Goal: Task Accomplishment & Management: Manage account settings

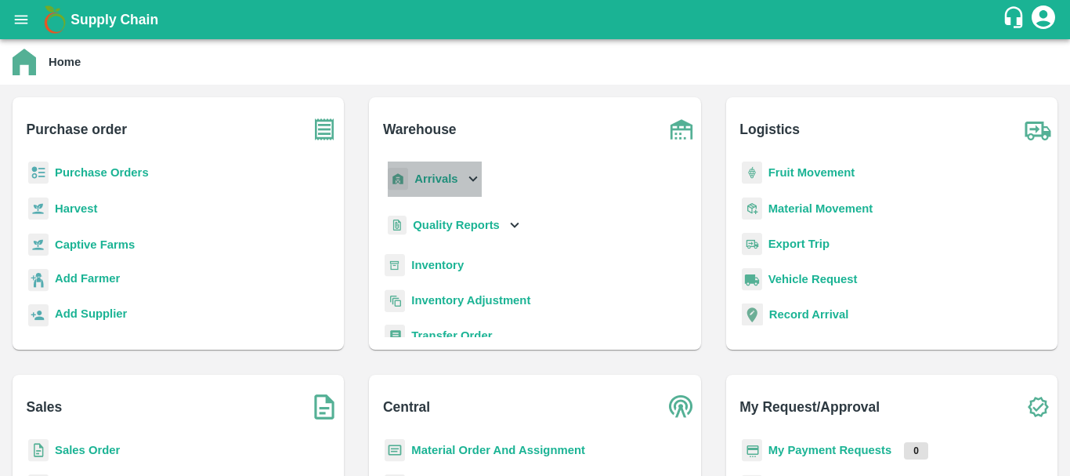
click at [429, 183] on b "Arrivals" at bounding box center [435, 178] width 43 height 13
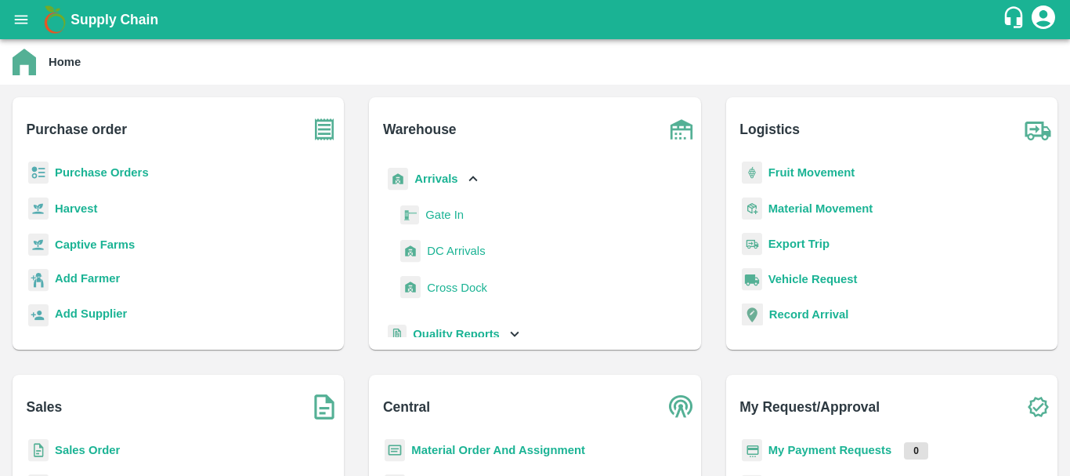
click at [447, 249] on span "DC Arrivals" at bounding box center [456, 250] width 58 height 17
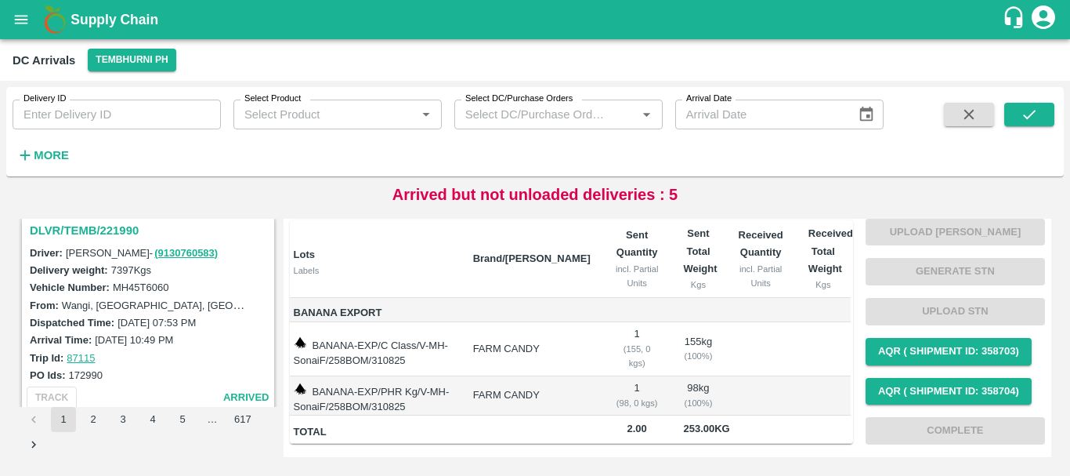
scroll to position [3582, 0]
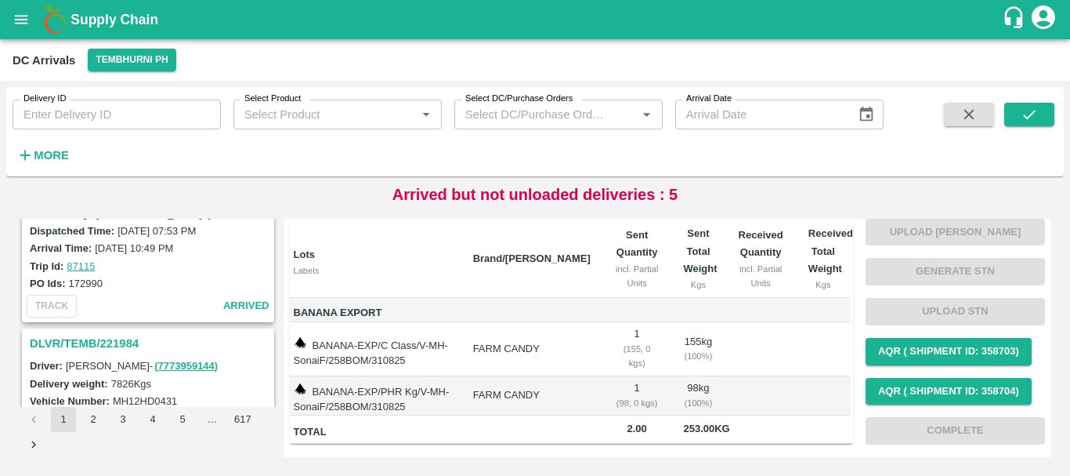
click at [71, 410] on button "1" at bounding box center [63, 419] width 25 height 25
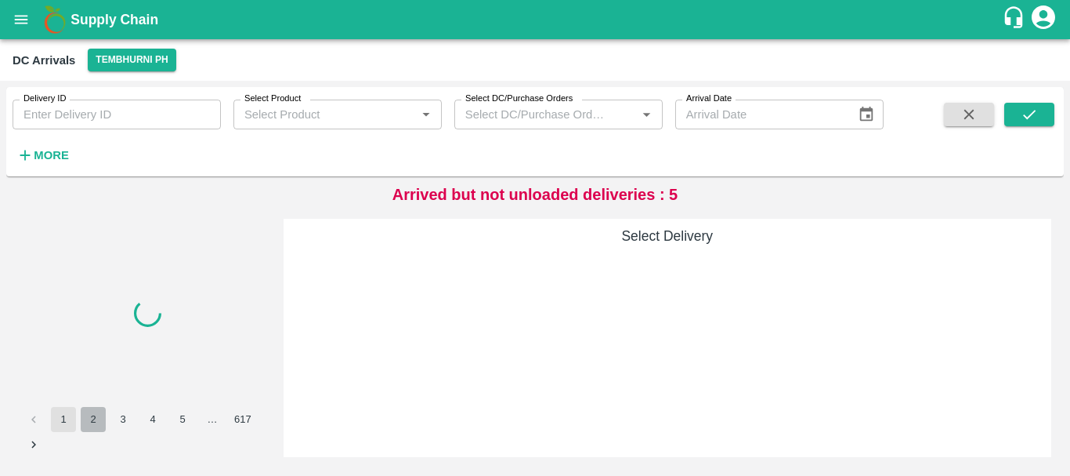
click at [89, 414] on button "2" at bounding box center [93, 419] width 25 height 25
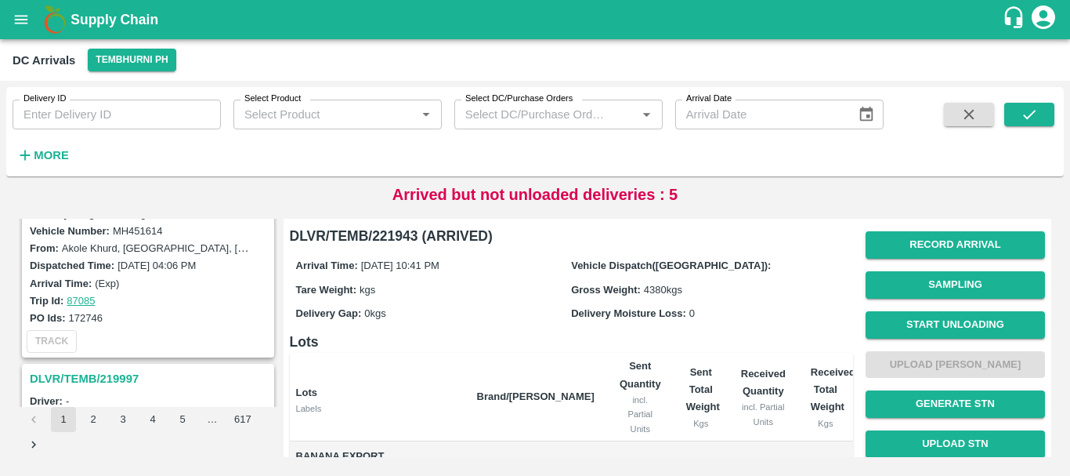
scroll to position [2631, 0]
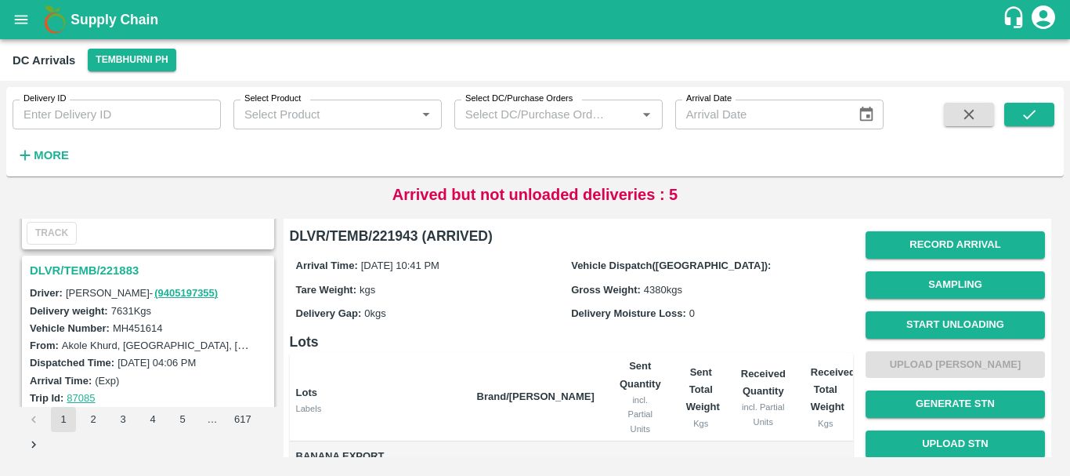
click at [92, 261] on h3 "DLVR/TEMB/221883" at bounding box center [150, 270] width 241 height 20
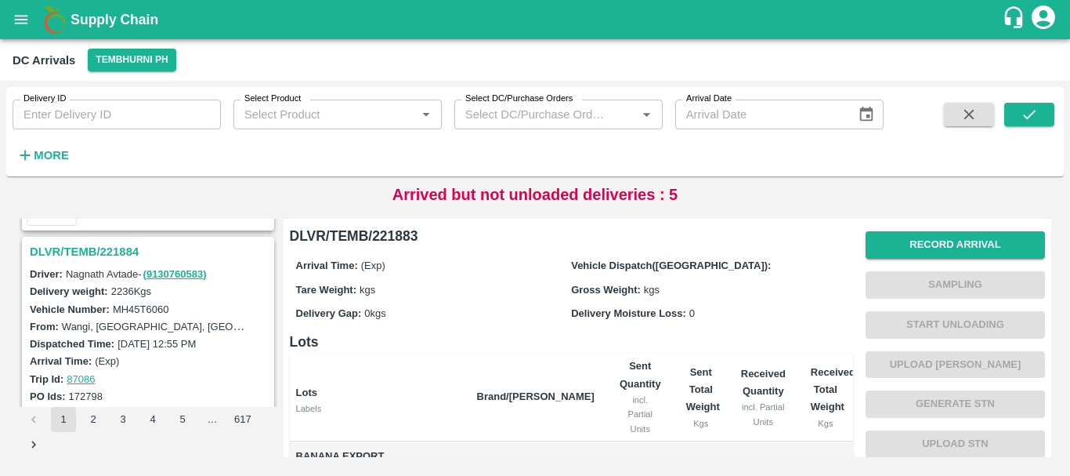
scroll to position [2444, 0]
click at [107, 250] on h3 "DLVR/TEMB/221884" at bounding box center [150, 253] width 241 height 20
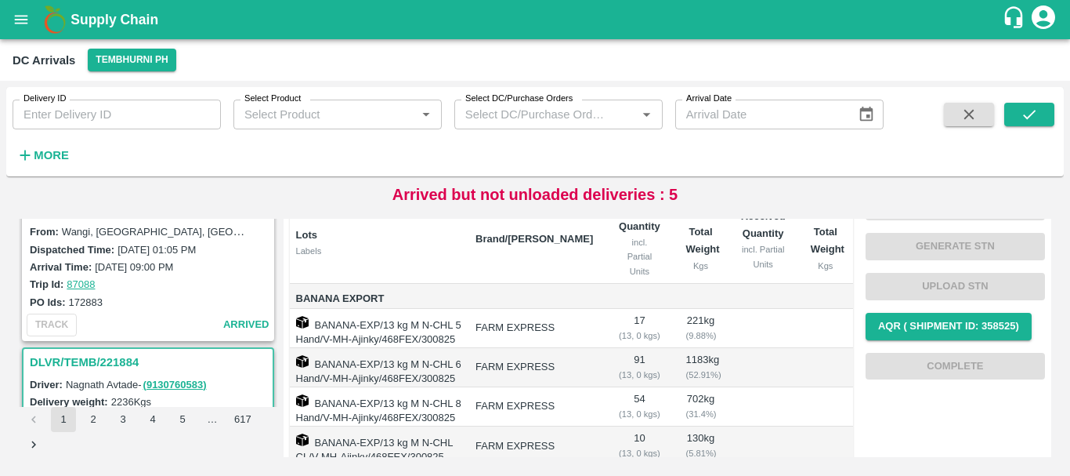
scroll to position [2239, 0]
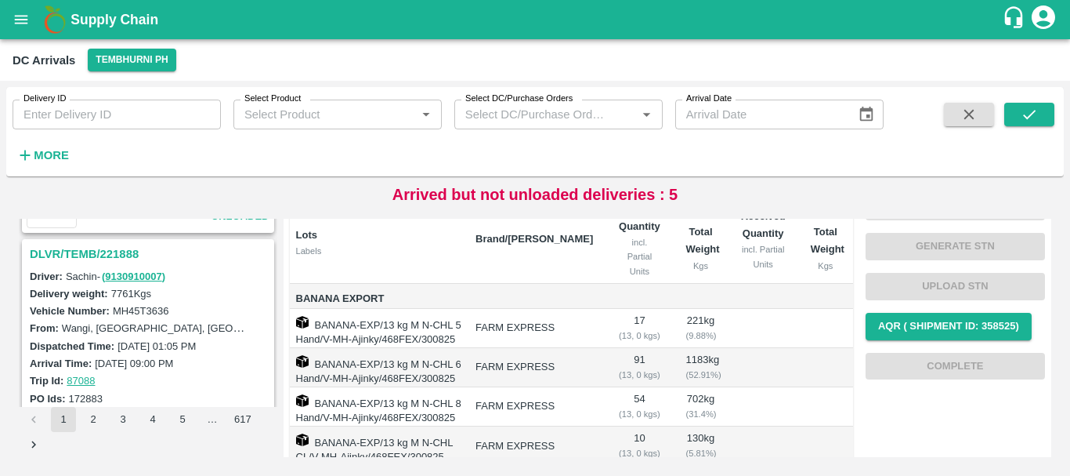
click at [120, 257] on h3 "DLVR/TEMB/221888" at bounding box center [150, 254] width 241 height 20
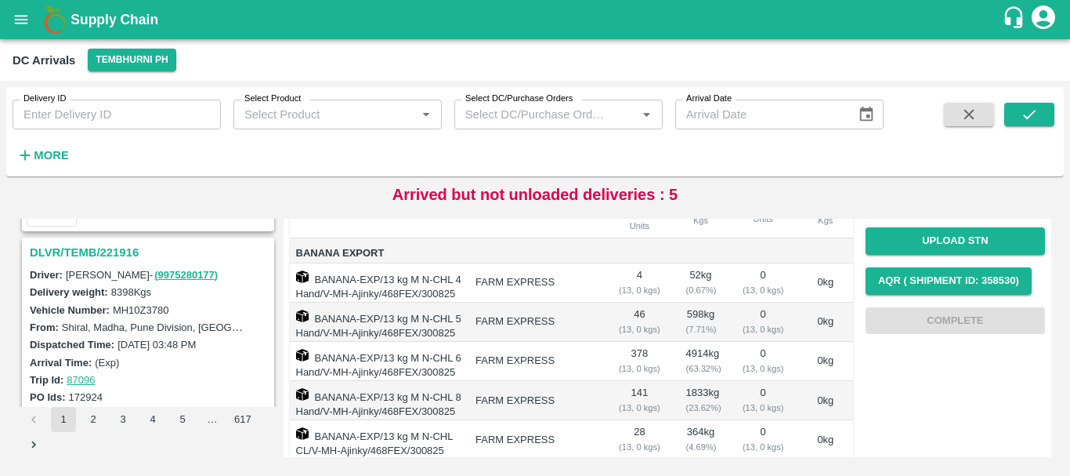
scroll to position [1377, 0]
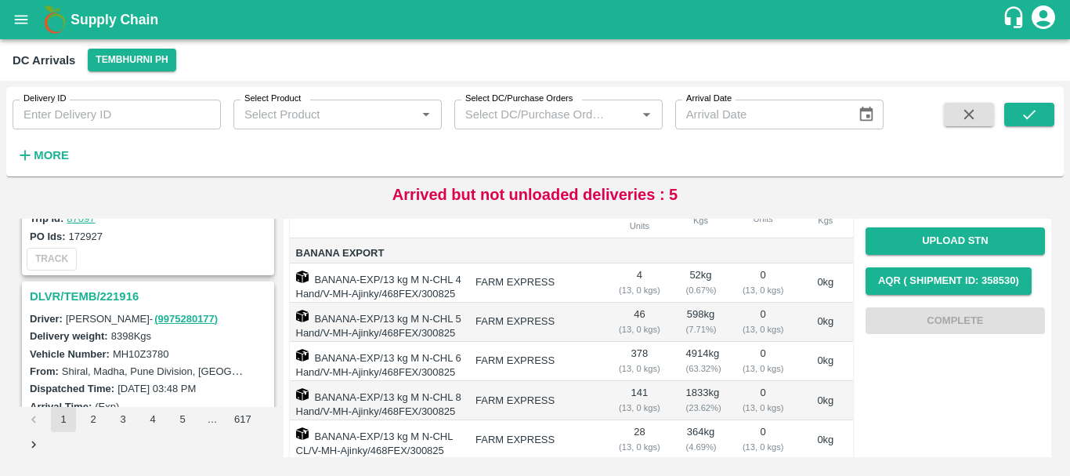
click at [123, 294] on h3 "DLVR/TEMB/221916" at bounding box center [150, 296] width 241 height 20
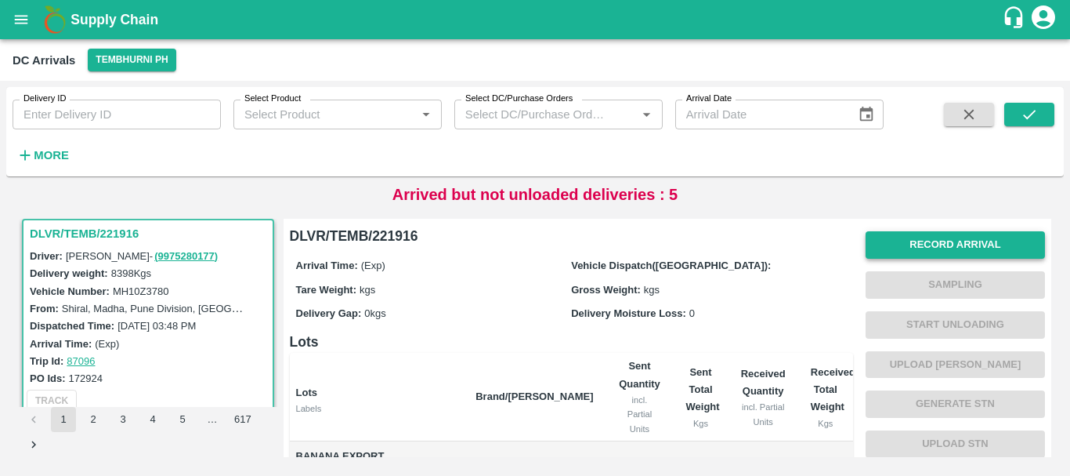
click at [917, 237] on button "Record Arrival" at bounding box center [955, 244] width 179 height 27
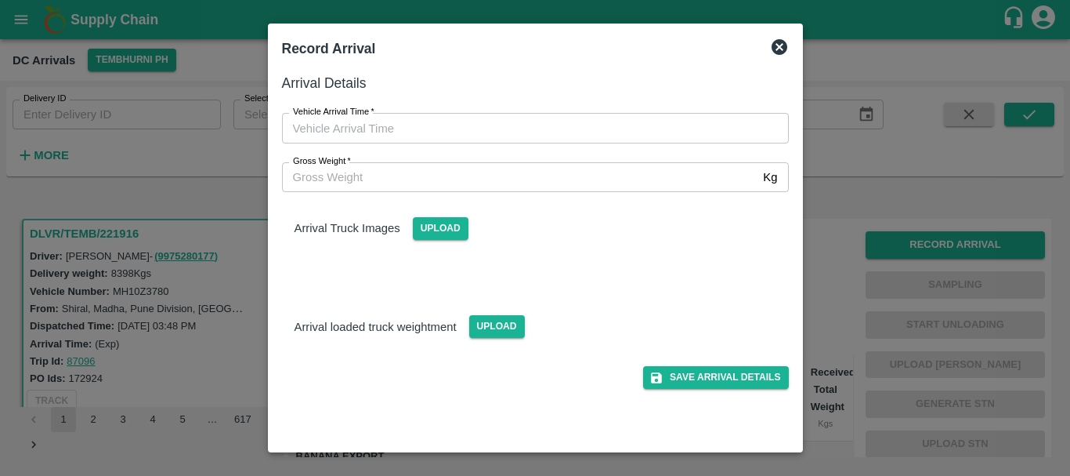
type input "DD/MM/YYYY hh:mm aa"
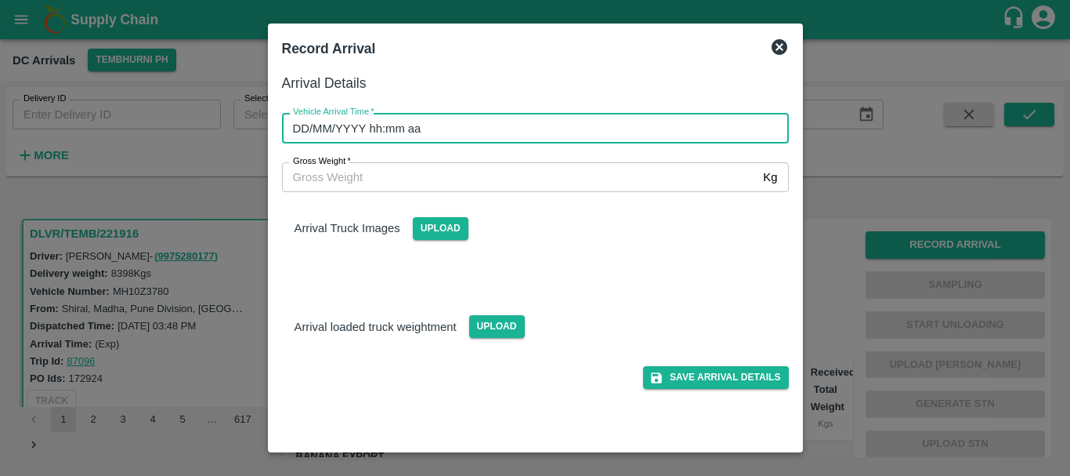
click at [617, 122] on input "DD/MM/YYYY hh:mm aa" at bounding box center [530, 128] width 496 height 30
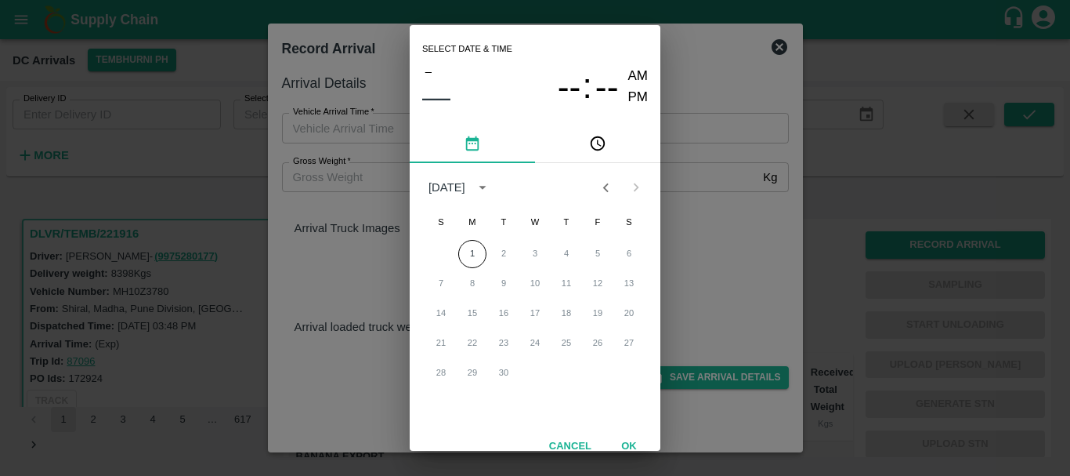
click at [601, 178] on button "Previous month" at bounding box center [606, 187] width 30 height 30
click at [630, 372] on button "30" at bounding box center [629, 373] width 28 height 28
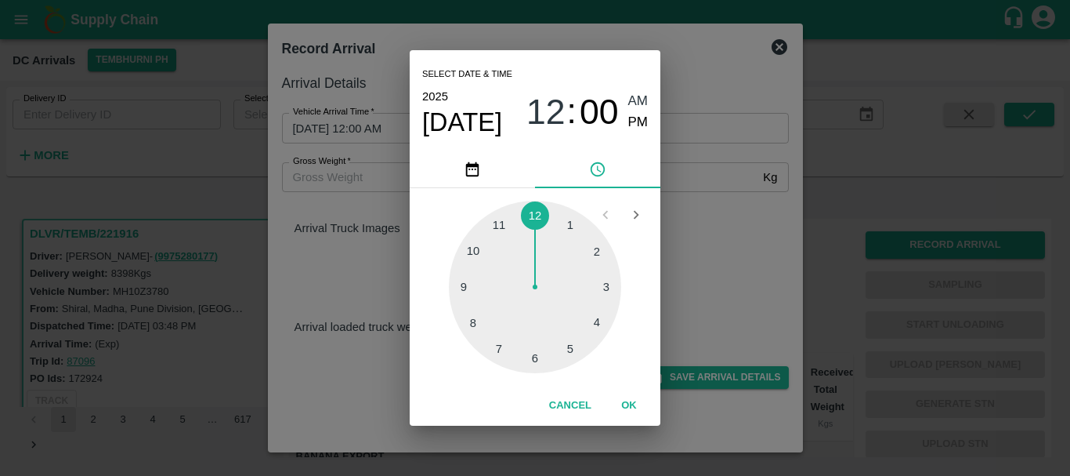
click at [468, 324] on div at bounding box center [535, 287] width 172 height 172
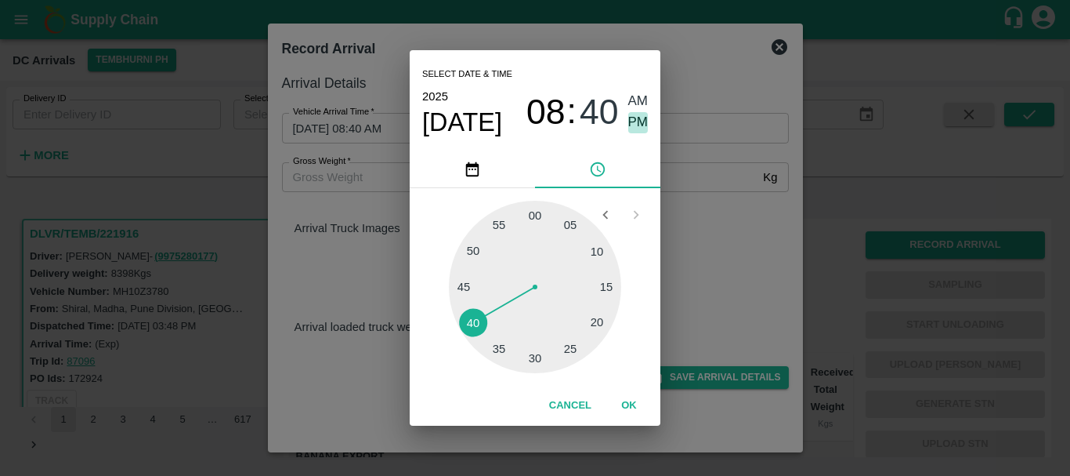
click at [644, 114] on span "PM" at bounding box center [638, 122] width 20 height 21
type input "30/08/2025 08:40 PM"
click at [707, 208] on div "Select date & time [DATE] 08 : 40 AM PM 05 10 15 20 25 30 35 40 45 50 55 00 Can…" at bounding box center [535, 238] width 1070 height 476
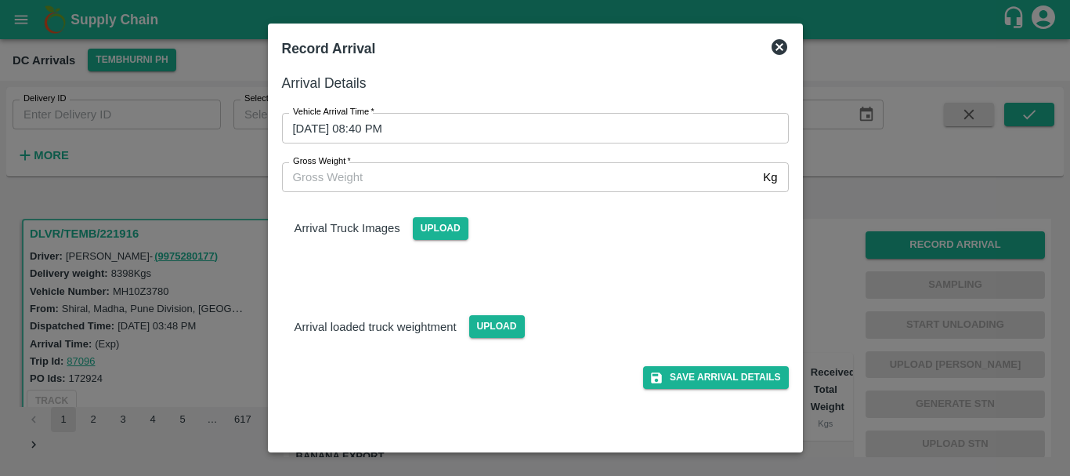
click at [666, 238] on div "Arrival Truck Images Upload" at bounding box center [535, 216] width 532 height 48
click at [443, 225] on span "Upload" at bounding box center [441, 228] width 56 height 23
click at [0, 0] on input "Upload" at bounding box center [0, 0] width 0 height 0
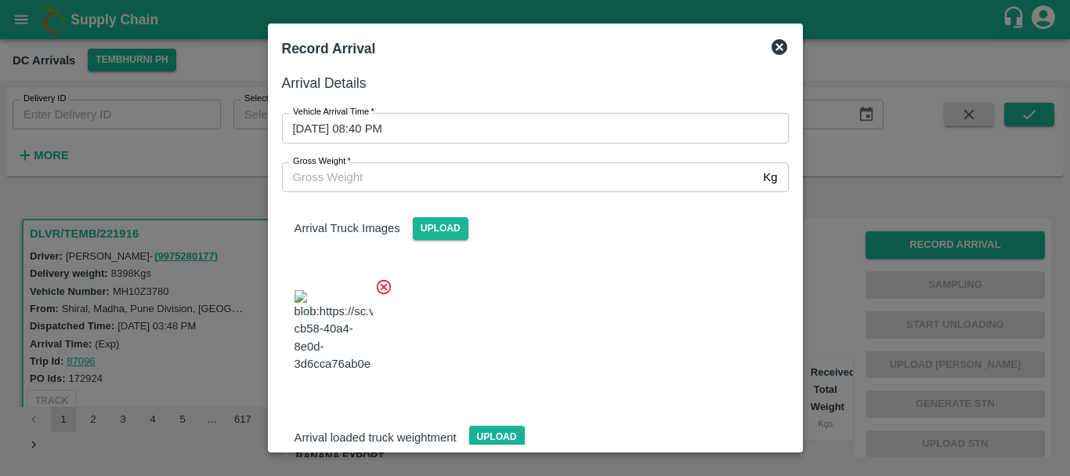
scroll to position [84, 0]
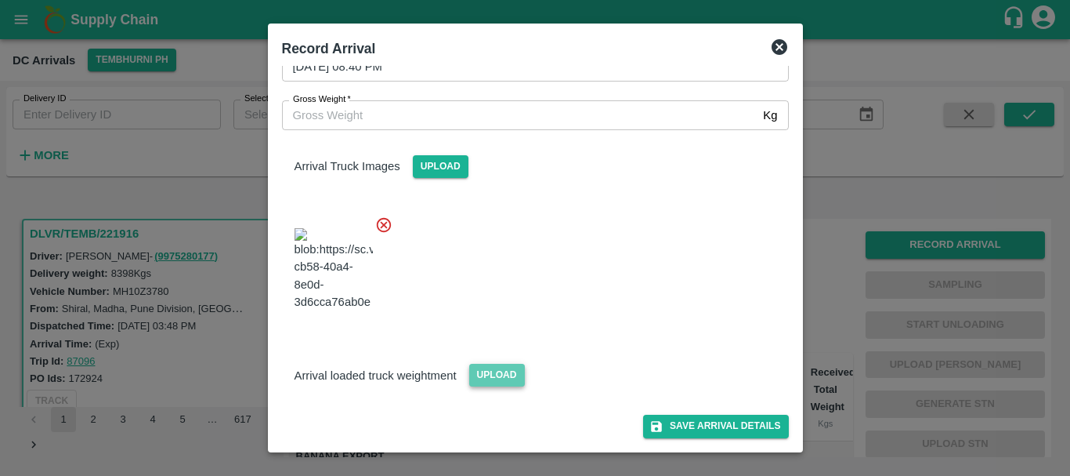
click at [492, 367] on span "Upload" at bounding box center [497, 374] width 56 height 23
click at [0, 0] on input "Upload" at bounding box center [0, 0] width 0 height 0
click at [511, 379] on span "Upload" at bounding box center [497, 374] width 56 height 23
click at [0, 0] on input "Upload" at bounding box center [0, 0] width 0 height 0
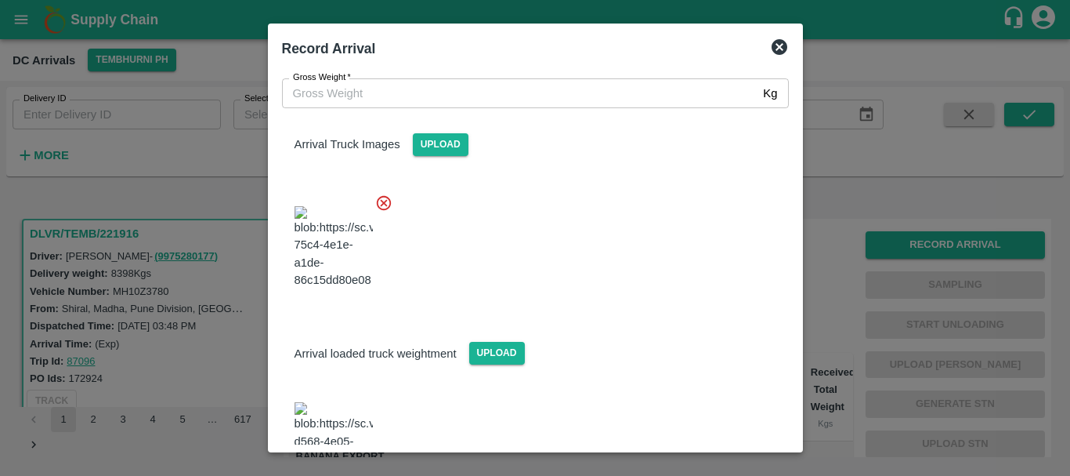
scroll to position [157, 0]
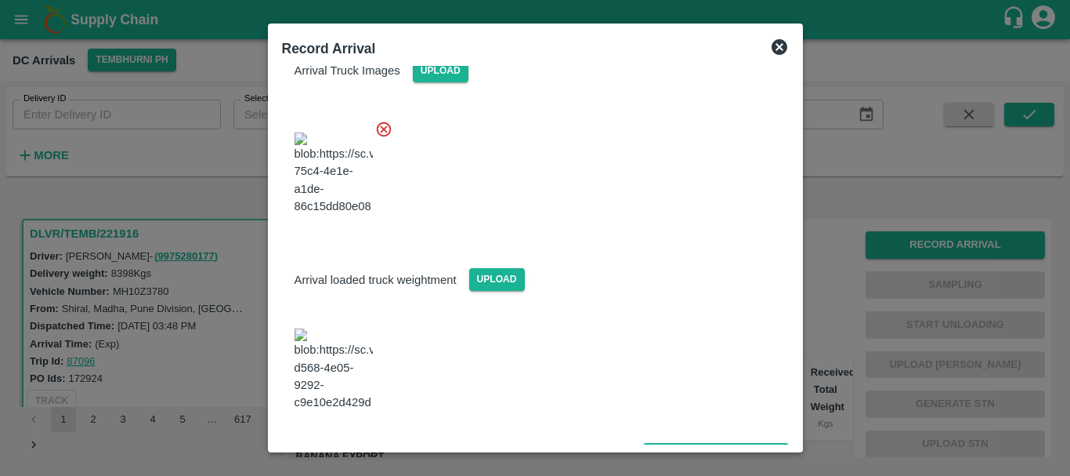
click at [357, 356] on img at bounding box center [334, 369] width 78 height 82
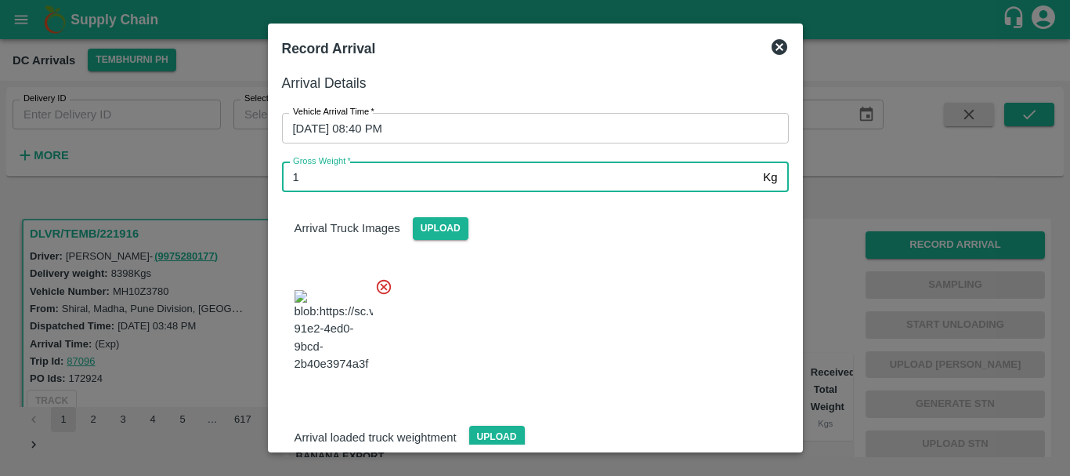
click at [479, 179] on input "1" at bounding box center [520, 177] width 476 height 30
type input "14570"
click at [571, 311] on div at bounding box center [528, 326] width 519 height 123
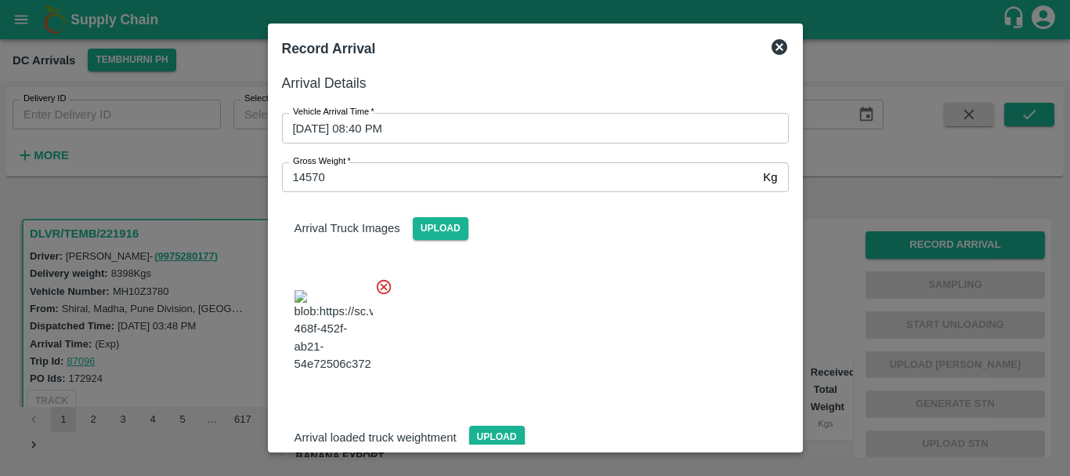
scroll to position [157, 0]
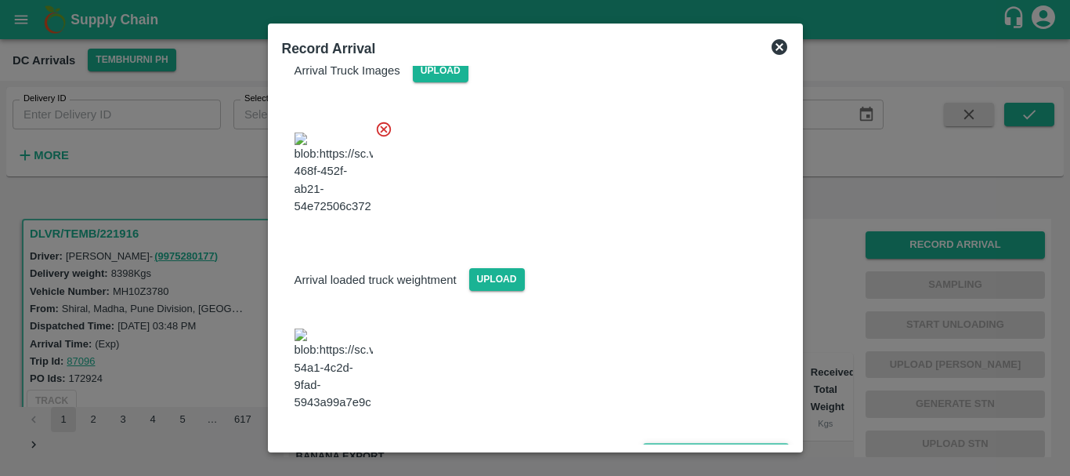
click at [678, 443] on button "Save Arrival Details" at bounding box center [715, 454] width 145 height 23
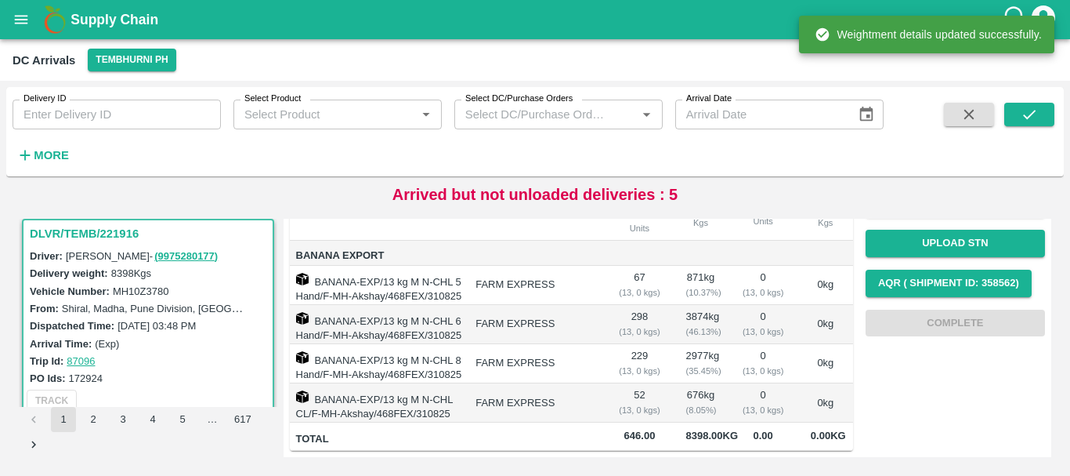
scroll to position [0, 0]
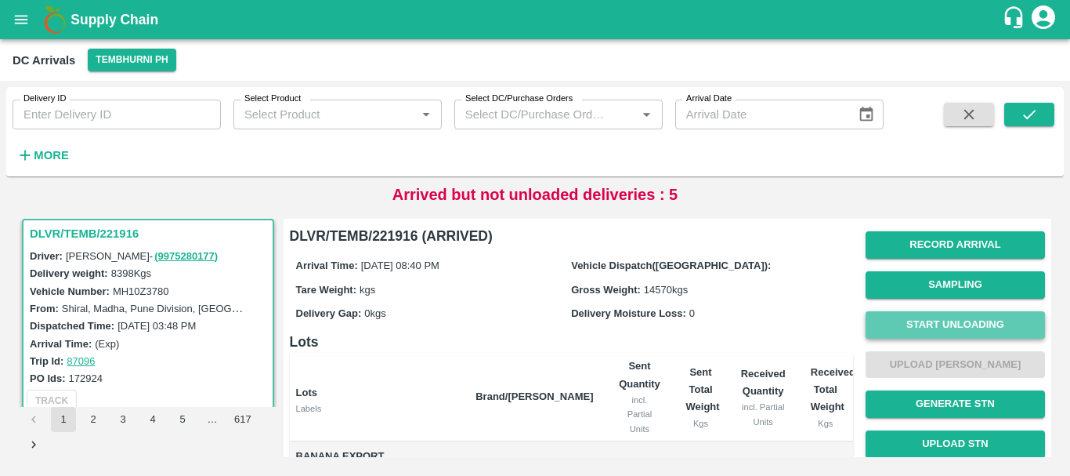
click at [895, 325] on button "Start Unloading" at bounding box center [955, 324] width 179 height 27
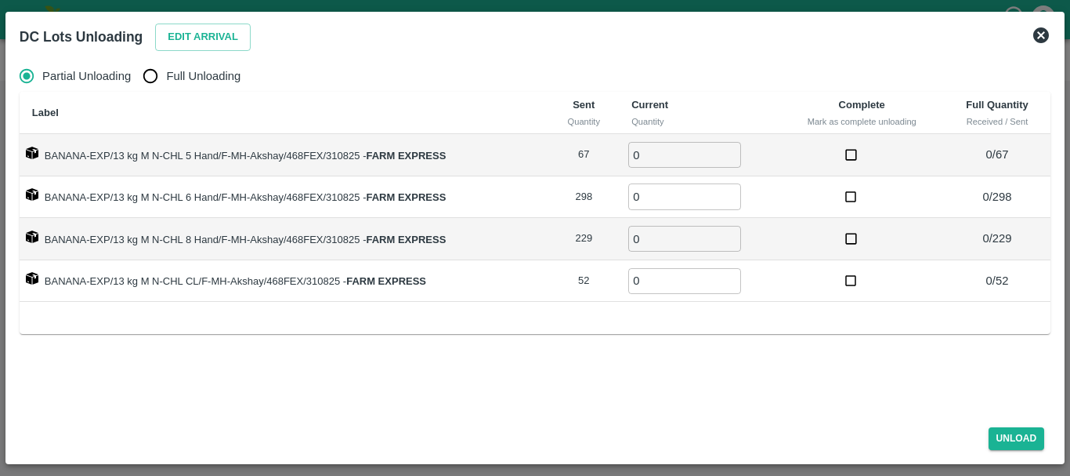
click at [1042, 30] on icon at bounding box center [1041, 35] width 16 height 16
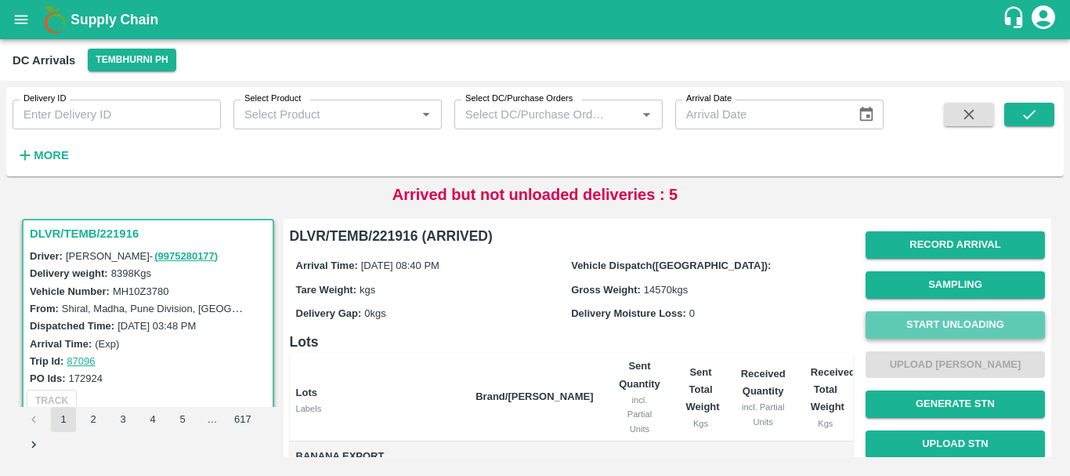
click at [918, 328] on button "Start Unloading" at bounding box center [955, 324] width 179 height 27
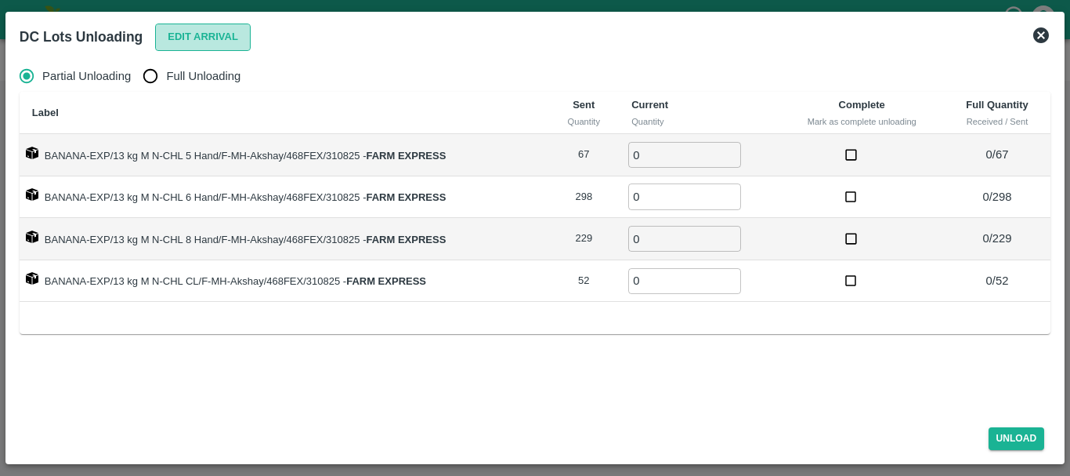
click at [186, 37] on button "Edit Arrival" at bounding box center [203, 37] width 96 height 27
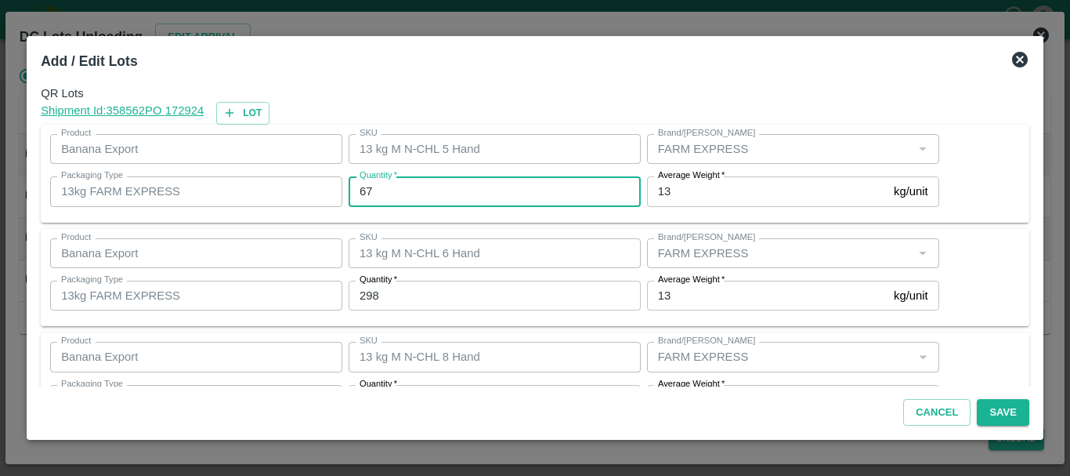
click at [432, 186] on input "67" at bounding box center [495, 191] width 292 height 30
type input "6"
type input "61"
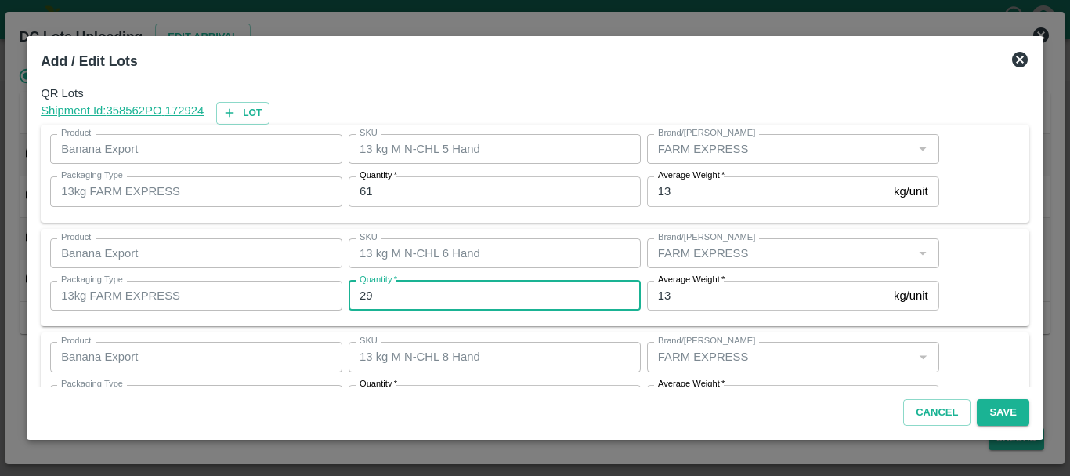
type input "298"
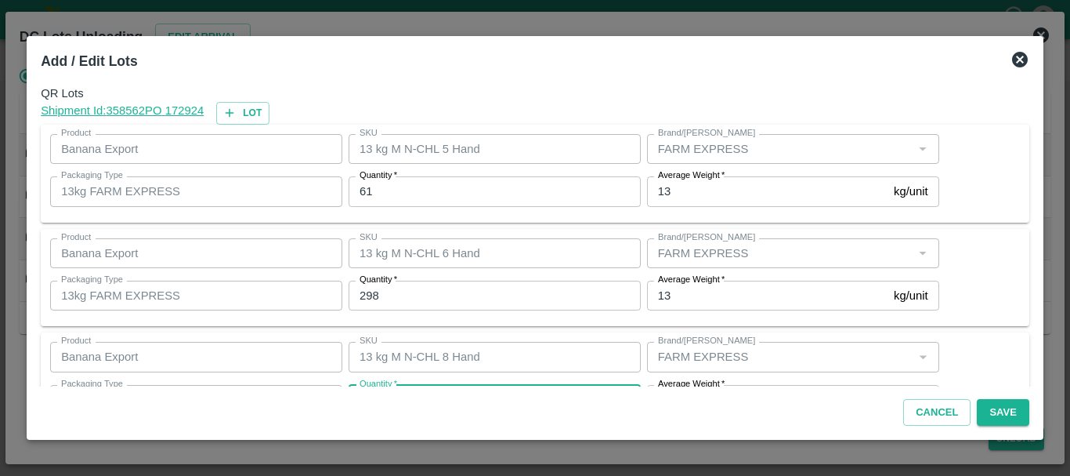
scroll to position [28, 0]
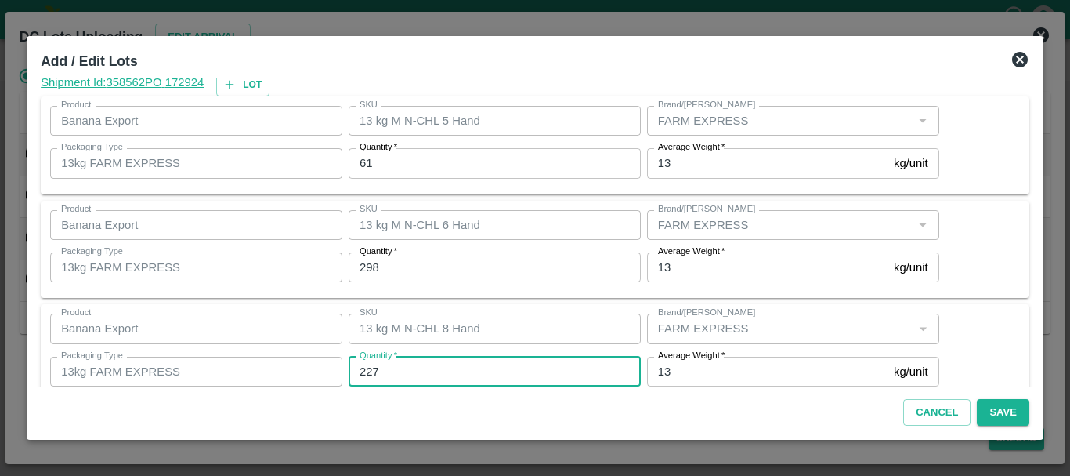
type input "227"
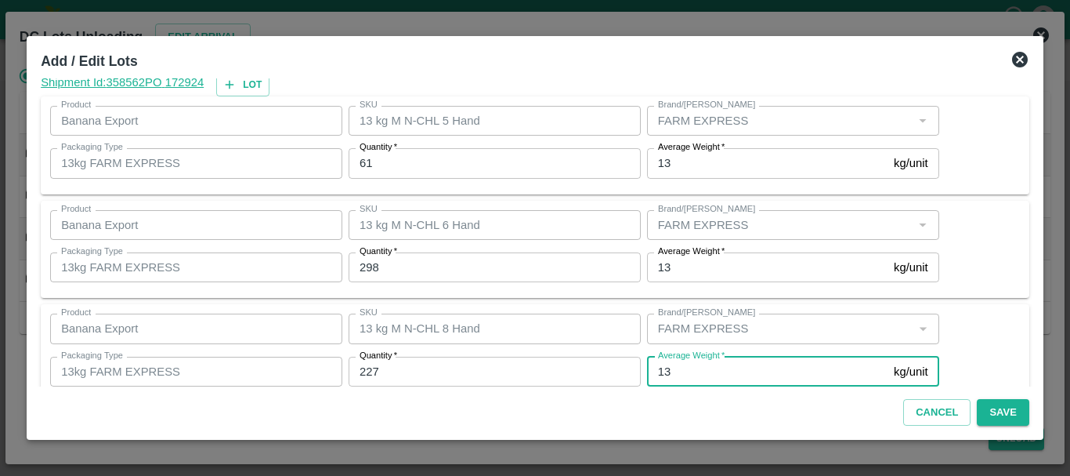
scroll to position [161, 0]
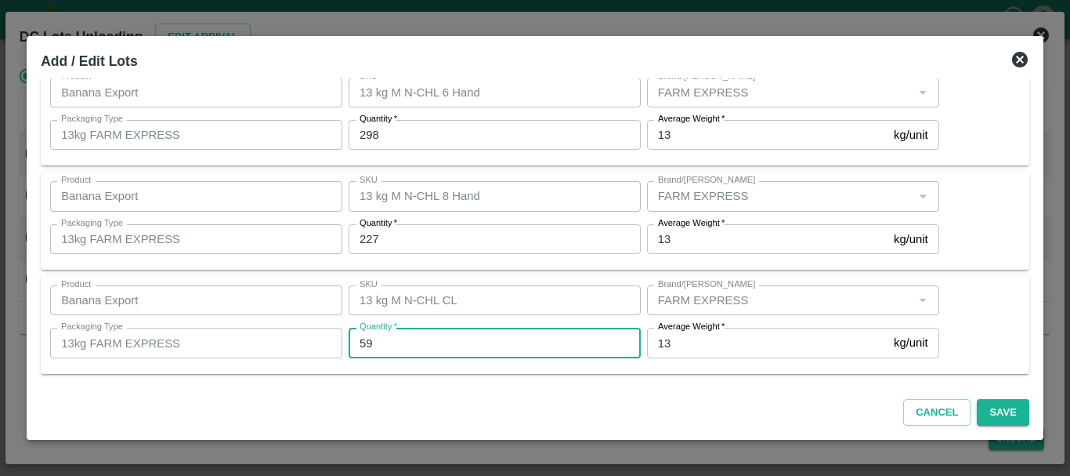
type input "59"
click at [576, 271] on div "QR Lots Shipment Id: 358562 PO 172924 Lot Product Banana Export Product SKU 13 …" at bounding box center [534, 232] width 1001 height 308
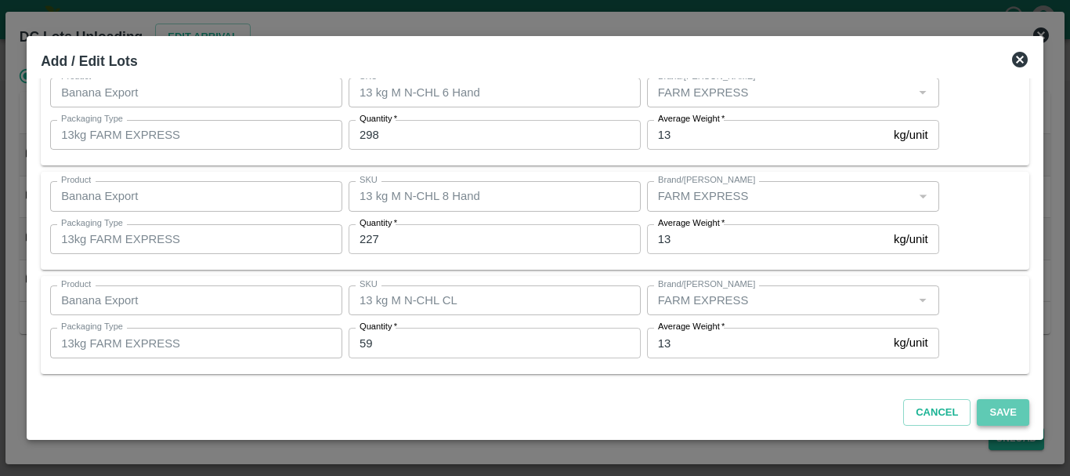
click at [990, 416] on button "Save" at bounding box center [1003, 412] width 52 height 27
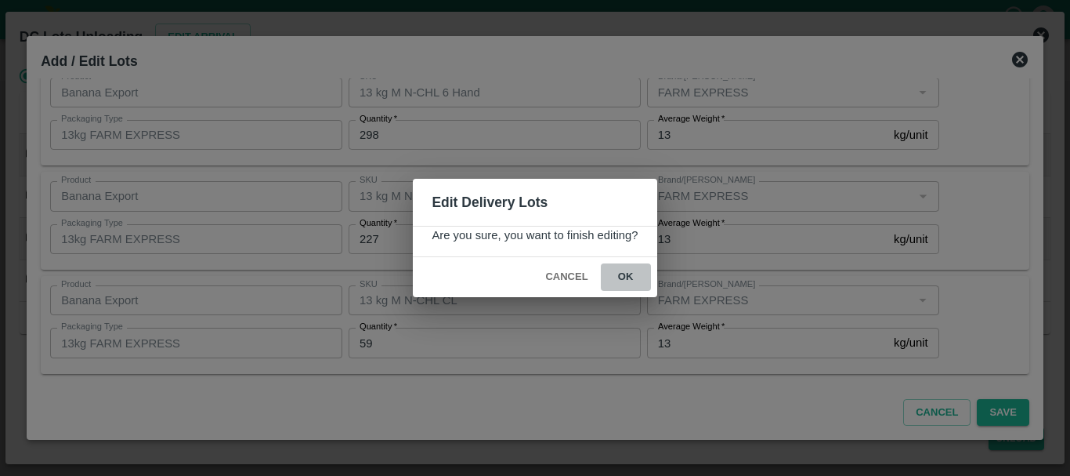
click at [618, 284] on button "ok" at bounding box center [626, 276] width 50 height 27
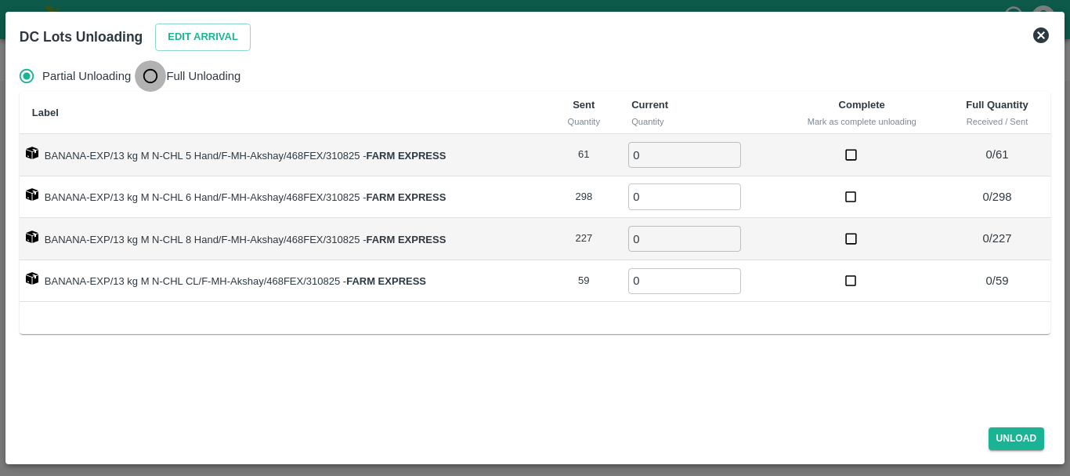
click at [157, 70] on input "Full Unloading" at bounding box center [150, 75] width 31 height 31
radio input "true"
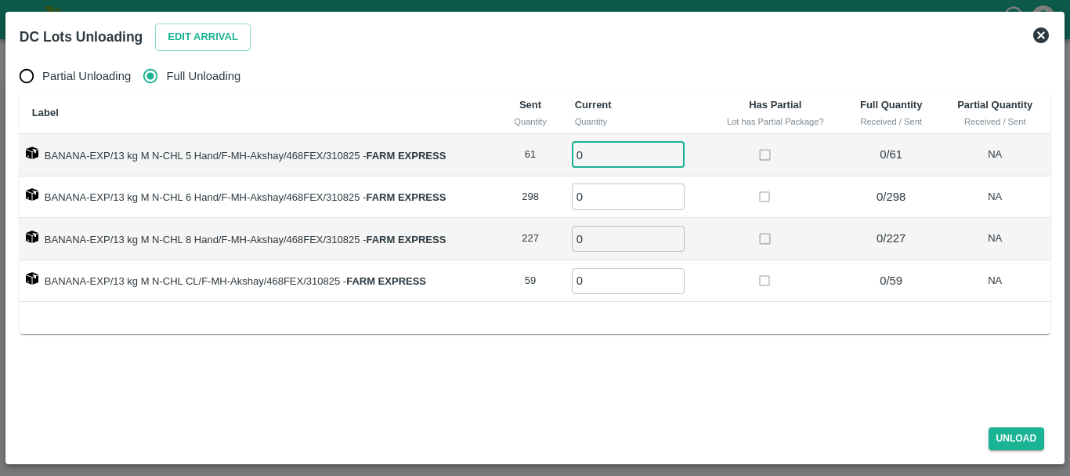
click at [593, 154] on input "0" at bounding box center [628, 155] width 113 height 26
type input "061"
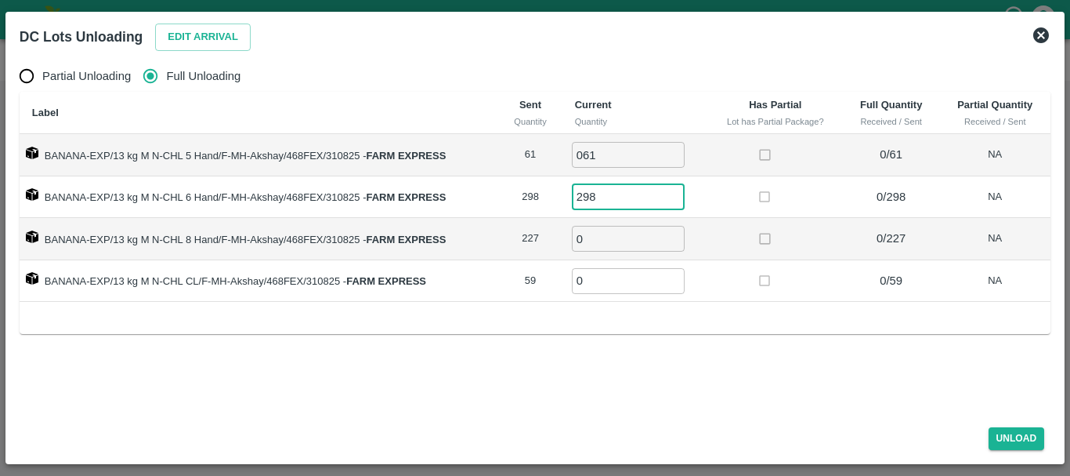
type input "298"
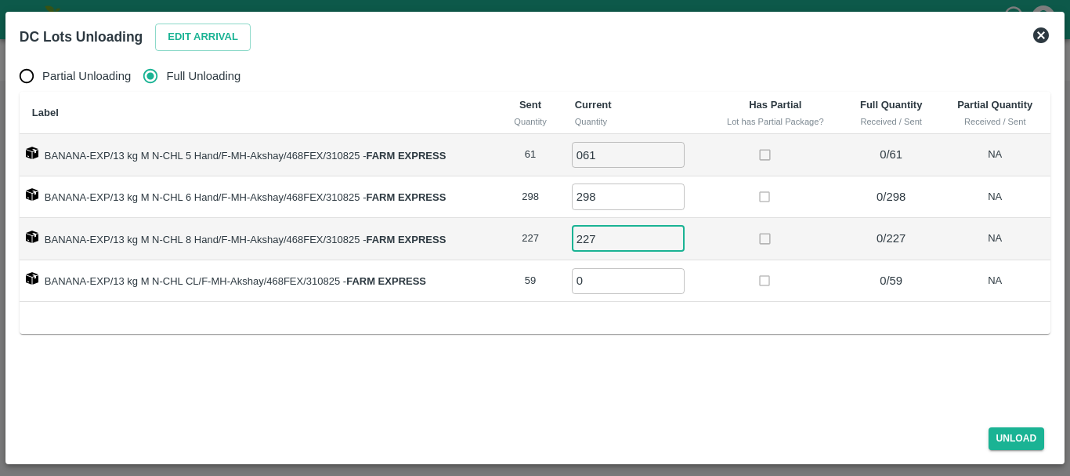
type input "227"
type input "59"
click at [1016, 435] on button "Unload" at bounding box center [1017, 438] width 56 height 23
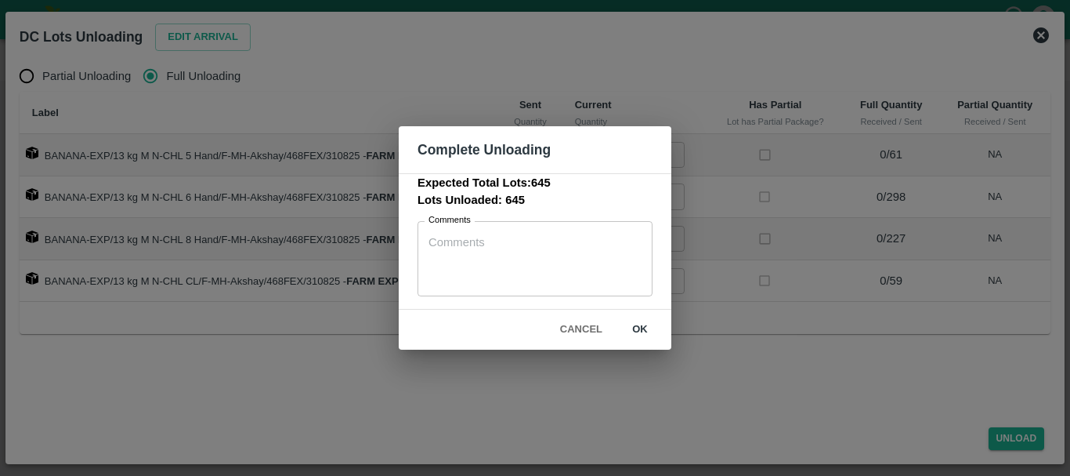
click at [636, 328] on button "ok" at bounding box center [640, 329] width 50 height 27
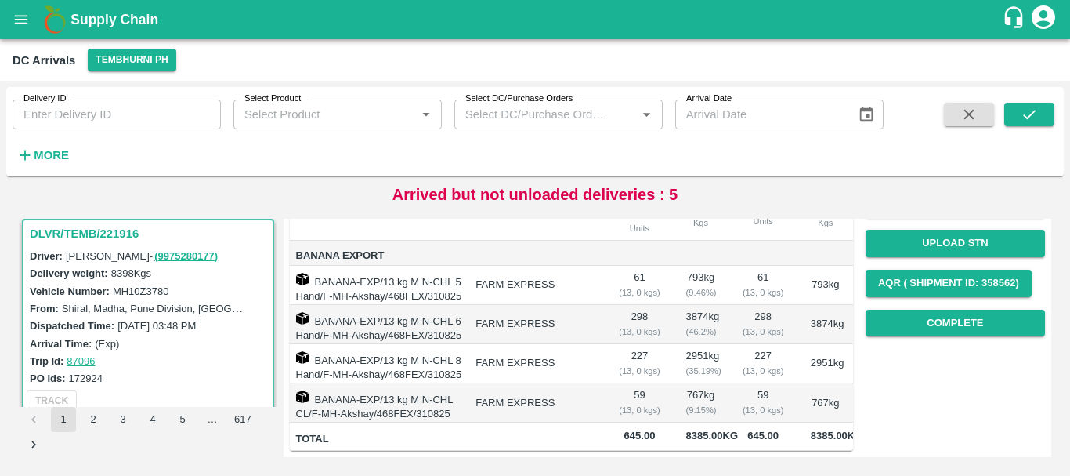
scroll to position [0, 0]
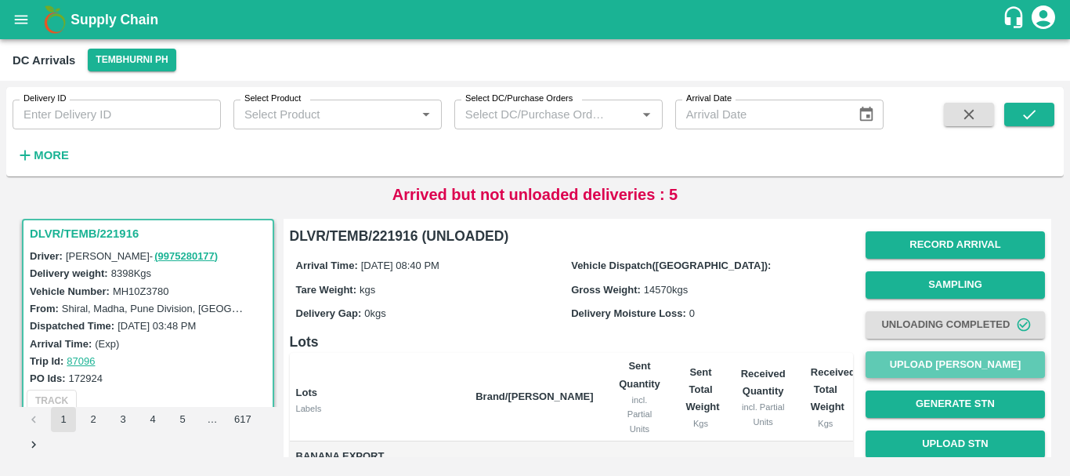
click at [925, 360] on button "Upload [PERSON_NAME]" at bounding box center [955, 364] width 179 height 27
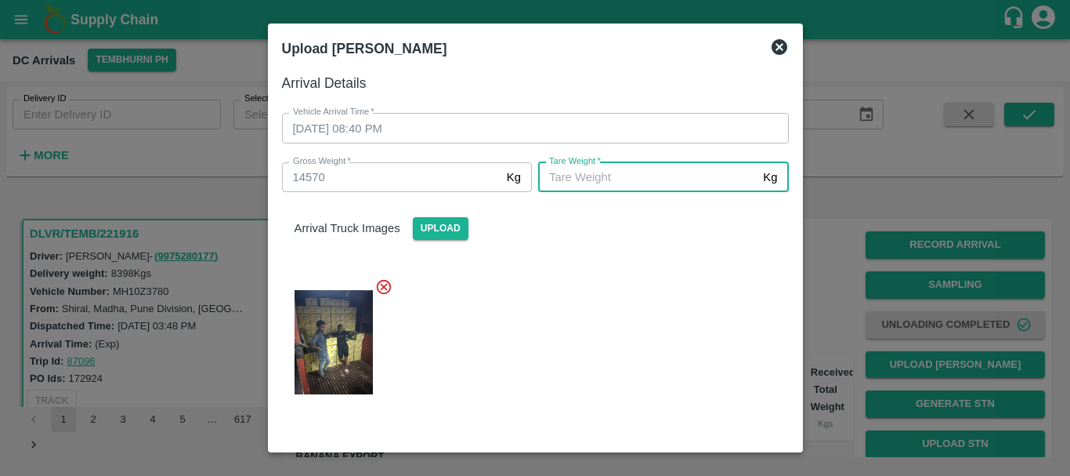
click at [607, 179] on input "[PERSON_NAME]   *" at bounding box center [647, 177] width 219 height 30
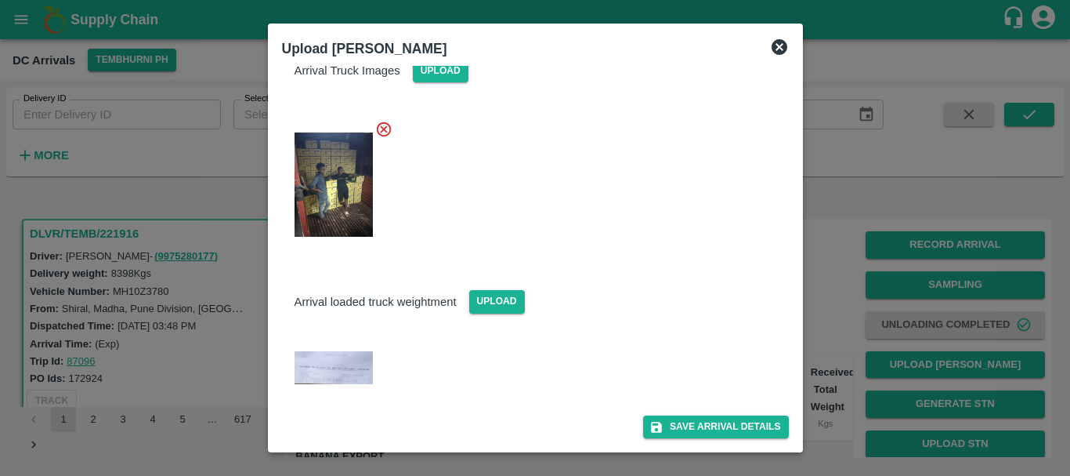
click at [354, 369] on img at bounding box center [334, 368] width 78 height 34
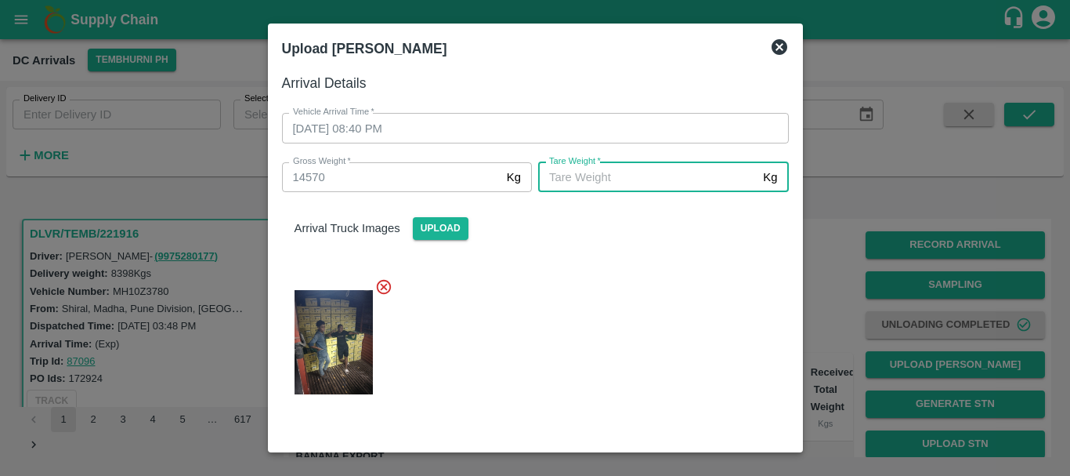
click at [613, 175] on input "[PERSON_NAME]   *" at bounding box center [647, 177] width 219 height 30
type input "5430"
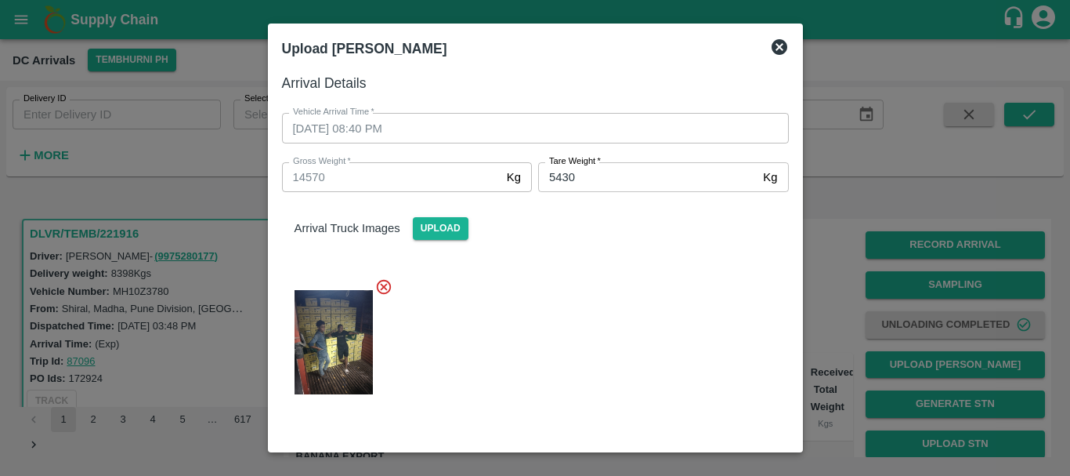
click at [624, 302] on div at bounding box center [528, 337] width 519 height 145
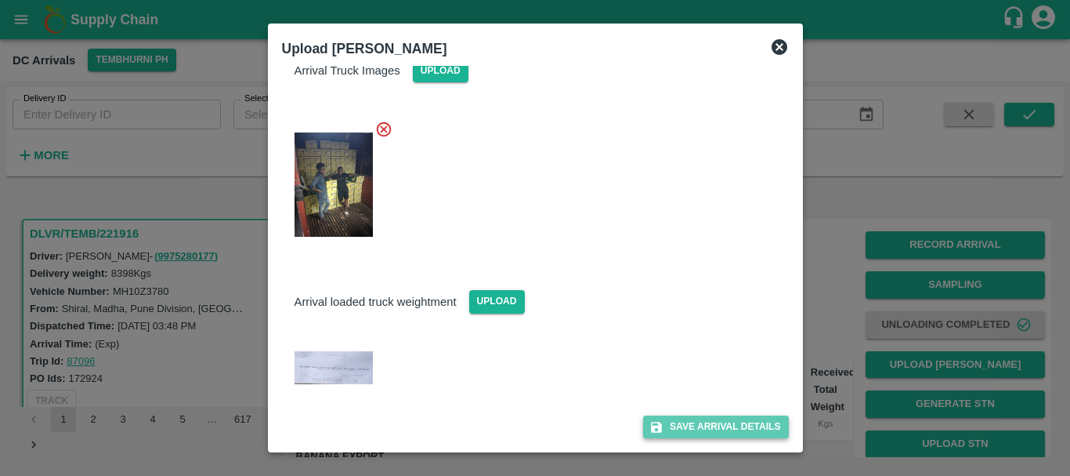
click at [705, 425] on button "Save Arrival Details" at bounding box center [715, 426] width 145 height 23
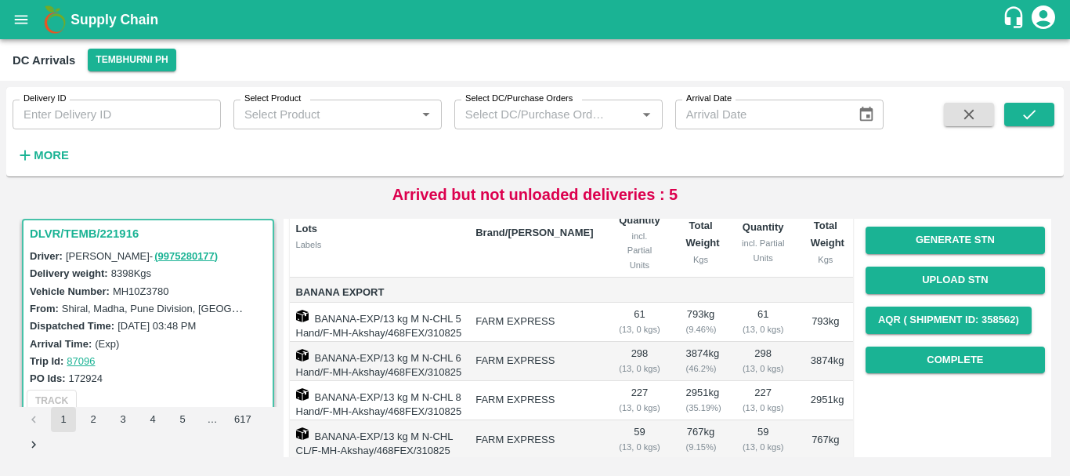
scroll to position [165, 0]
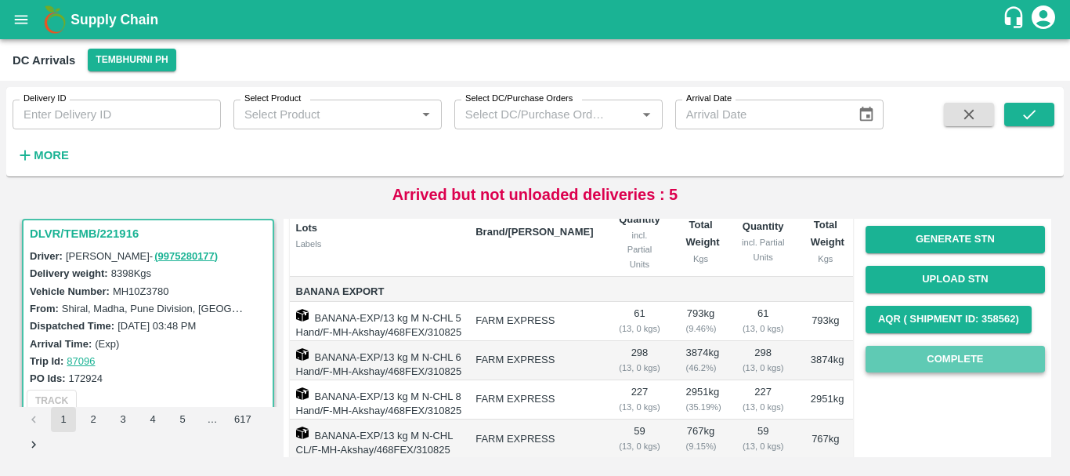
click at [911, 359] on button "Complete" at bounding box center [955, 358] width 179 height 27
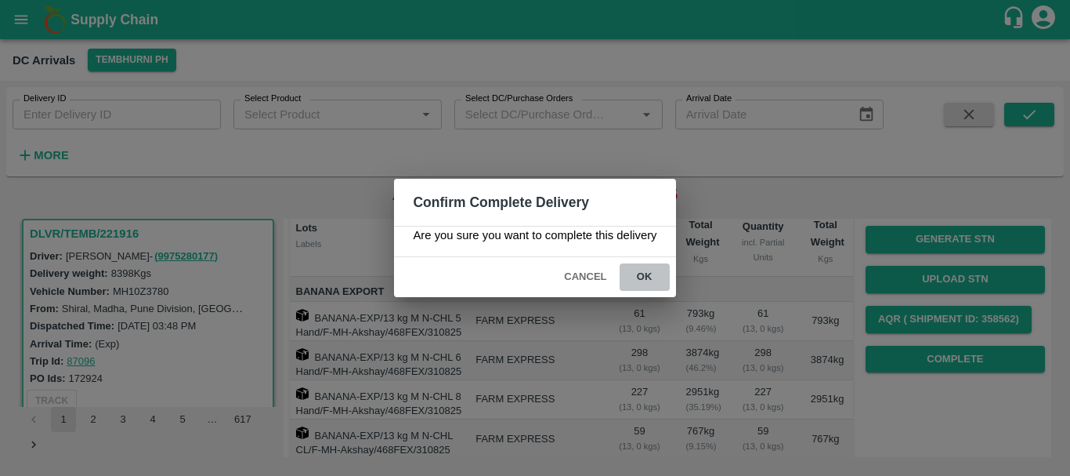
click at [630, 272] on button "ok" at bounding box center [645, 276] width 50 height 27
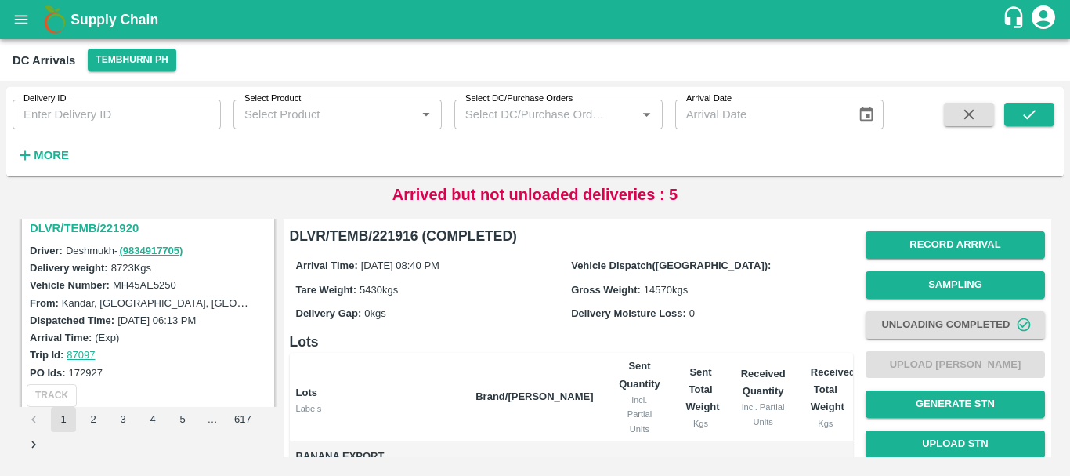
scroll to position [1235, 0]
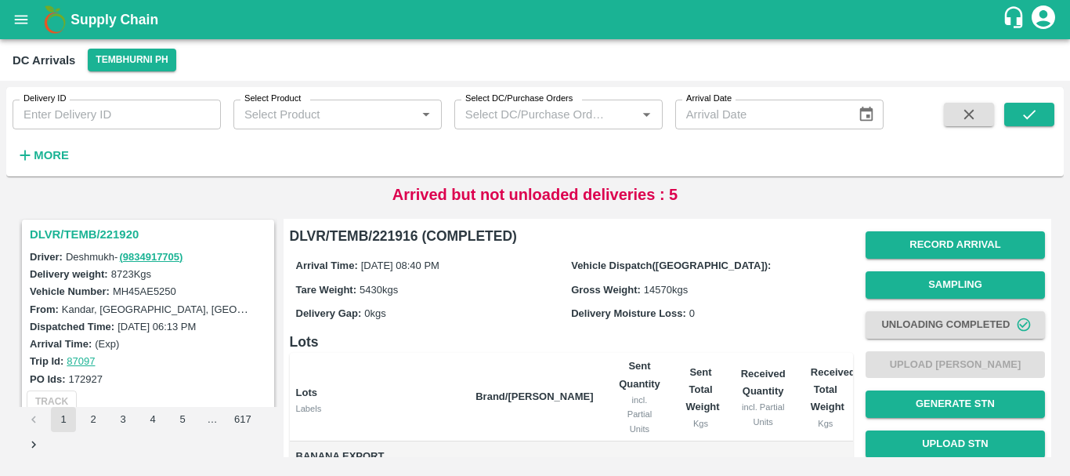
click at [118, 237] on h3 "DLVR/TEMB/221920" at bounding box center [150, 234] width 241 height 20
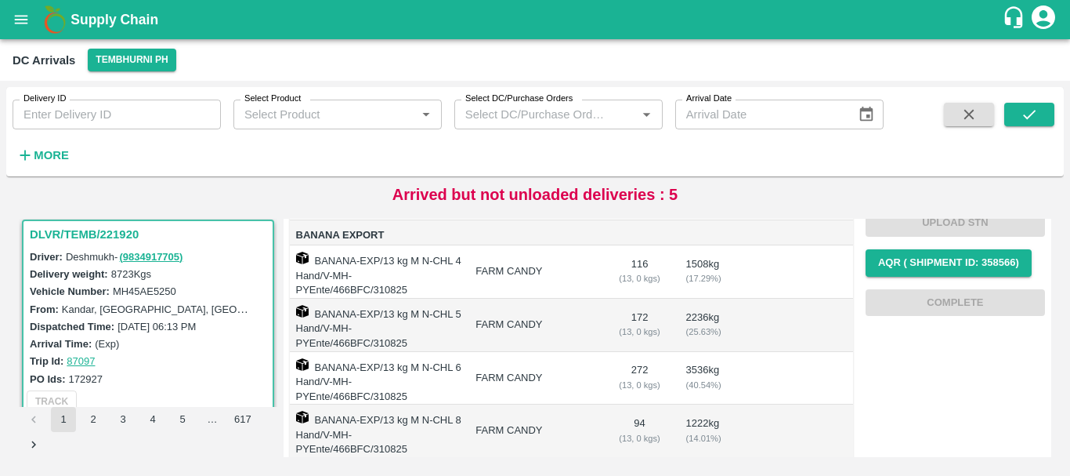
scroll to position [216, 0]
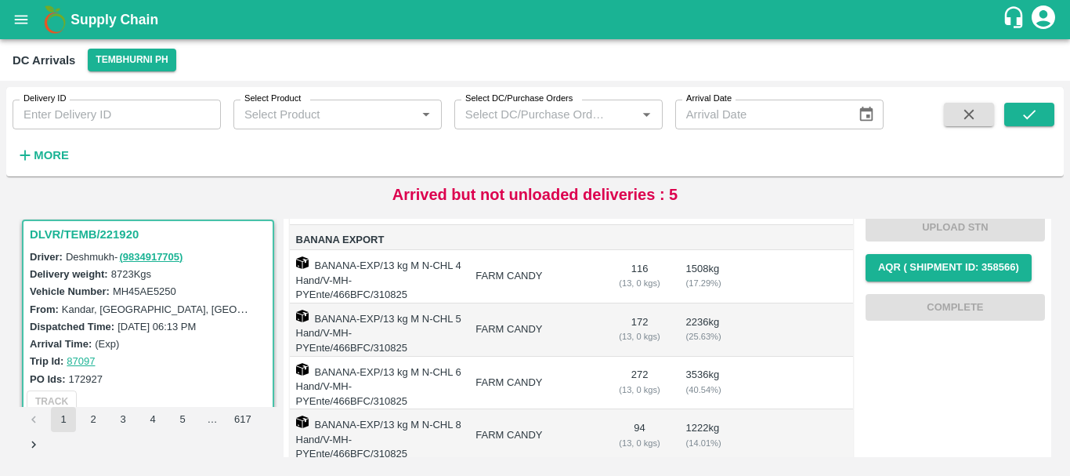
drag, startPoint x: 580, startPoint y: 255, endPoint x: 528, endPoint y: 342, distance: 102.2
click at [528, 342] on td "FARM CANDY" at bounding box center [534, 329] width 143 height 53
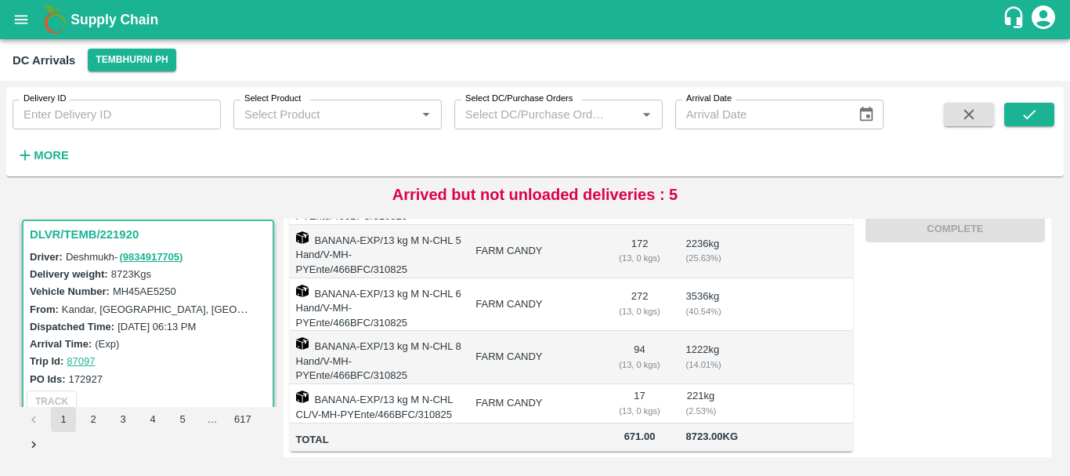
scroll to position [0, 0]
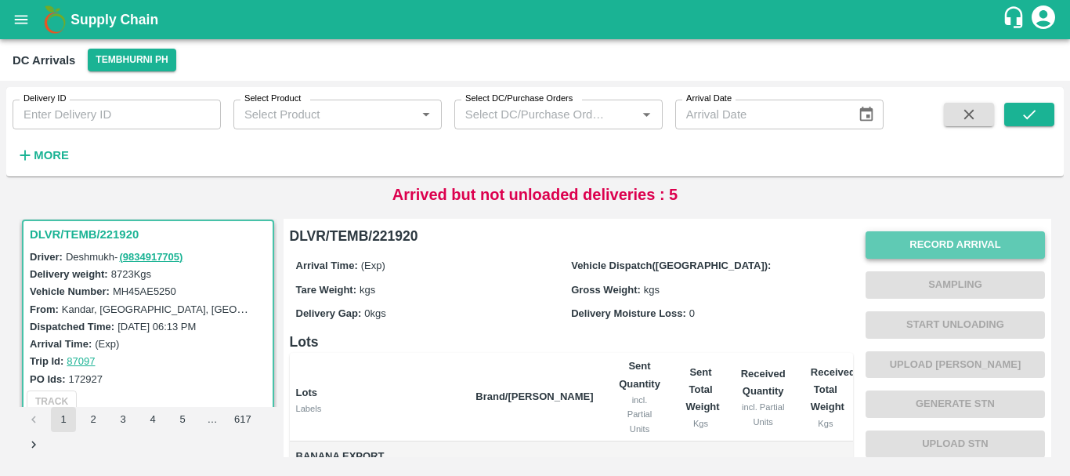
click at [910, 233] on button "Record Arrival" at bounding box center [955, 244] width 179 height 27
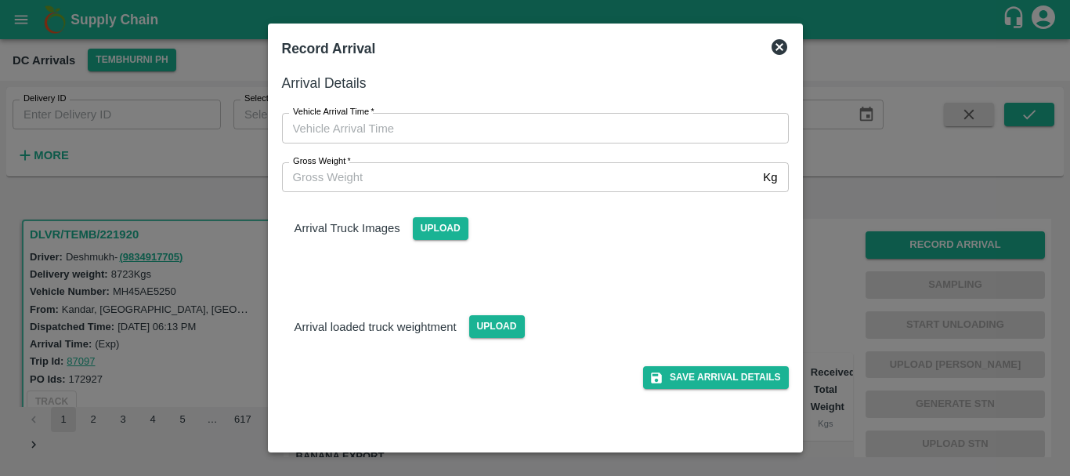
type input "DD/MM/YYYY hh:mm aa"
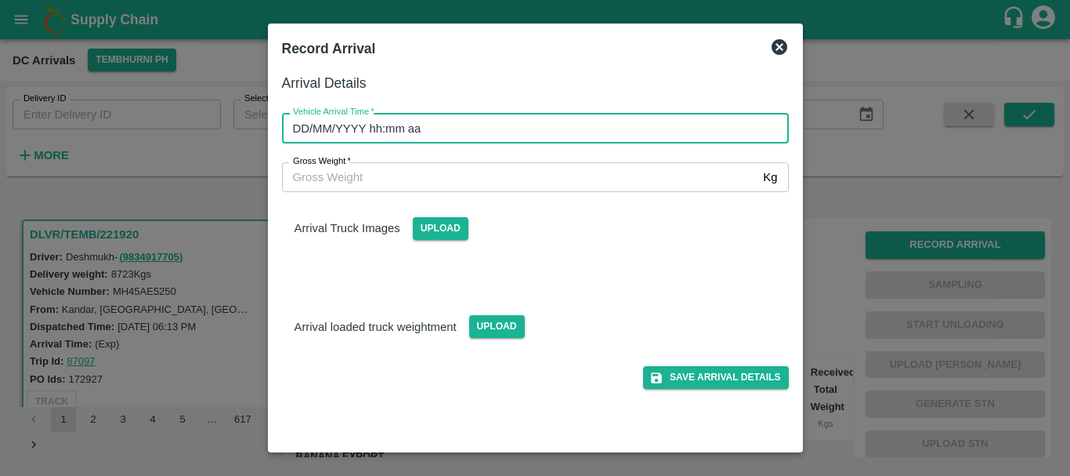
click at [682, 119] on input "DD/MM/YYYY hh:mm aa" at bounding box center [530, 128] width 496 height 30
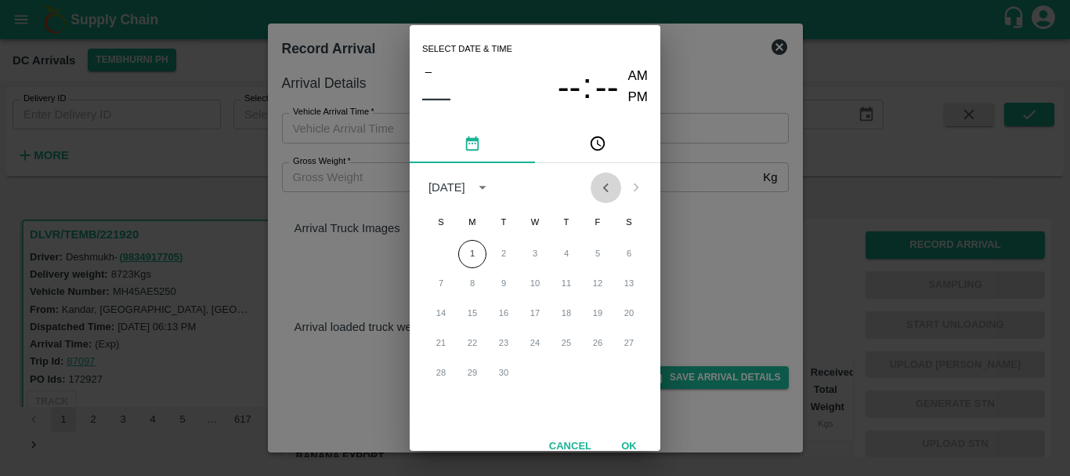
click at [597, 193] on icon "Previous month" at bounding box center [605, 187] width 17 height 17
click at [442, 405] on button "31" at bounding box center [441, 403] width 28 height 28
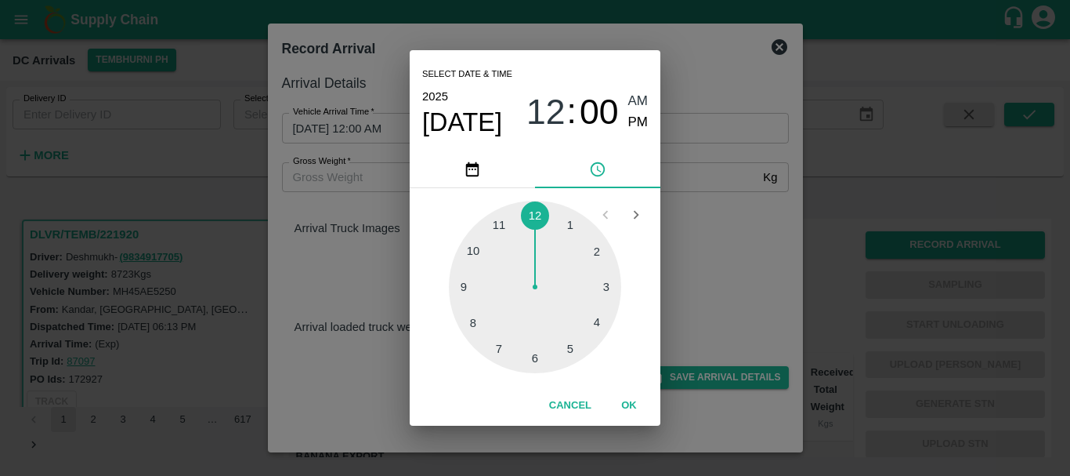
click at [470, 320] on div at bounding box center [535, 287] width 172 height 172
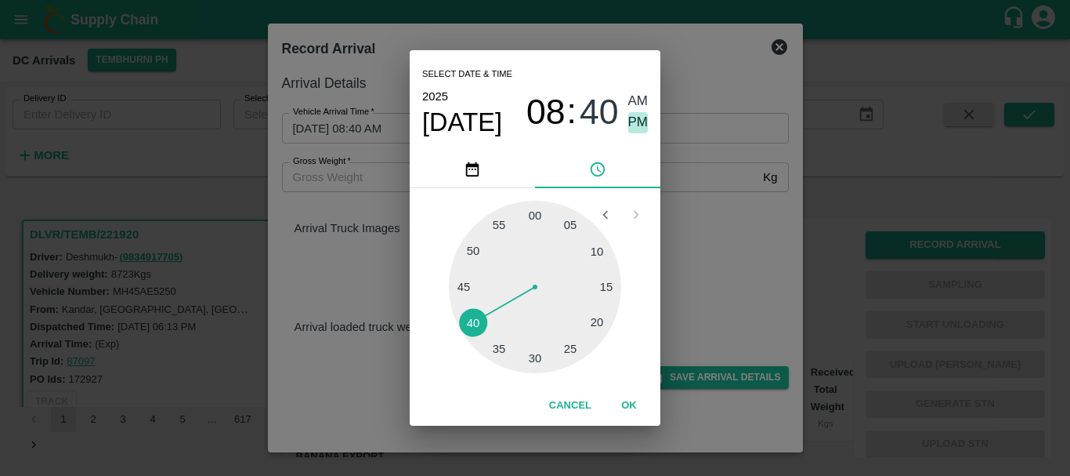
click at [643, 116] on span "PM" at bounding box center [638, 122] width 20 height 21
type input "31/08/2025 08:40 PM"
click at [695, 363] on div "Select date & time 2025 Aug 31 08 : 40 AM PM 05 10 15 20 25 30 35 40 45 50 55 0…" at bounding box center [535, 238] width 1070 height 476
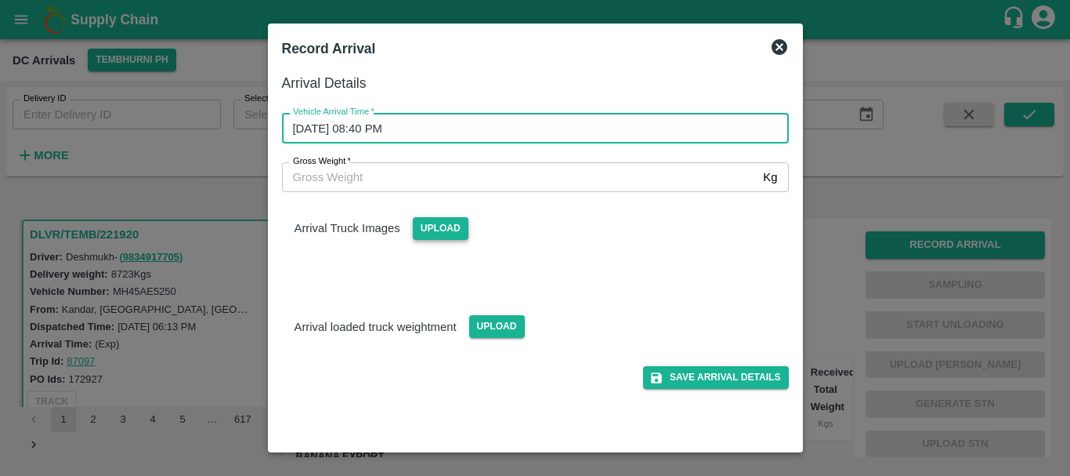
click at [443, 237] on span "Upload" at bounding box center [441, 228] width 56 height 23
click at [0, 0] on input "Upload" at bounding box center [0, 0] width 0 height 0
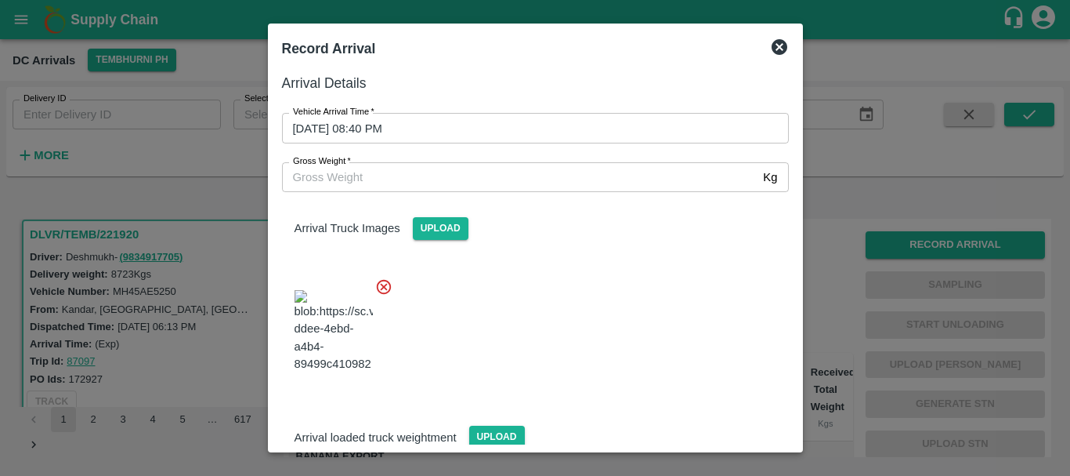
scroll to position [38, 0]
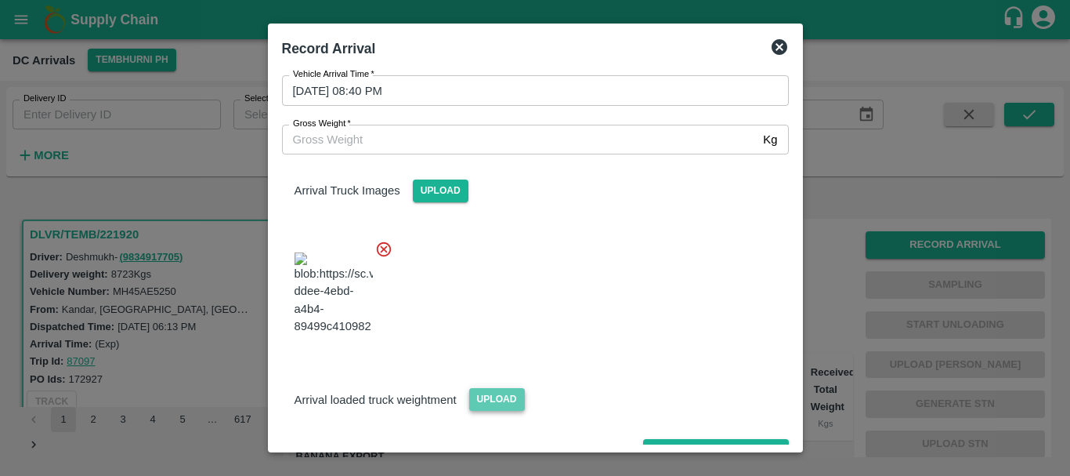
click at [485, 388] on span "Upload" at bounding box center [497, 399] width 56 height 23
click at [0, 0] on input "Upload" at bounding box center [0, 0] width 0 height 0
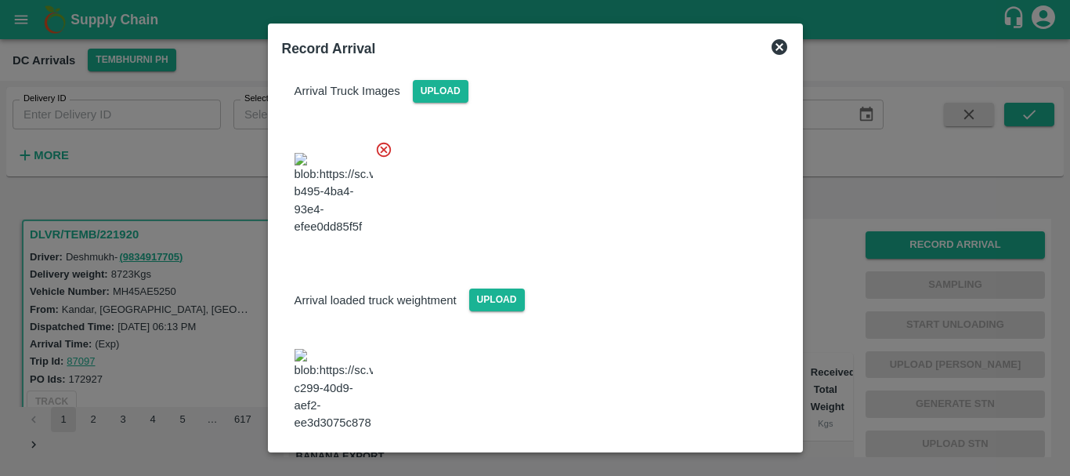
click at [340, 357] on img at bounding box center [334, 390] width 78 height 82
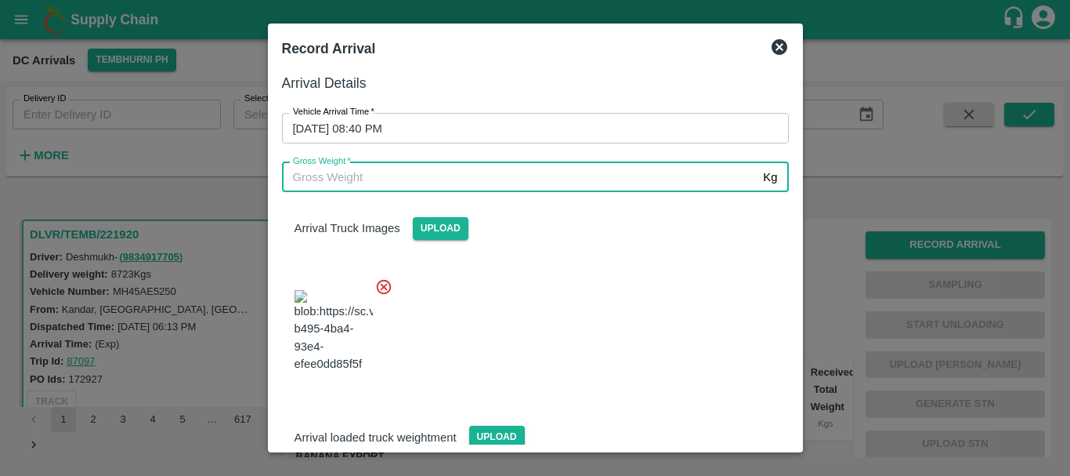
click at [544, 180] on input "Gross Weight   *" at bounding box center [520, 177] width 476 height 30
type input "15270"
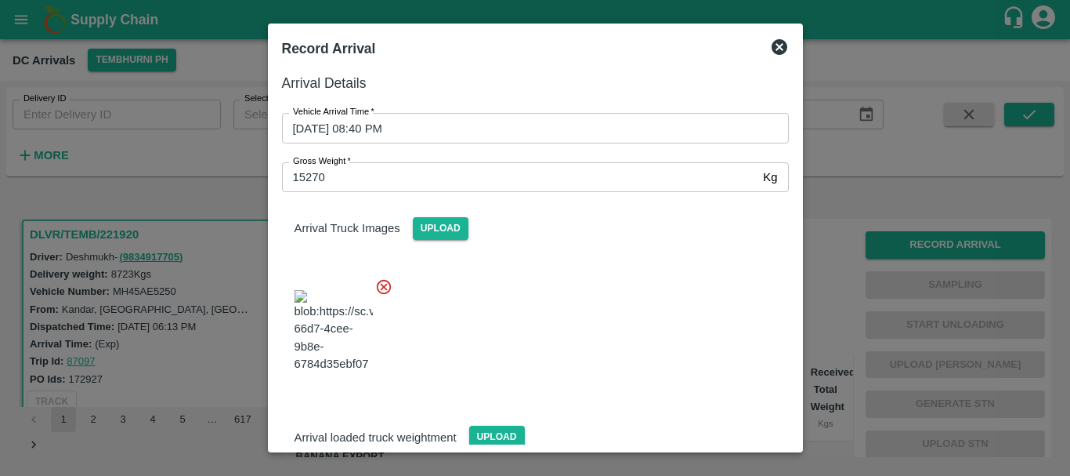
click at [575, 253] on div "Arrival Truck Images Upload" at bounding box center [528, 289] width 519 height 221
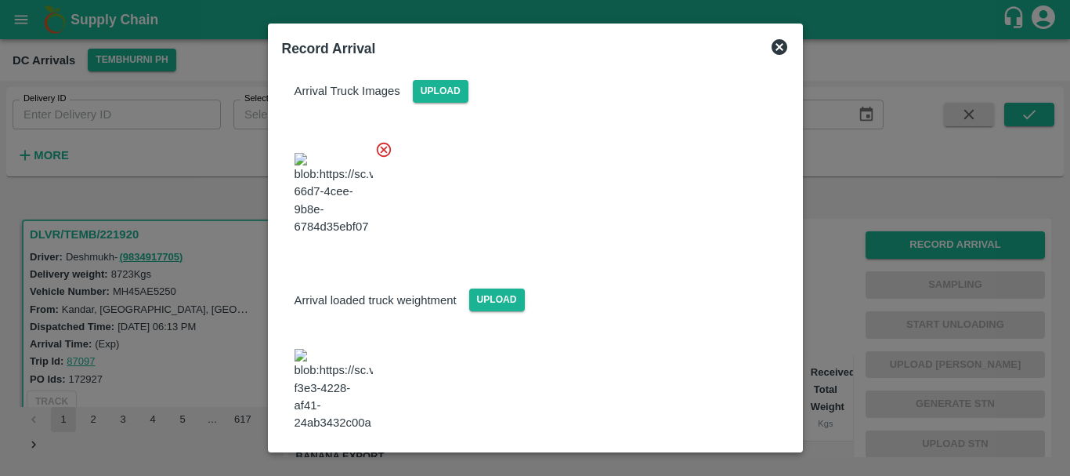
click at [686, 463] on button "Save Arrival Details" at bounding box center [715, 474] width 145 height 23
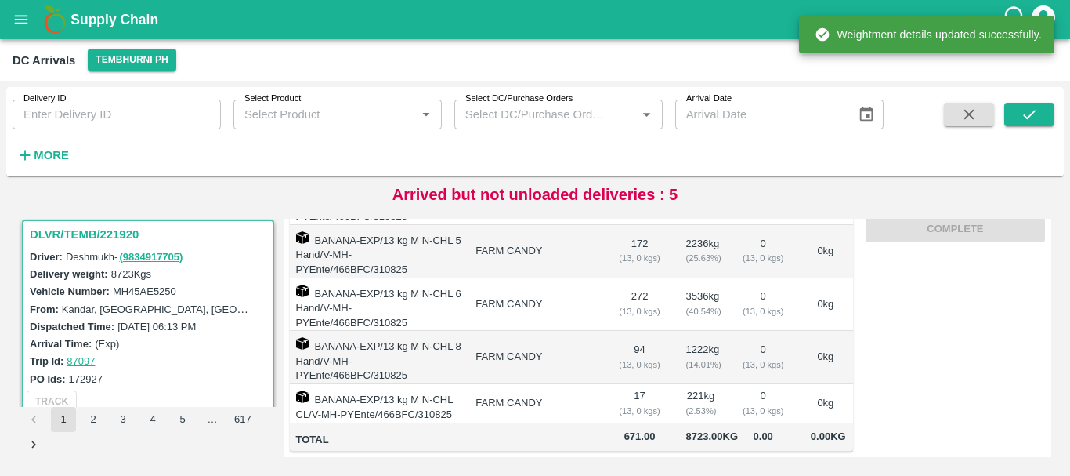
scroll to position [0, 0]
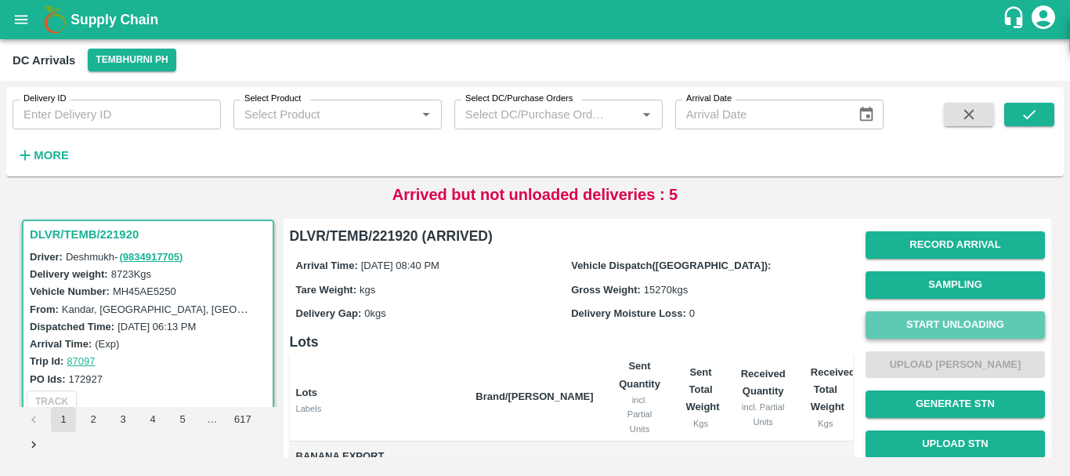
click at [909, 321] on button "Start Unloading" at bounding box center [955, 324] width 179 height 27
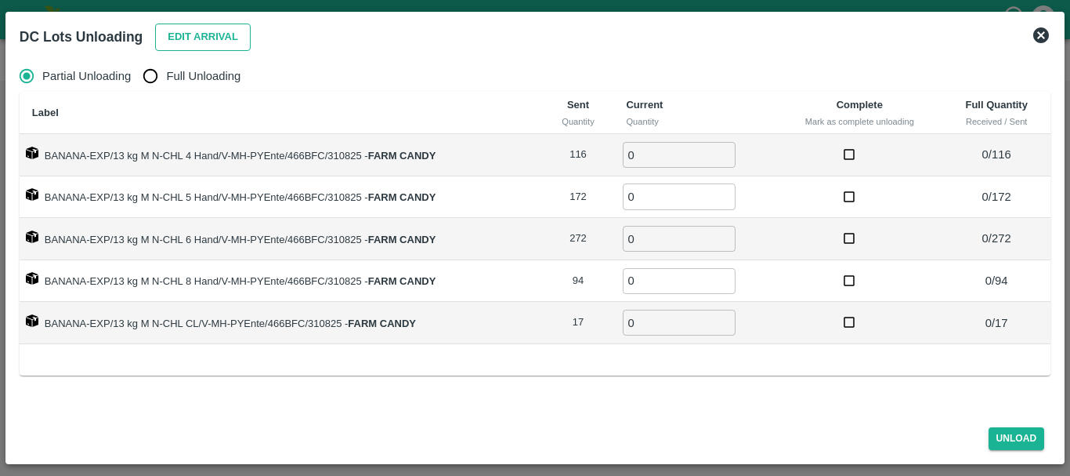
click at [193, 42] on button "Edit Arrival" at bounding box center [203, 37] width 96 height 27
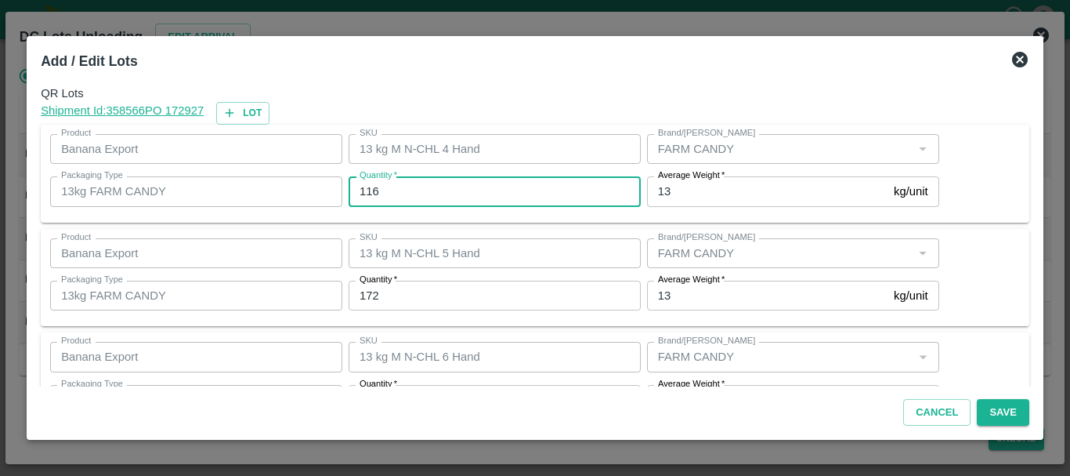
click at [433, 201] on input "116" at bounding box center [495, 191] width 292 height 30
type input "1"
type input "113"
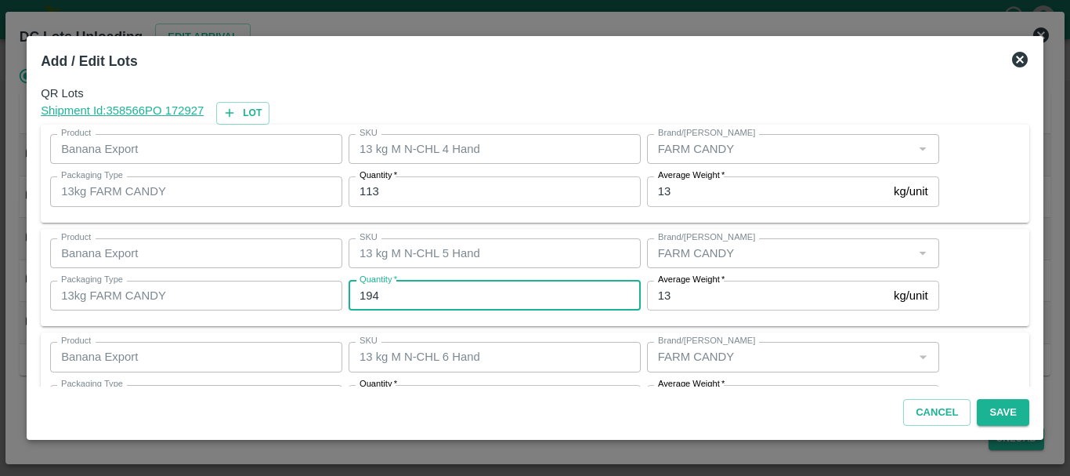
type input "194"
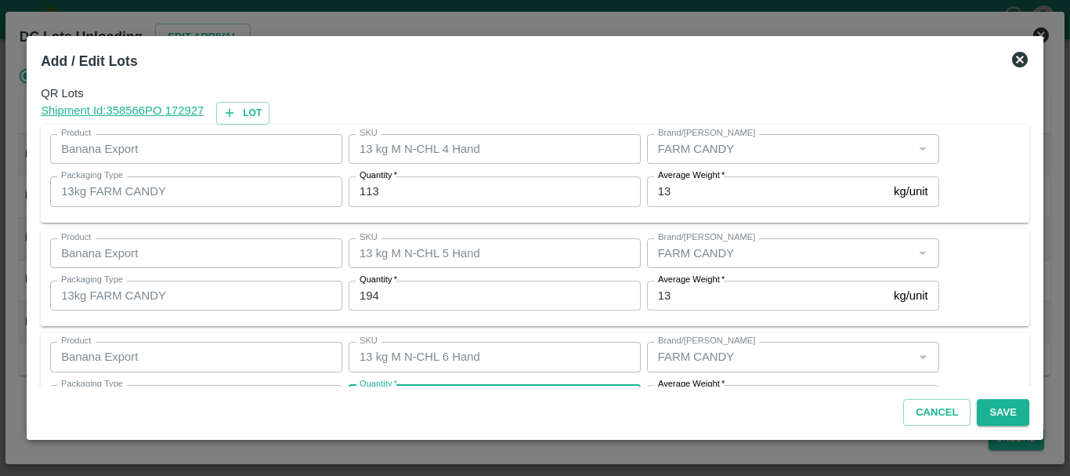
scroll to position [28, 0]
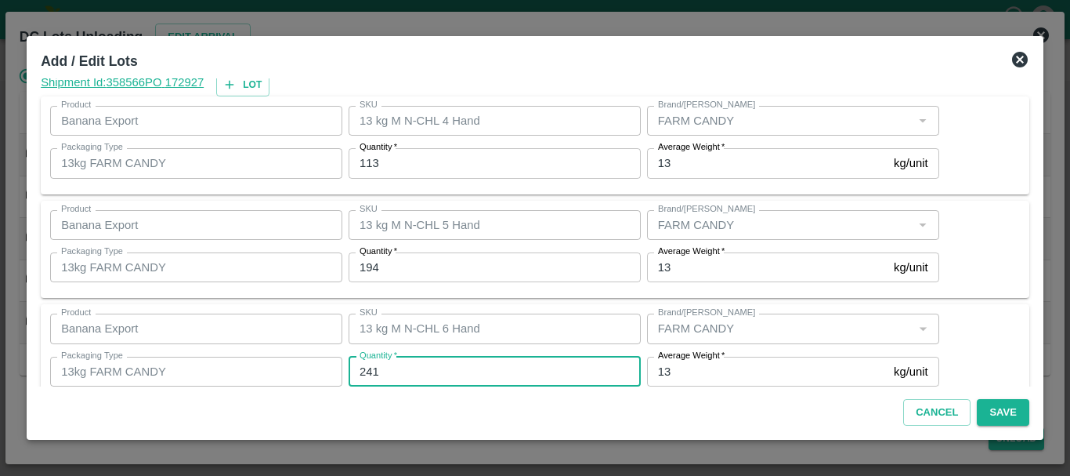
type input "241"
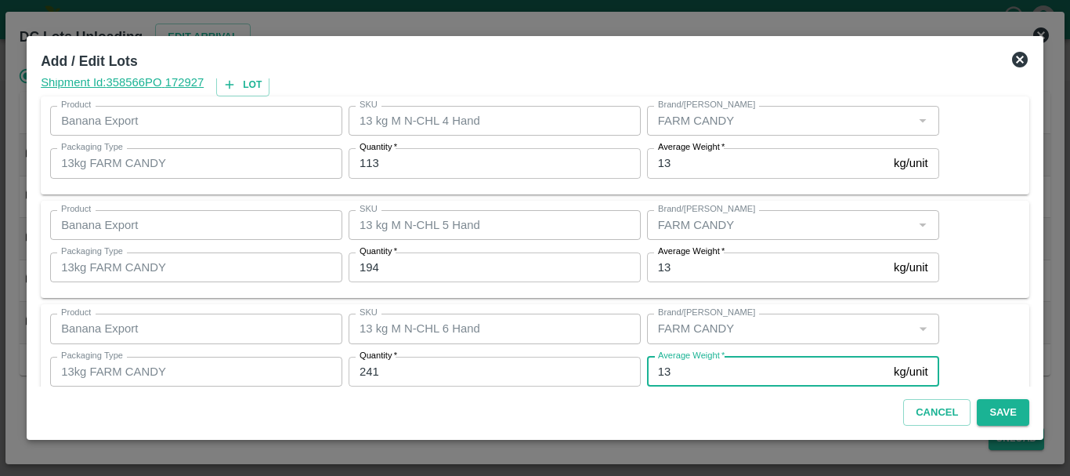
scroll to position [265, 0]
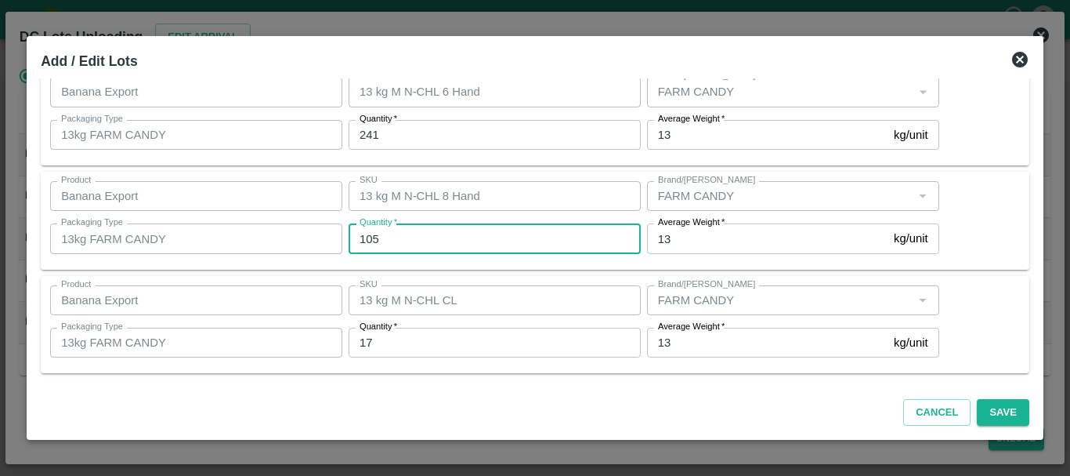
type input "105"
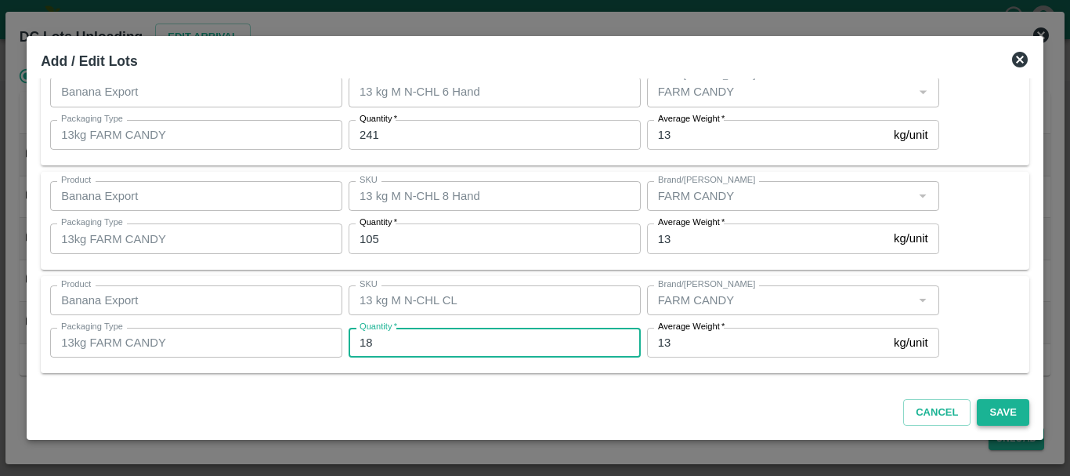
type input "18"
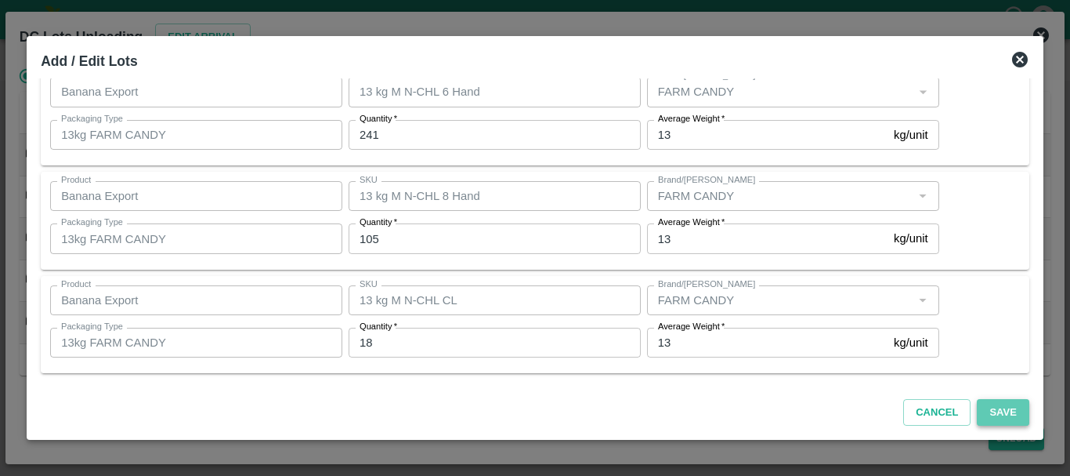
click at [1000, 414] on button "Save" at bounding box center [1003, 412] width 52 height 27
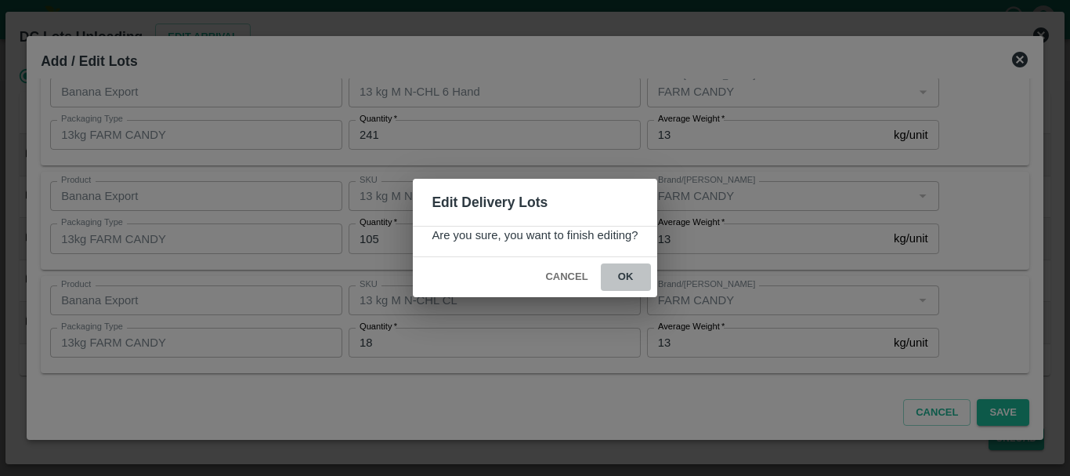
click at [626, 280] on button "ok" at bounding box center [626, 276] width 50 height 27
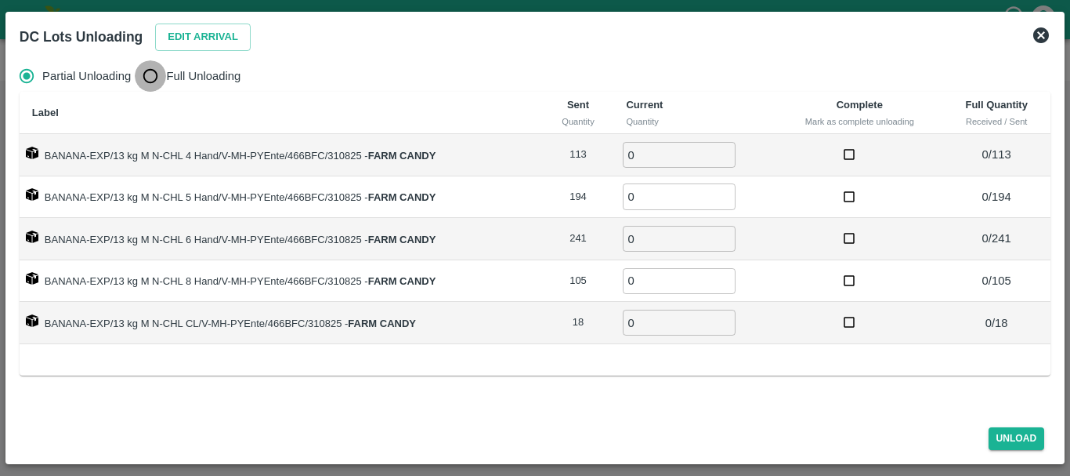
click at [160, 78] on input "Full Unloading" at bounding box center [150, 75] width 31 height 31
radio input "true"
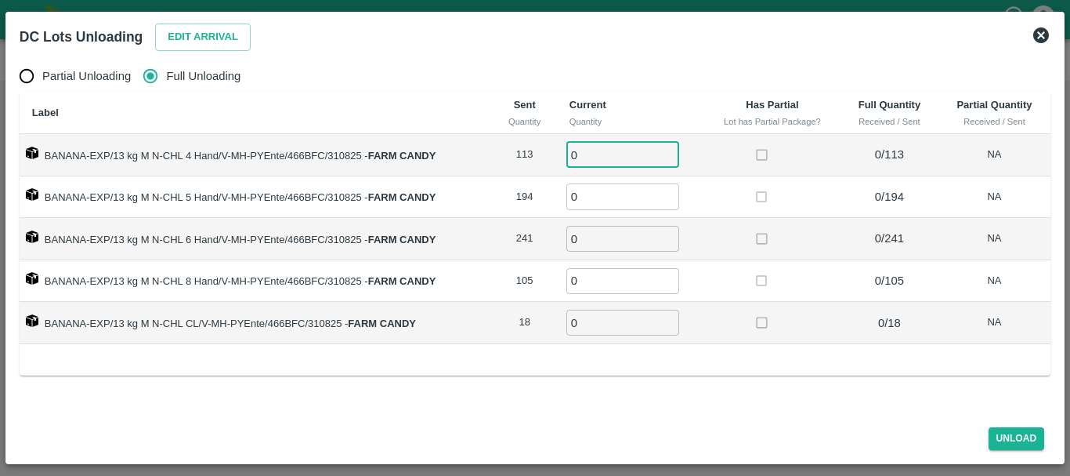
click at [600, 150] on input "0" at bounding box center [622, 155] width 113 height 26
type input "0113"
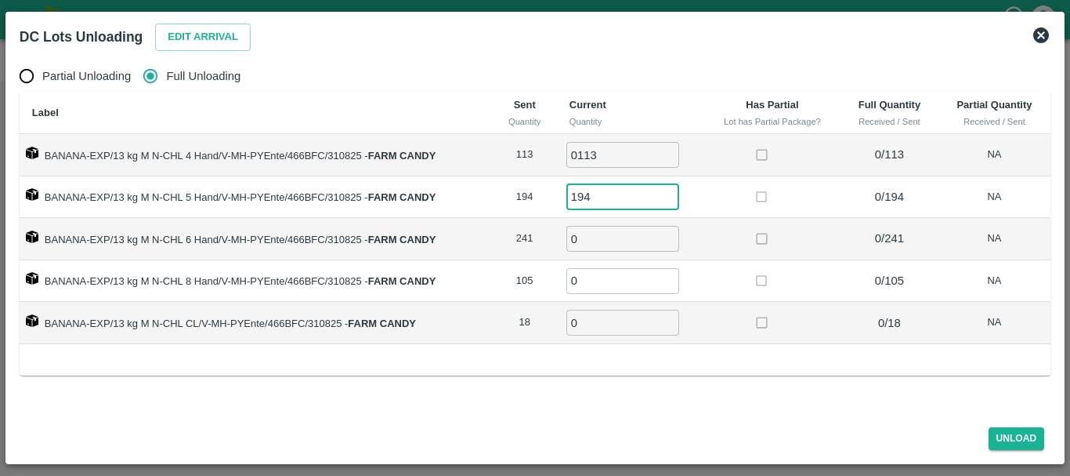
type input "194"
type input "241"
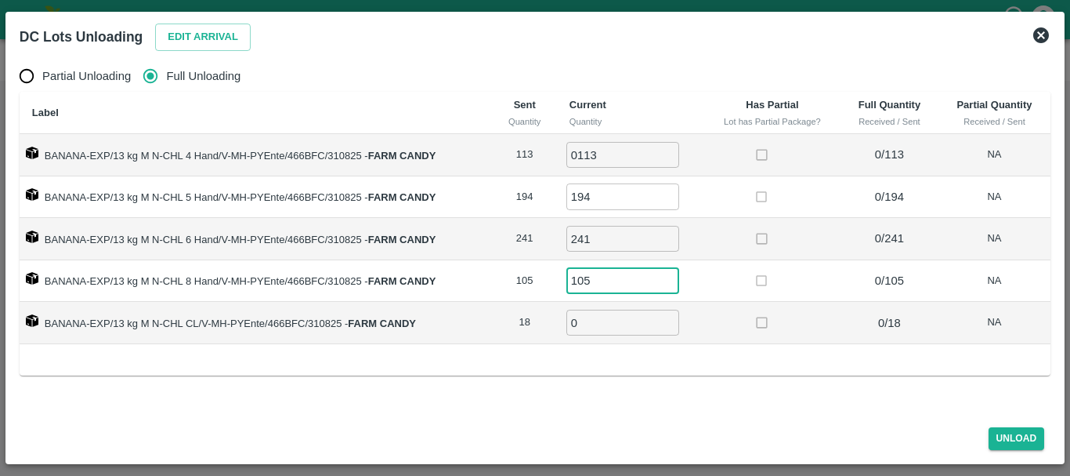
type input "105"
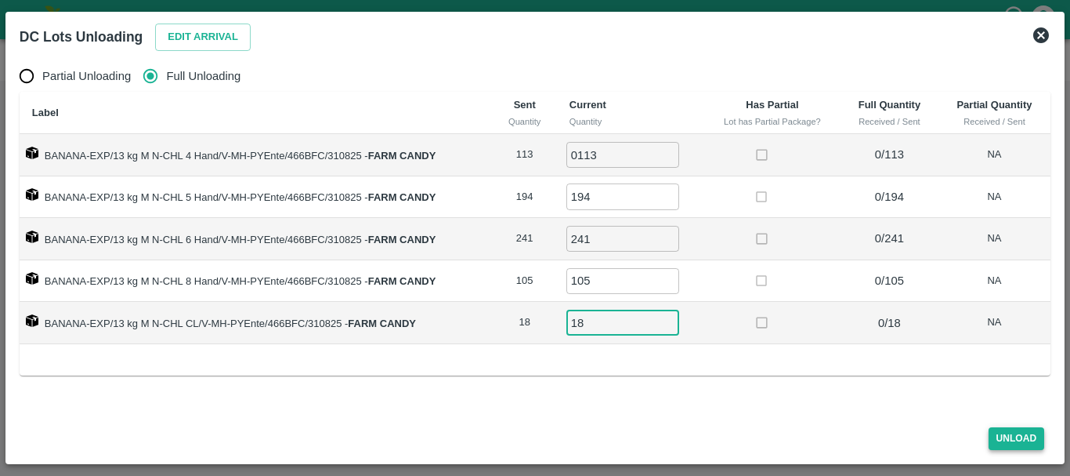
type input "18"
click at [1022, 439] on button "Unload" at bounding box center [1017, 438] width 56 height 23
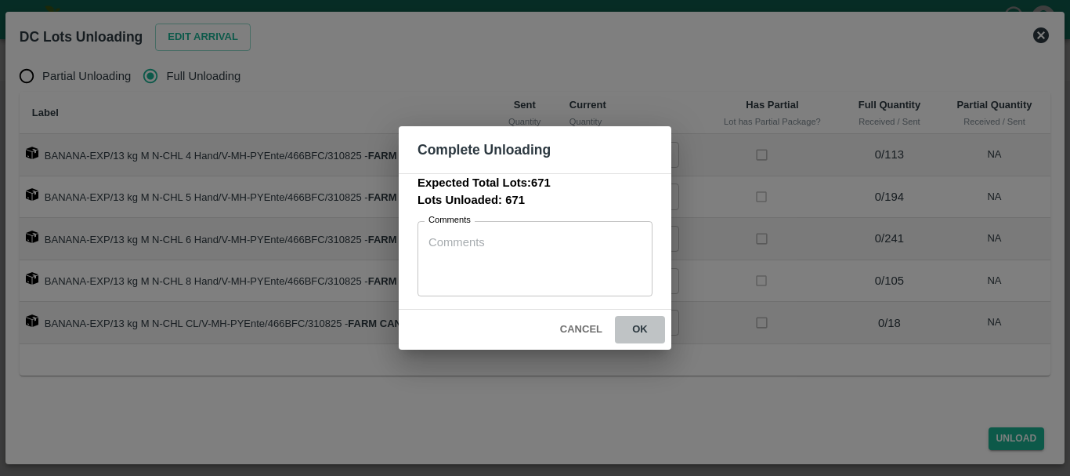
click at [626, 329] on button "ok" at bounding box center [640, 329] width 50 height 27
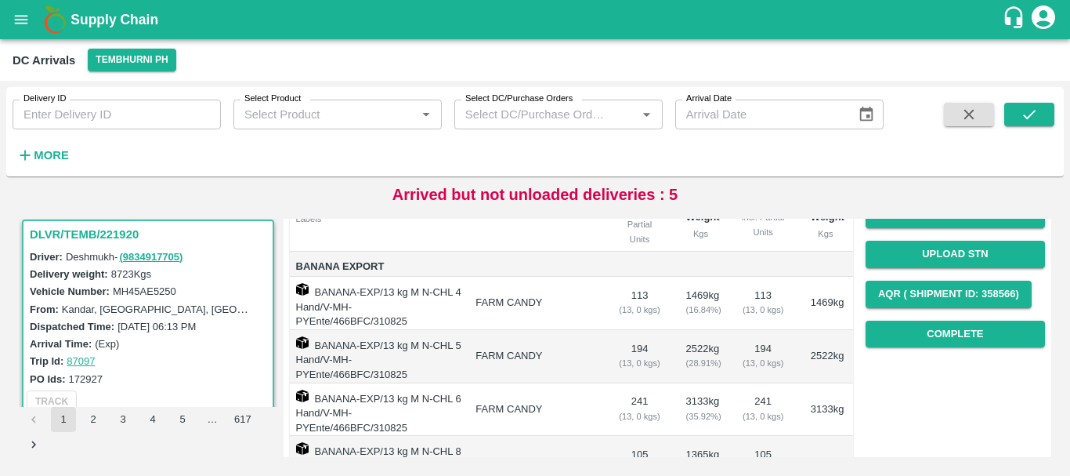
scroll to position [189, 0]
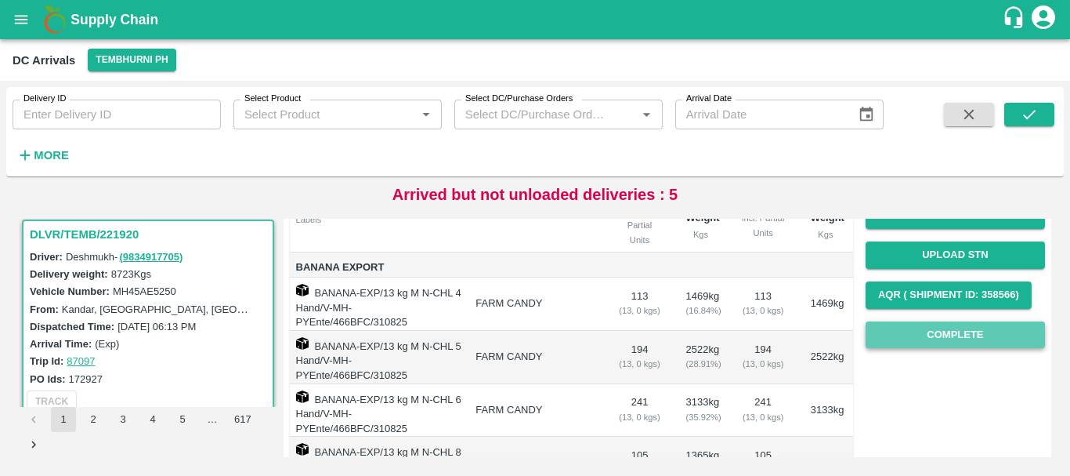
click at [975, 326] on button "Complete" at bounding box center [955, 334] width 179 height 27
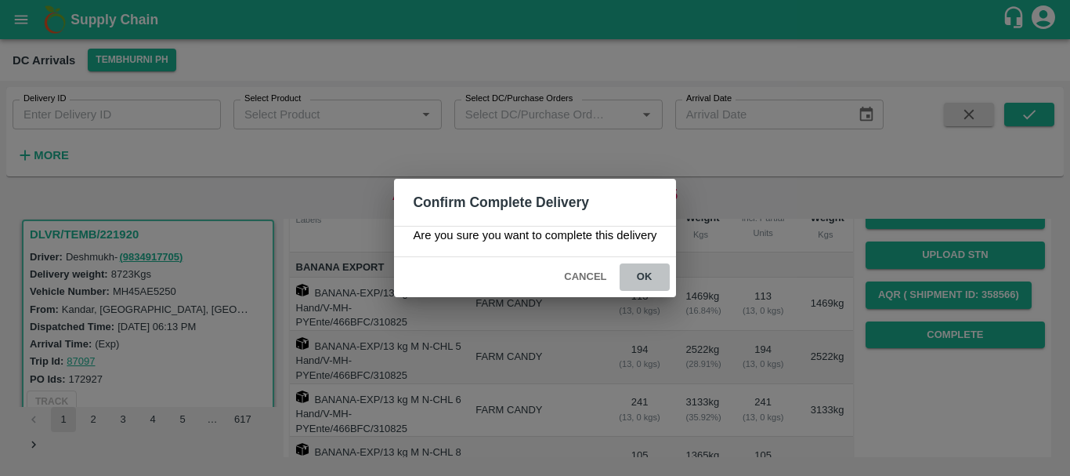
click at [637, 276] on button "ok" at bounding box center [645, 276] width 50 height 27
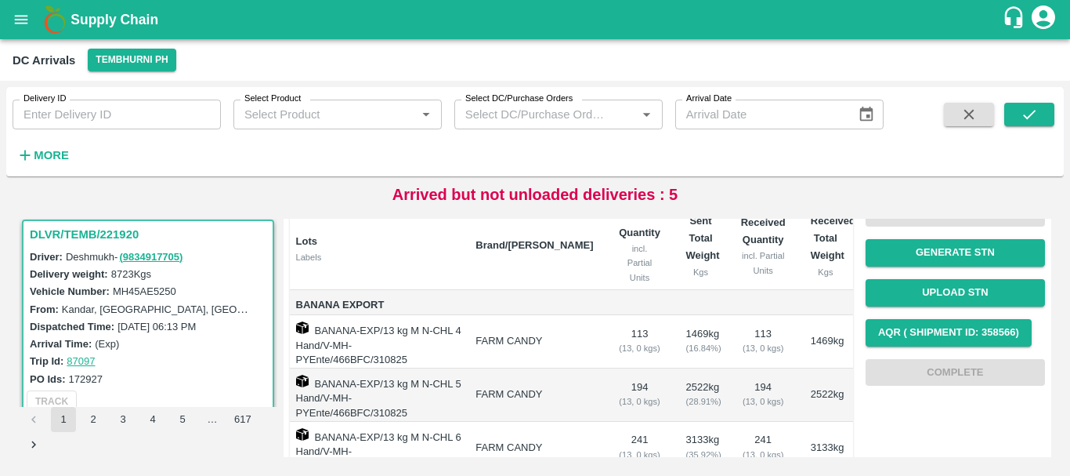
scroll to position [0, 0]
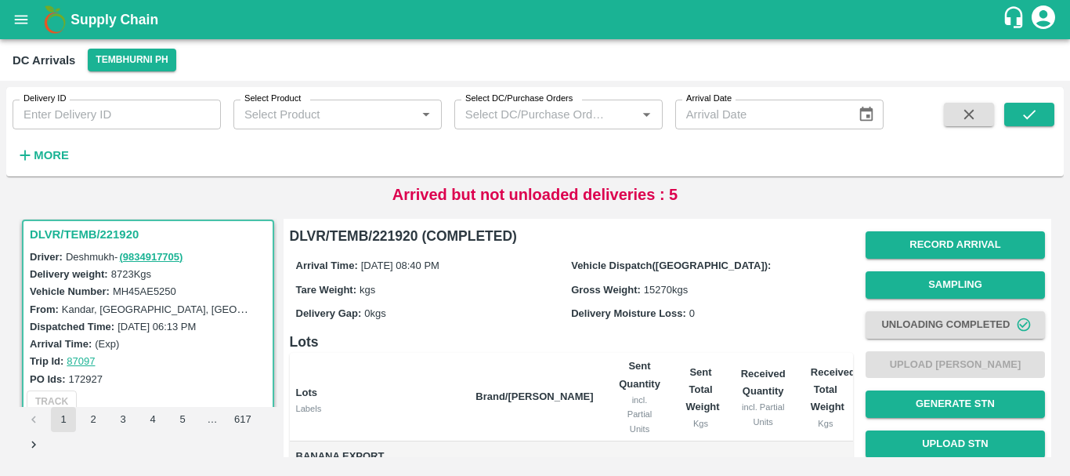
click at [920, 375] on div "Record Arrival Sampling Unloading Completed Upload Tare Weight Generate STN Upl…" at bounding box center [955, 384] width 179 height 318
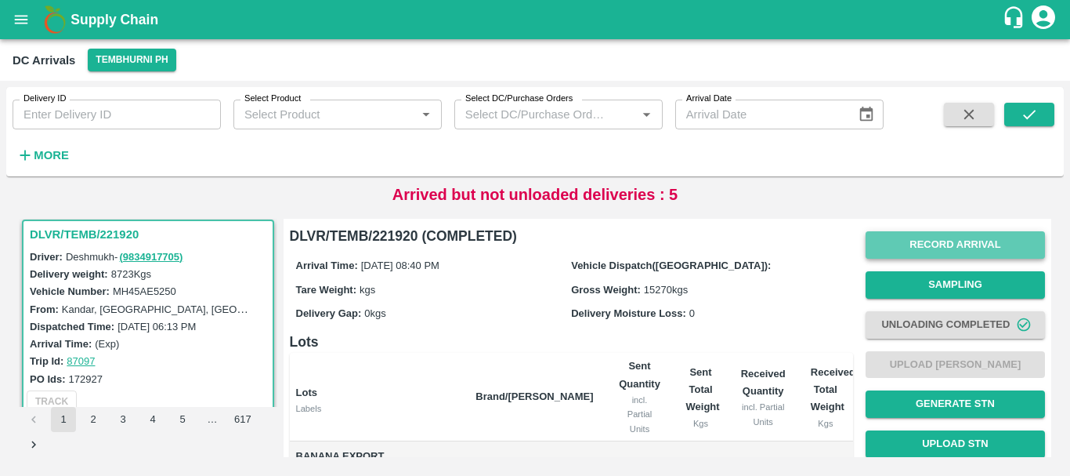
click at [925, 235] on button "Record Arrival" at bounding box center [955, 244] width 179 height 27
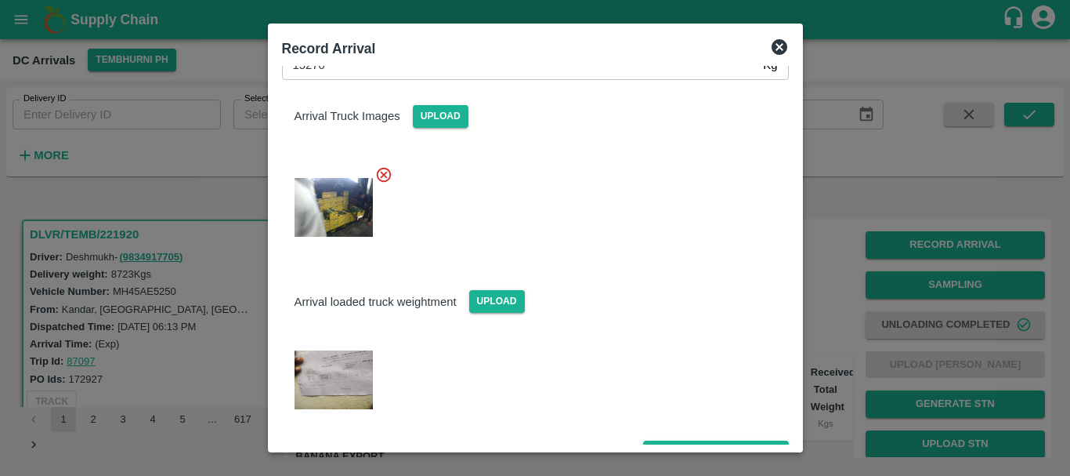
scroll to position [114, 0]
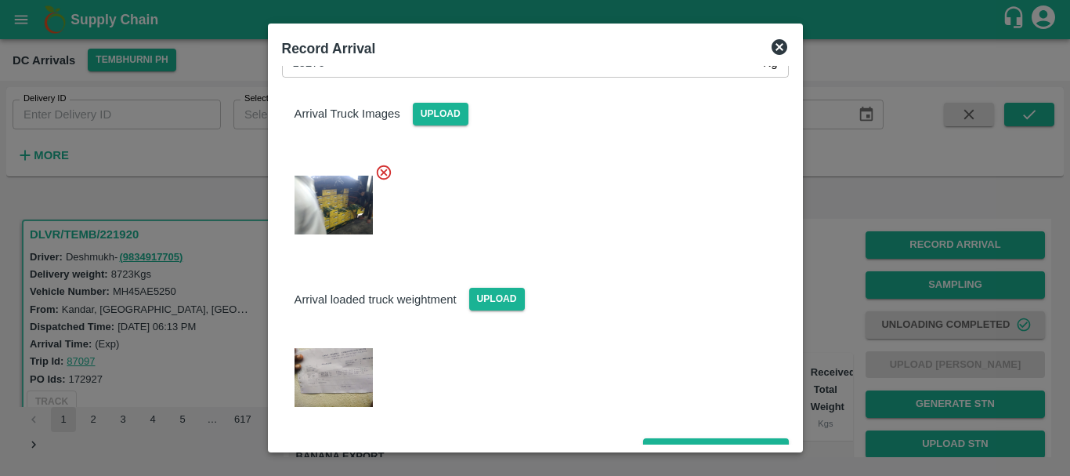
click at [828, 283] on div at bounding box center [535, 238] width 1070 height 476
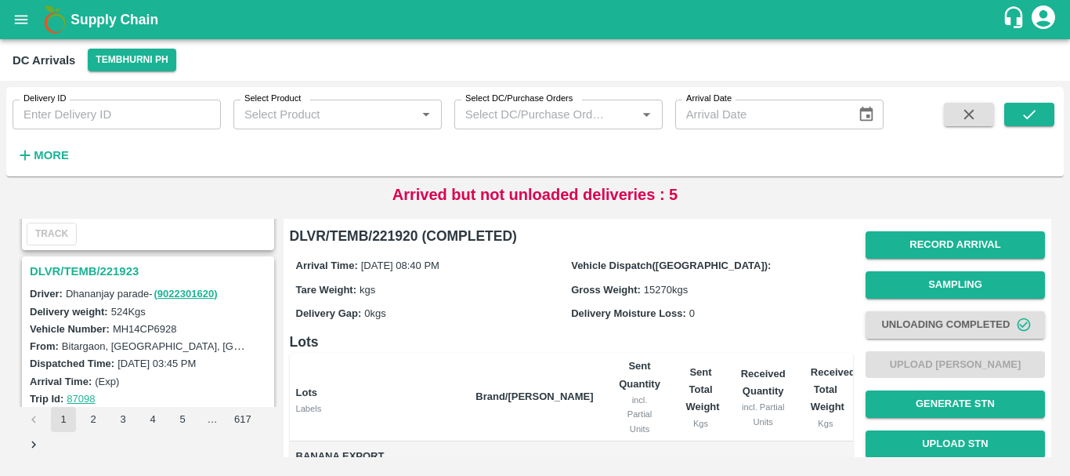
click at [125, 268] on h3 "DLVR/TEMB/221923" at bounding box center [150, 271] width 241 height 20
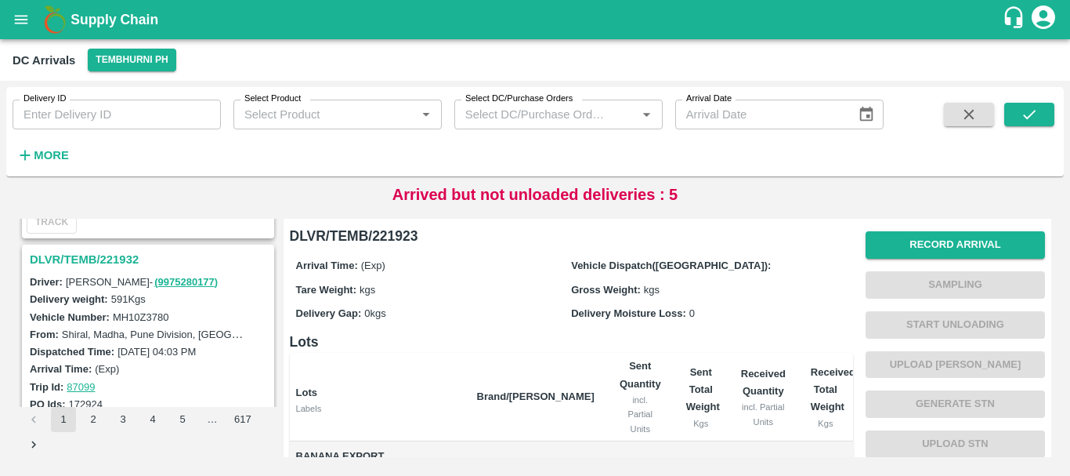
click at [120, 259] on h3 "DLVR/TEMB/221932" at bounding box center [150, 259] width 241 height 20
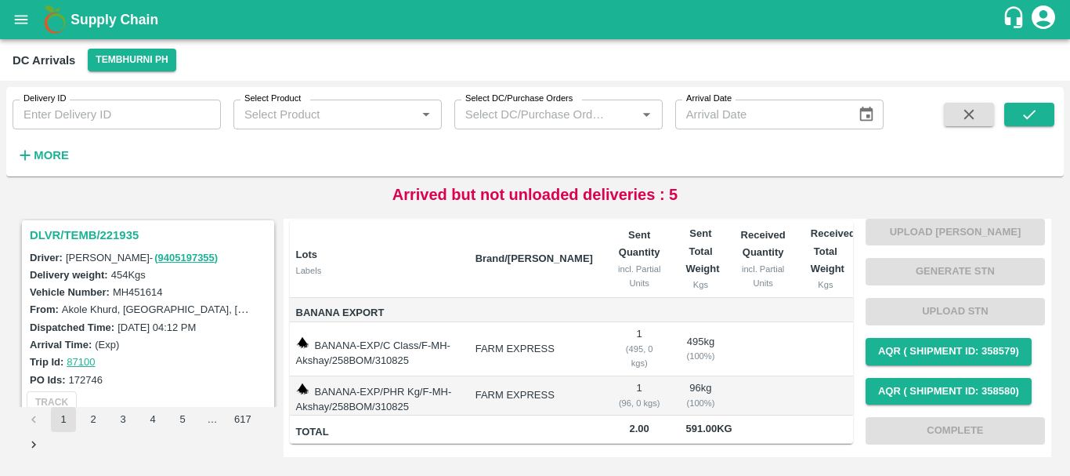
click at [110, 237] on h3 "DLVR/TEMB/221935" at bounding box center [150, 235] width 241 height 20
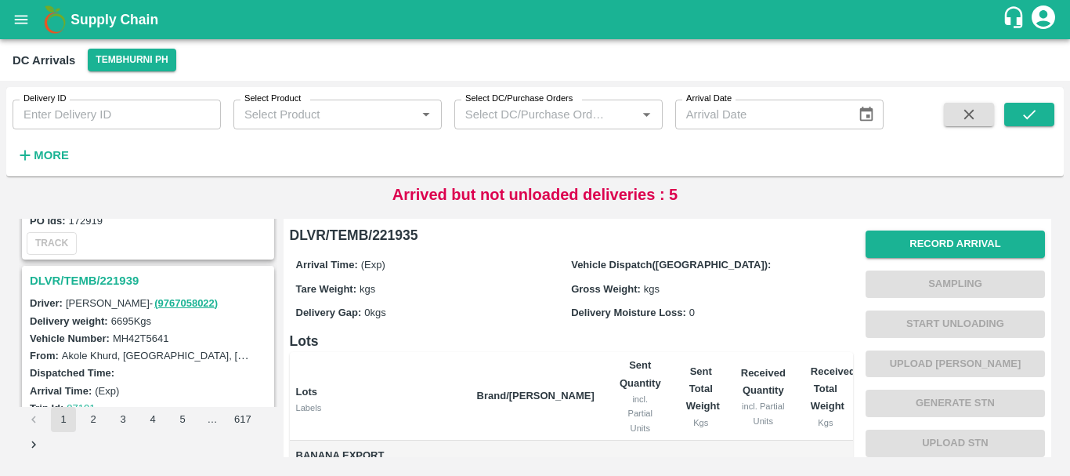
click at [114, 277] on h3 "DLVR/TEMB/221939" at bounding box center [150, 280] width 241 height 20
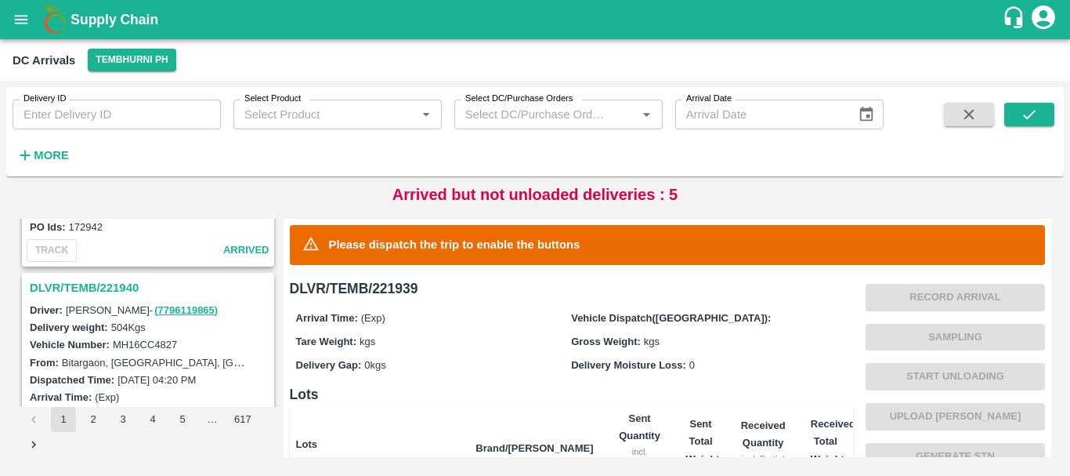
click at [127, 288] on h3 "DLVR/TEMB/221940" at bounding box center [150, 287] width 241 height 20
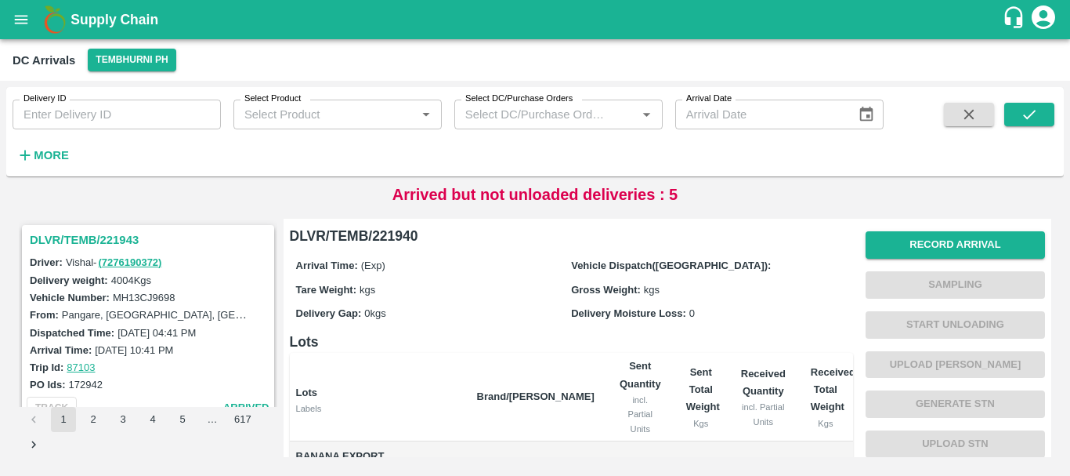
click at [106, 239] on h3 "DLVR/TEMB/221943" at bounding box center [150, 240] width 241 height 20
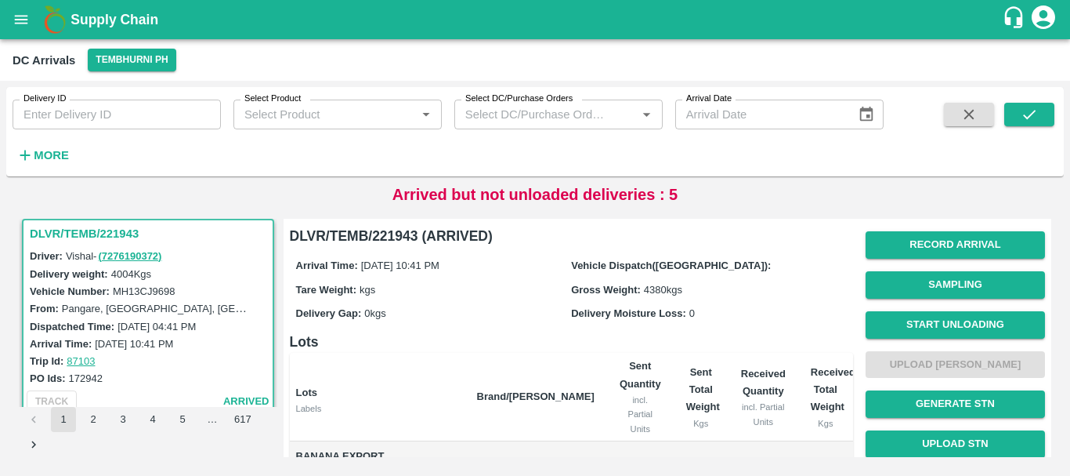
click at [700, 343] on h6 "Lots" at bounding box center [571, 342] width 563 height 22
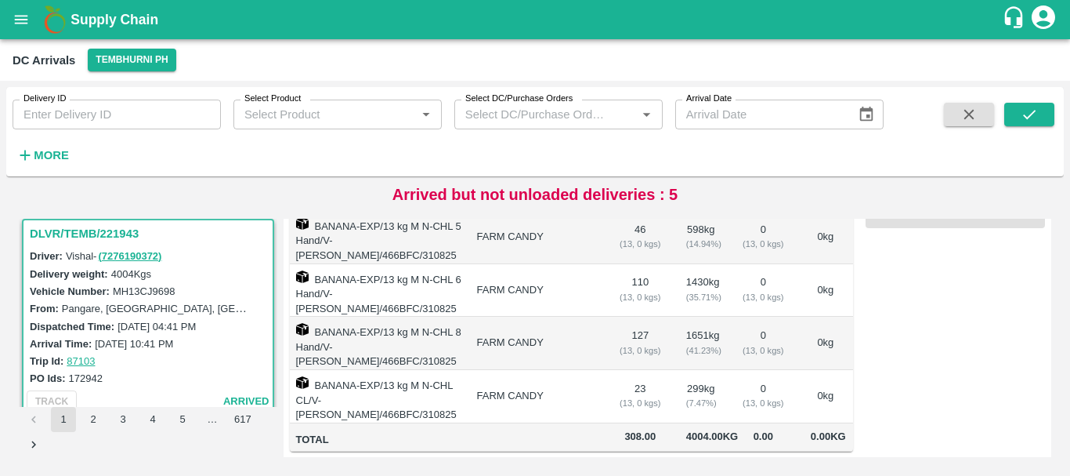
click at [703, 342] on td "1651 kg ( 41.23 %)" at bounding box center [701, 342] width 55 height 53
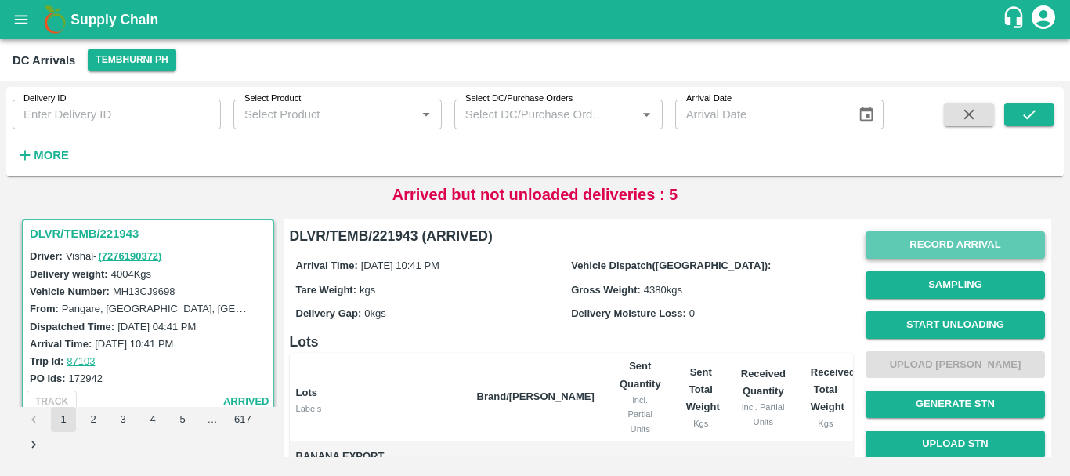
click at [921, 247] on button "Record Arrival" at bounding box center [955, 244] width 179 height 27
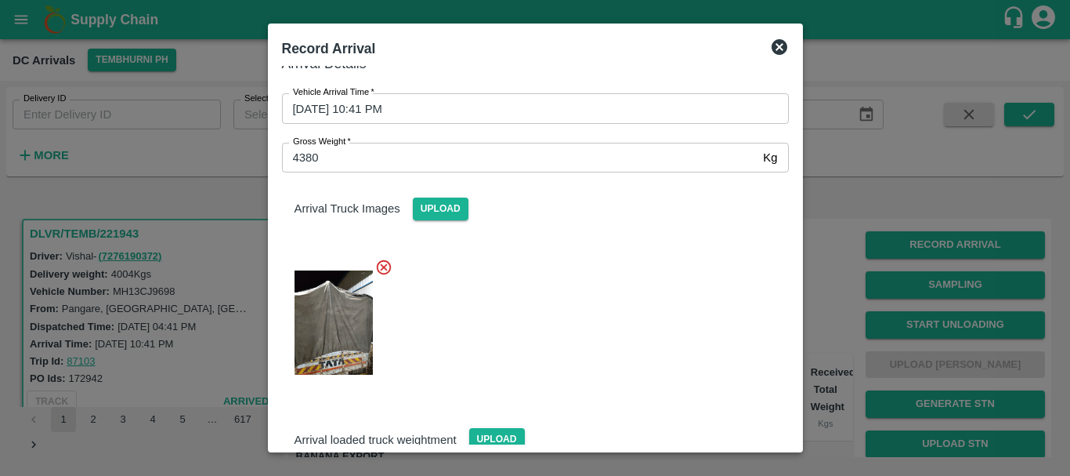
scroll to position [229, 0]
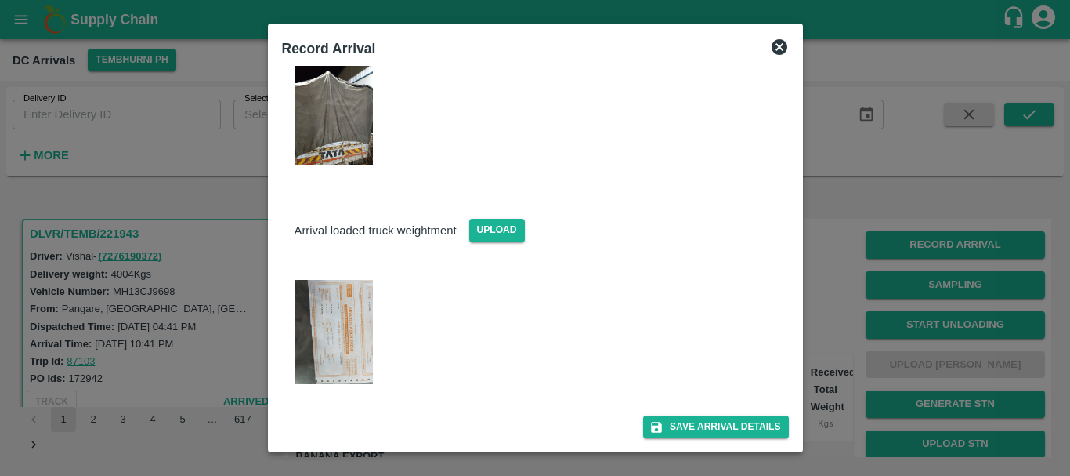
click at [317, 324] on img at bounding box center [334, 332] width 78 height 104
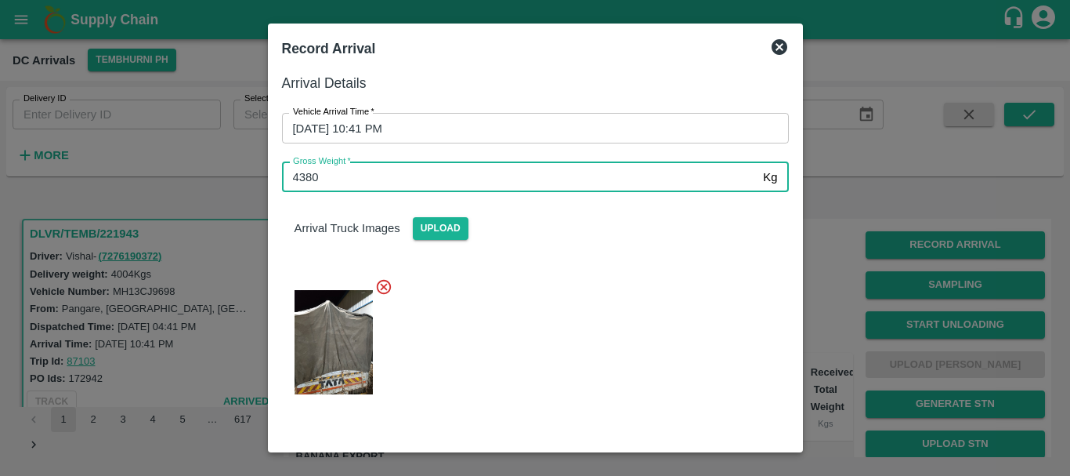
click at [545, 179] on input "4380" at bounding box center [520, 177] width 476 height 30
type input "4"
type input "9810"
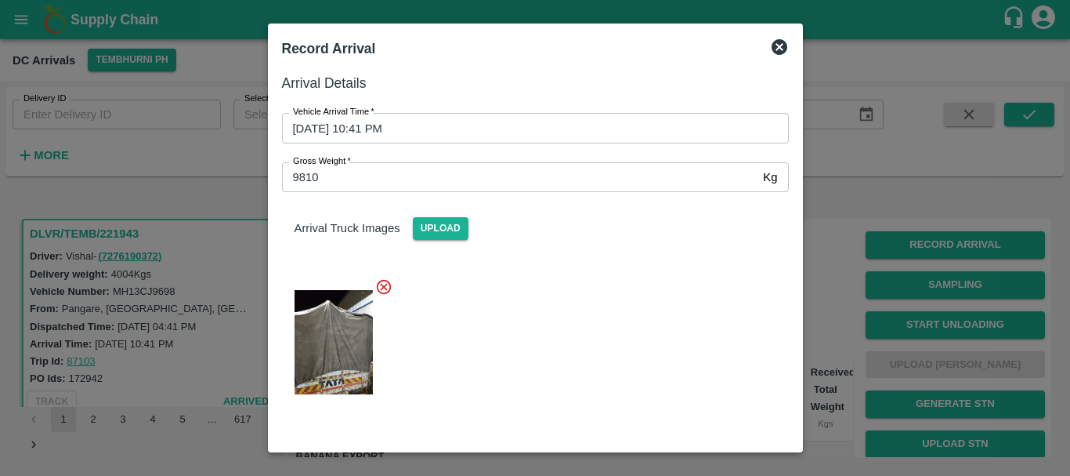
click at [563, 257] on div "Arrival Truck Images Upload" at bounding box center [528, 300] width 519 height 243
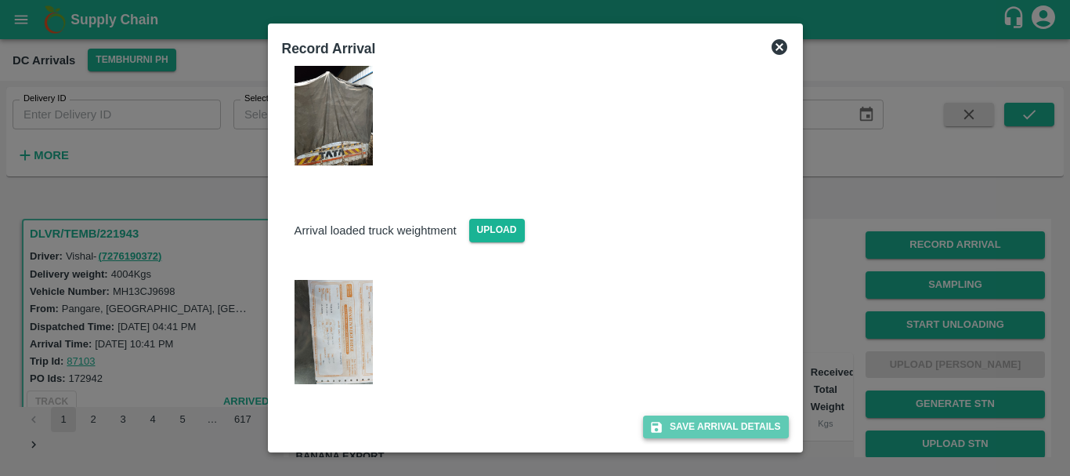
click at [696, 424] on button "Save Arrival Details" at bounding box center [715, 426] width 145 height 23
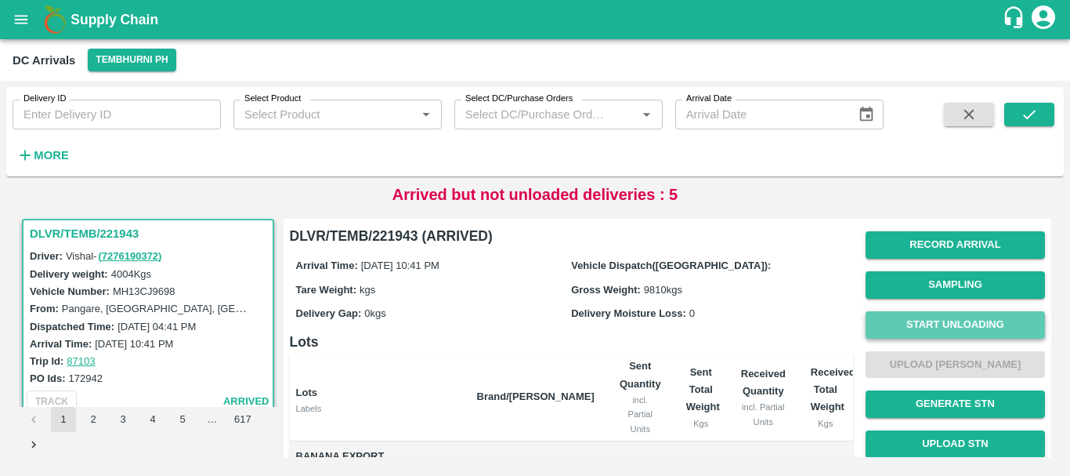
click at [903, 320] on button "Start Unloading" at bounding box center [955, 324] width 179 height 27
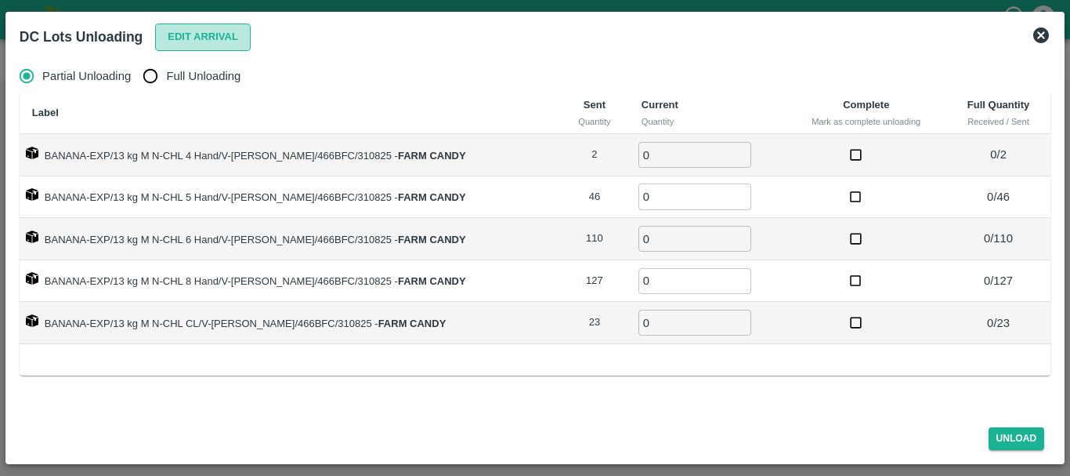
click at [170, 36] on button "Edit Arrival" at bounding box center [203, 37] width 96 height 27
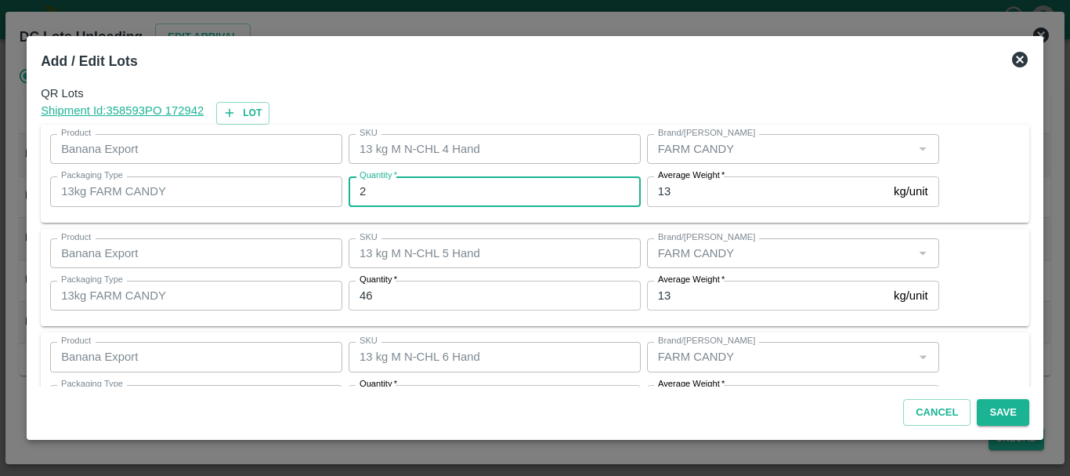
click at [443, 191] on input "2" at bounding box center [495, 191] width 292 height 30
type input "2"
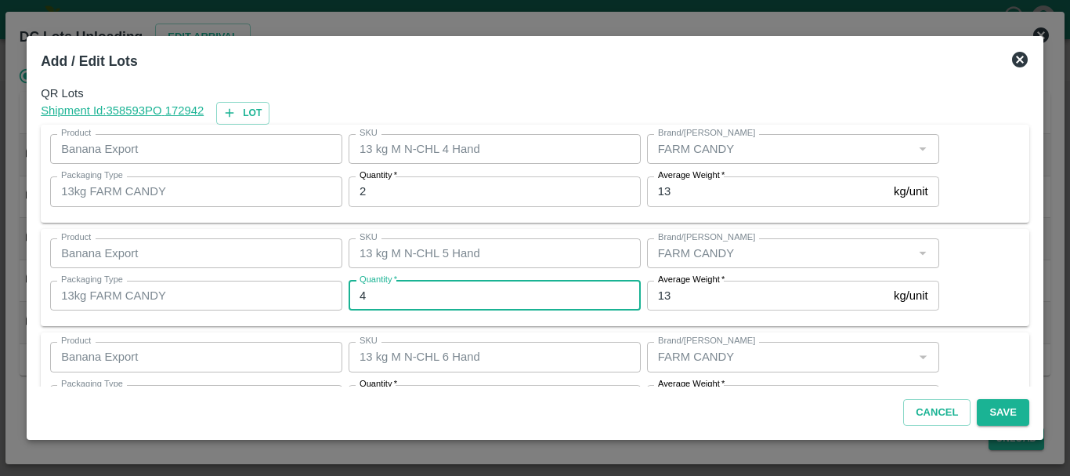
type input "46"
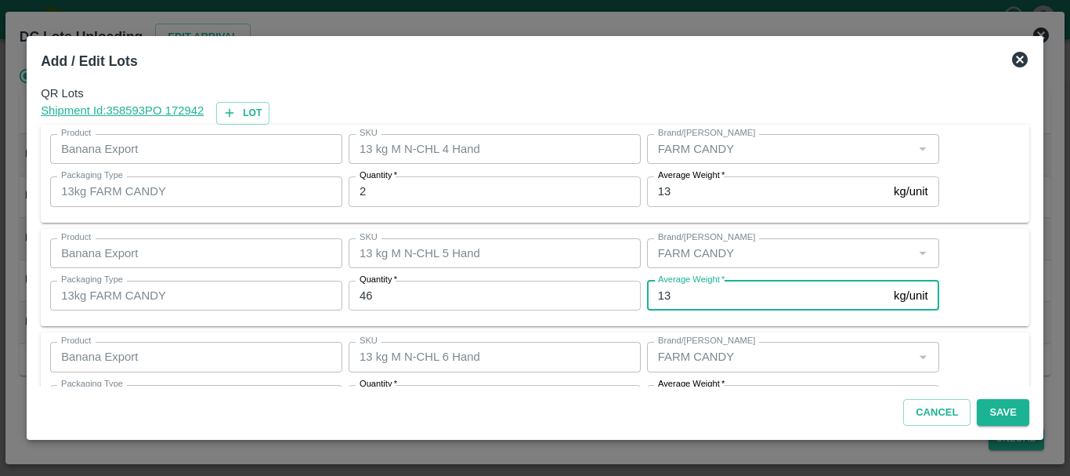
scroll to position [28, 0]
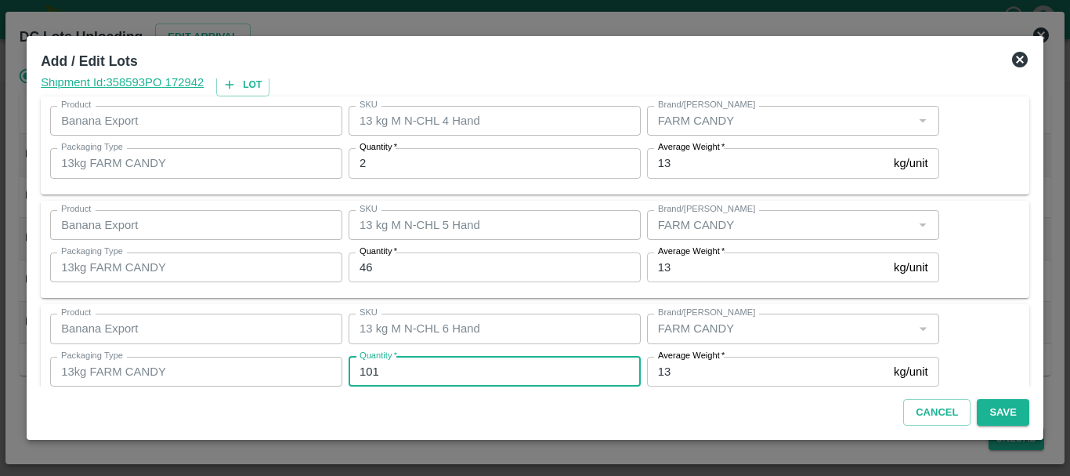
type input "101"
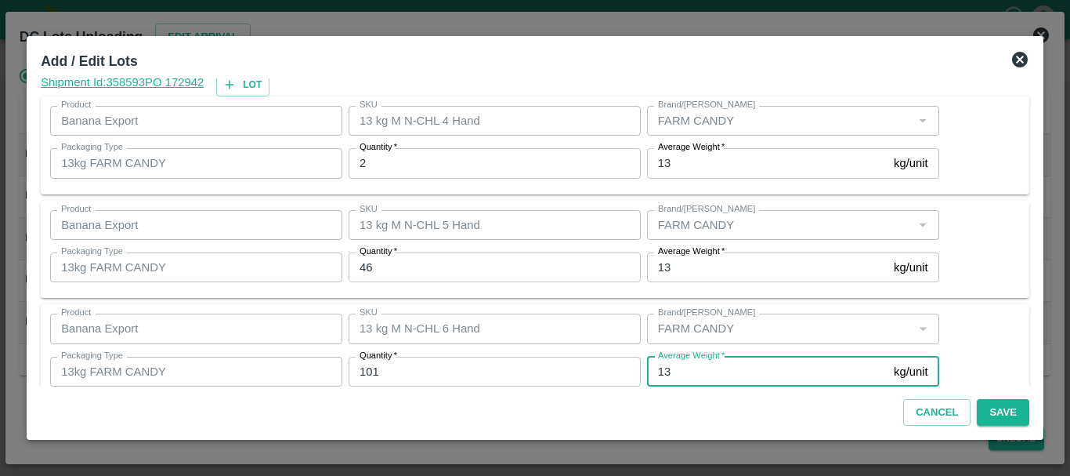
scroll to position [265, 0]
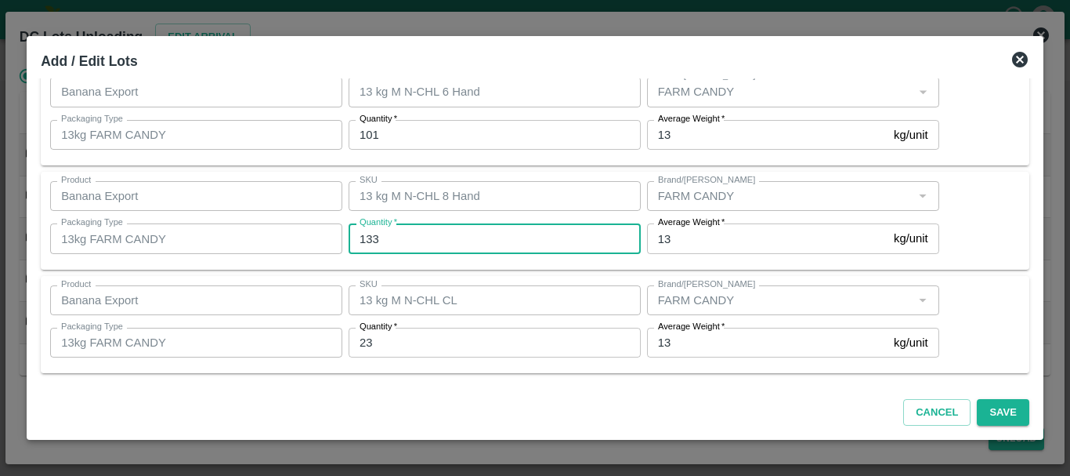
type input "133"
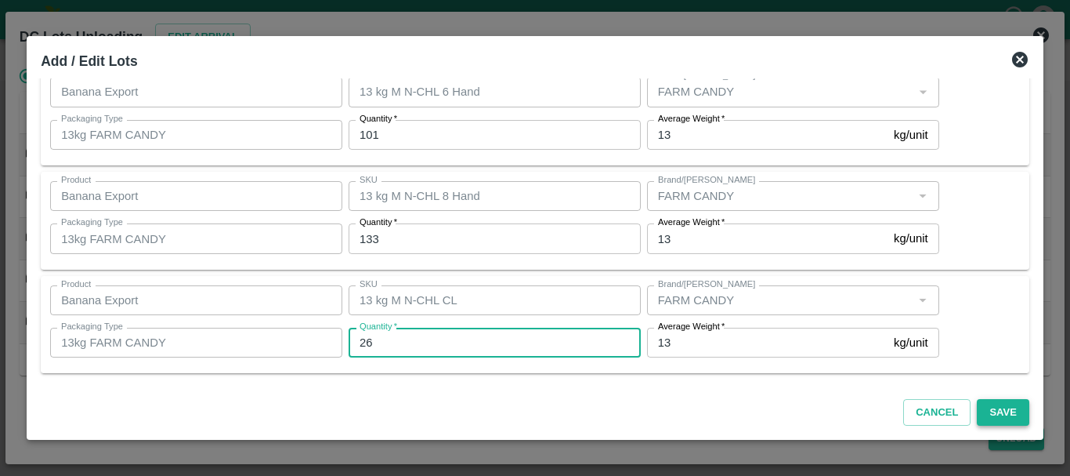
type input "26"
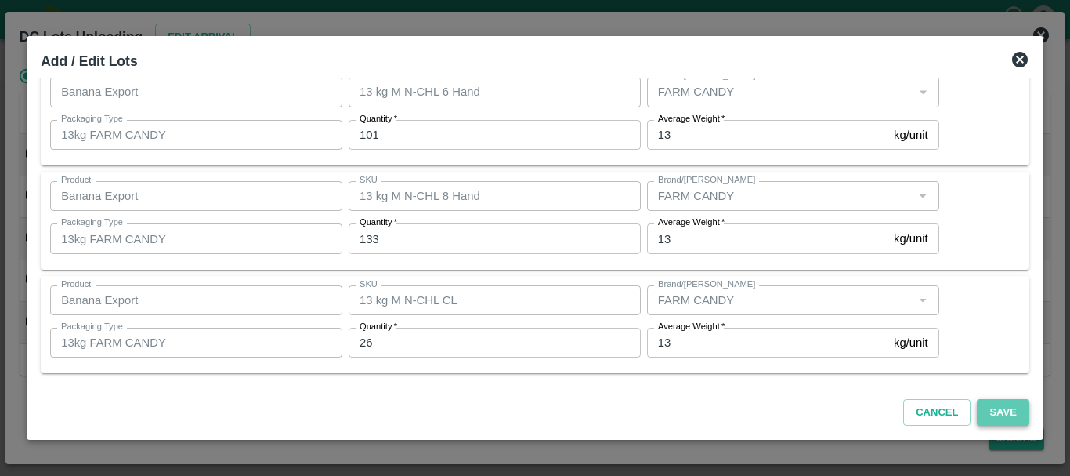
click at [989, 418] on button "Save" at bounding box center [1003, 412] width 52 height 27
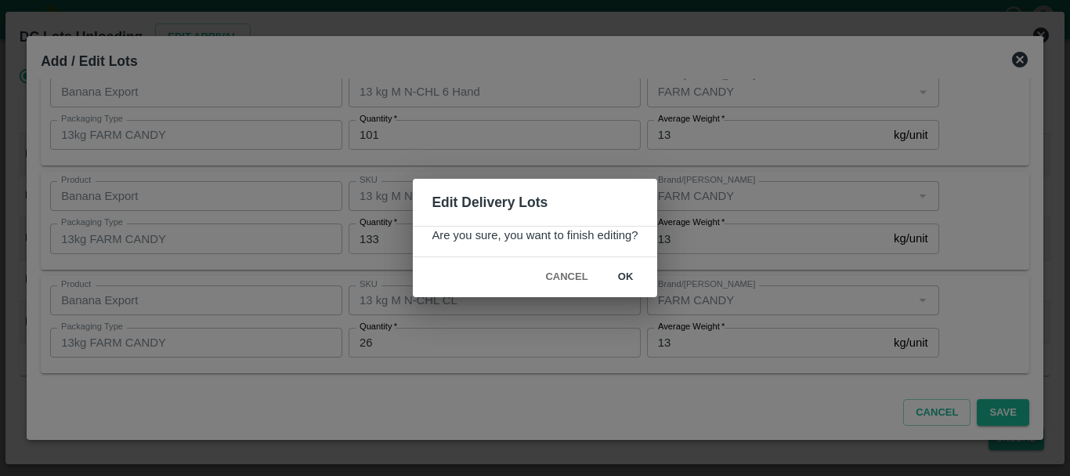
click at [625, 270] on button "ok" at bounding box center [626, 276] width 50 height 27
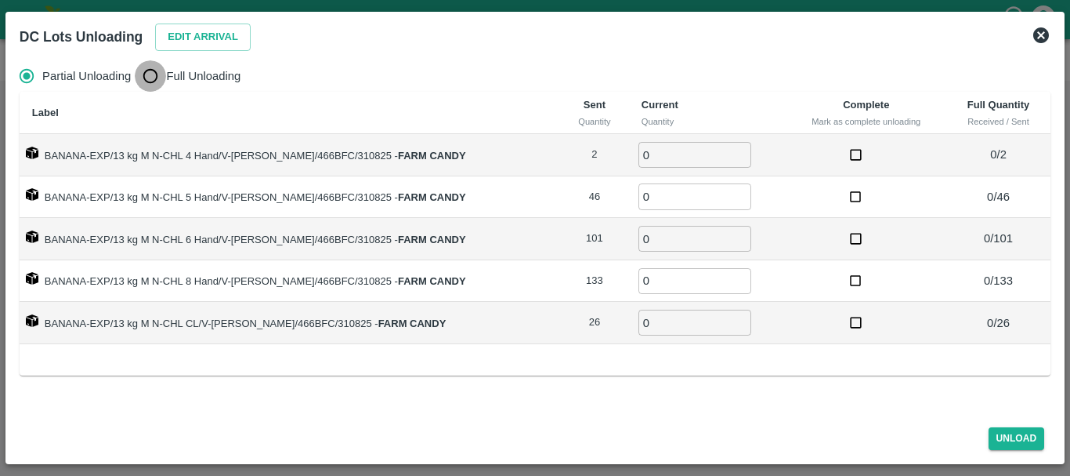
click at [156, 67] on input "Full Unloading" at bounding box center [150, 75] width 31 height 31
radio input "true"
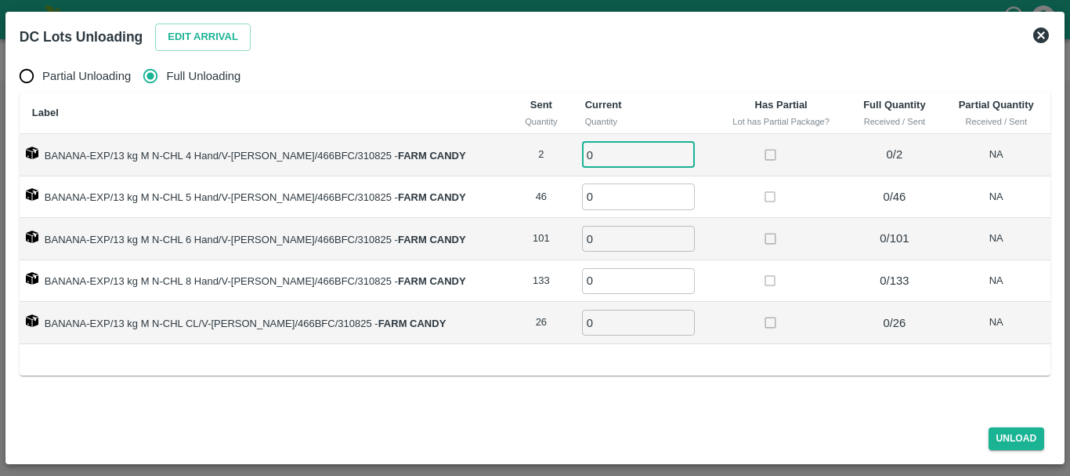
click at [582, 146] on input "0" at bounding box center [638, 155] width 113 height 26
type input "02"
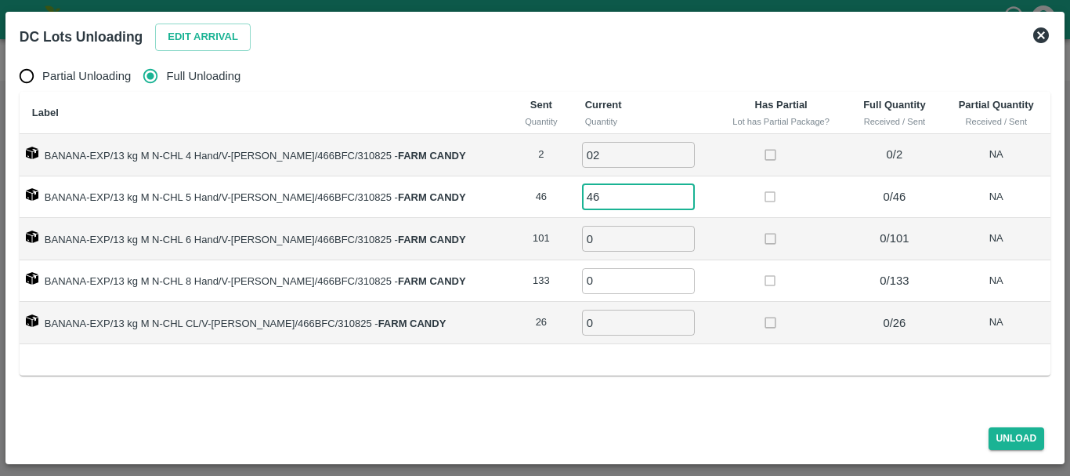
type input "46"
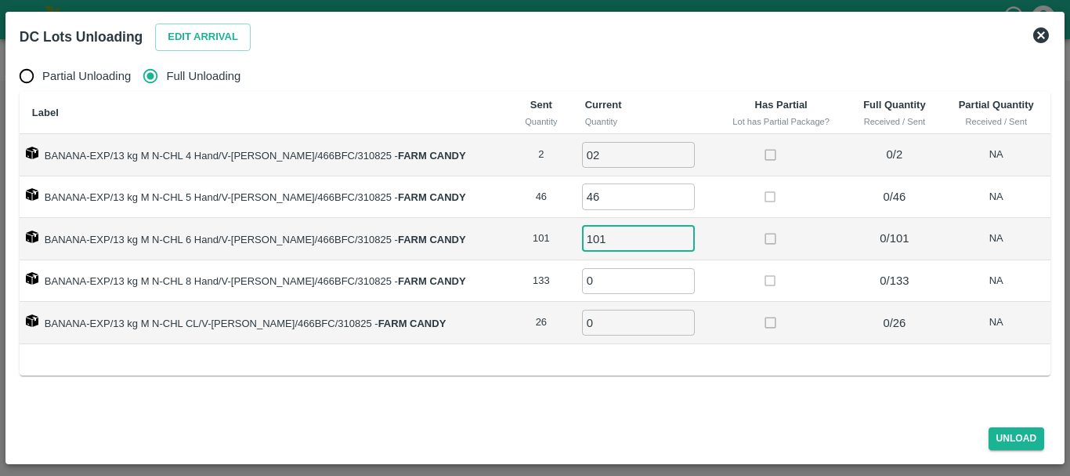
type input "101"
type input "133"
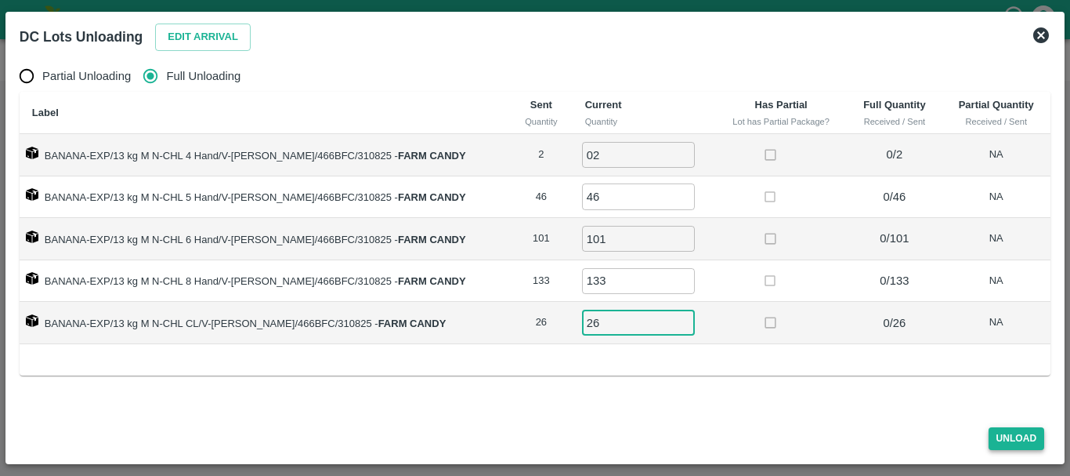
type input "26"
click at [1014, 443] on button "Unload" at bounding box center [1017, 438] width 56 height 23
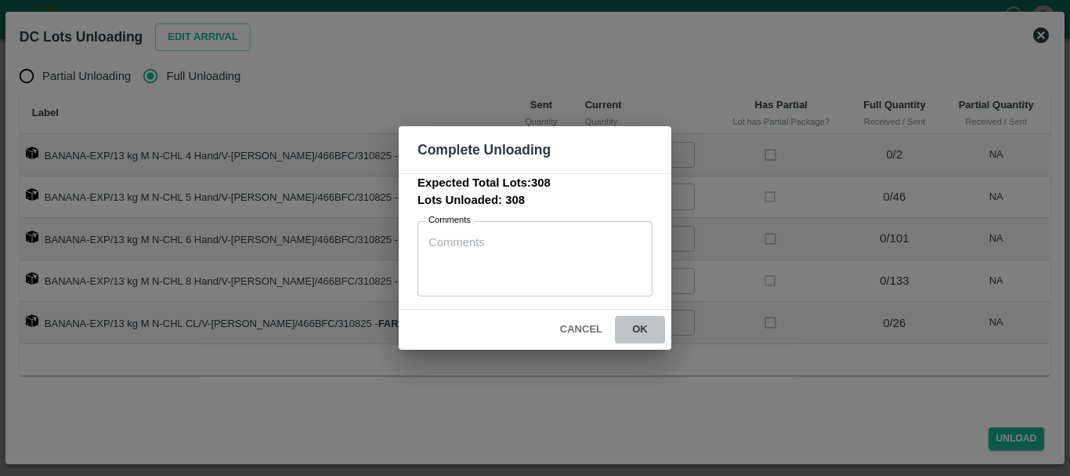
click at [660, 329] on button "ok" at bounding box center [640, 329] width 50 height 27
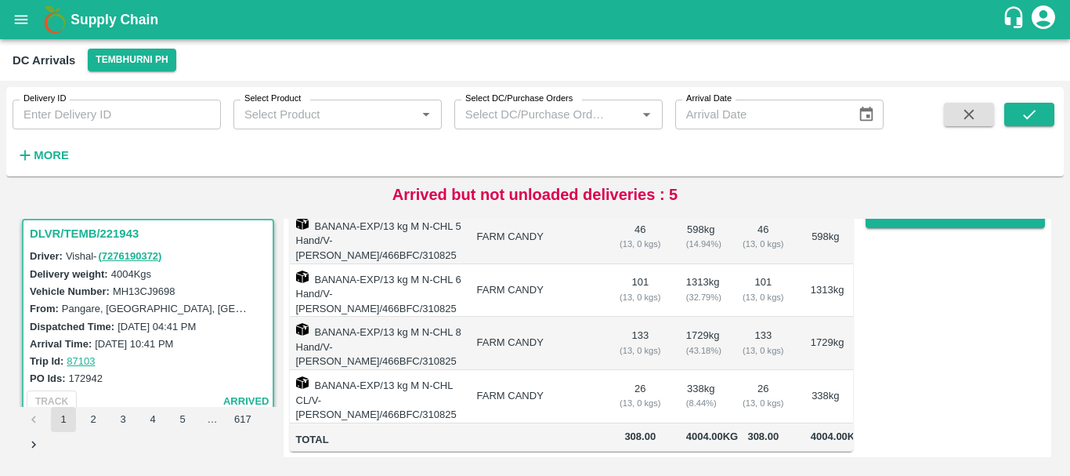
scroll to position [0, 0]
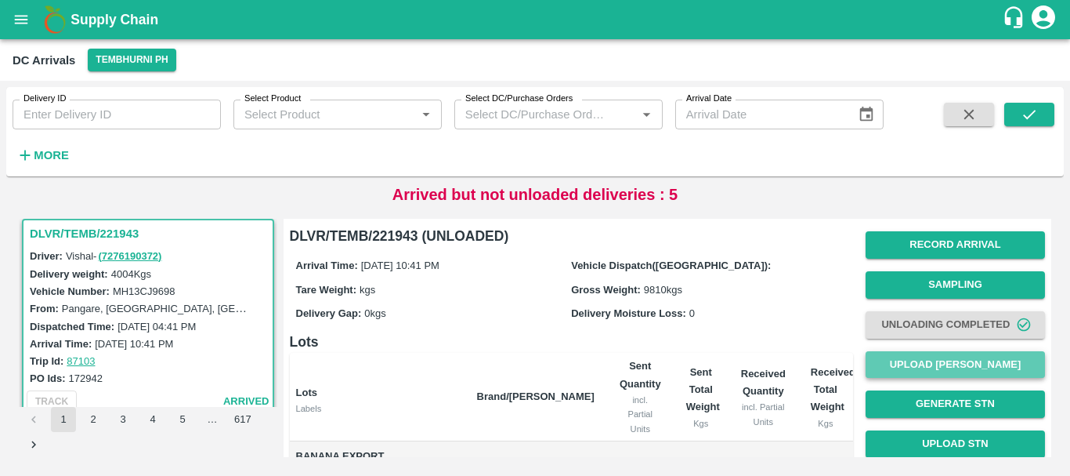
click at [896, 372] on button "Upload [PERSON_NAME]" at bounding box center [955, 364] width 179 height 27
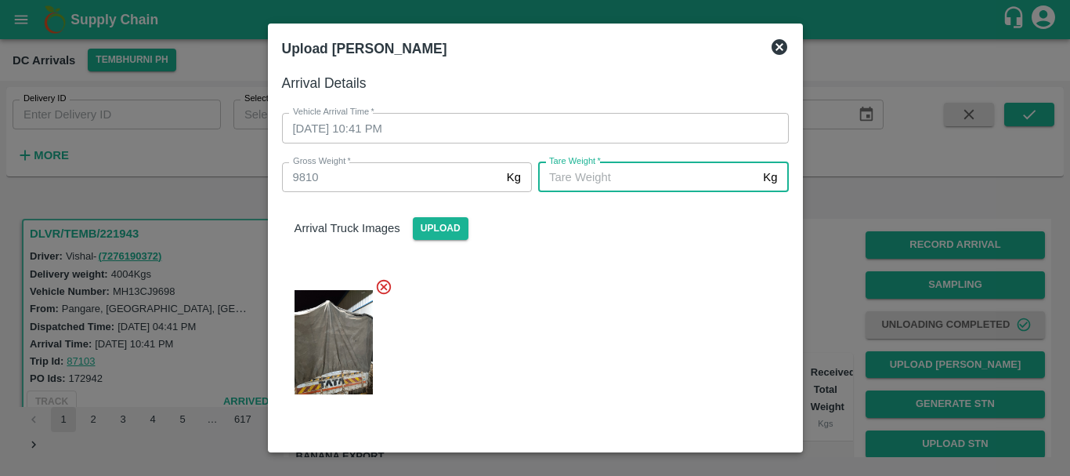
click at [669, 179] on input "[PERSON_NAME]   *" at bounding box center [647, 177] width 219 height 30
type input "5430"
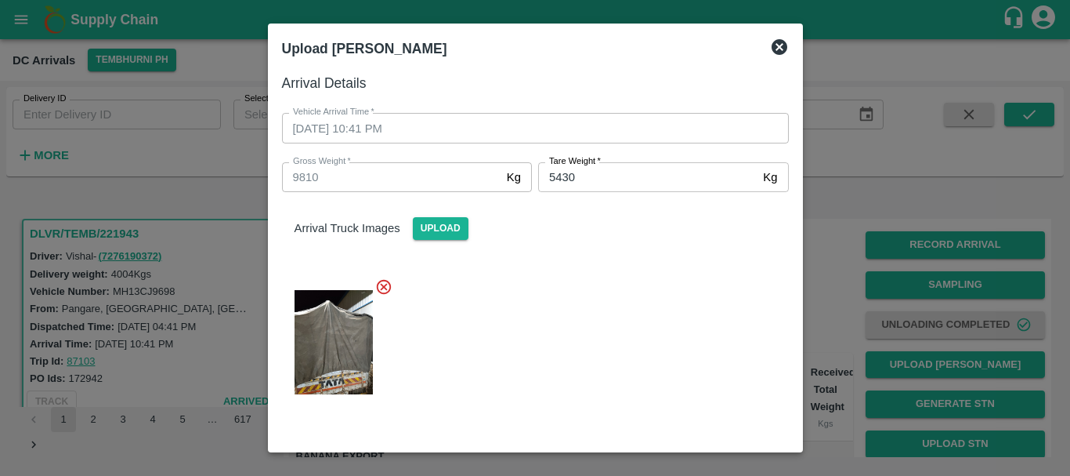
click at [580, 266] on div at bounding box center [528, 337] width 519 height 145
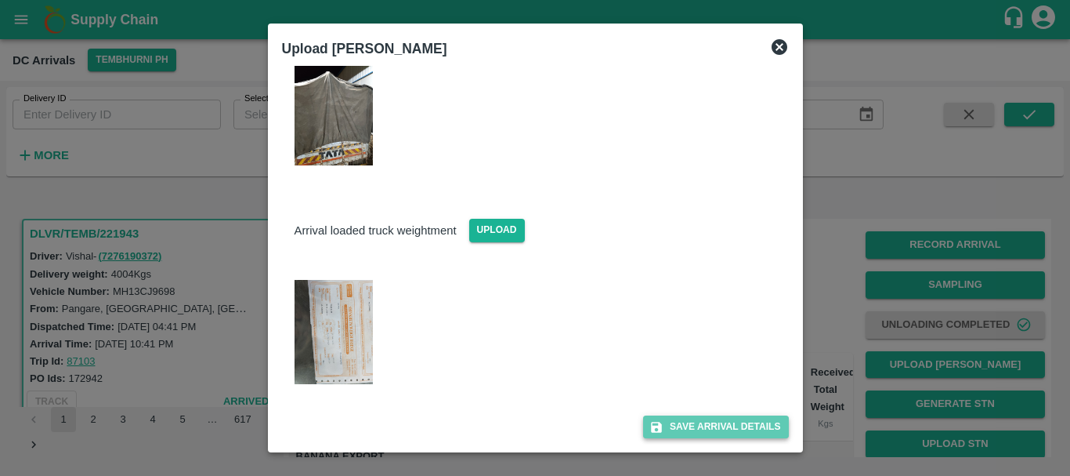
click at [679, 423] on button "Save Arrival Details" at bounding box center [715, 426] width 145 height 23
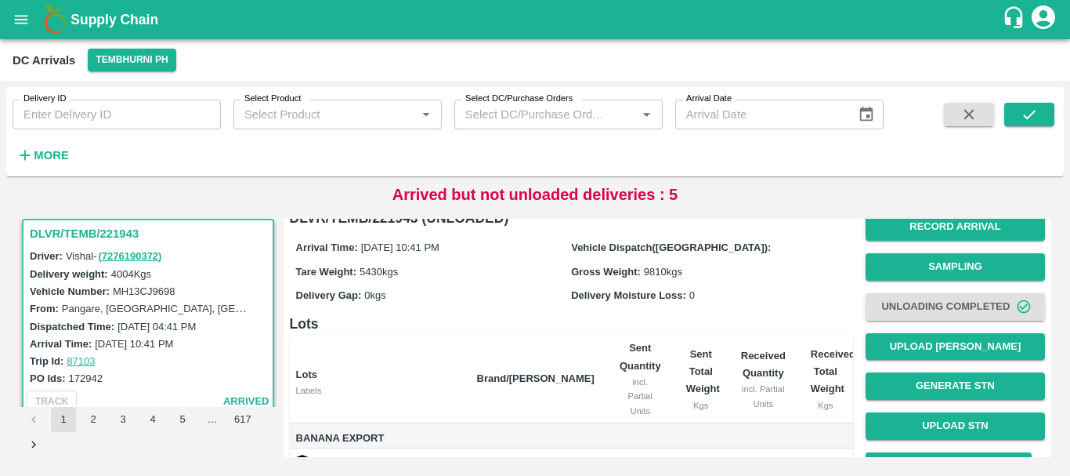
scroll to position [310, 0]
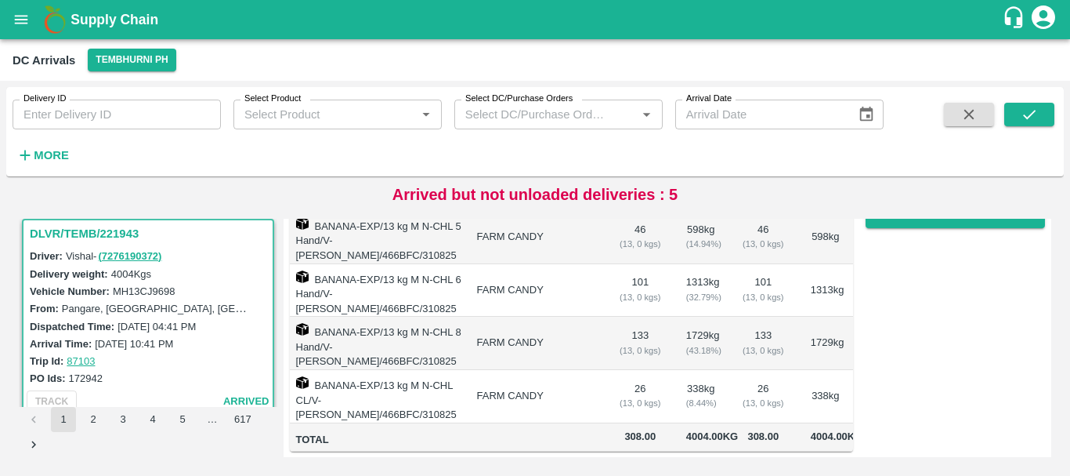
click at [682, 373] on td "338 kg ( 8.44 %)" at bounding box center [701, 396] width 55 height 53
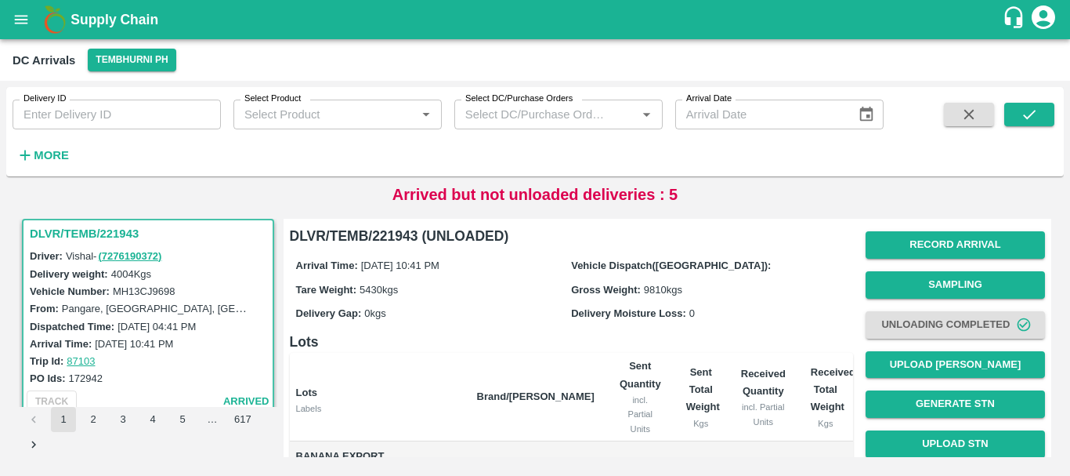
scroll to position [128, 0]
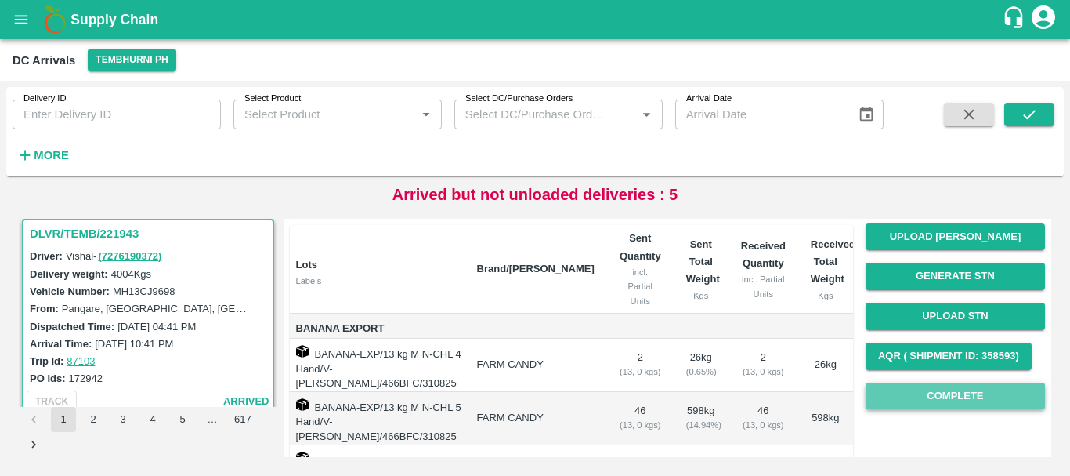
click at [924, 392] on button "Complete" at bounding box center [955, 395] width 179 height 27
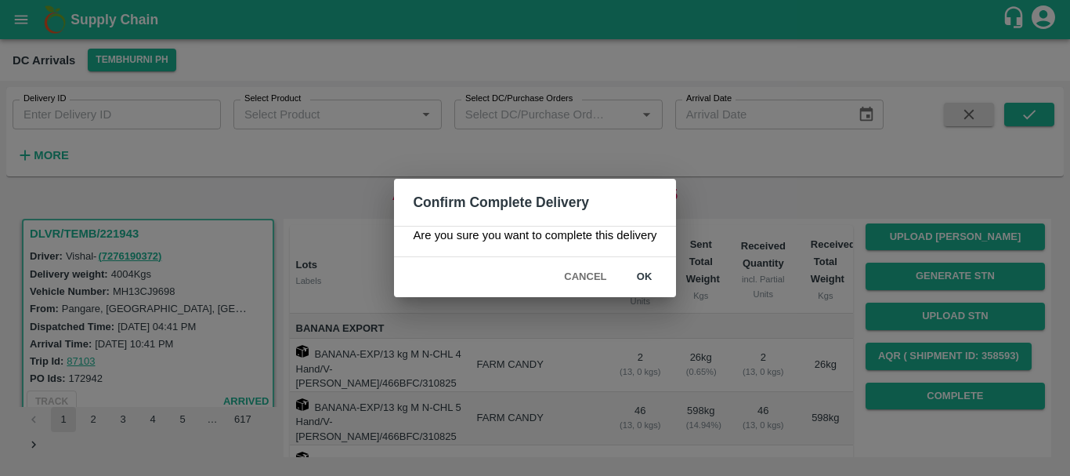
click at [651, 280] on button "ok" at bounding box center [645, 276] width 50 height 27
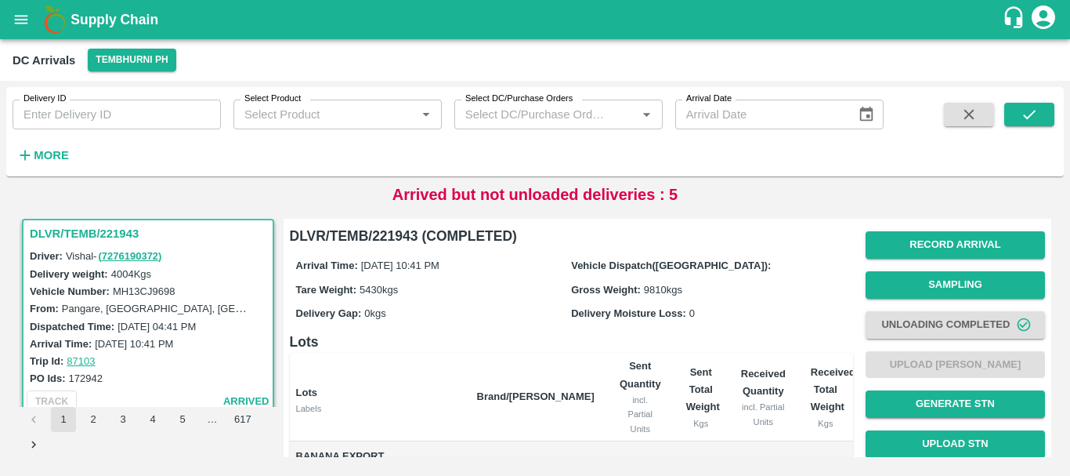
scroll to position [310, 0]
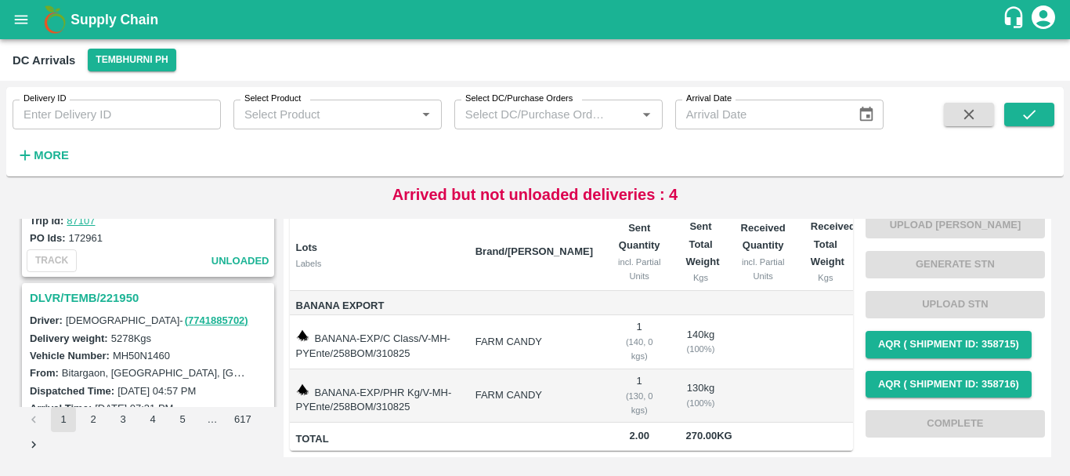
scroll to position [4937, 0]
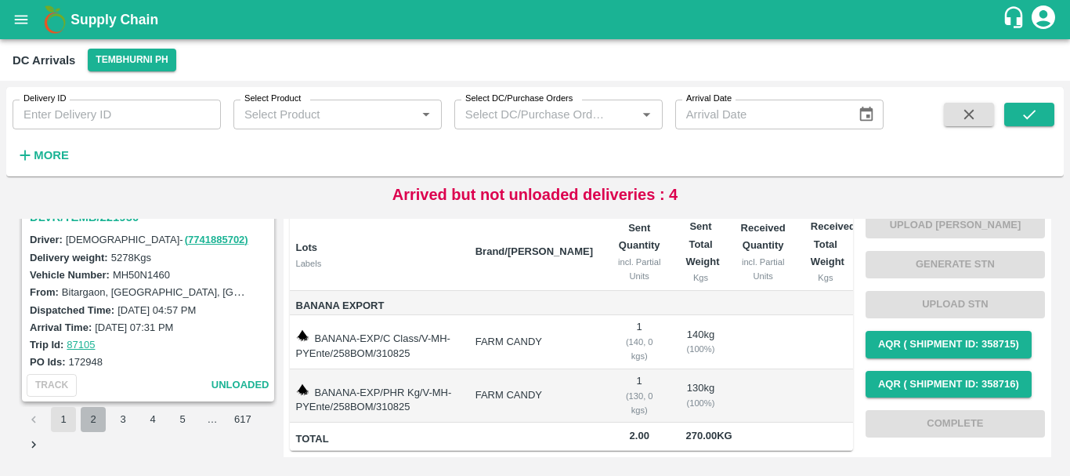
click at [92, 414] on button "2" at bounding box center [93, 419] width 25 height 25
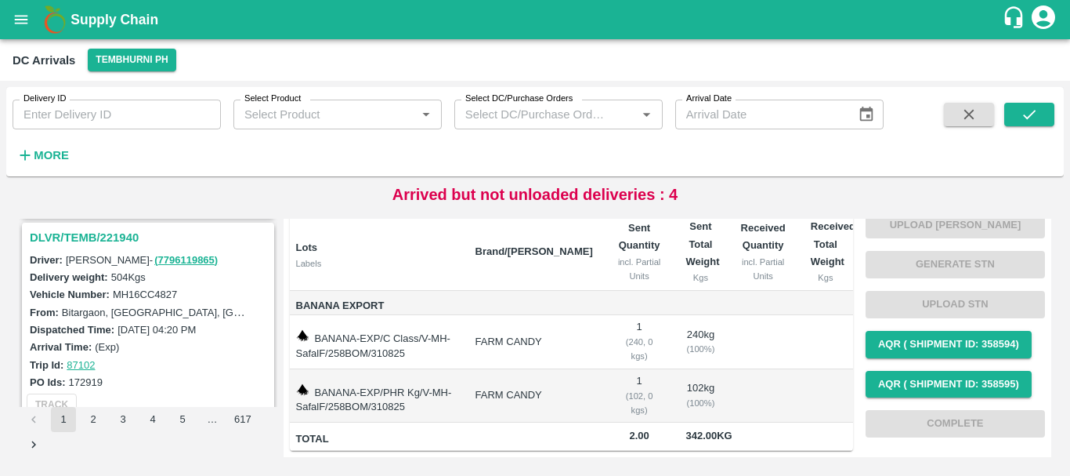
scroll to position [207, 0]
click at [103, 238] on h3 "DLVR/TEMB/221940" at bounding box center [150, 238] width 241 height 20
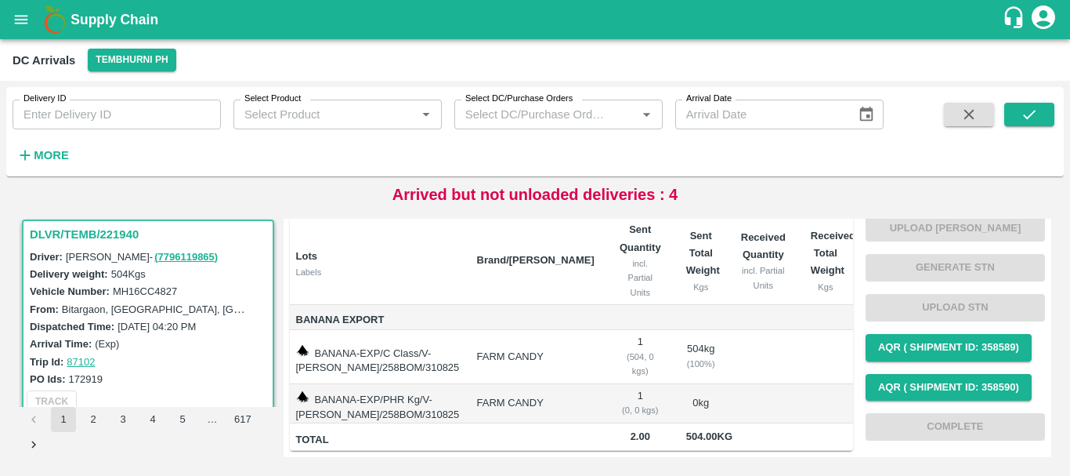
scroll to position [324, 0]
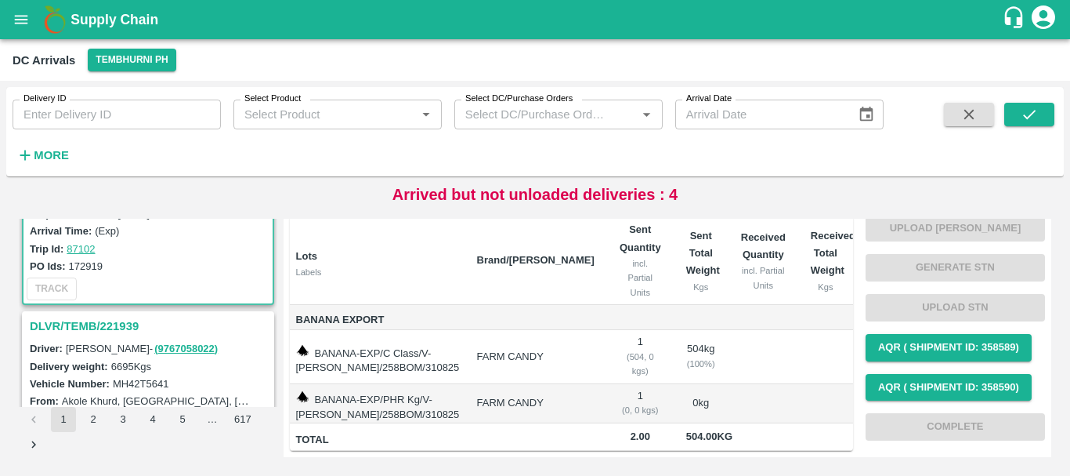
click at [132, 324] on h3 "DLVR/TEMB/221939" at bounding box center [150, 326] width 241 height 20
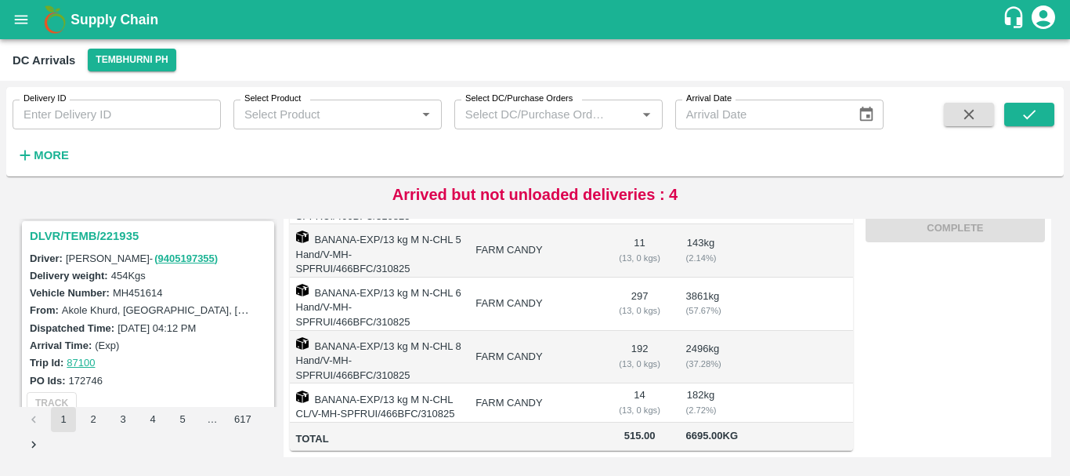
scroll to position [621, 0]
click at [118, 236] on h3 "DLVR/TEMB/221935" at bounding box center [150, 233] width 241 height 20
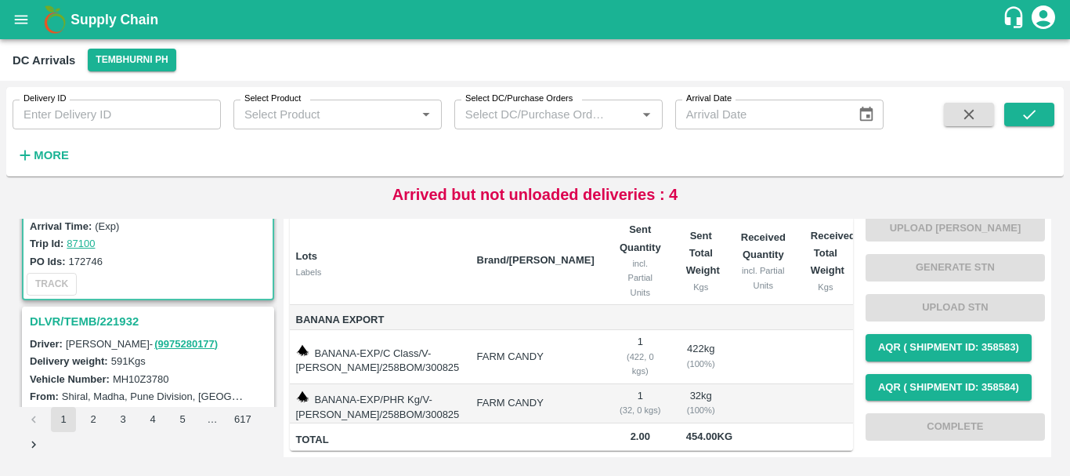
scroll to position [740, 0]
click at [132, 318] on h3 "DLVR/TEMB/221932" at bounding box center [150, 319] width 241 height 20
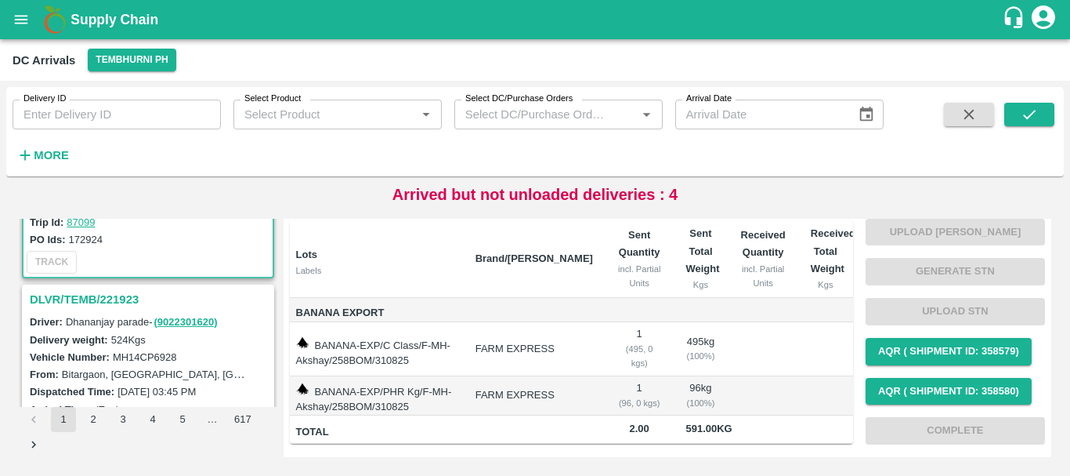
scroll to position [966, 0]
click at [99, 302] on h3 "DLVR/TEMB/221923" at bounding box center [150, 298] width 241 height 20
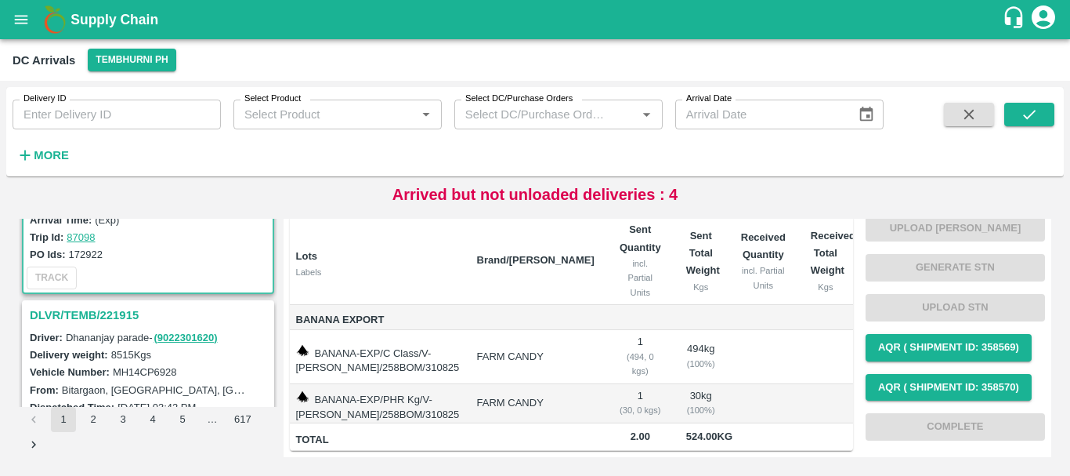
click at [96, 313] on h3 "DLVR/TEMB/221915" at bounding box center [150, 315] width 241 height 20
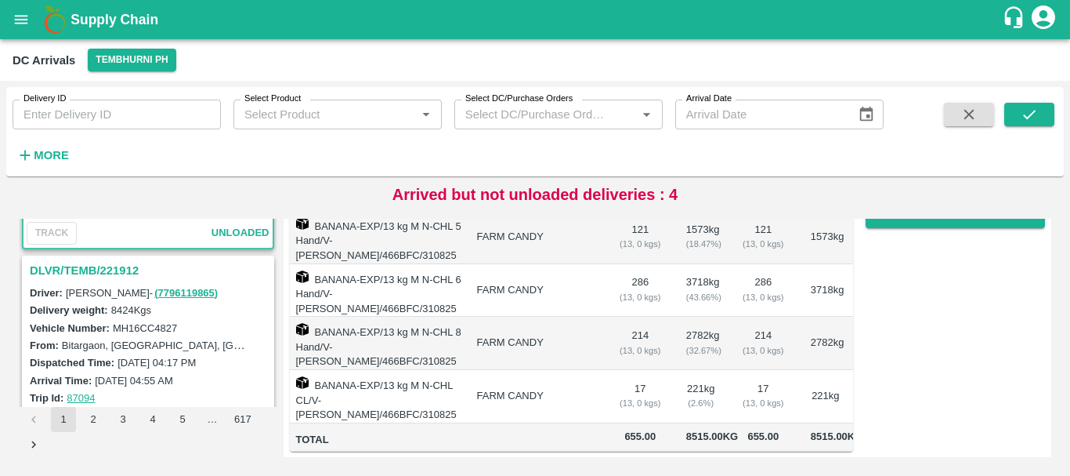
click at [103, 271] on h3 "DLVR/TEMB/221912" at bounding box center [150, 270] width 241 height 20
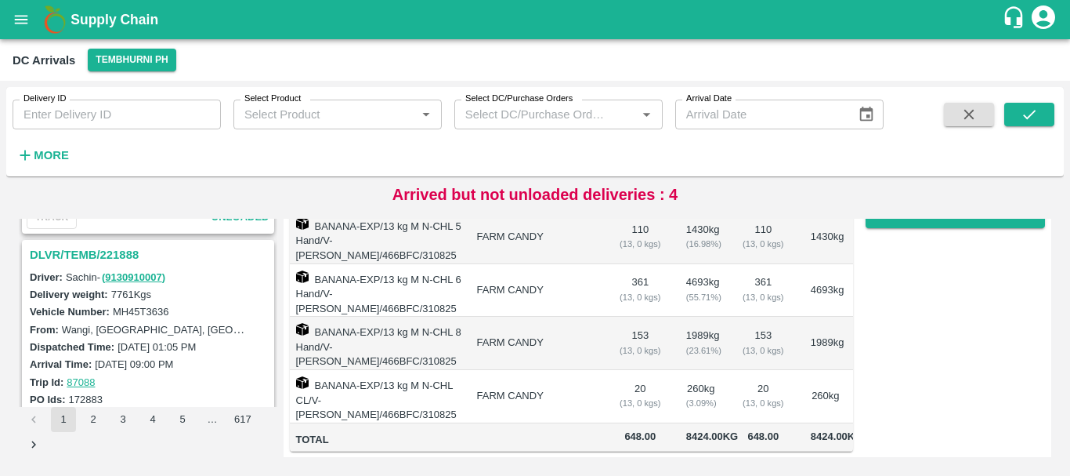
click at [101, 261] on h3 "DLVR/TEMB/221888" at bounding box center [150, 254] width 241 height 20
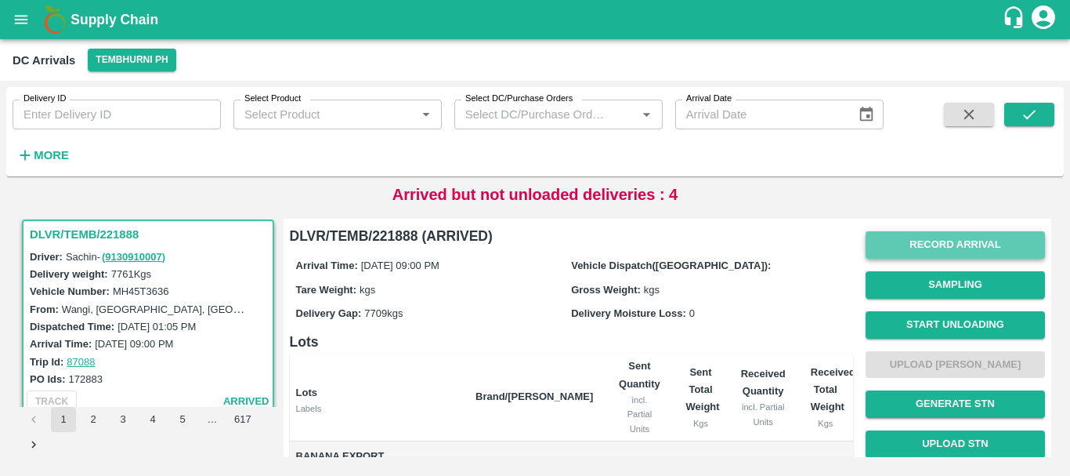
click at [918, 245] on button "Record Arrival" at bounding box center [955, 244] width 179 height 27
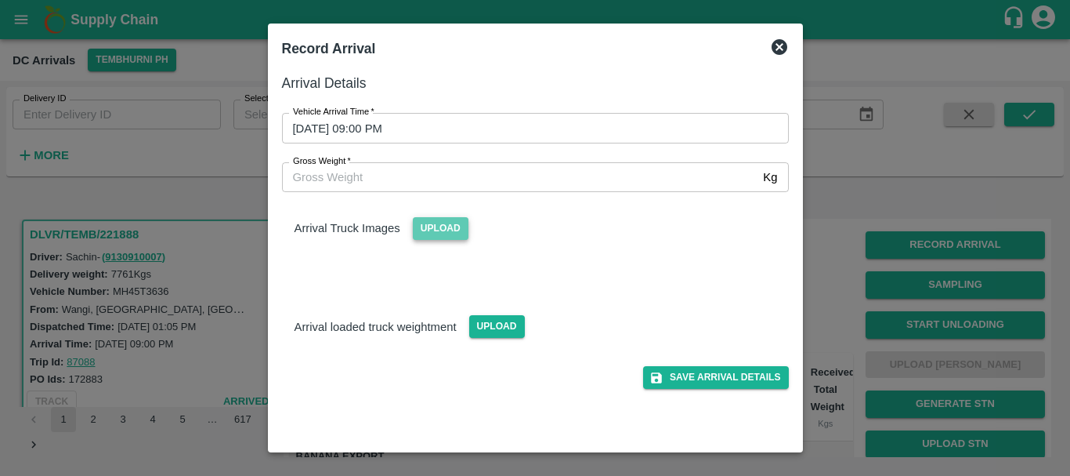
click at [427, 222] on span "Upload" at bounding box center [441, 228] width 56 height 23
click at [0, 0] on input "Upload" at bounding box center [0, 0] width 0 height 0
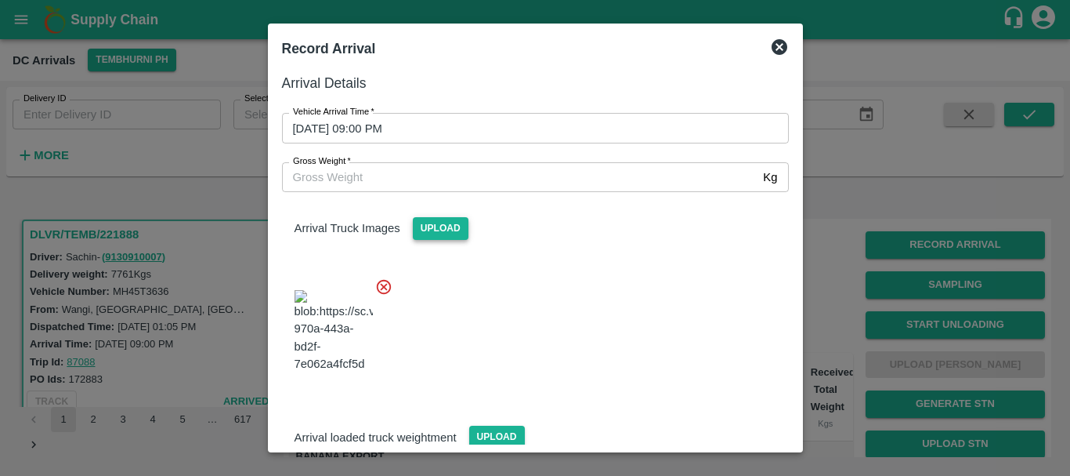
scroll to position [31, 0]
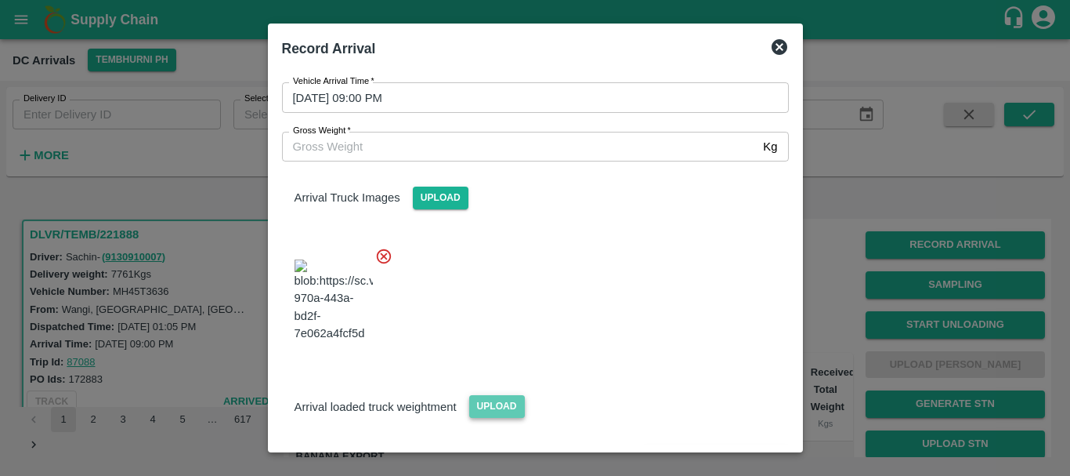
click at [504, 395] on span "Upload" at bounding box center [497, 406] width 56 height 23
click at [0, 0] on input "Upload" at bounding box center [0, 0] width 0 height 0
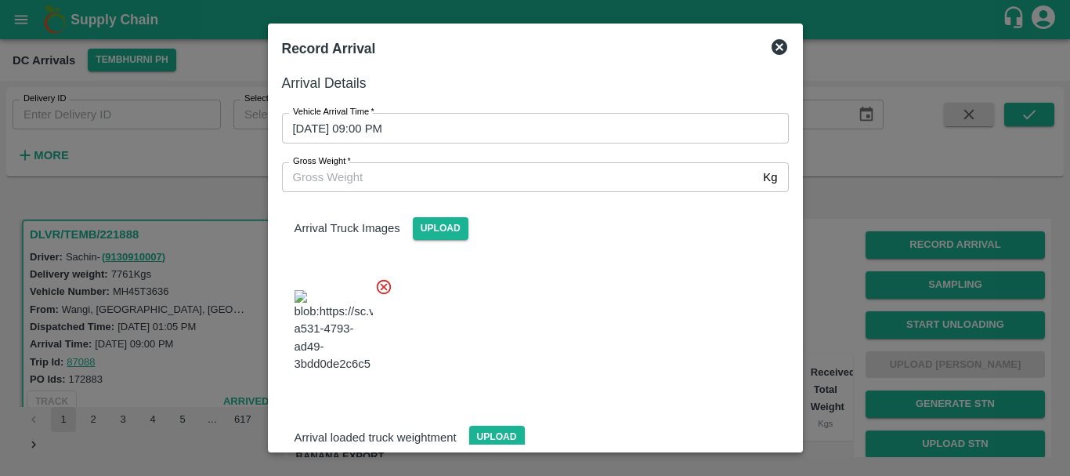
scroll to position [125, 0]
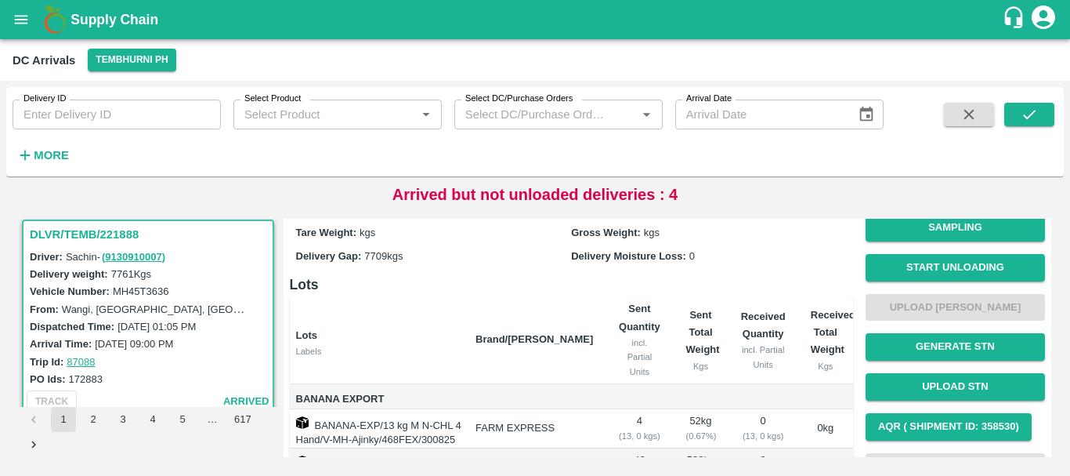
scroll to position [0, 0]
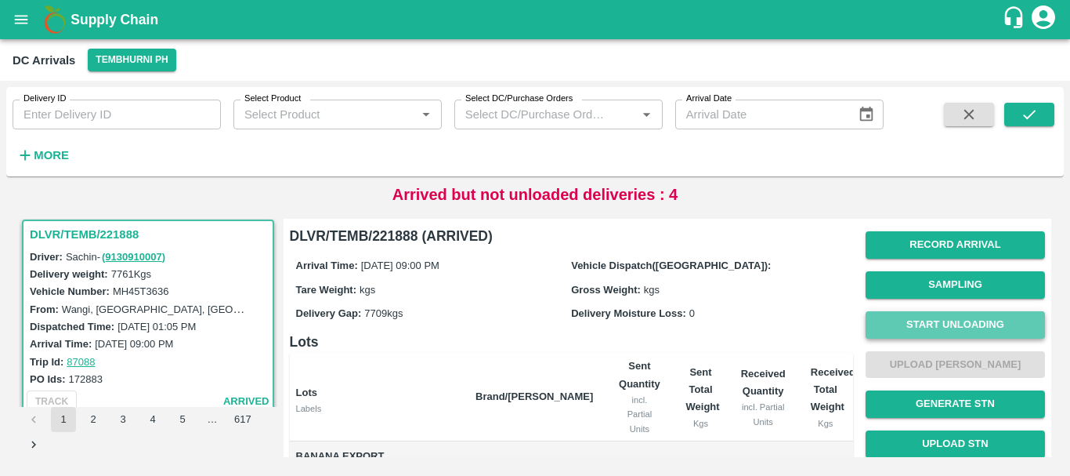
click at [895, 321] on button "Start Unloading" at bounding box center [955, 324] width 179 height 27
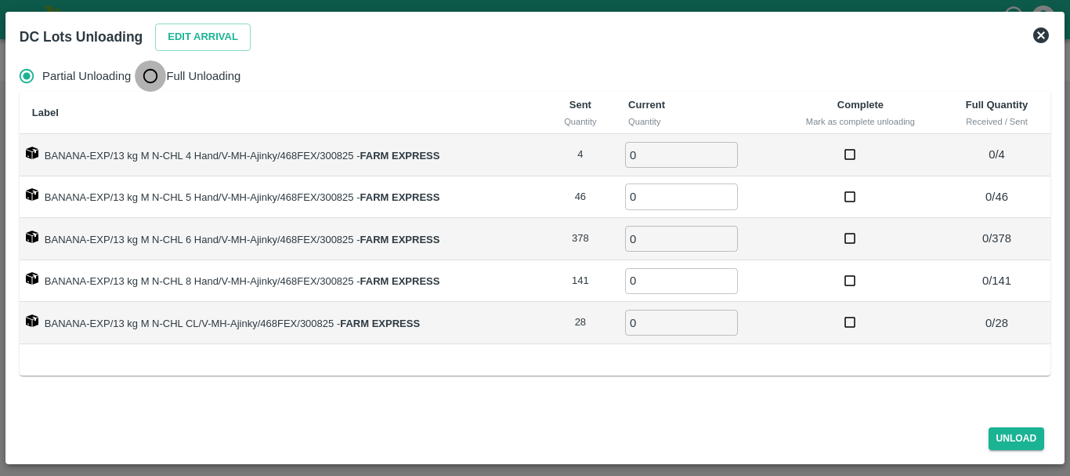
click at [152, 73] on input "Full Unloading" at bounding box center [150, 75] width 31 height 31
radio input "true"
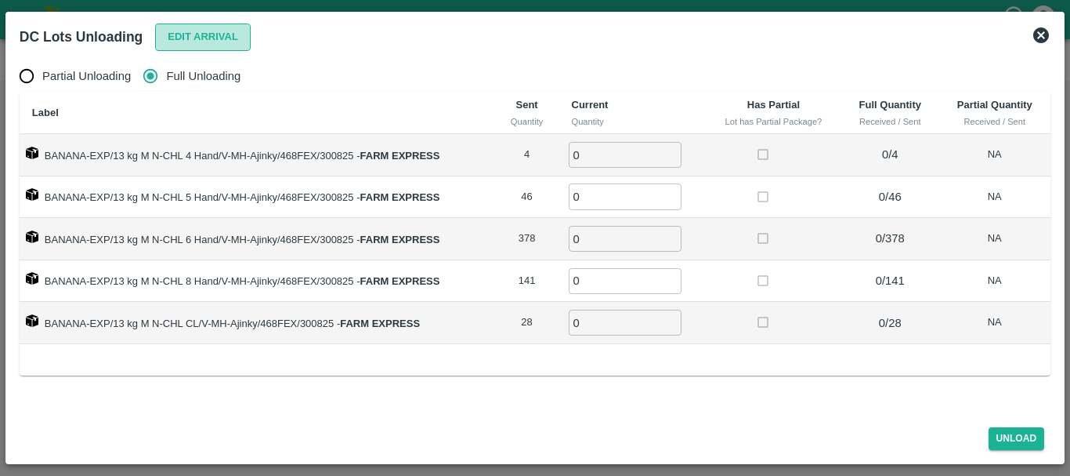
click at [192, 36] on button "Edit Arrival" at bounding box center [203, 37] width 96 height 27
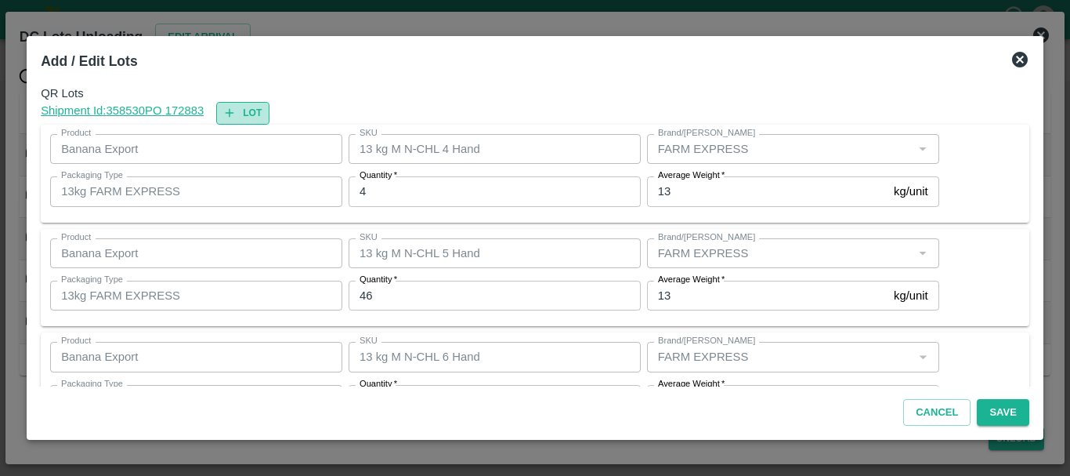
click at [251, 107] on button "Lot" at bounding box center [242, 113] width 53 height 23
type input "13 kg M N-CHL 4 Hand"
type input "4"
type input "13 kg M N-CHL 5 Hand"
type input "46"
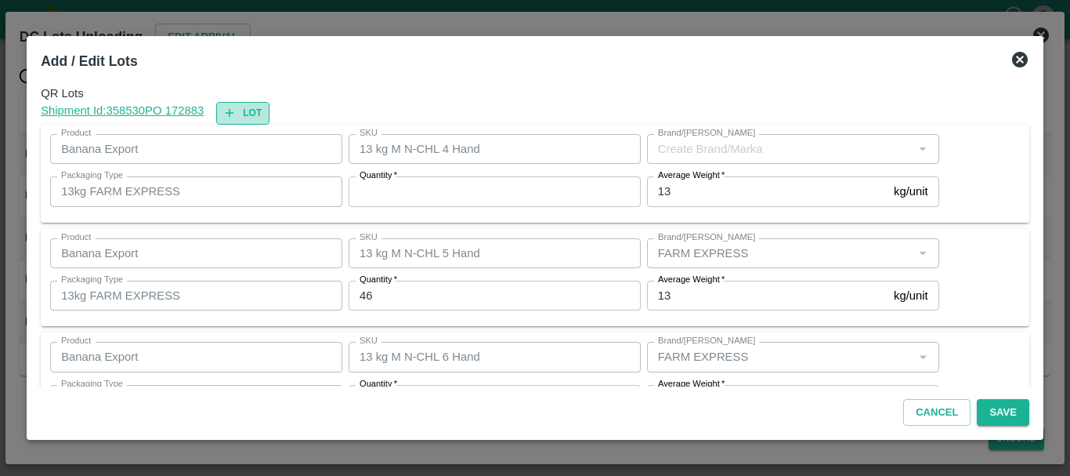
type input "13 kg M N-CHL 6 Hand"
type input "378"
type input "13 kg M N-CHL 8 Hand"
type input "141"
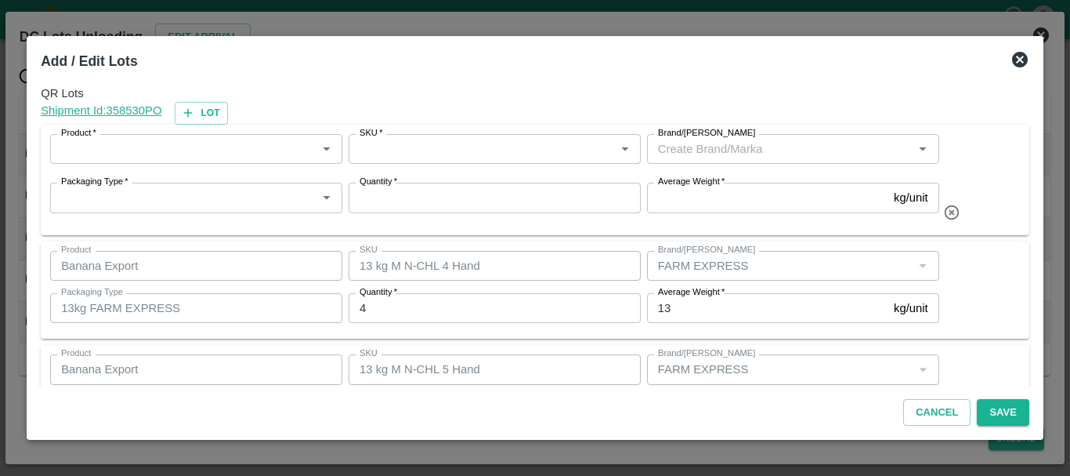
click at [233, 153] on input "Product   *" at bounding box center [183, 149] width 257 height 20
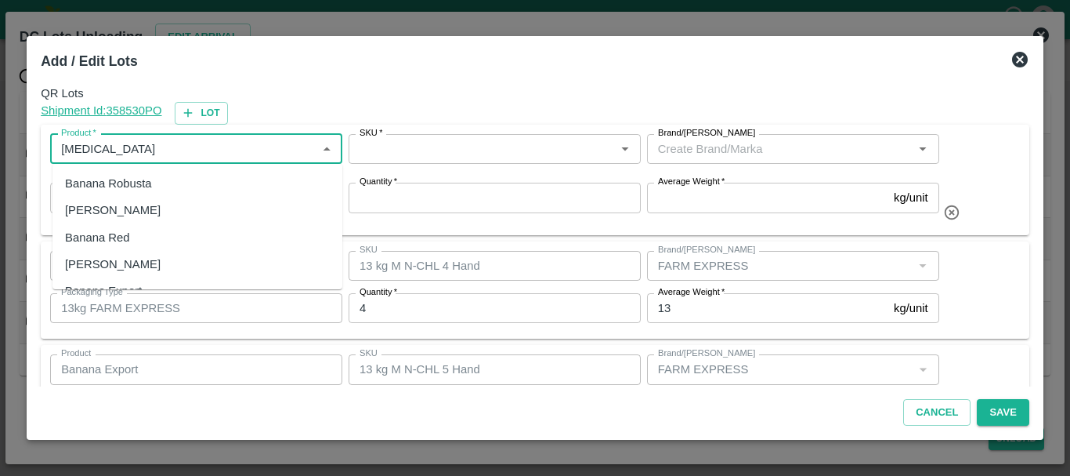
scroll to position [49, 0]
click at [136, 239] on div "Banana Export" at bounding box center [103, 241] width 77 height 17
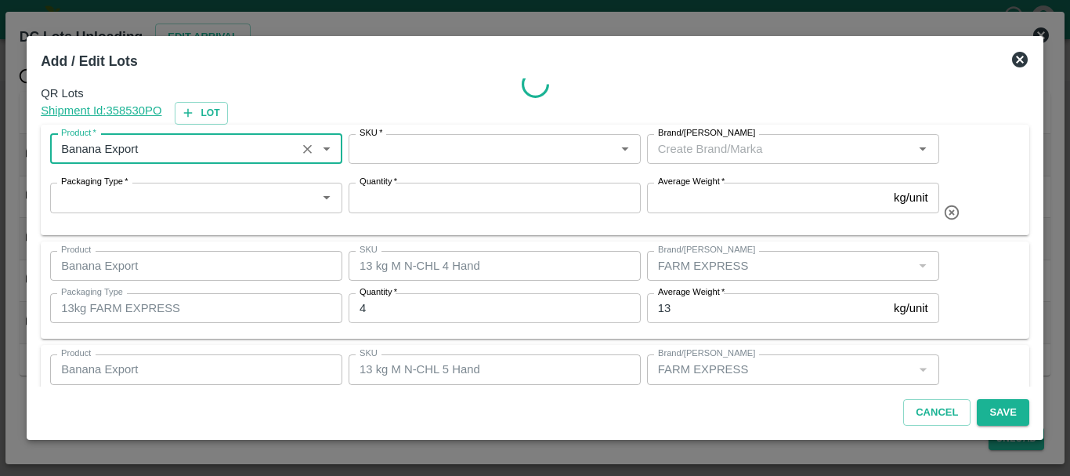
type input "Banana Export"
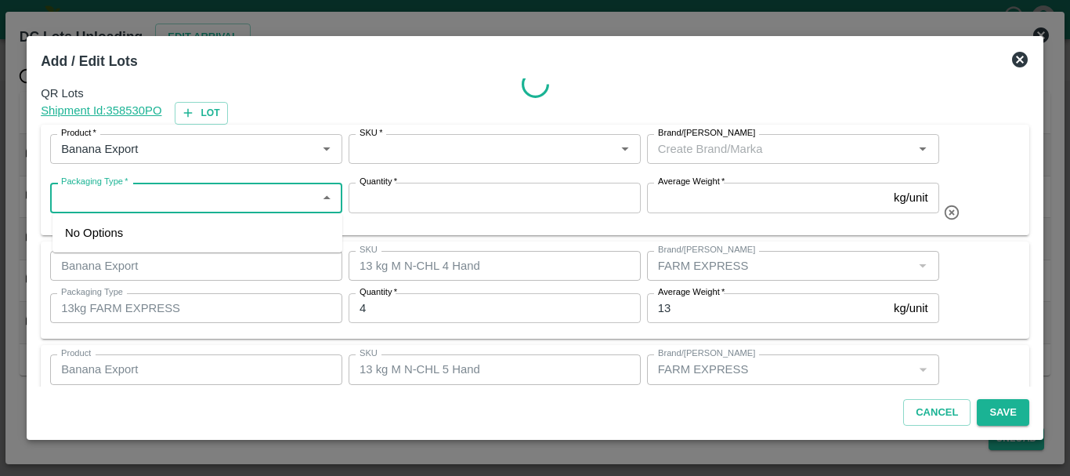
click at [192, 199] on input "Packaging Type   *" at bounding box center [183, 197] width 257 height 20
click at [185, 247] on ul "13kg FARM EXPRESS" at bounding box center [197, 232] width 290 height 39
click at [173, 237] on div "13kg FARM EXPRESS" at bounding box center [124, 232] width 119 height 17
type input "13kg FARM EXPRESS"
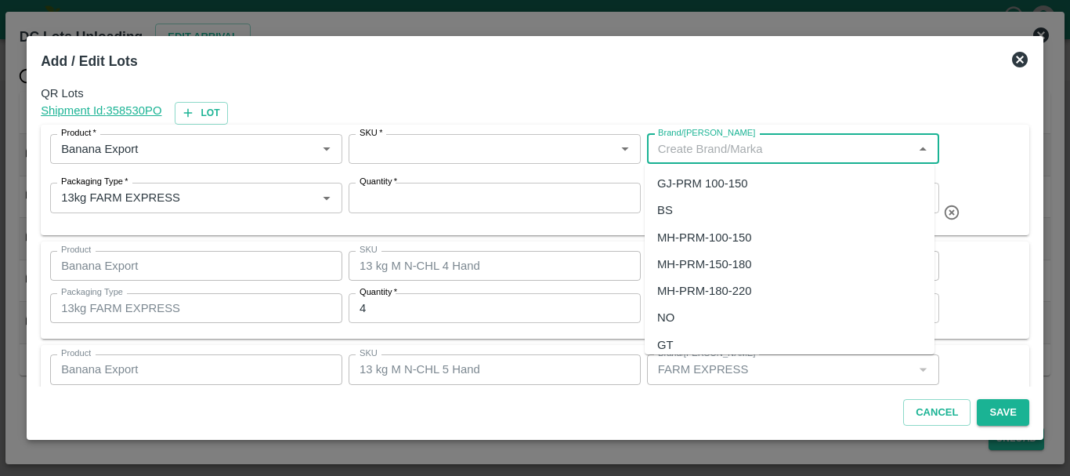
click at [708, 149] on input "Brand/[PERSON_NAME]" at bounding box center [780, 149] width 257 height 20
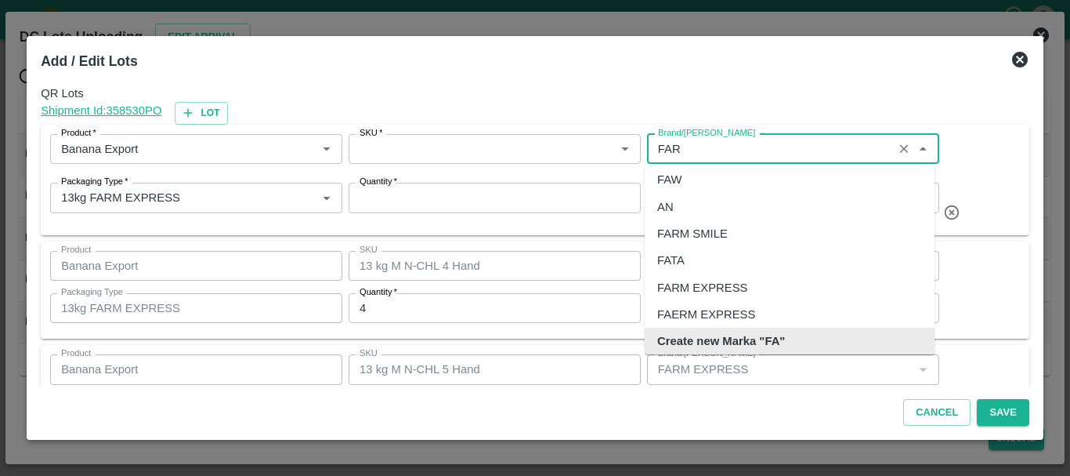
scroll to position [10, 0]
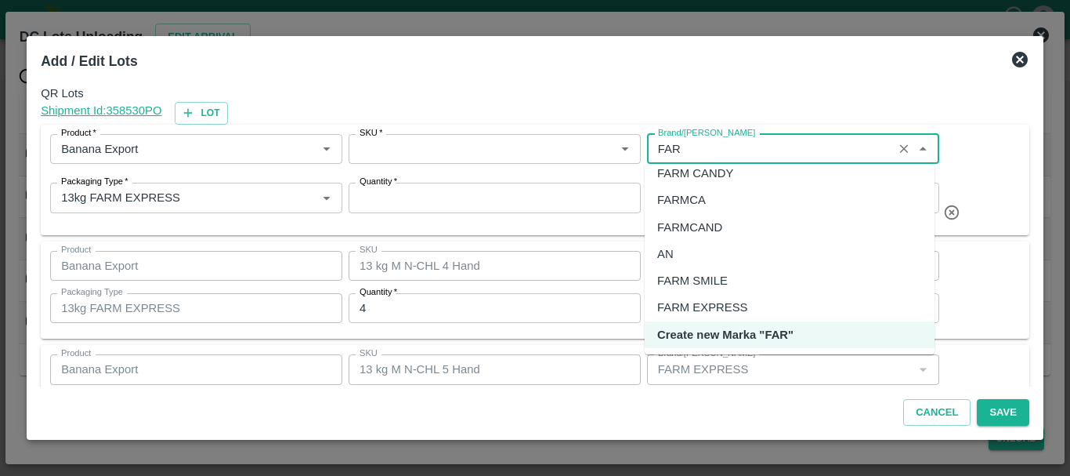
click at [708, 178] on div "FARM CANDY" at bounding box center [695, 173] width 76 height 17
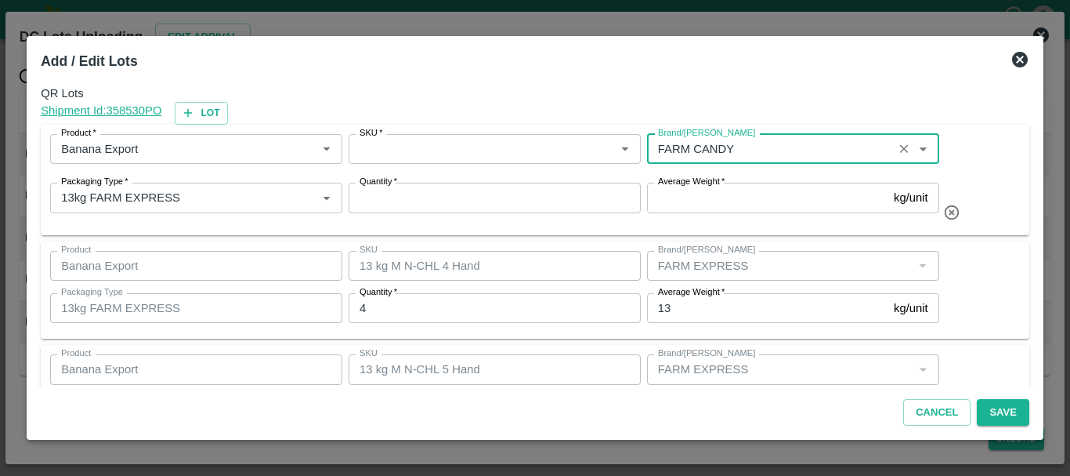
type input "FARM CANDY"
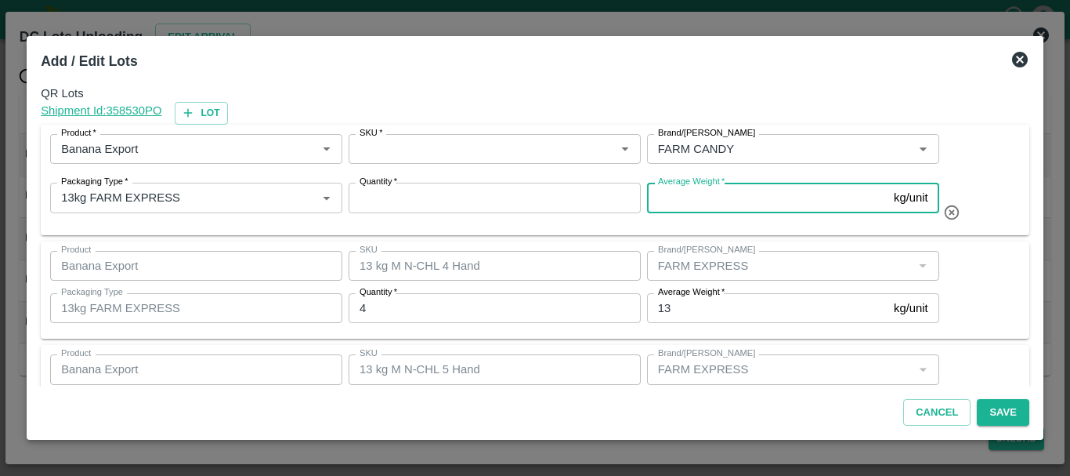
click at [703, 198] on input "Average Weight   *" at bounding box center [767, 198] width 241 height 30
type input "13"
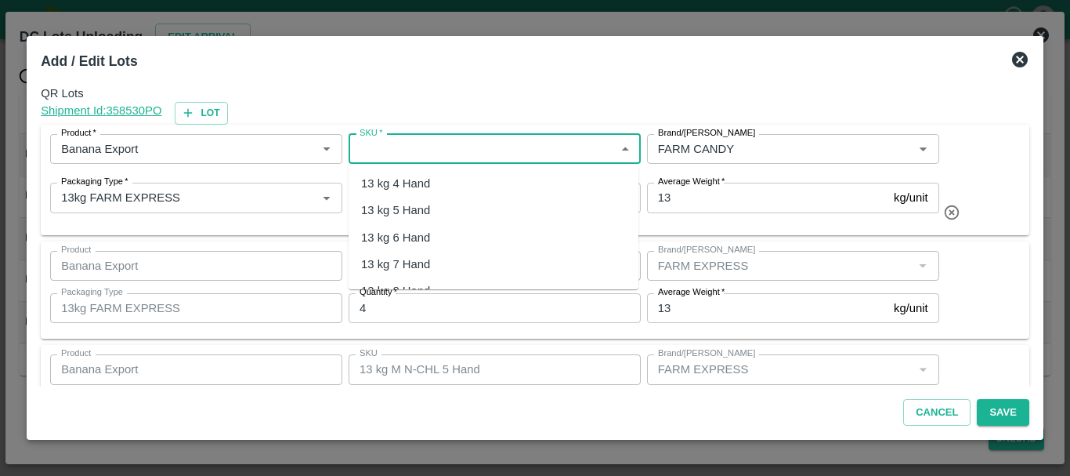
click at [428, 154] on input "SKU   *" at bounding box center [481, 149] width 257 height 20
click at [430, 176] on div "13 kg M N-CHL 4 Hand" at bounding box center [421, 183] width 121 height 17
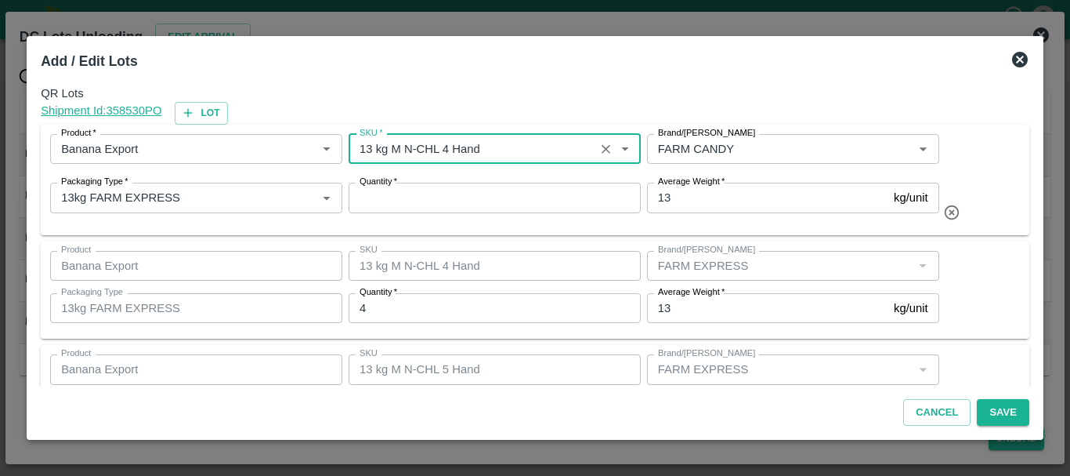
type input "13 kg M N-CHL 4 Hand"
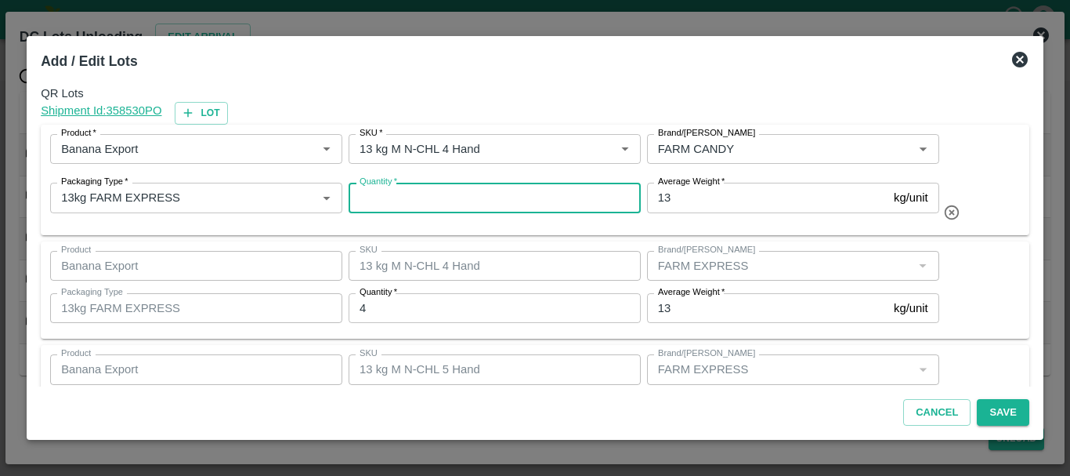
click at [422, 198] on input "Quantity   *" at bounding box center [495, 198] width 292 height 30
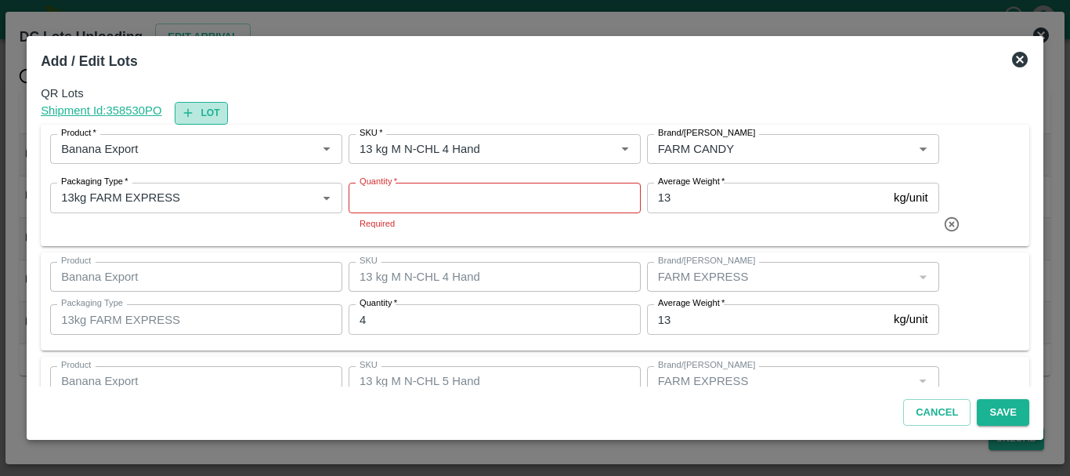
click at [225, 115] on button "Lot" at bounding box center [201, 113] width 53 height 23
type input "FARM CANDY"
type input "13 kg M N-CHL 4 Hand"
type input "4"
type input "13 kg M N-CHL 5 Hand"
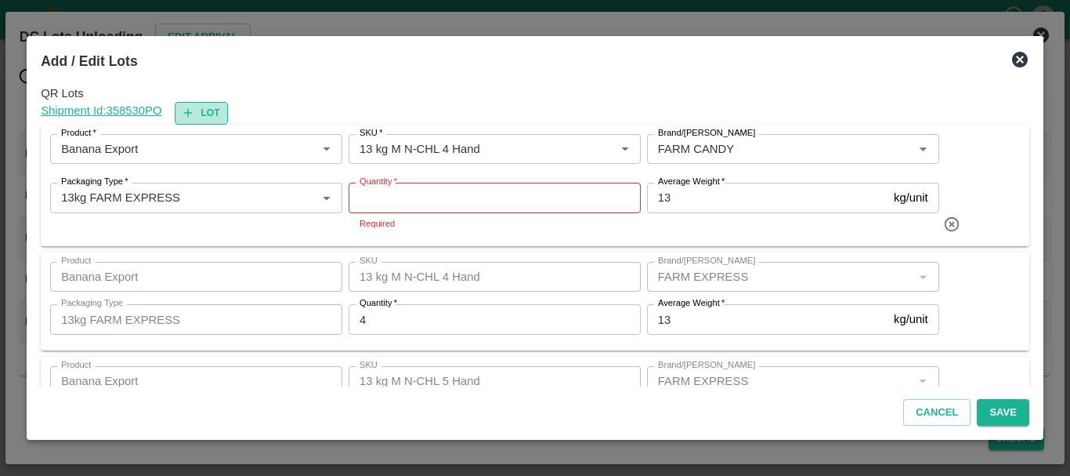
type input "46"
type input "13 kg M N-CHL 6 Hand"
type input "378"
type input "13 kg M N-CHL 8 Hand"
type input "141"
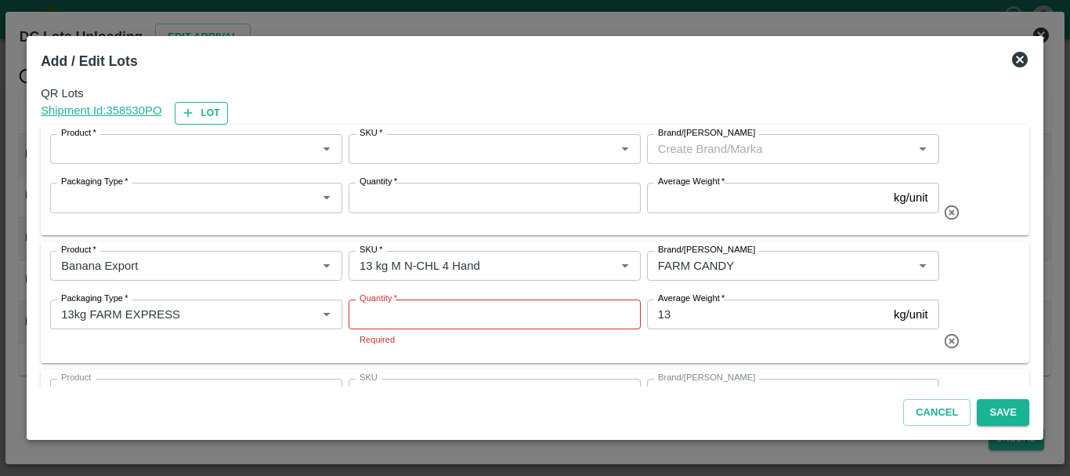
click at [225, 115] on button "Lot" at bounding box center [201, 113] width 53 height 23
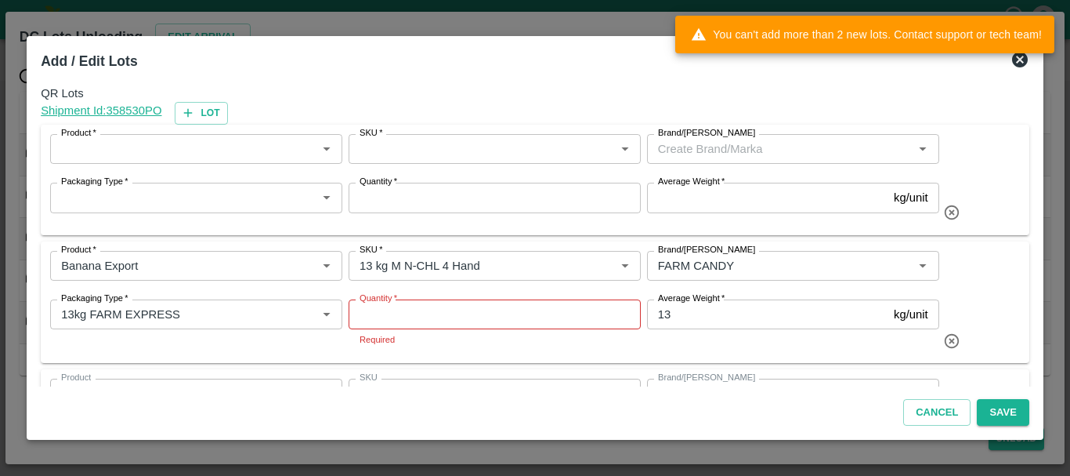
click at [143, 143] on input "Product   *" at bounding box center [183, 149] width 257 height 20
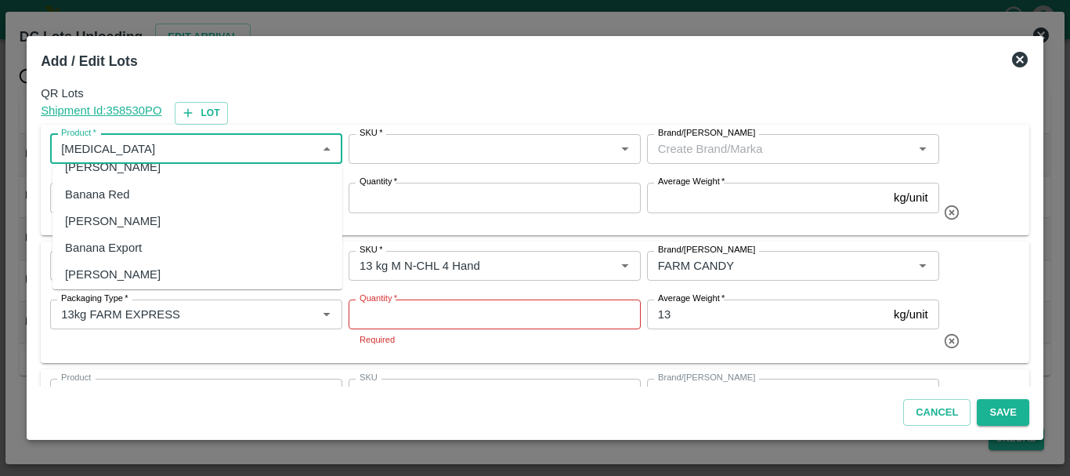
scroll to position [49, 0]
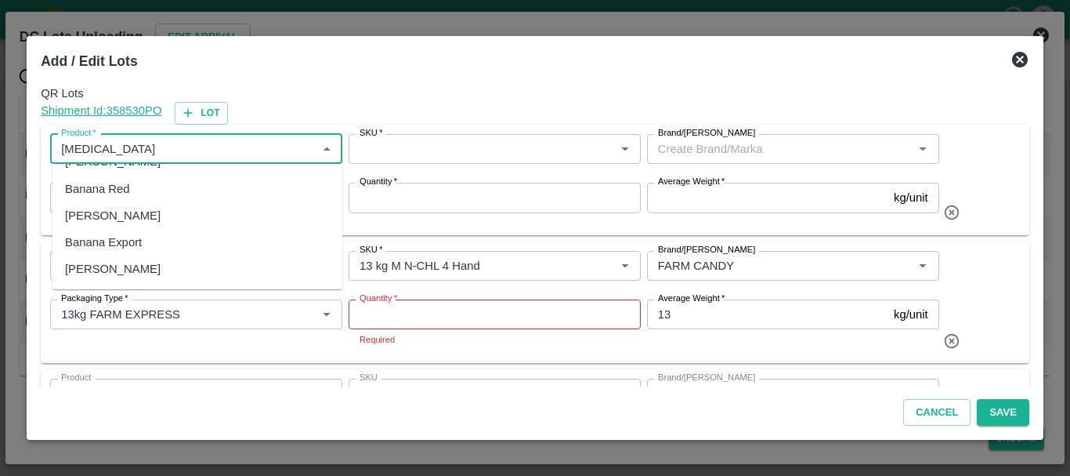
click at [140, 244] on div "Banana Export" at bounding box center [103, 241] width 77 height 17
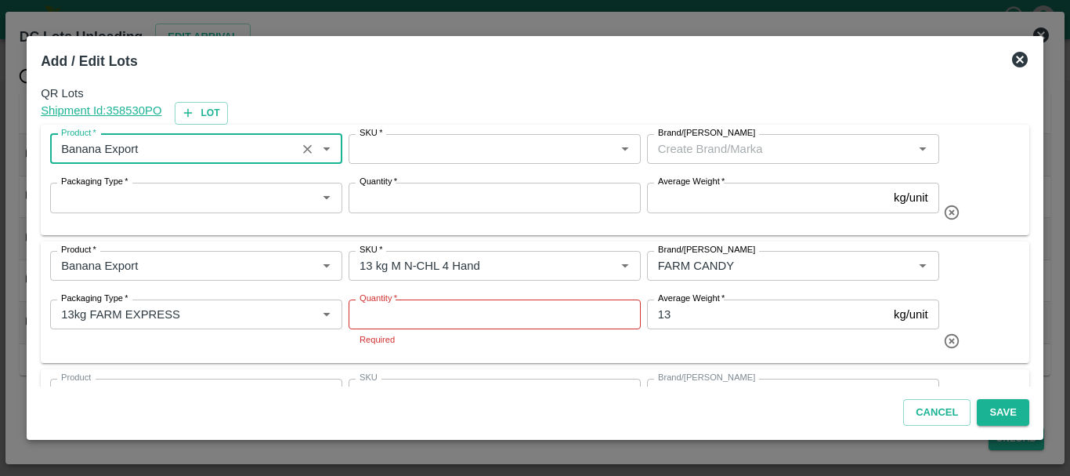
type input "Banana Export"
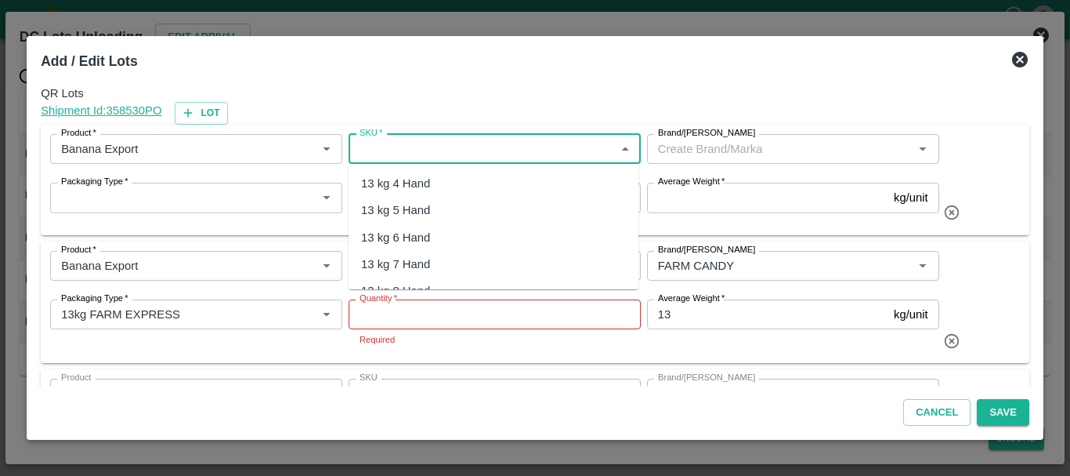
click at [363, 156] on input "SKU   *" at bounding box center [481, 149] width 257 height 20
click at [370, 217] on div "13 kg M N-CHL 5 Hand" at bounding box center [421, 209] width 121 height 17
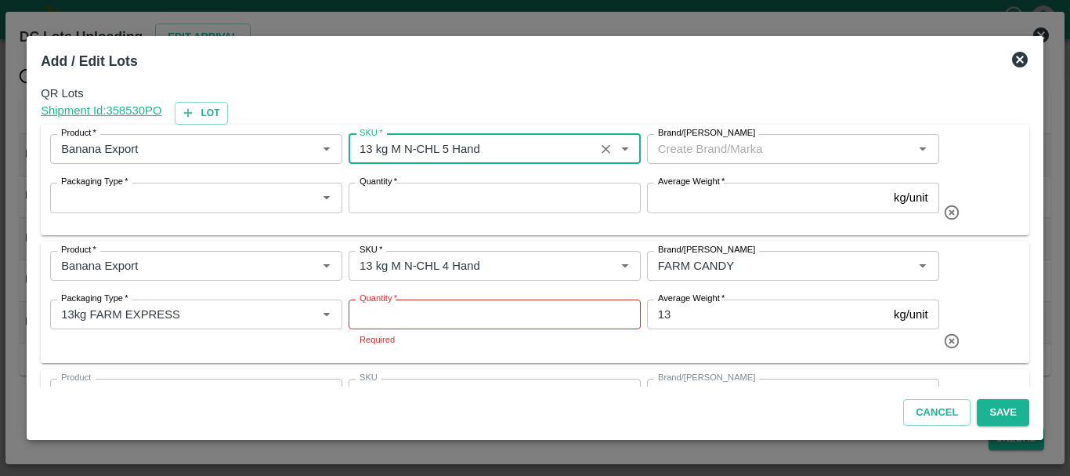
type input "13 kg M N-CHL 5 Hand"
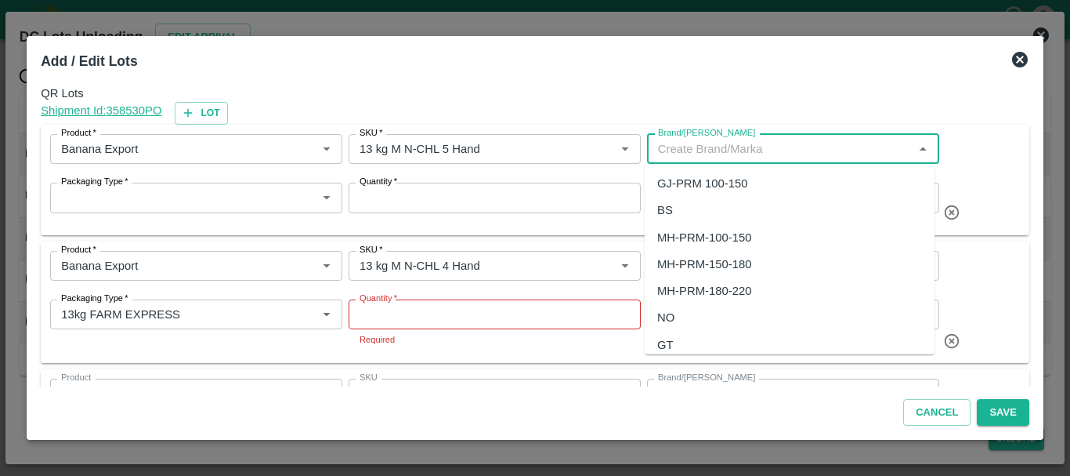
click at [732, 146] on input "Brand/[PERSON_NAME]" at bounding box center [780, 149] width 257 height 20
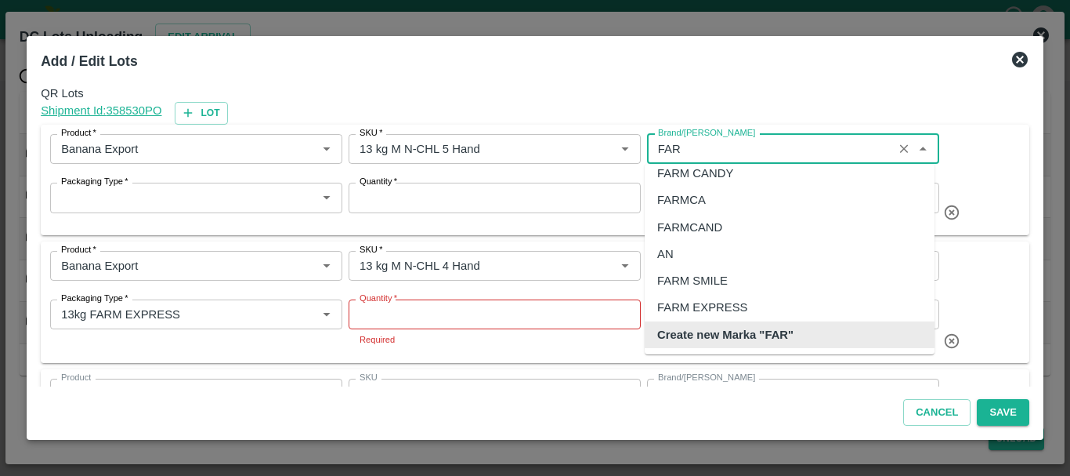
scroll to position [10, 0]
click at [728, 175] on div "FARM CANDY" at bounding box center [695, 173] width 76 height 17
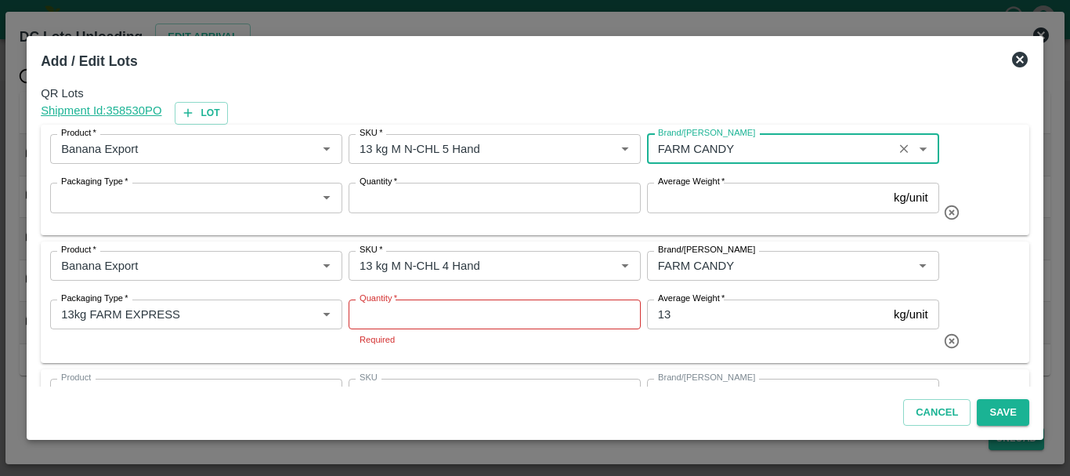
type input "FARM CANDY"
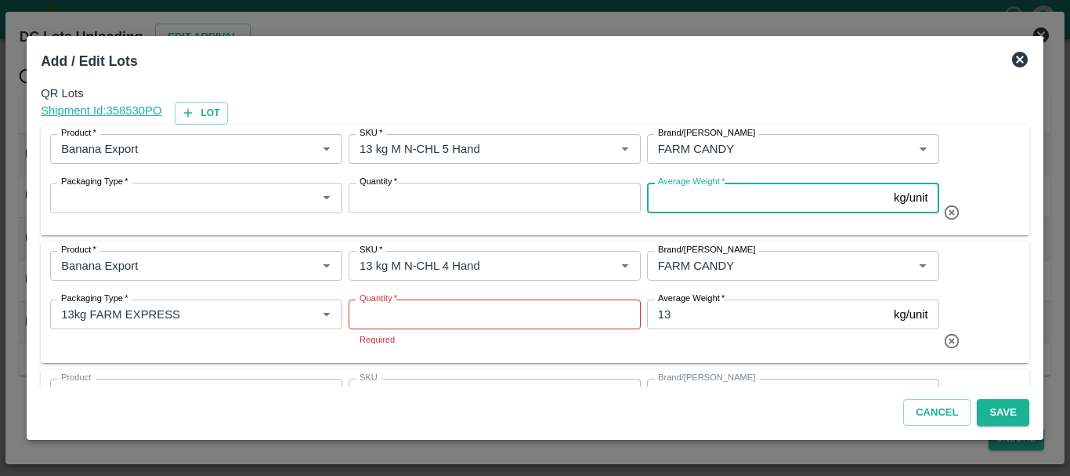
click at [702, 211] on input "Average Weight   *" at bounding box center [767, 198] width 241 height 30
type input "13"
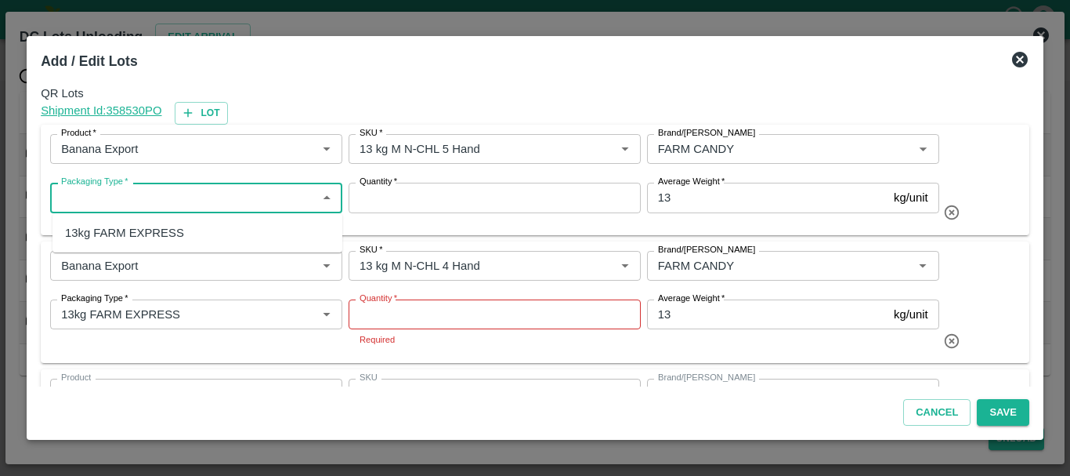
click at [201, 205] on input "Packaging Type   *" at bounding box center [183, 197] width 257 height 20
click at [174, 227] on div "13kg FARM EXPRESS" at bounding box center [124, 232] width 119 height 17
type input "13kg FARM EXPRESS"
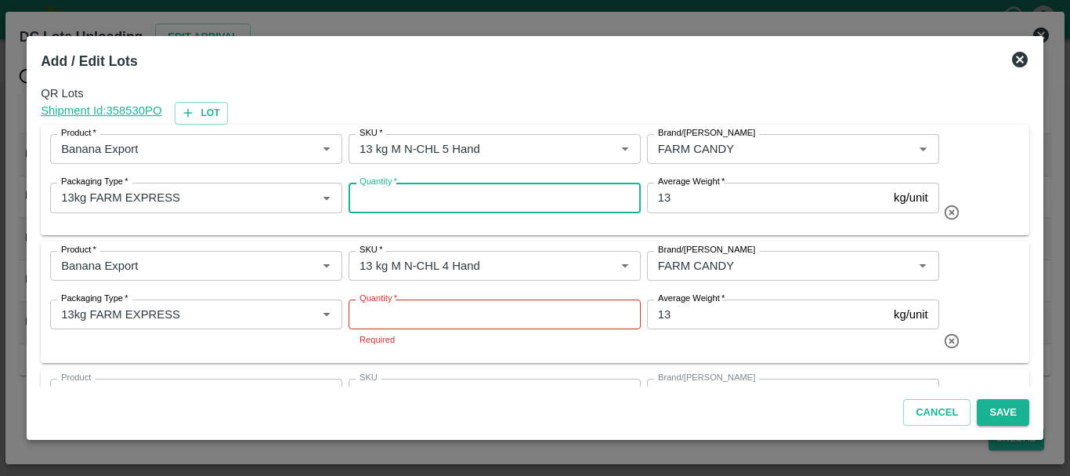
click at [425, 199] on input "Quantity   *" at bounding box center [495, 198] width 292 height 30
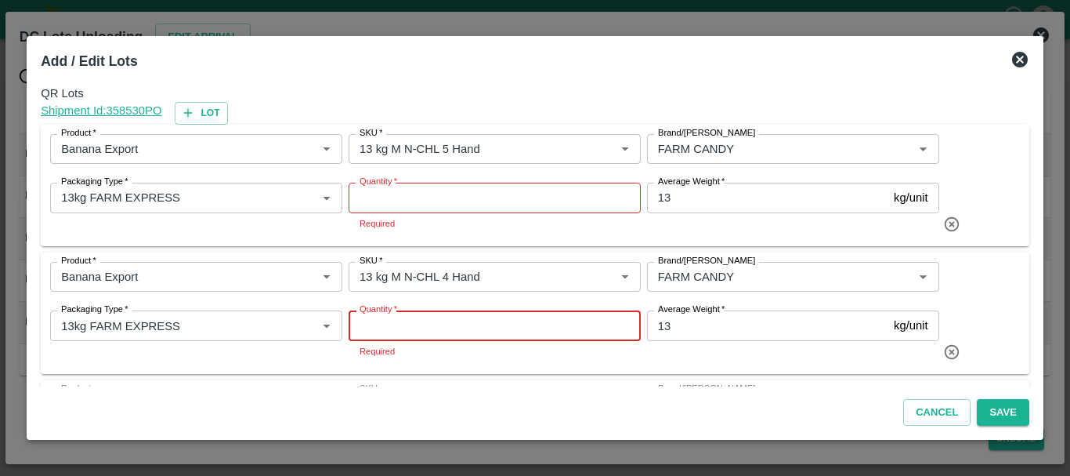
click at [405, 313] on input "Quantity   *" at bounding box center [495, 325] width 292 height 30
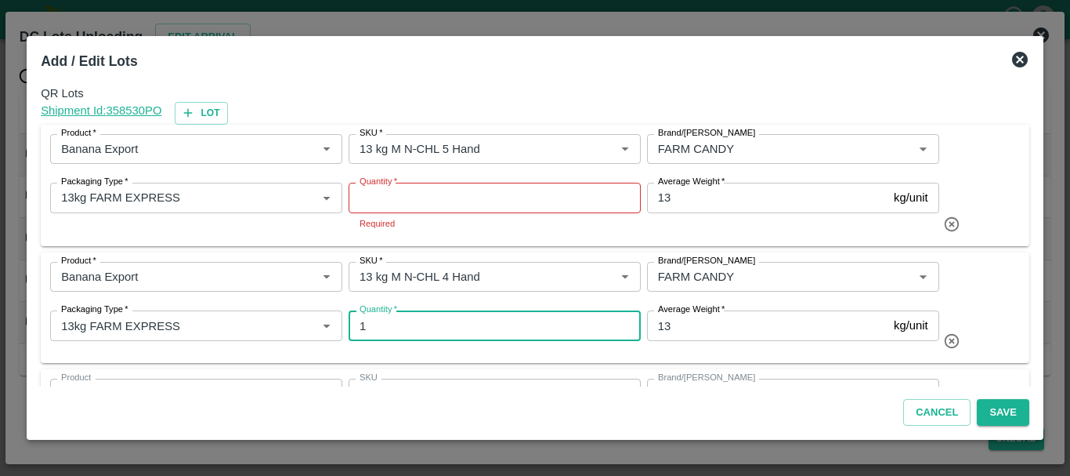
type input "1"
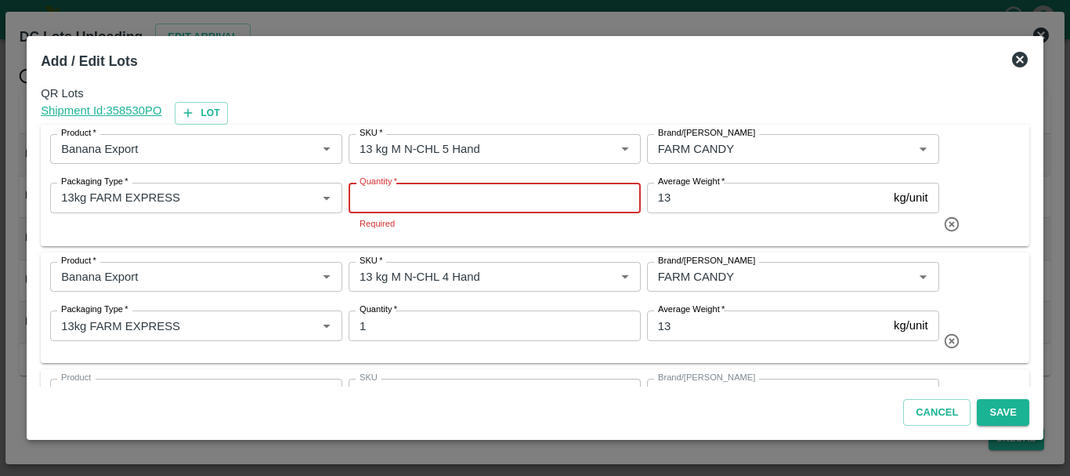
click at [385, 192] on input "Quantity   *" at bounding box center [495, 198] width 292 height 30
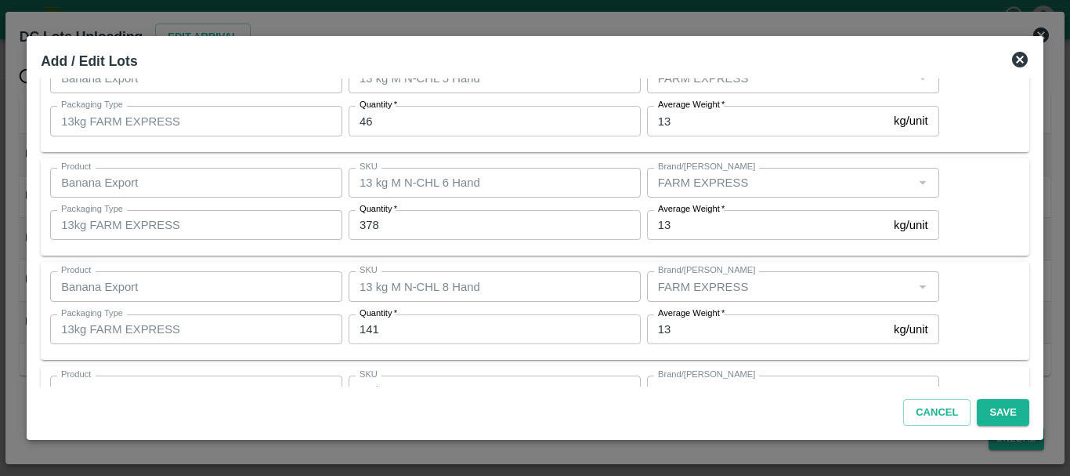
scroll to position [497, 0]
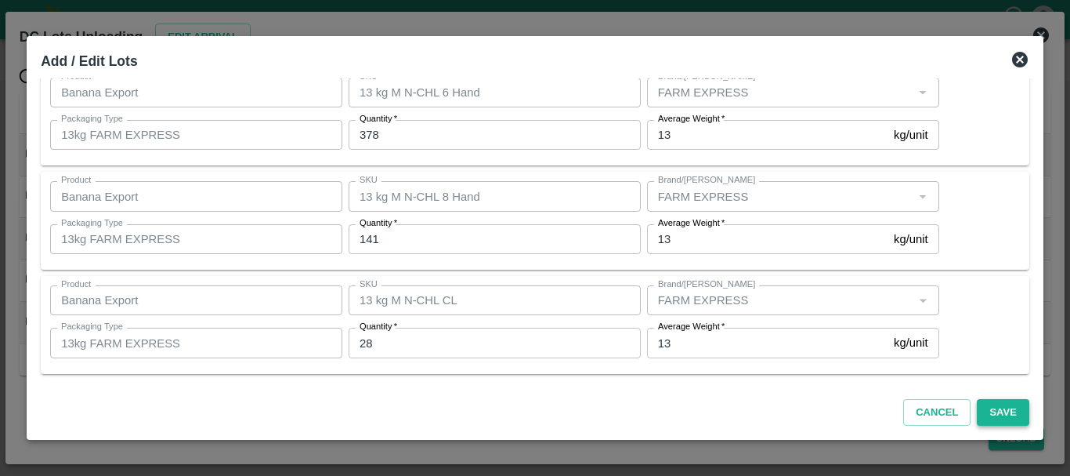
type input "2"
click at [995, 417] on button "Save" at bounding box center [1003, 412] width 52 height 27
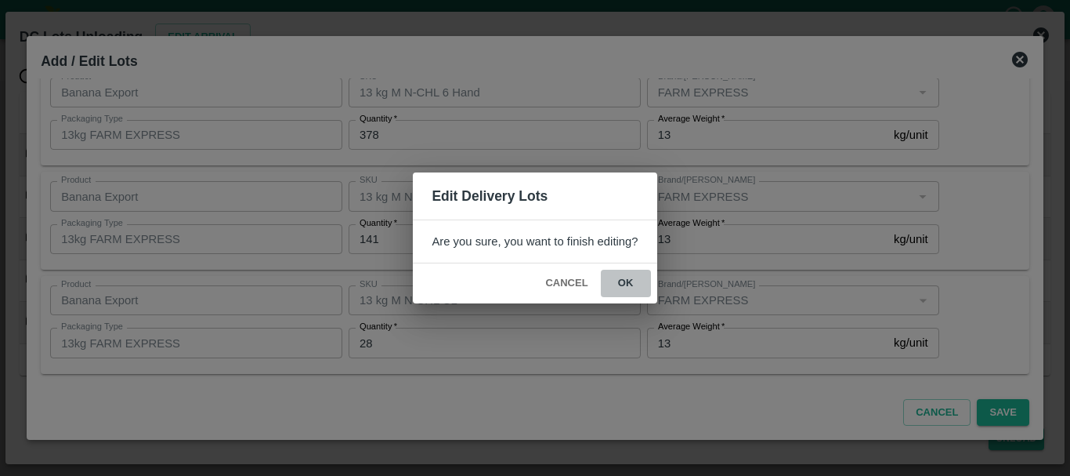
click at [626, 288] on button "ok" at bounding box center [626, 282] width 50 height 27
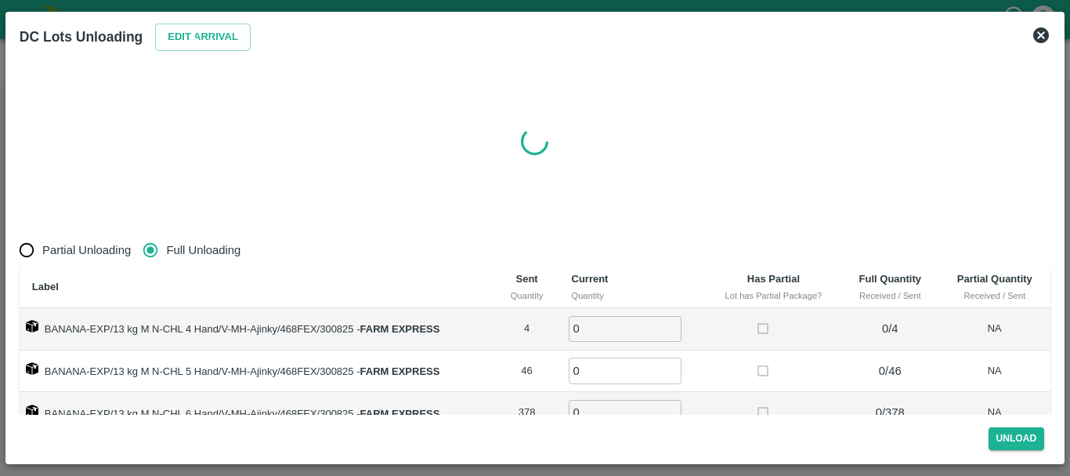
radio input "true"
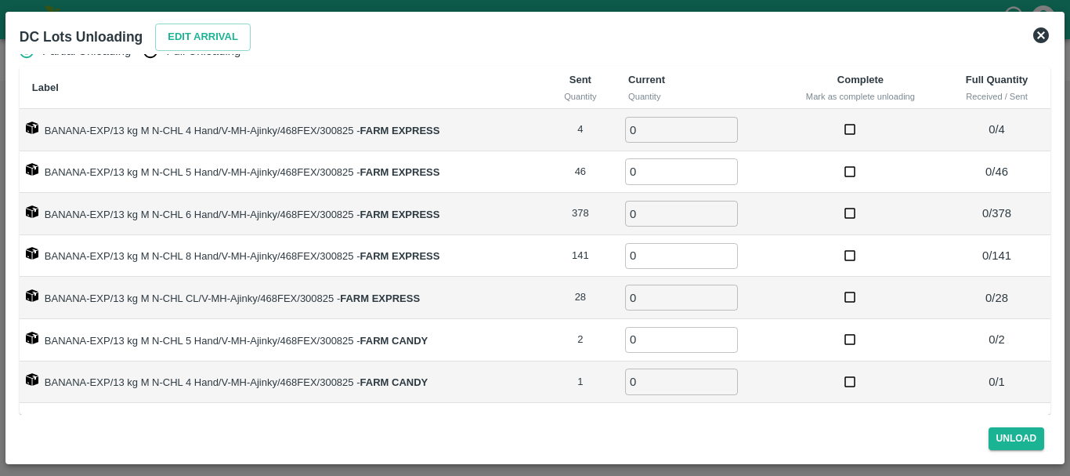
scroll to position [0, 0]
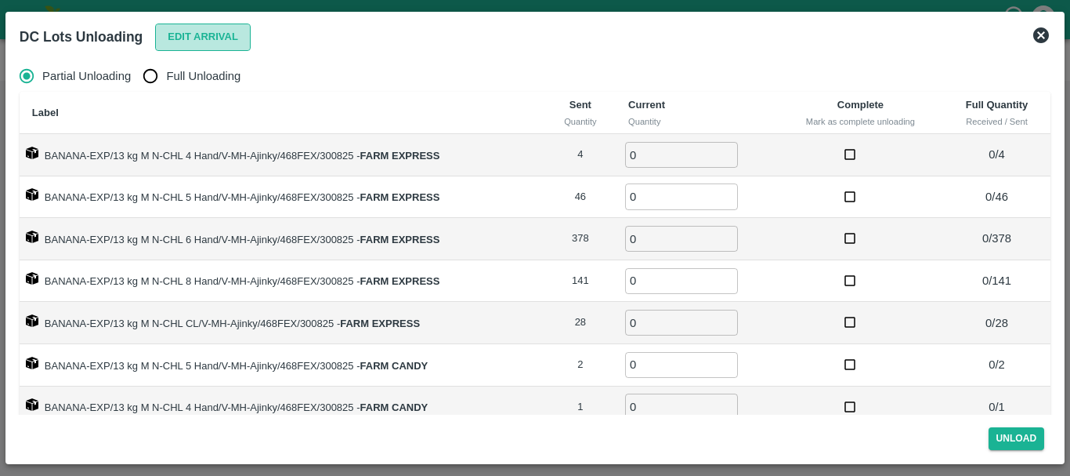
click at [188, 41] on button "Edit Arrival" at bounding box center [203, 37] width 96 height 27
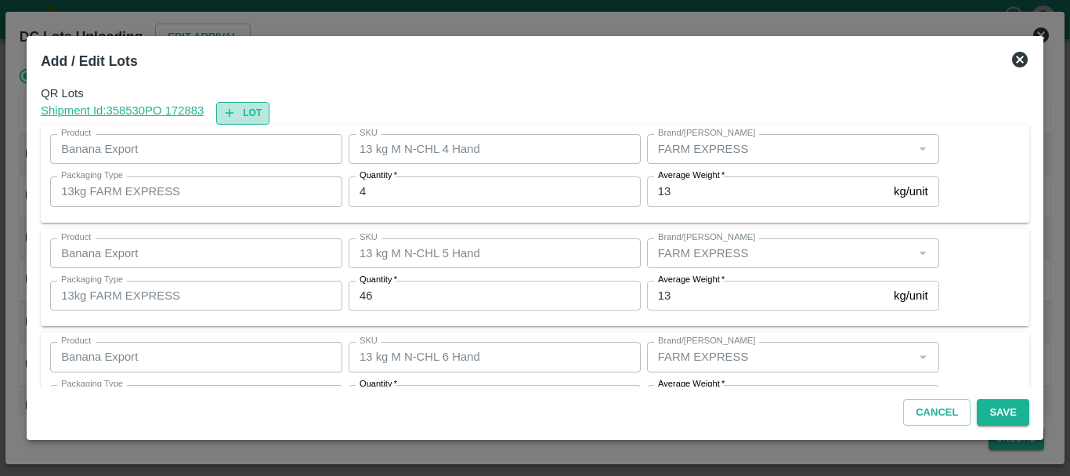
click at [251, 111] on button "Lot" at bounding box center [242, 113] width 53 height 23
type input "13 kg M N-CHL 4 Hand"
type input "4"
type input "13 kg M N-CHL 5 Hand"
type input "46"
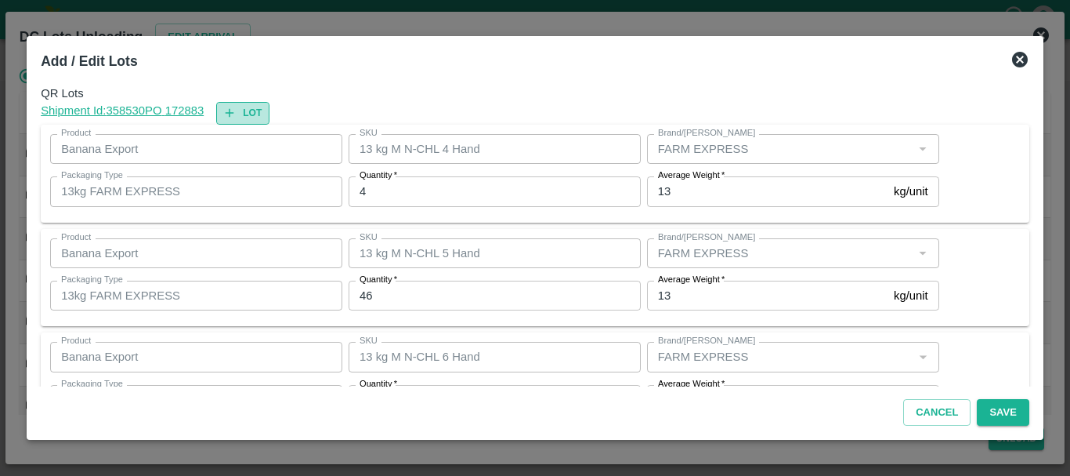
type input "13 kg M N-CHL 6 Hand"
type input "378"
type input "13 kg M N-CHL 8 Hand"
type input "141"
type input "13 kg M N-CHL CL"
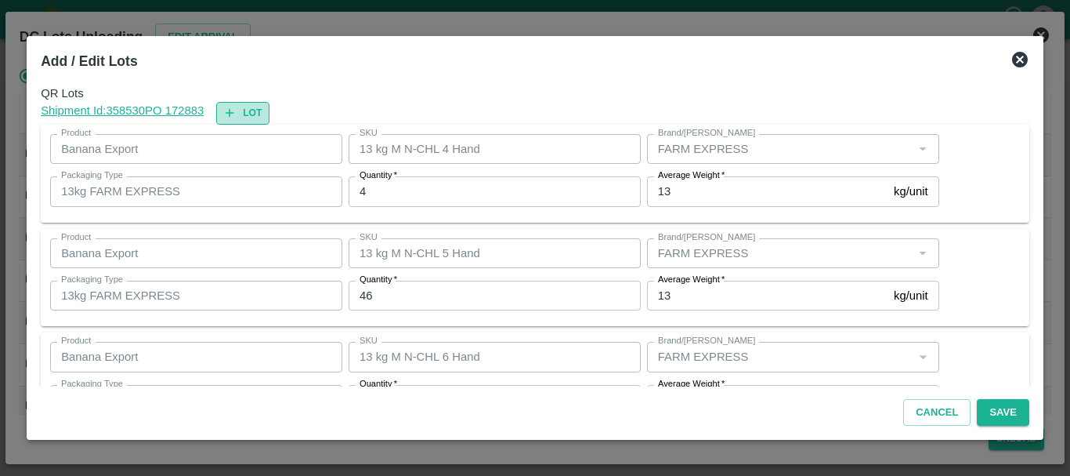
type input "FARM EXPRESS"
type input "28"
type input "13 kg M N-CHL 5 Hand"
type input "2"
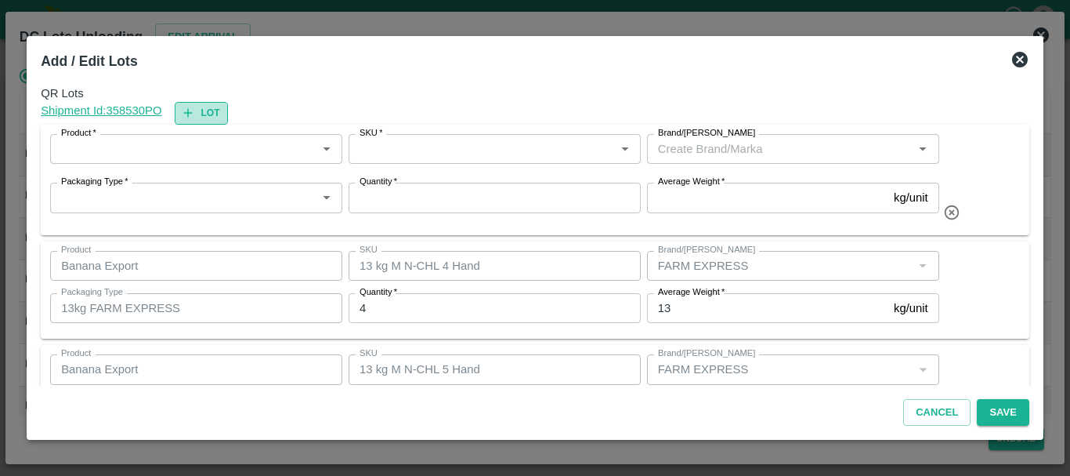
click at [205, 109] on button "Lot" at bounding box center [201, 113] width 53 height 23
type input "13 kg M N-CHL 4 Hand"
type input "4"
type input "13 kg M N-CHL 5 Hand"
type input "46"
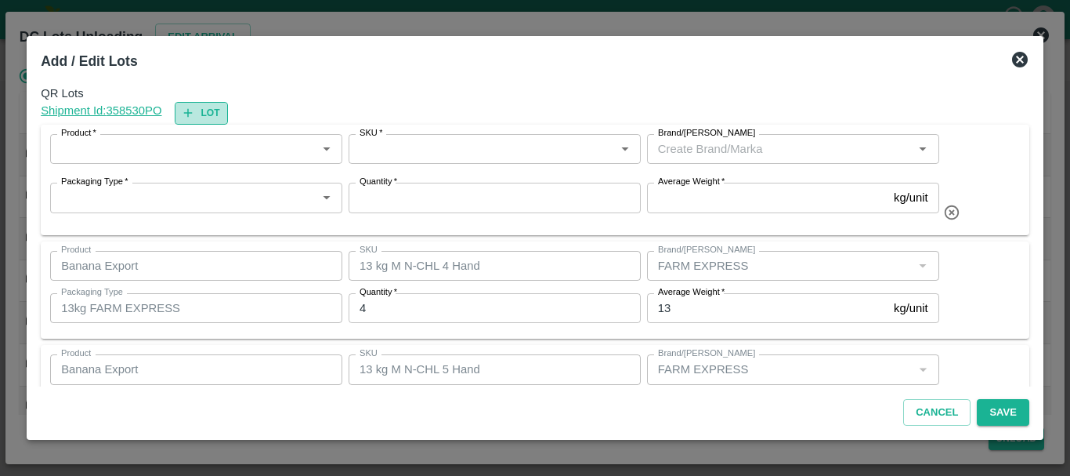
type input "13 kg M N-CHL 6 Hand"
type input "378"
type input "13 kg M N-CHL 8 Hand"
type input "141"
type input "13 kg M N-CHL CL"
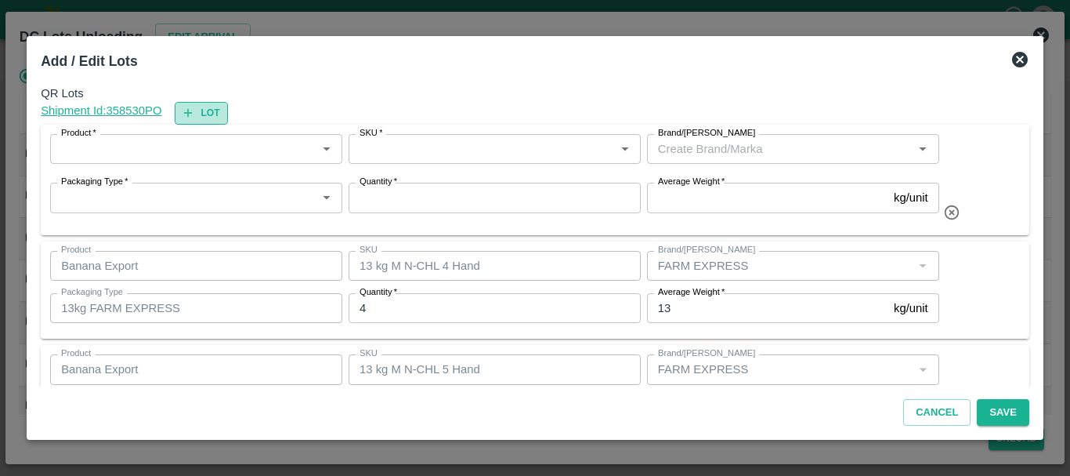
type input "FARM EXPRESS"
type input "28"
type input "13 kg M N-CHL 5 Hand"
type input "2"
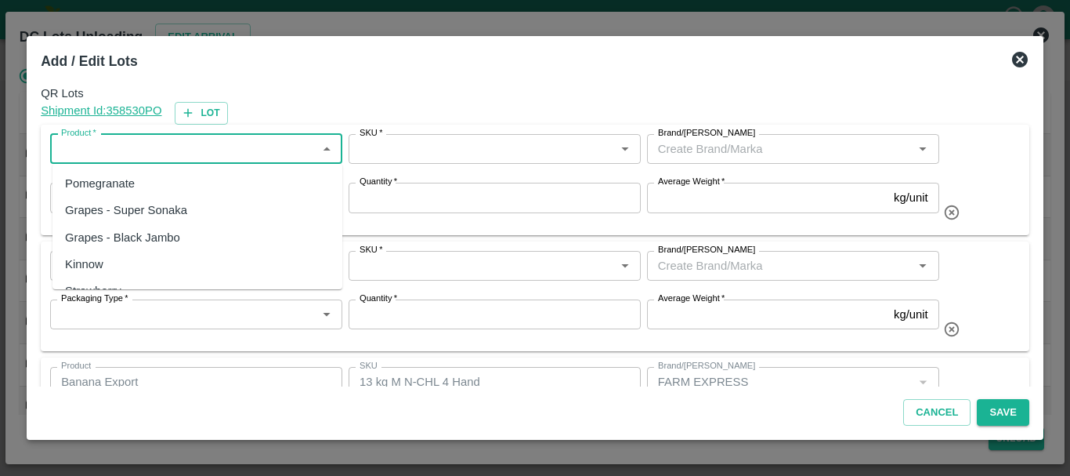
click at [128, 145] on input "Product   *" at bounding box center [183, 149] width 257 height 20
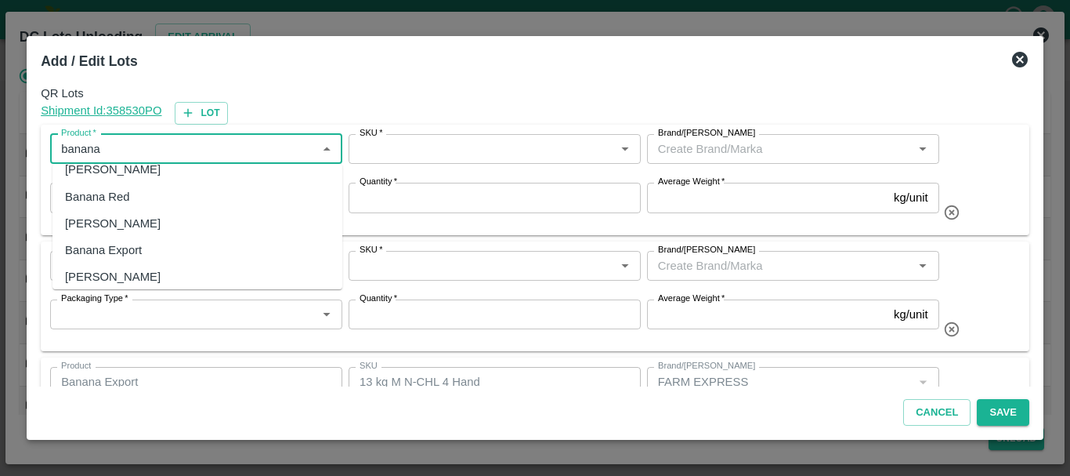
scroll to position [48, 0]
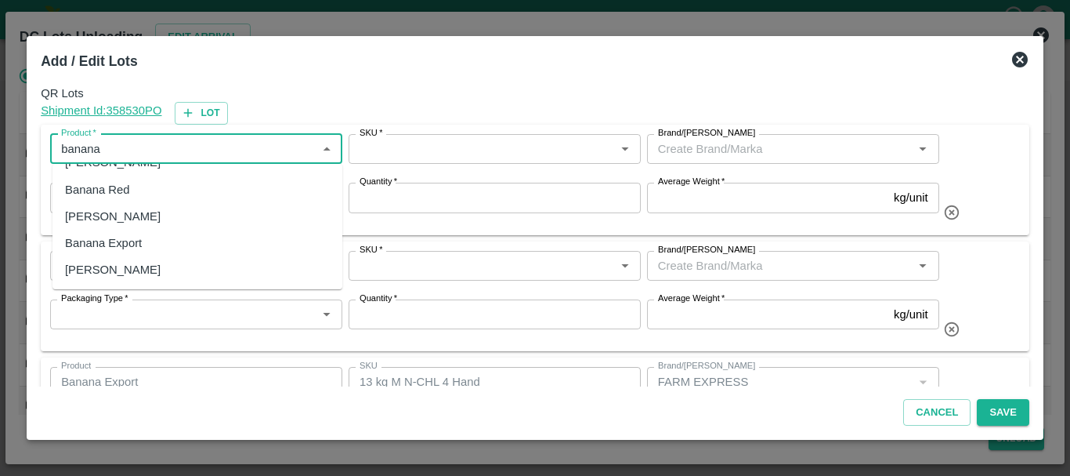
click at [123, 245] on div "Banana Export" at bounding box center [103, 242] width 77 height 17
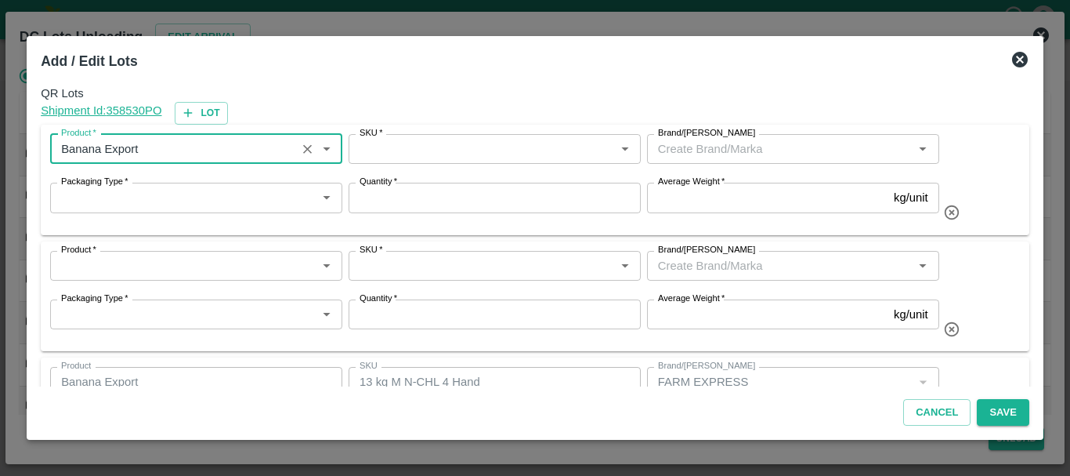
type input "Banana Export"
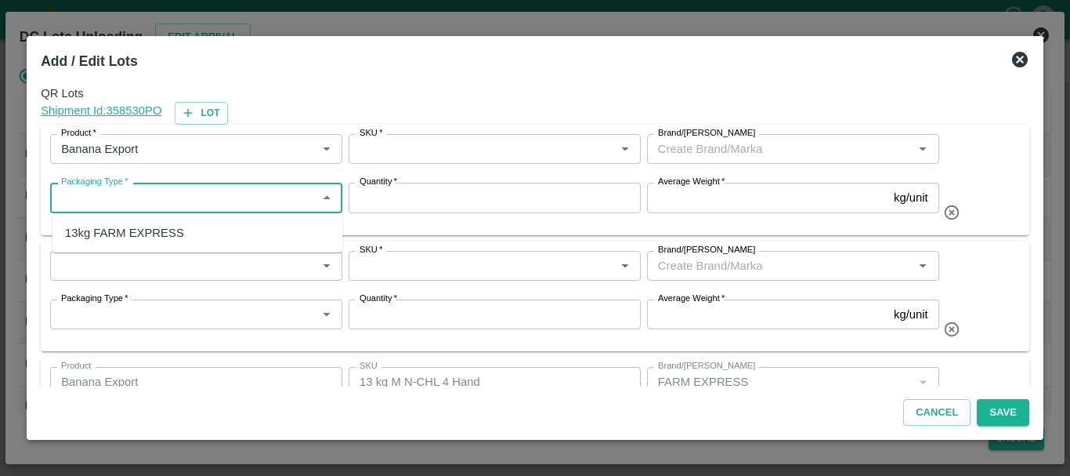
click at [114, 196] on input "Packaging Type   *" at bounding box center [183, 197] width 257 height 20
click at [115, 235] on div "13kg FARM EXPRESS" at bounding box center [124, 232] width 119 height 17
type input "13kg FARM EXPRESS"
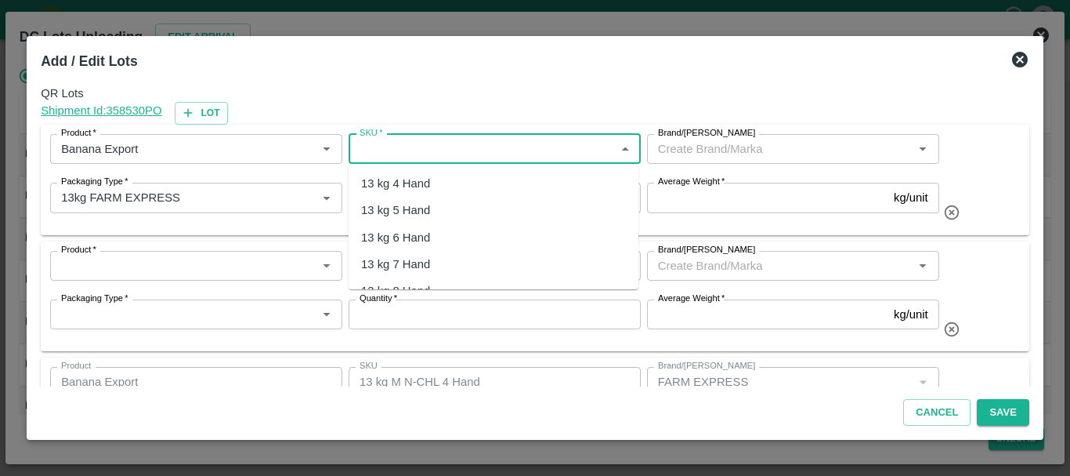
click at [445, 150] on input "SKU   *" at bounding box center [481, 149] width 257 height 20
click at [436, 233] on div "13 kg M N-CHL 6 Hand" at bounding box center [421, 237] width 121 height 17
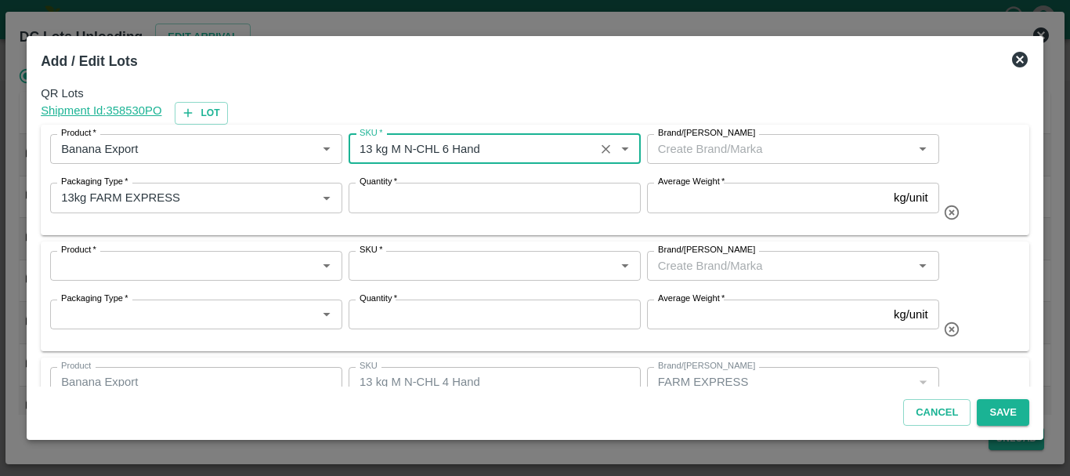
type input "13 kg M N-CHL 6 Hand"
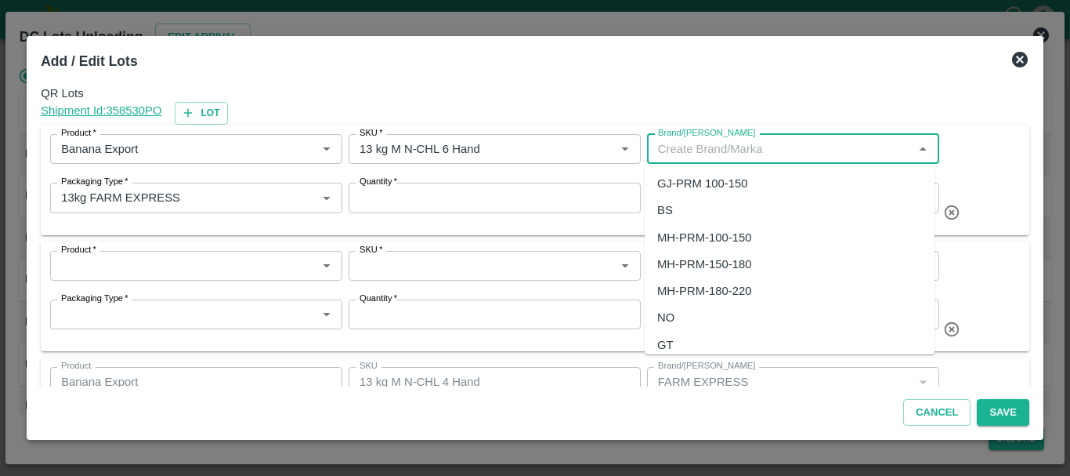
click at [771, 147] on input "Brand/[PERSON_NAME]" at bounding box center [780, 149] width 257 height 20
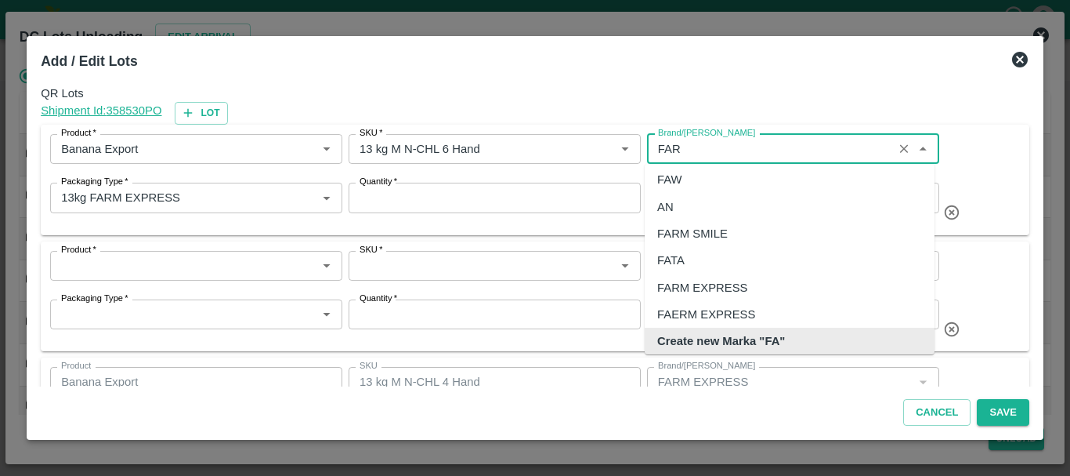
scroll to position [10, 0]
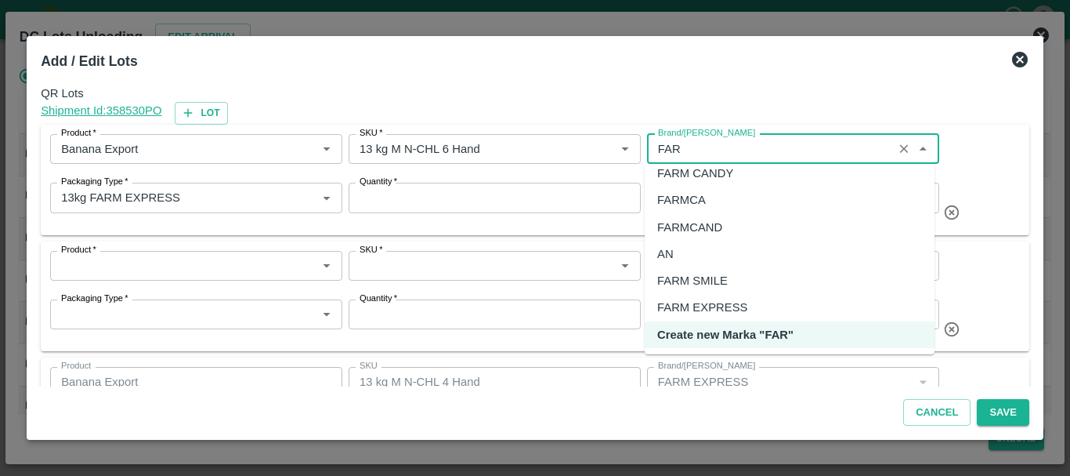
click at [740, 183] on div "FARM CANDY" at bounding box center [790, 173] width 290 height 27
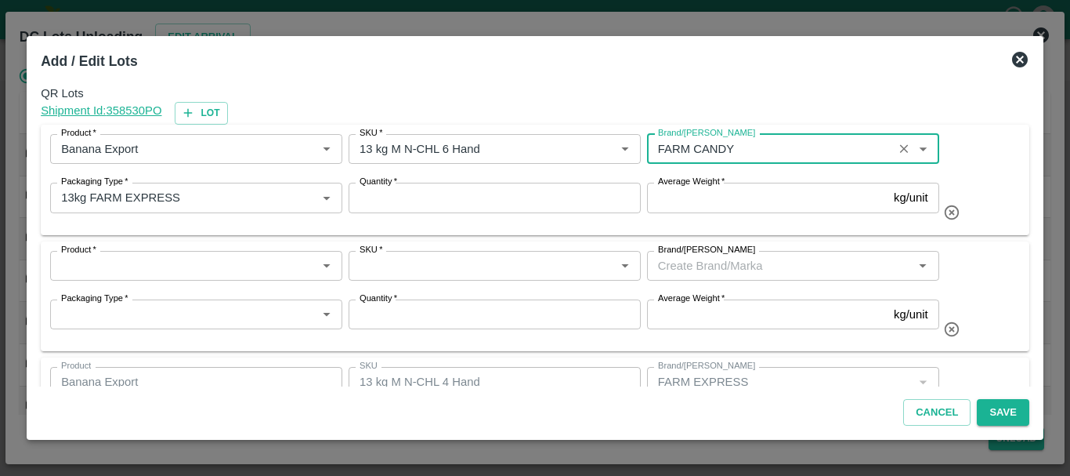
type input "FARM CANDY"
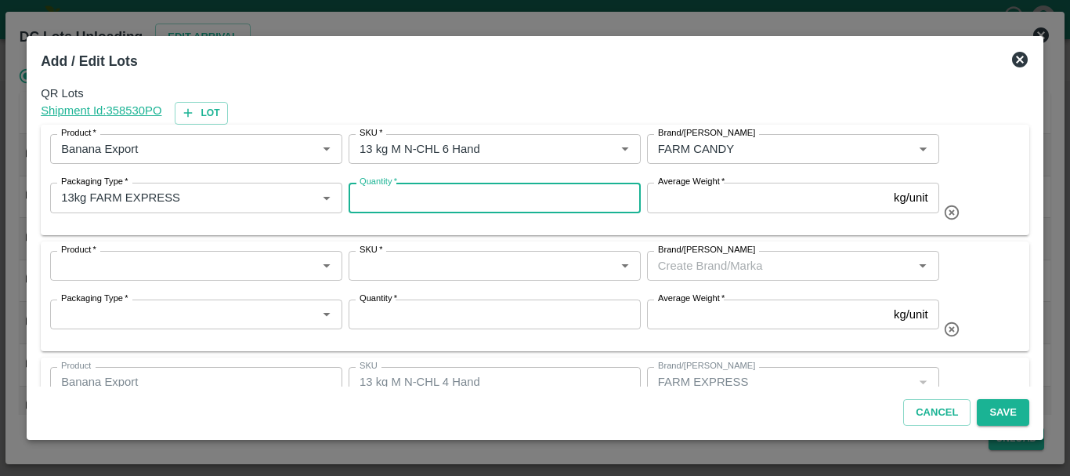
click at [426, 197] on input "Quantity   *" at bounding box center [495, 198] width 292 height 30
type input "3"
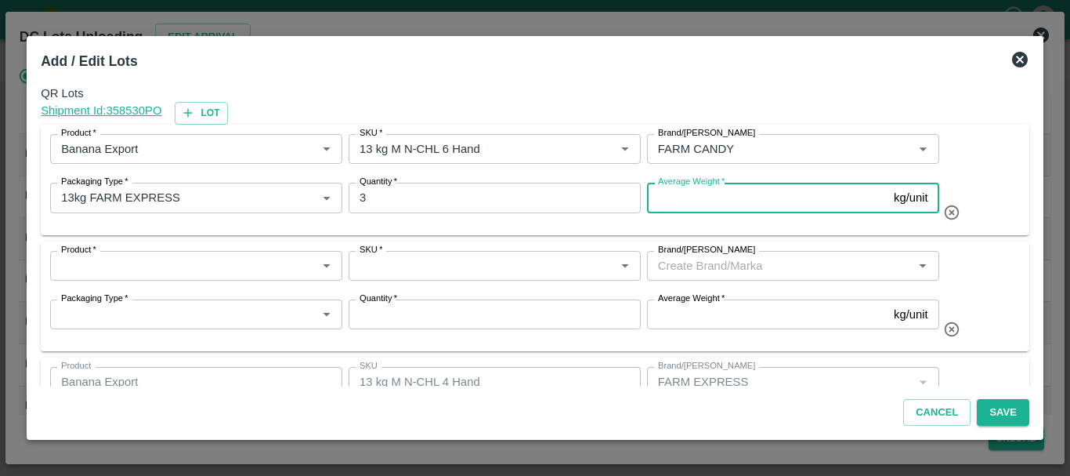
click at [690, 201] on input "Average Weight   *" at bounding box center [767, 198] width 241 height 30
type input "13"
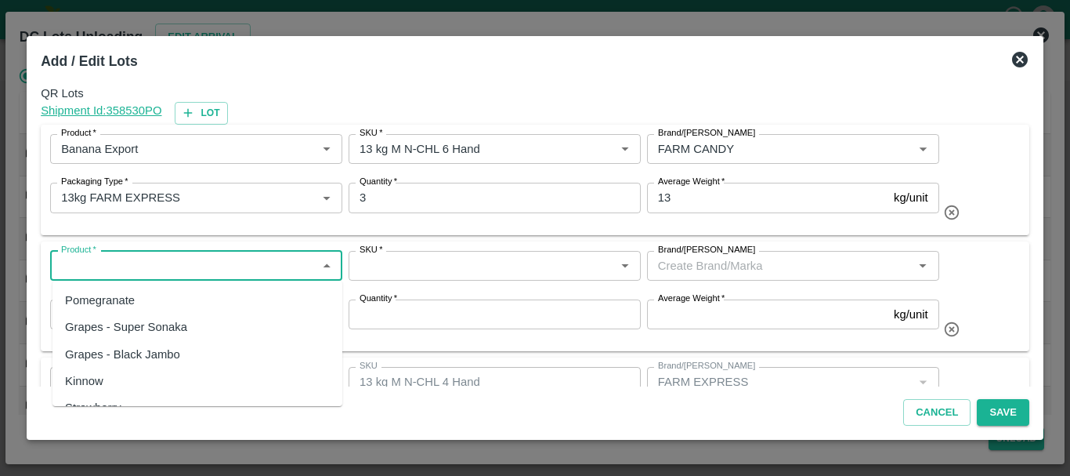
click at [90, 260] on input "Product   *" at bounding box center [183, 265] width 257 height 20
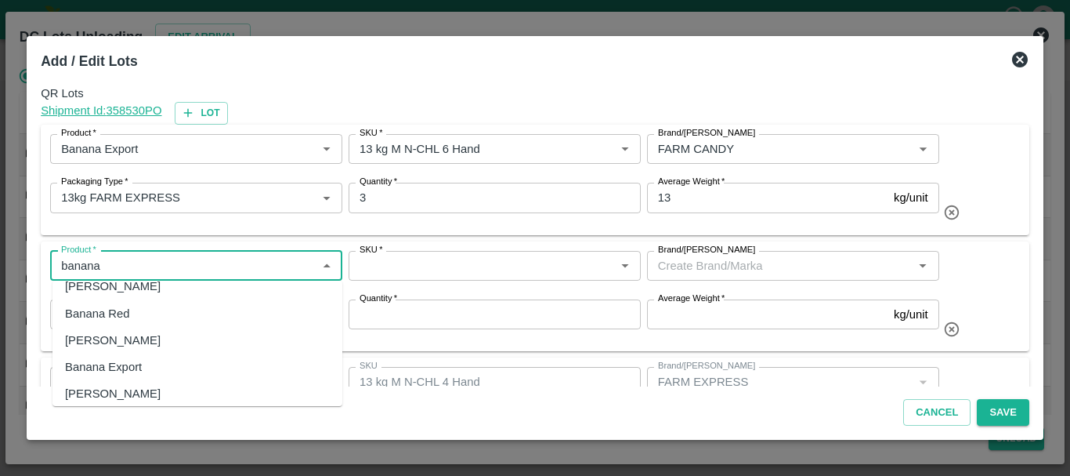
click at [118, 369] on div "Banana Export" at bounding box center [103, 366] width 77 height 17
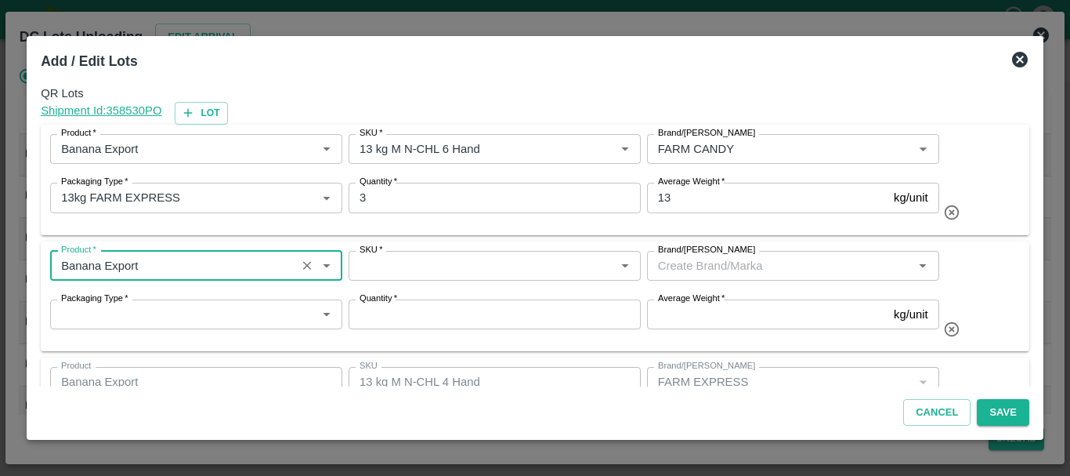
type input "Banana Export"
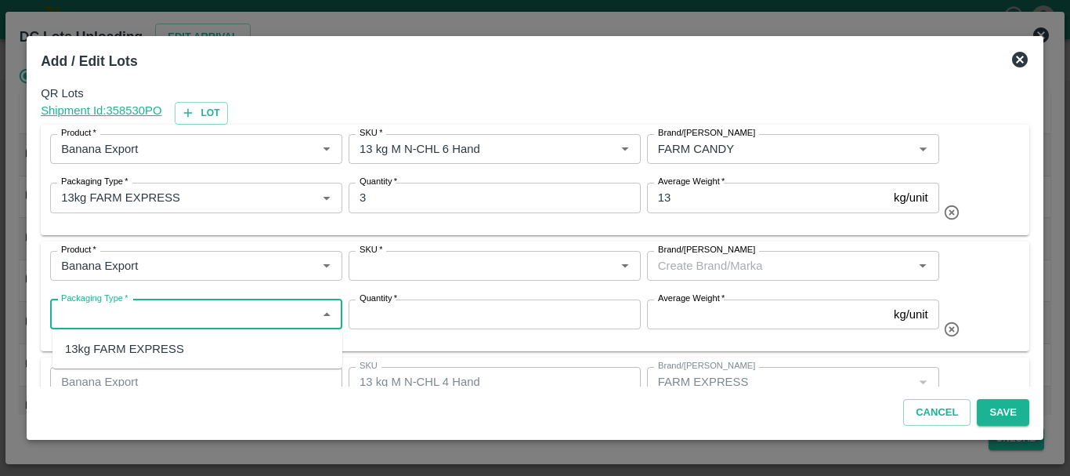
click at [103, 309] on input "Packaging Type   *" at bounding box center [183, 314] width 257 height 20
click at [130, 345] on div "13kg FARM EXPRESS" at bounding box center [124, 348] width 119 height 17
type input "13kg FARM EXPRESS"
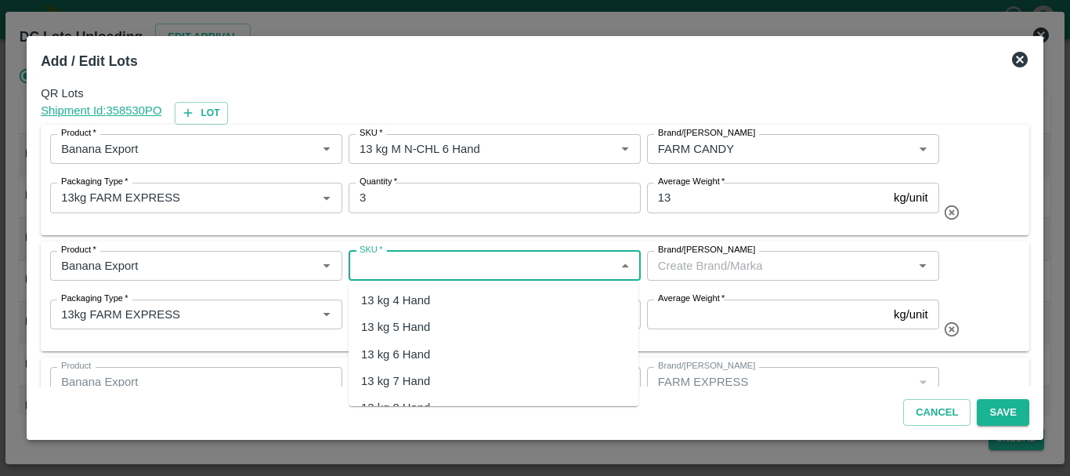
click at [405, 272] on input "SKU   *" at bounding box center [481, 265] width 257 height 20
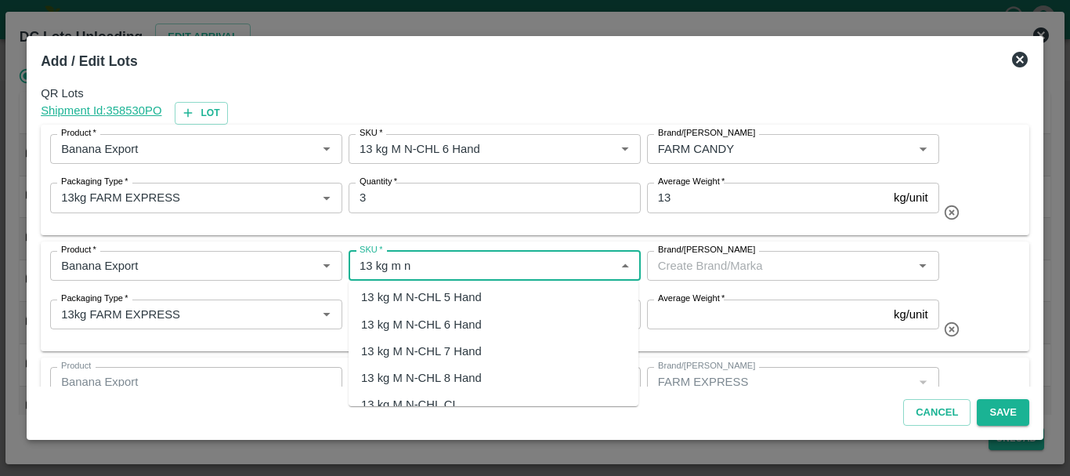
click at [439, 376] on div "13 kg M N-CHL 8 Hand" at bounding box center [421, 377] width 121 height 17
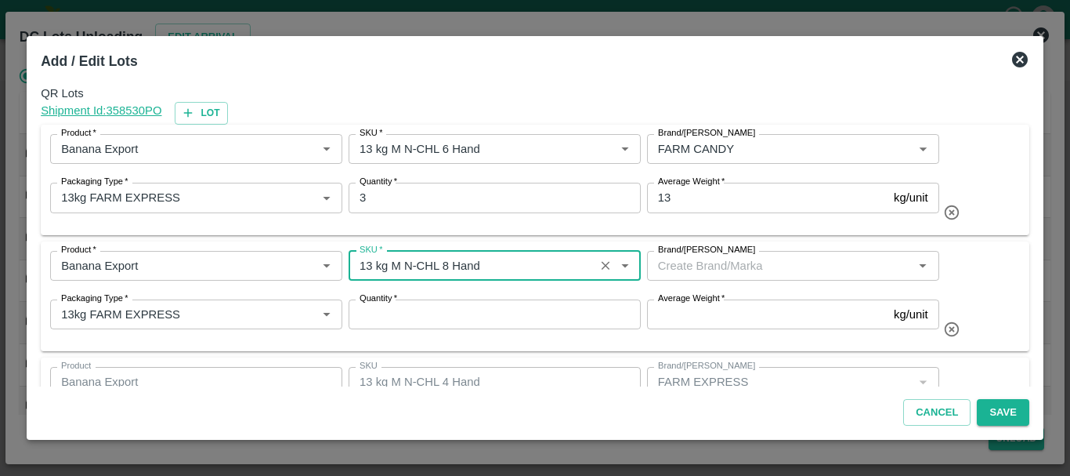
type input "13 kg M N-CHL 8 Hand"
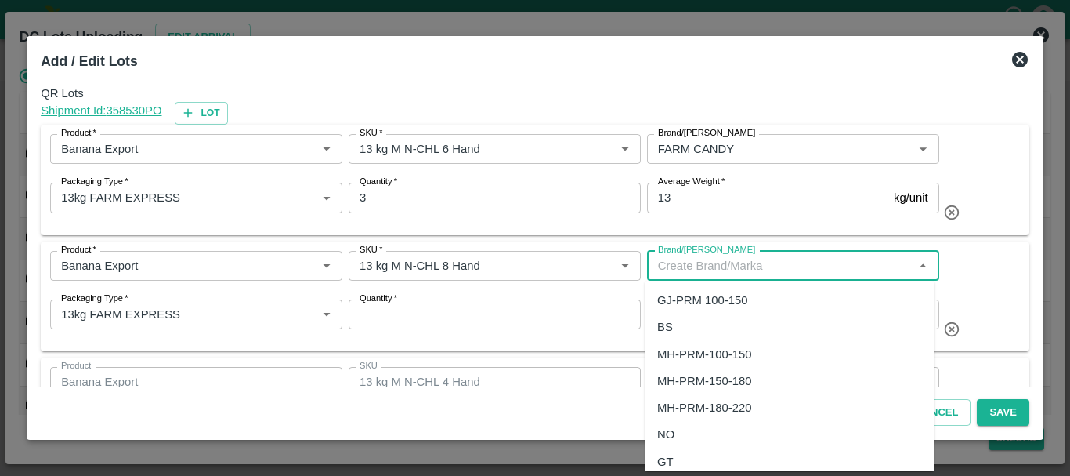
click at [748, 269] on input "Brand/[PERSON_NAME]" at bounding box center [780, 265] width 257 height 20
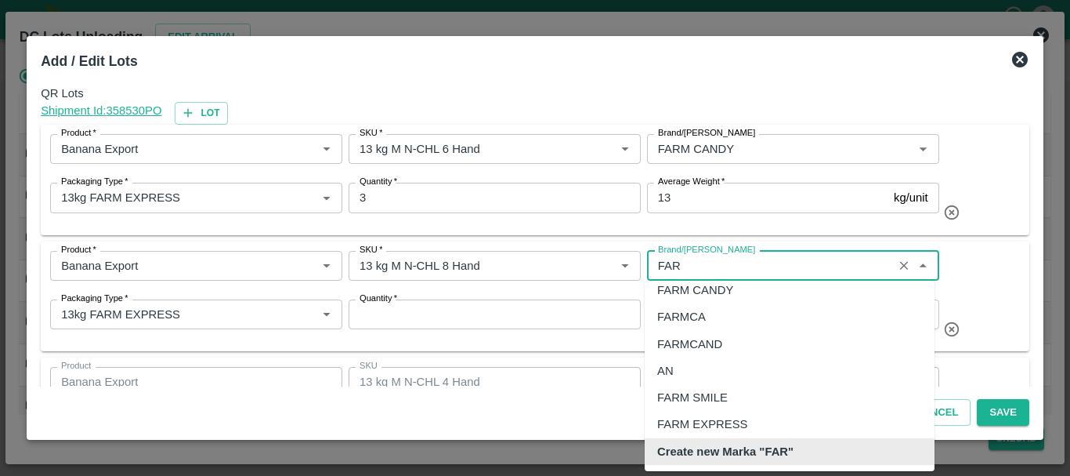
scroll to position [10, 0]
click at [736, 288] on div "FARM CANDY" at bounding box center [790, 290] width 290 height 27
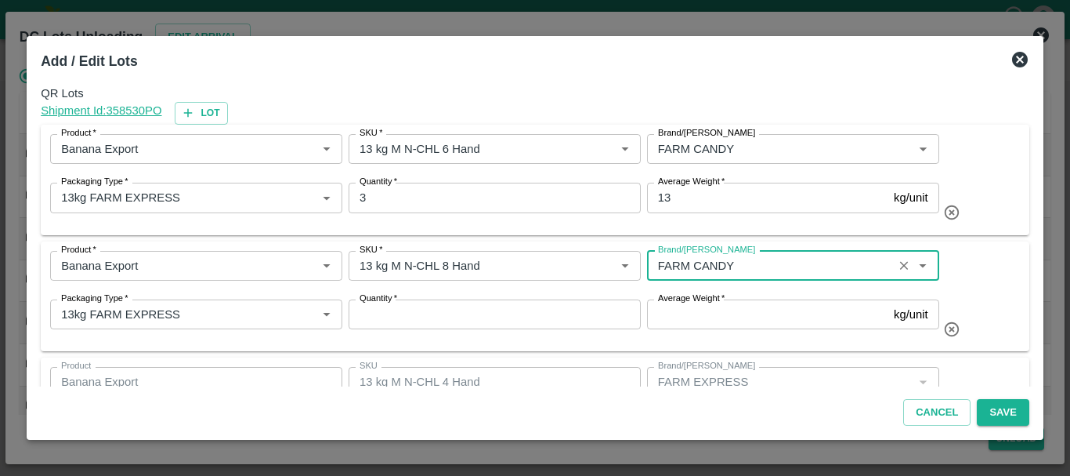
type input "FARM CANDY"
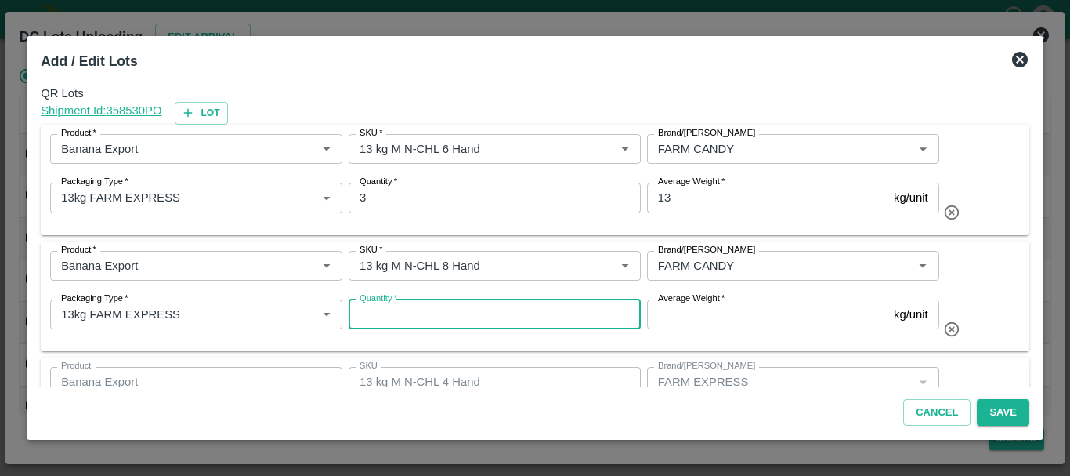
click at [392, 318] on input "Quantity   *" at bounding box center [495, 314] width 292 height 30
type input "4"
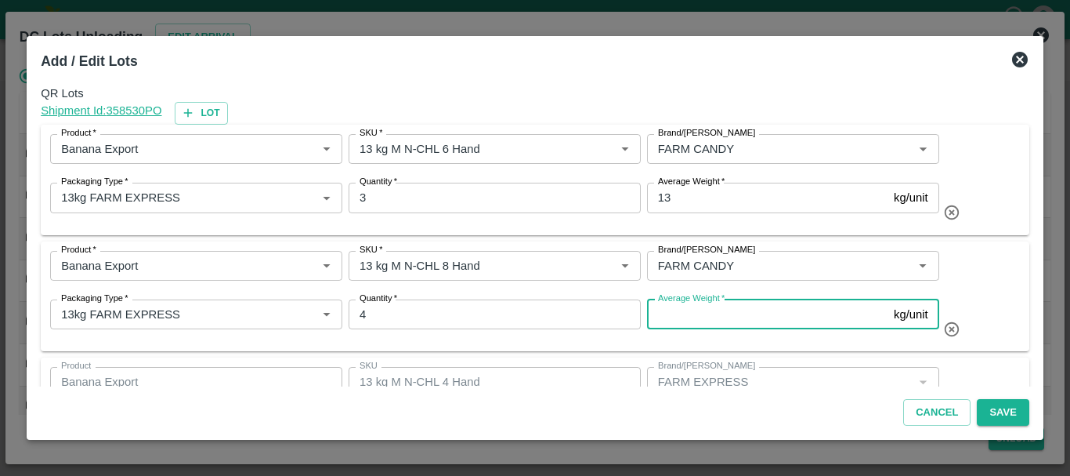
click at [746, 313] on input "Average Weight   *" at bounding box center [767, 314] width 241 height 30
type input "13"
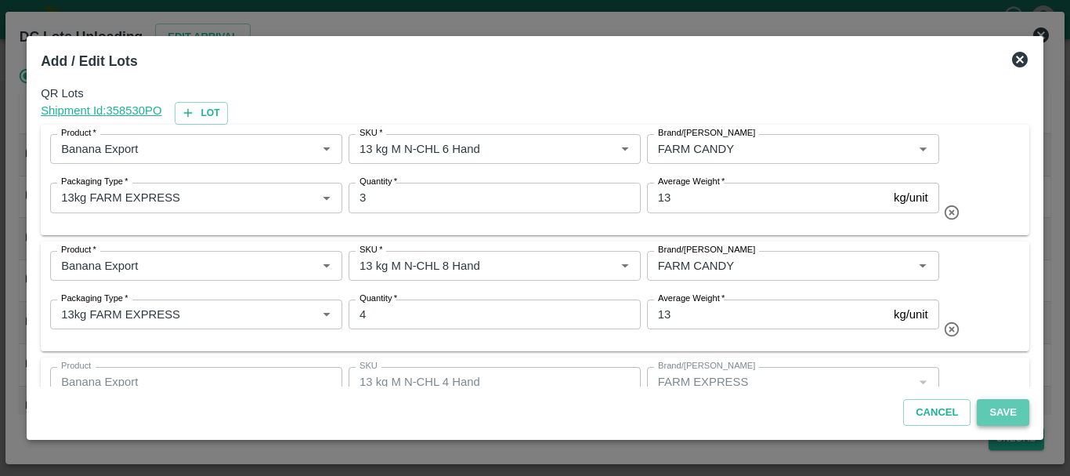
click at [1003, 408] on button "Save" at bounding box center [1003, 412] width 52 height 27
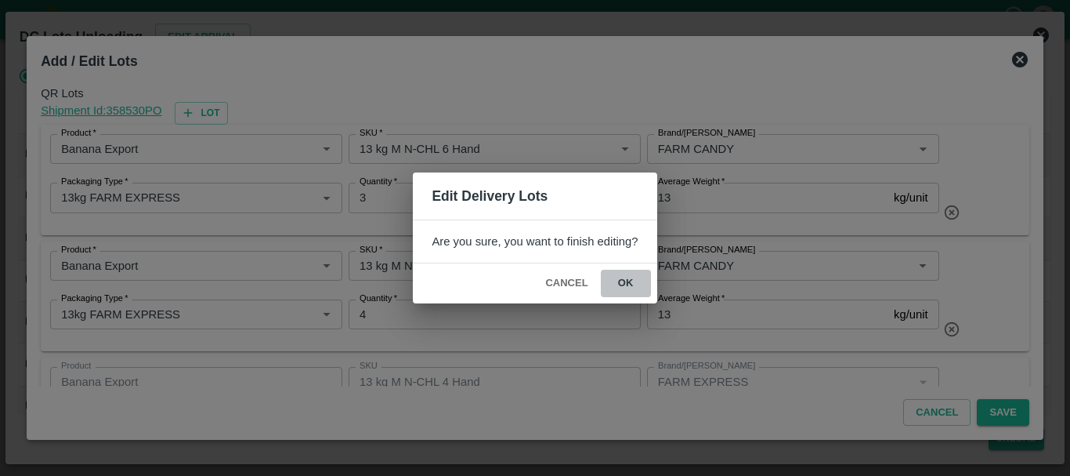
click at [625, 284] on button "ok" at bounding box center [626, 282] width 50 height 27
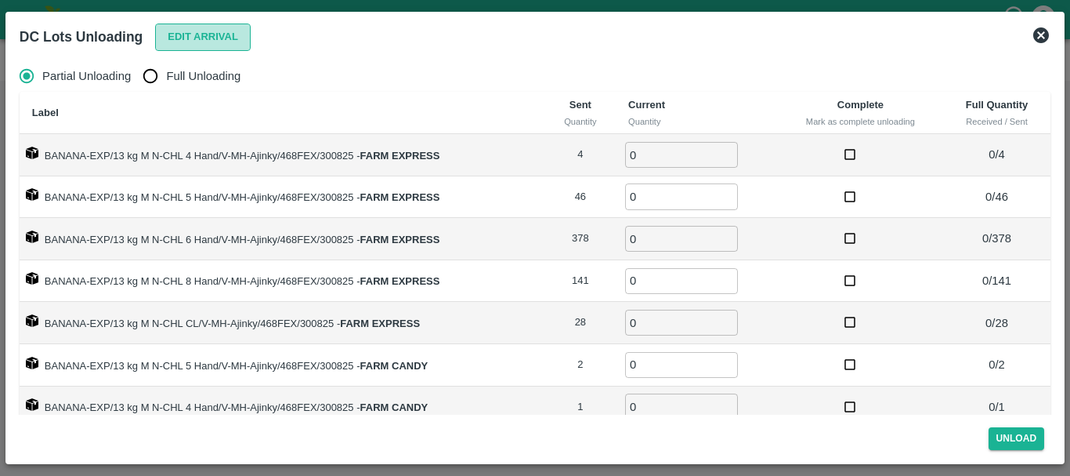
click at [203, 36] on button "Edit Arrival" at bounding box center [203, 37] width 96 height 27
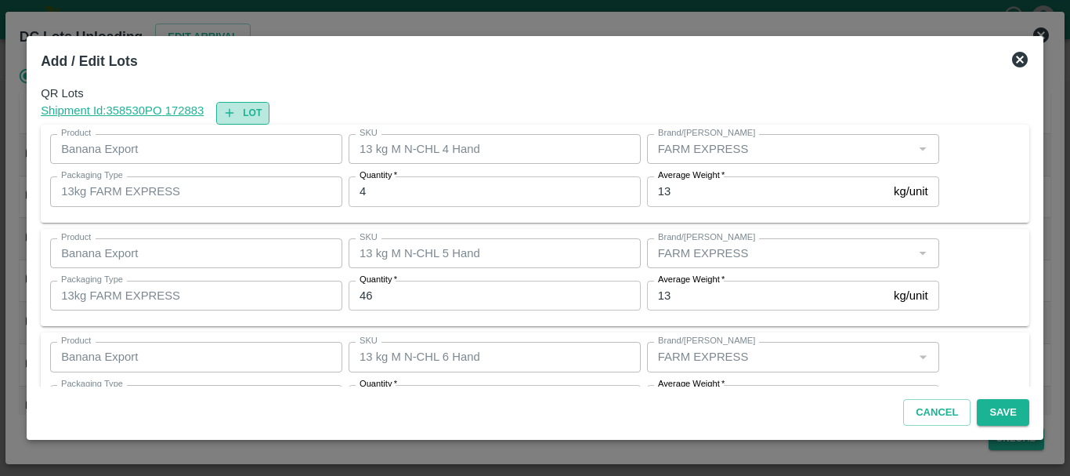
click at [237, 112] on icon "button" at bounding box center [229, 113] width 14 height 14
type input "13 kg M N-CHL 4 Hand"
type input "4"
type input "13 kg M N-CHL 5 Hand"
type input "46"
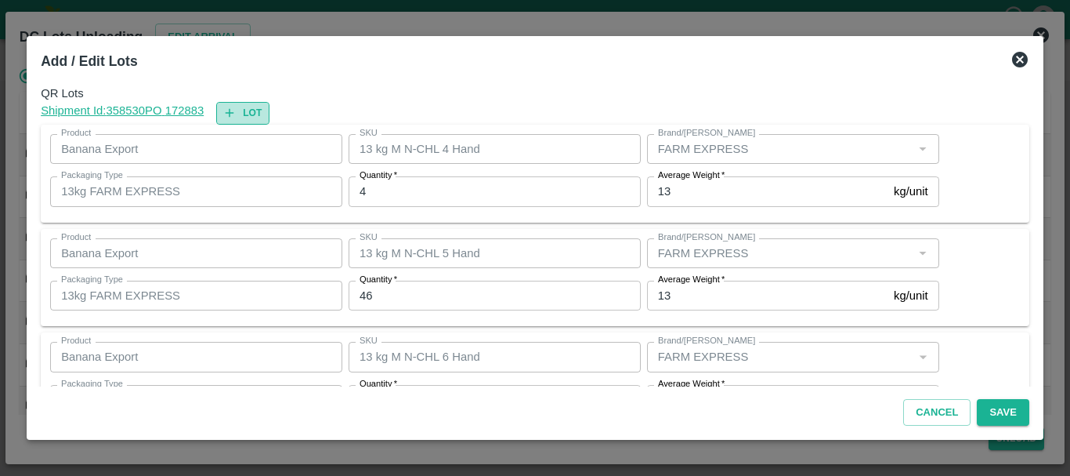
type input "13 kg M N-CHL 6 Hand"
type input "378"
type input "13 kg M N-CHL 8 Hand"
type input "141"
type input "13 kg M N-CHL CL"
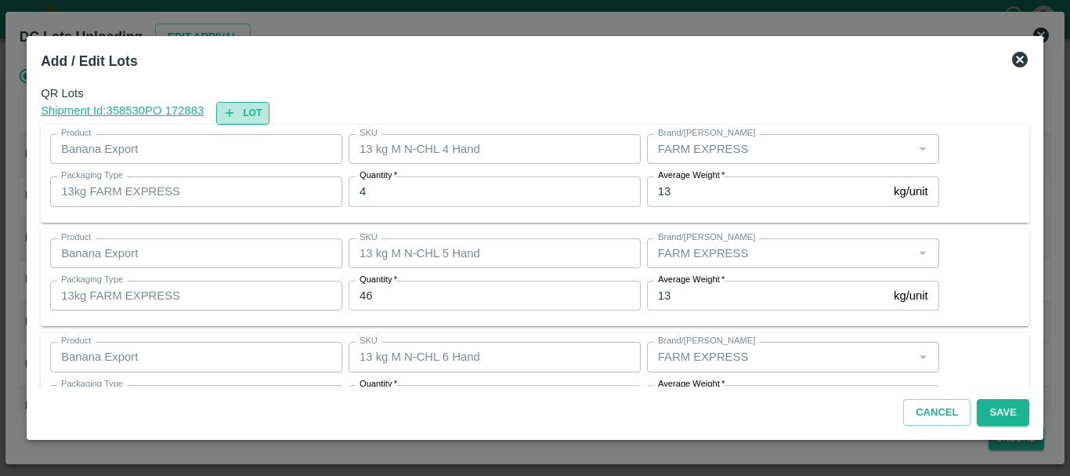
type input "FARM EXPRESS"
type input "28"
type input "13 kg M N-CHL 5 Hand"
type input "2"
type input "13 kg M N-CHL 4 Hand"
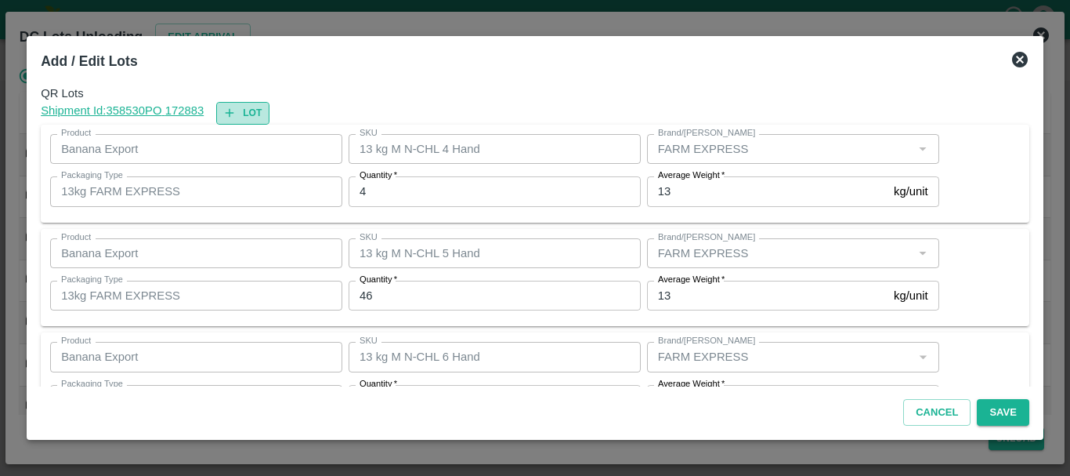
type input "1"
type input "13 kg M N-CHL 6 Hand"
type input "3"
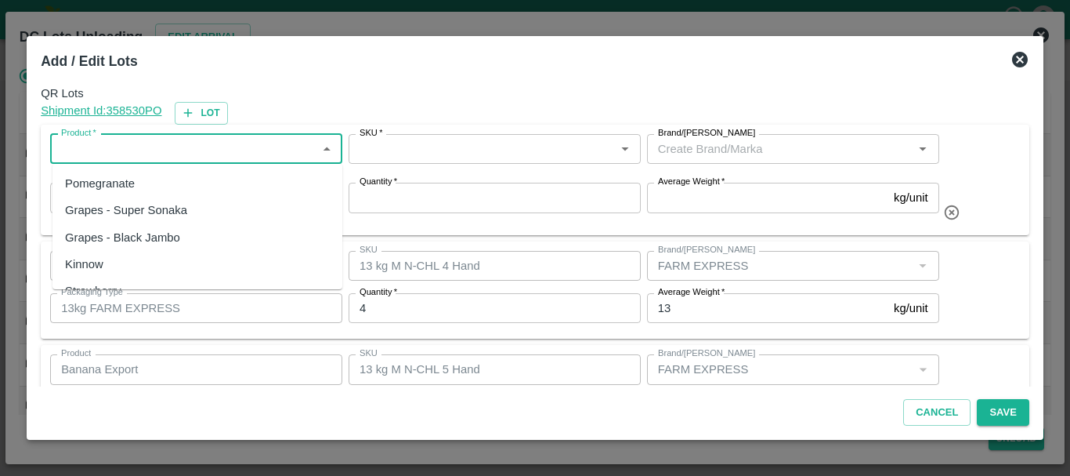
click at [161, 152] on input "Product   *" at bounding box center [183, 149] width 257 height 20
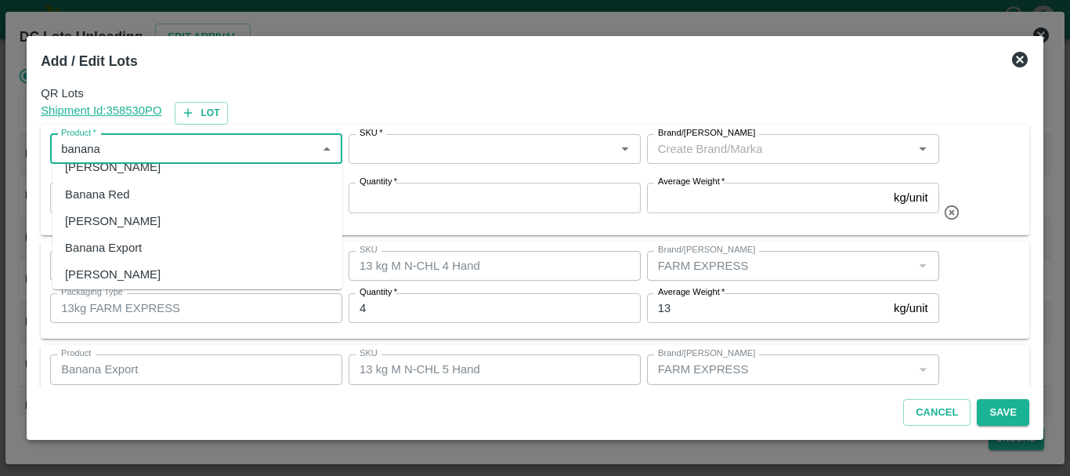
scroll to position [49, 0]
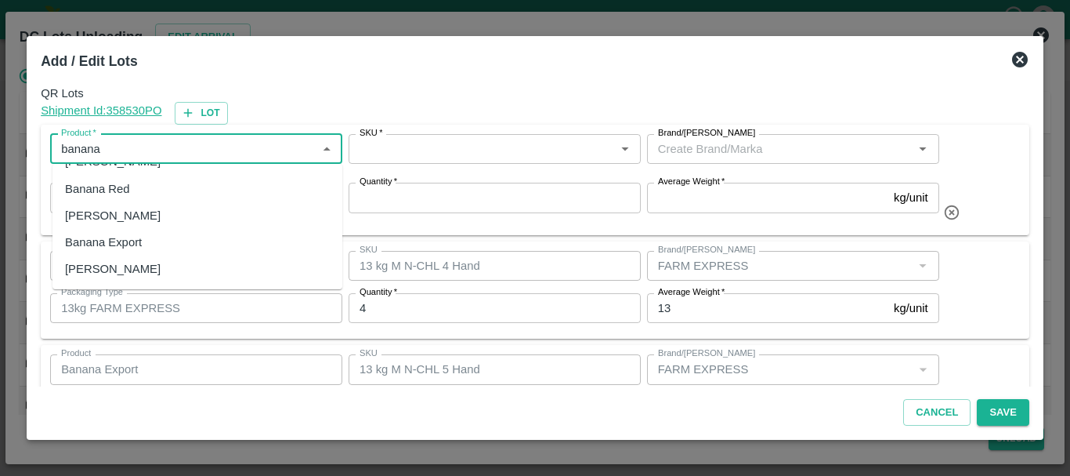
click at [129, 246] on div "Banana Export" at bounding box center [103, 241] width 77 height 17
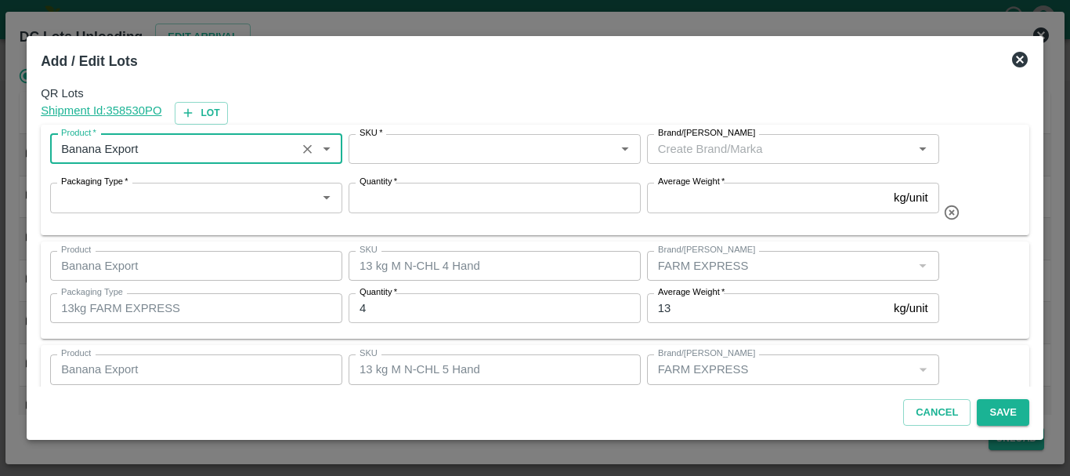
type input "Banana Export"
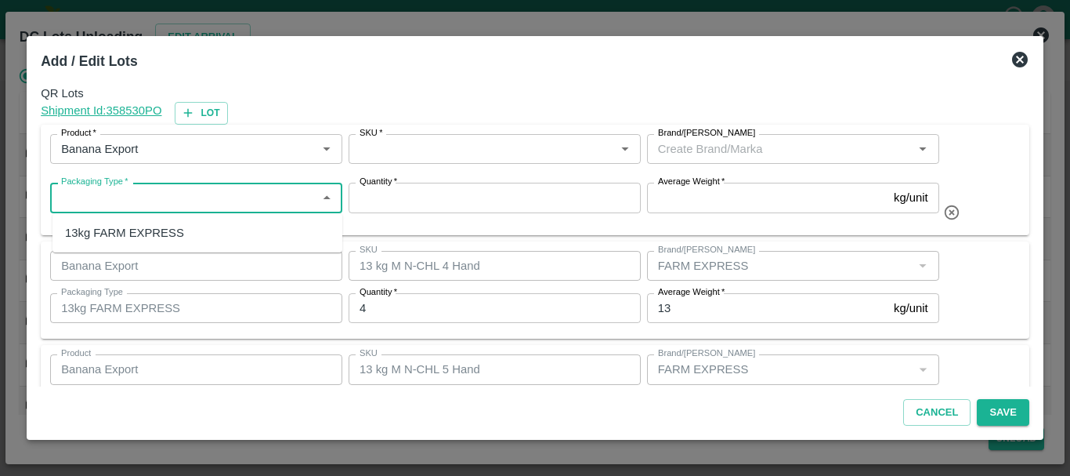
click at [165, 192] on input "Packaging Type   *" at bounding box center [183, 197] width 257 height 20
click at [146, 232] on div "13kg FARM EXPRESS" at bounding box center [124, 232] width 119 height 17
type input "13kg FARM EXPRESS"
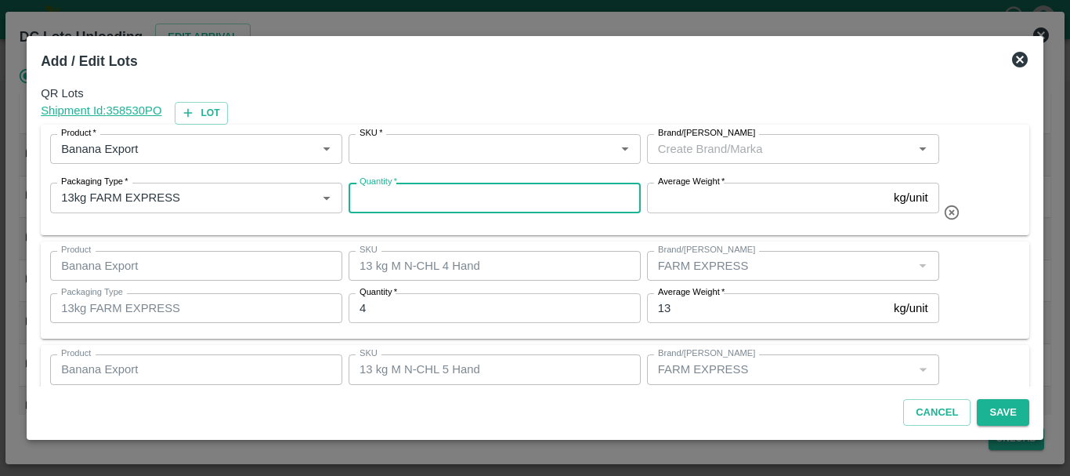
click at [422, 206] on input "Quantity   *" at bounding box center [495, 198] width 292 height 30
type input "5"
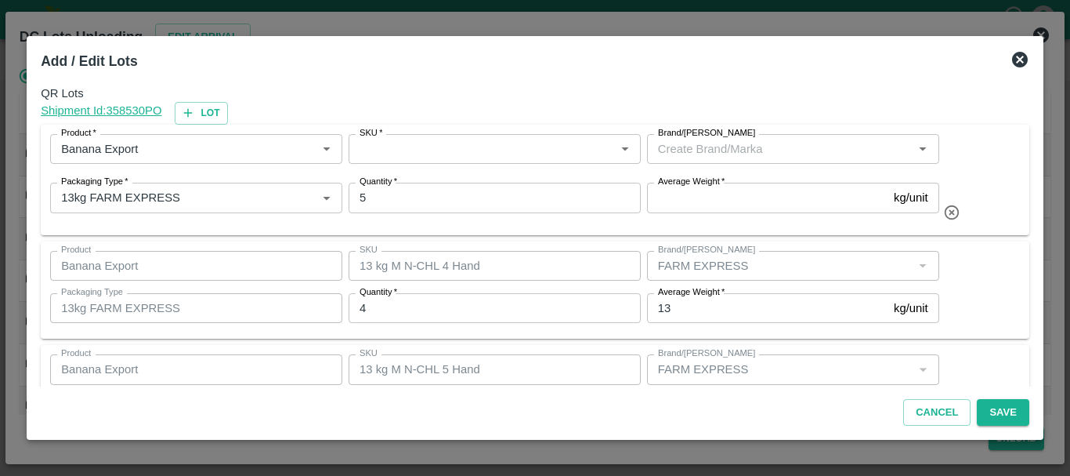
click at [389, 132] on div "SKU   * SKU   *" at bounding box center [491, 152] width 298 height 49
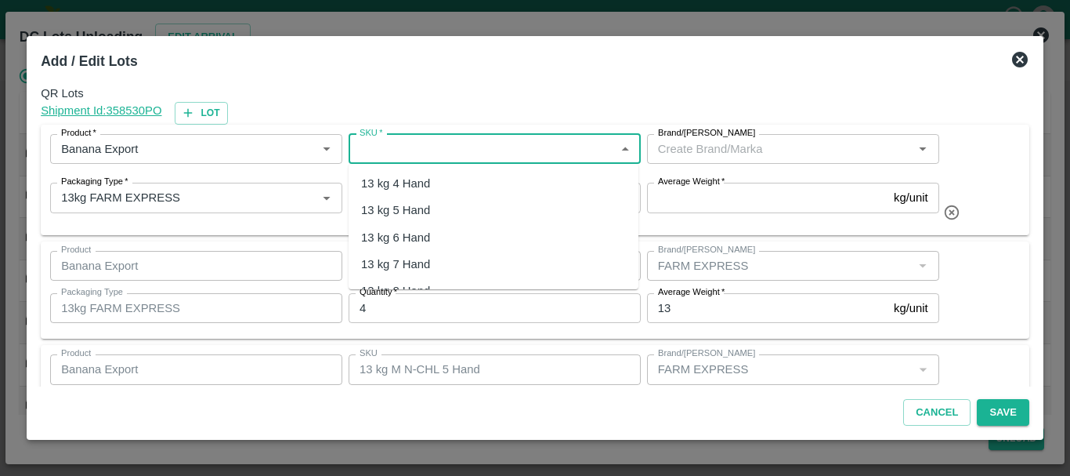
click at [389, 139] on input "SKU   *" at bounding box center [481, 149] width 257 height 20
click at [417, 203] on div "13 kg M N-CHL 5 Hand" at bounding box center [421, 209] width 121 height 17
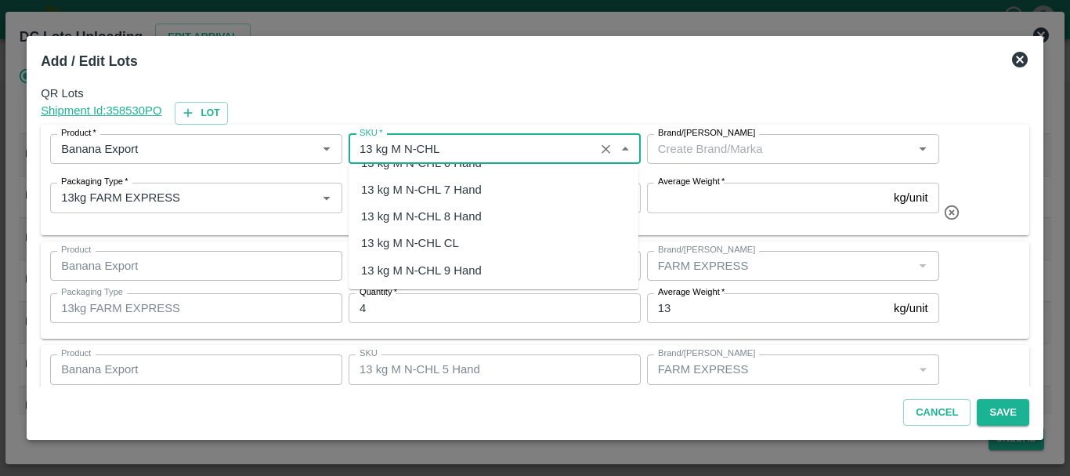
scroll to position [75, 0]
click at [420, 248] on div "13 kg M N-CHL CL" at bounding box center [410, 241] width 98 height 17
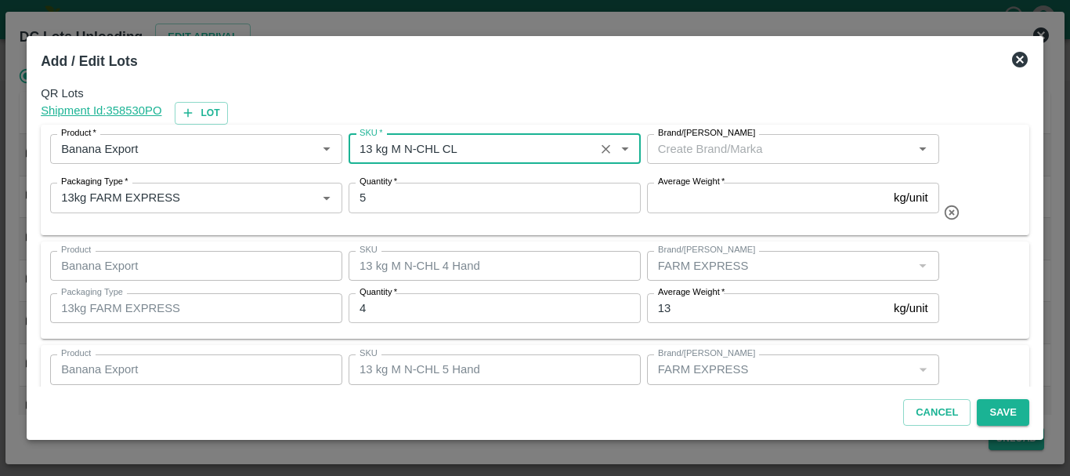
type input "13 kg M N-CHL CL"
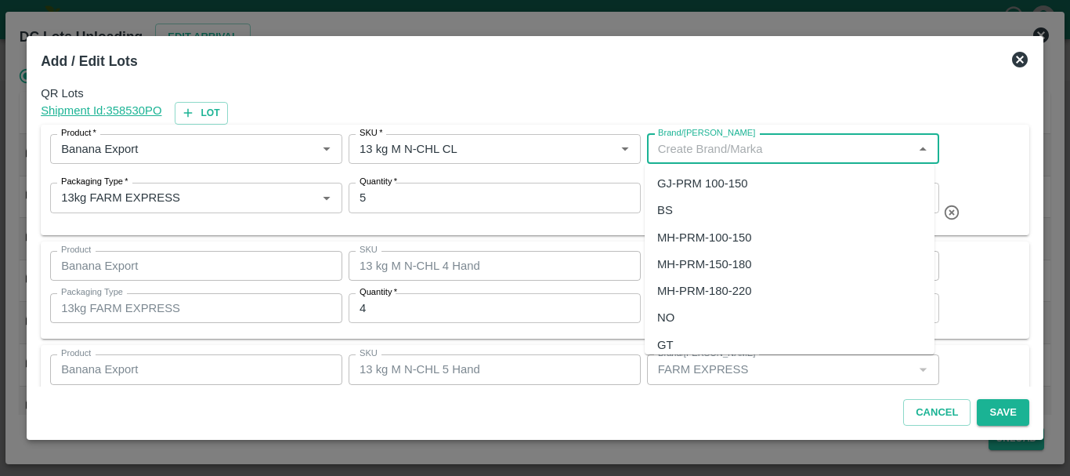
click at [700, 154] on input "Brand/[PERSON_NAME]" at bounding box center [780, 149] width 257 height 20
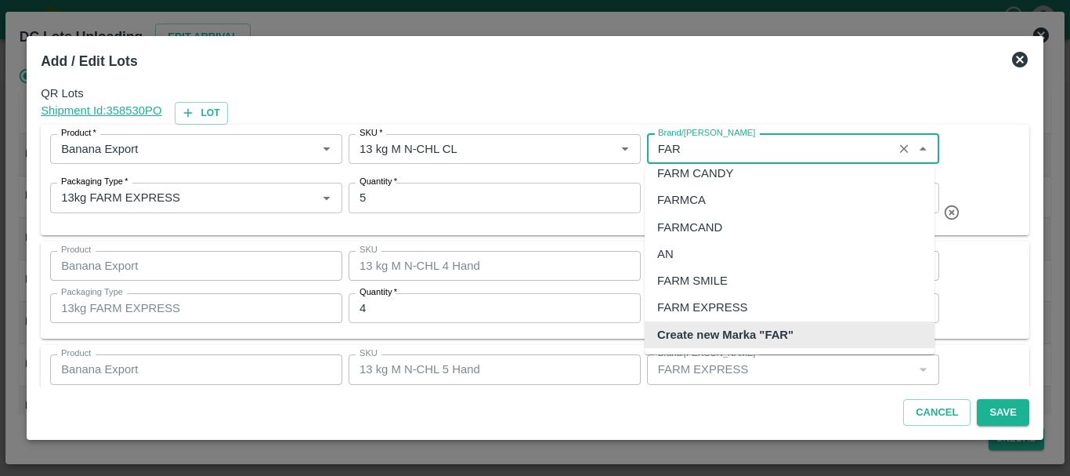
scroll to position [10, 0]
click at [704, 173] on div "FARM CANDY" at bounding box center [695, 173] width 76 height 17
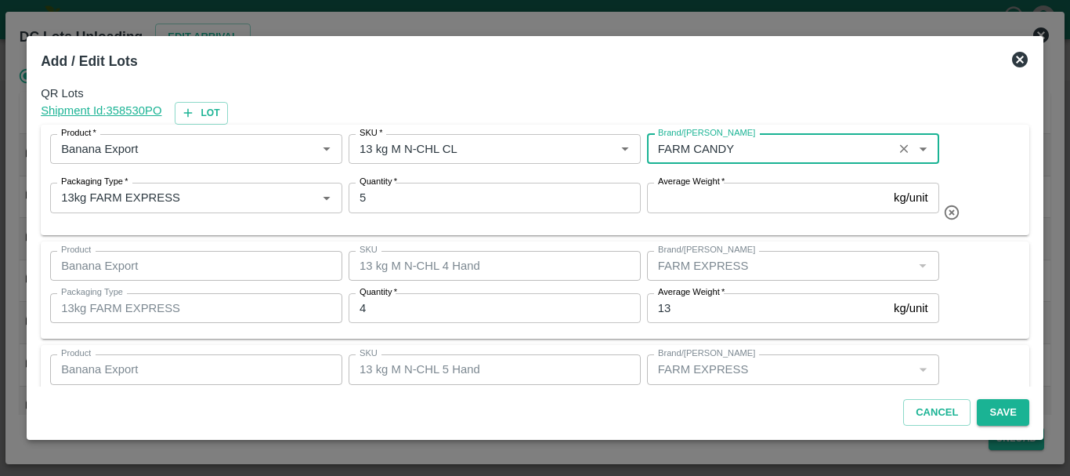
type input "FARM CANDY"
click at [701, 218] on div "Average Weight   * kg/unit Average Weight" at bounding box center [790, 200] width 298 height 49
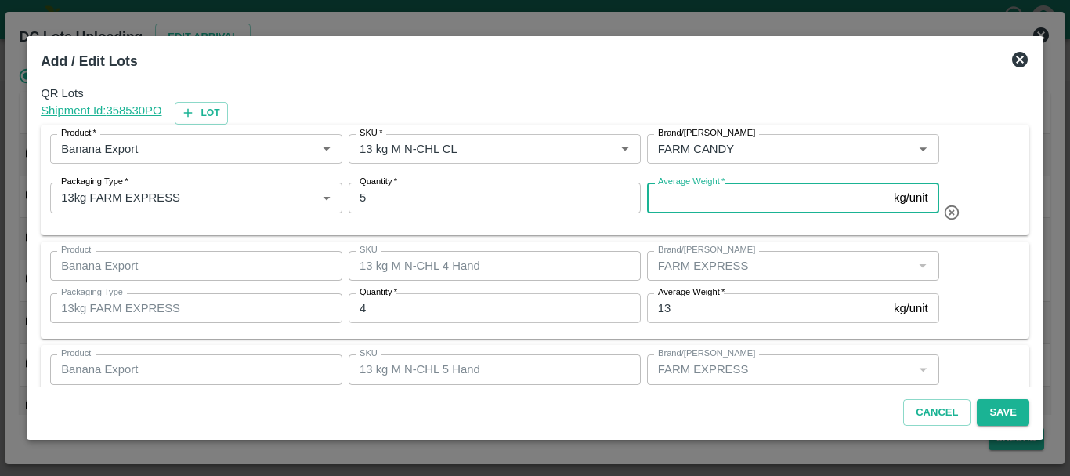
click at [678, 197] on input "Average Weight   *" at bounding box center [767, 198] width 241 height 30
type input "13"
click at [1001, 412] on button "Save" at bounding box center [1003, 412] width 52 height 27
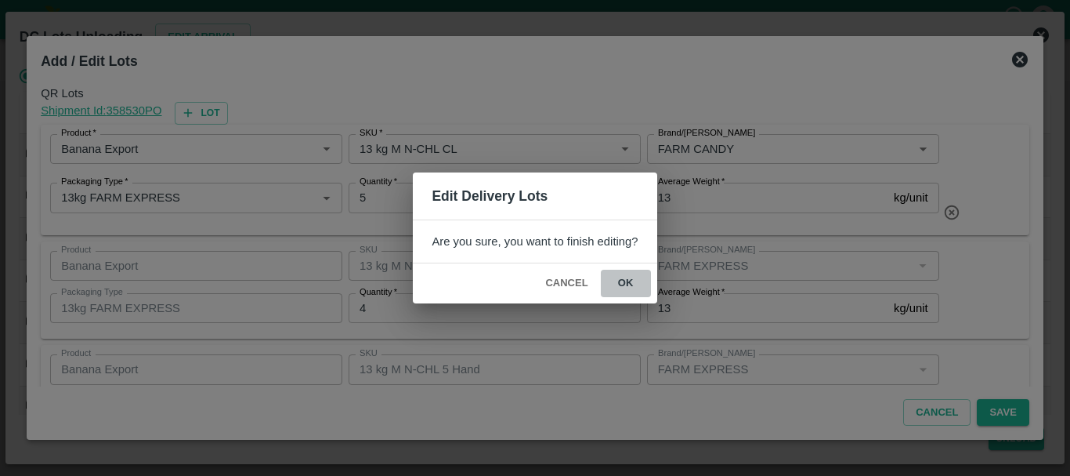
click at [627, 278] on button "ok" at bounding box center [626, 282] width 50 height 27
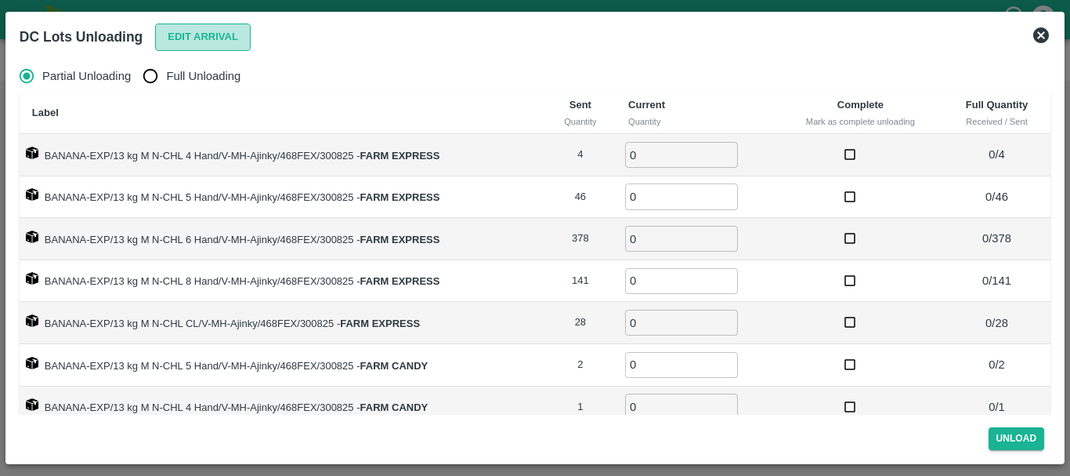
click at [190, 45] on button "Edit Arrival" at bounding box center [203, 37] width 96 height 27
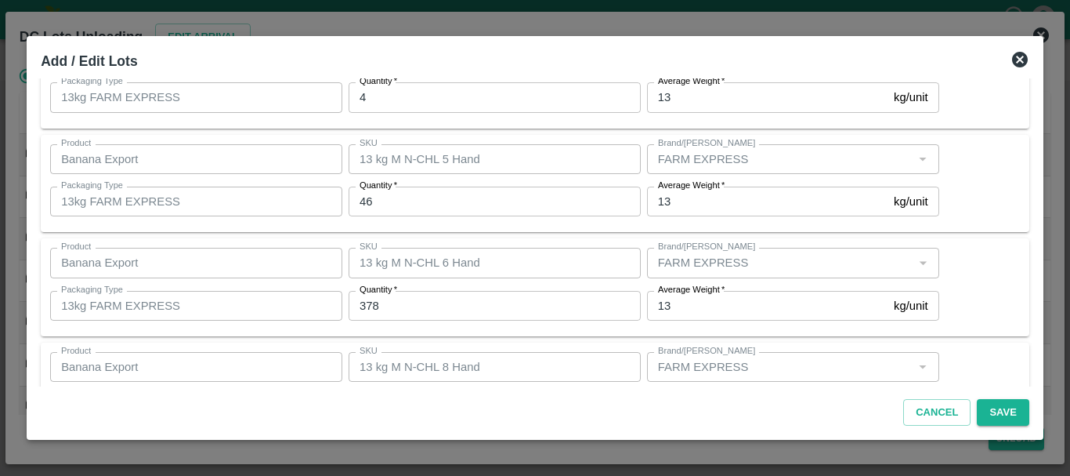
scroll to position [0, 0]
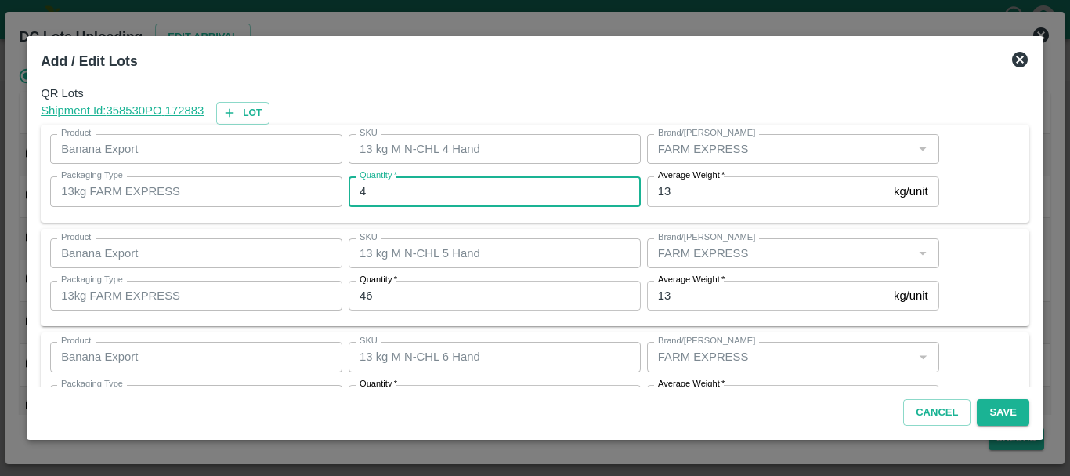
click at [378, 195] on input "4" at bounding box center [495, 191] width 292 height 30
type input "0"
click at [367, 297] on input "46" at bounding box center [495, 295] width 292 height 30
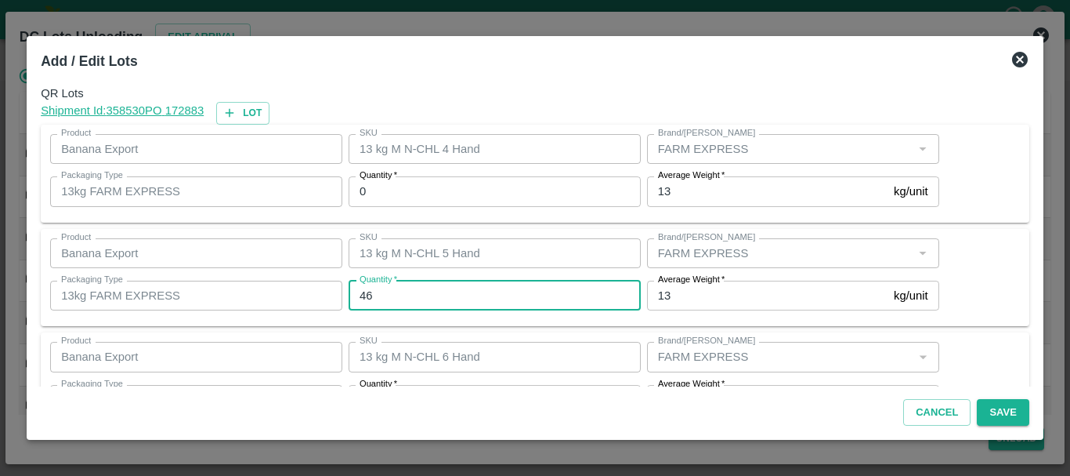
click at [367, 297] on input "46" at bounding box center [495, 295] width 292 height 30
type input "9"
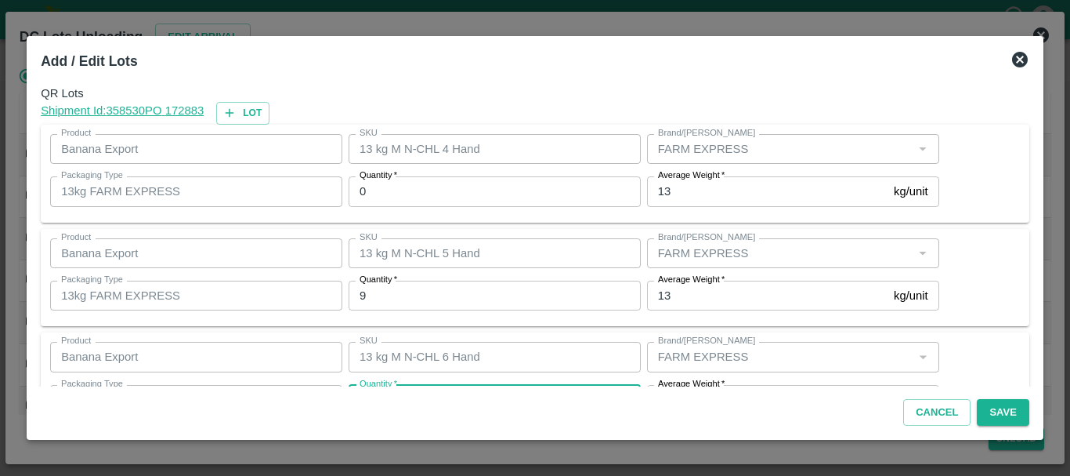
scroll to position [28, 0]
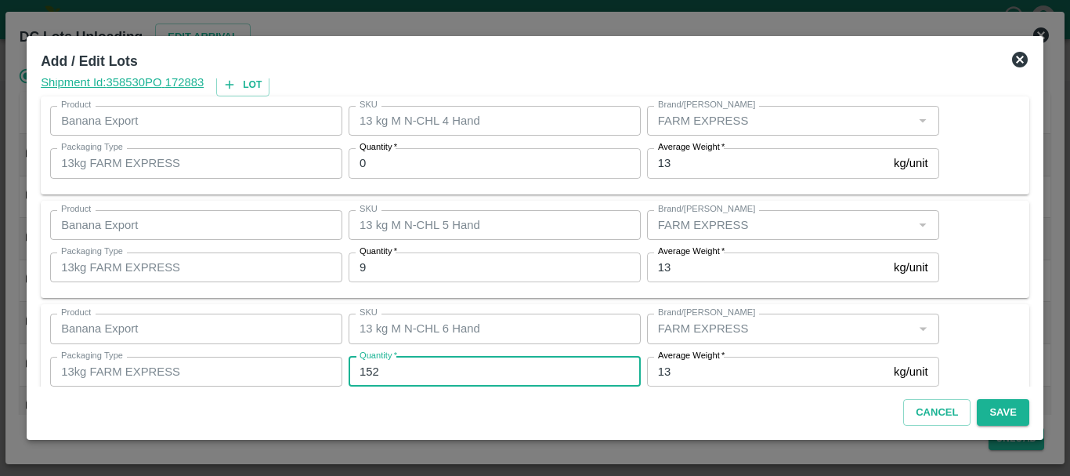
type input "152"
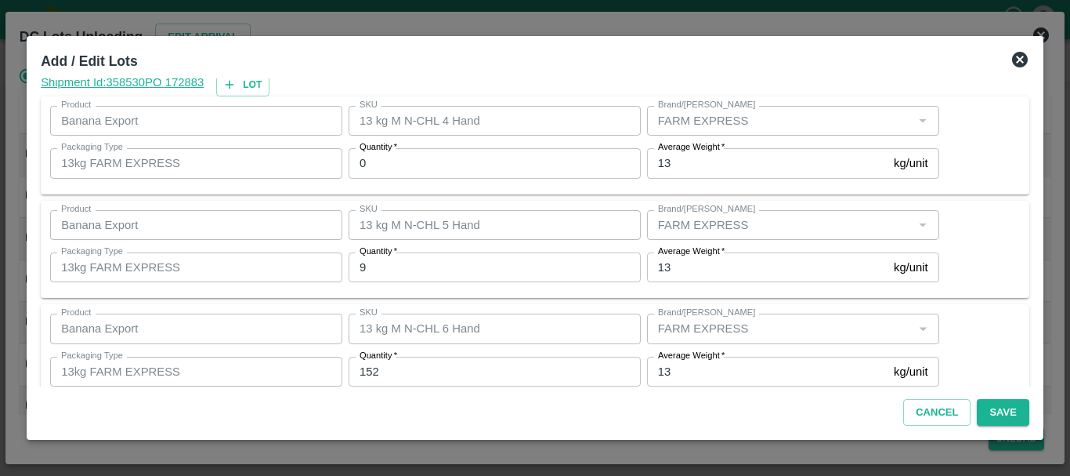
scroll to position [271, 0]
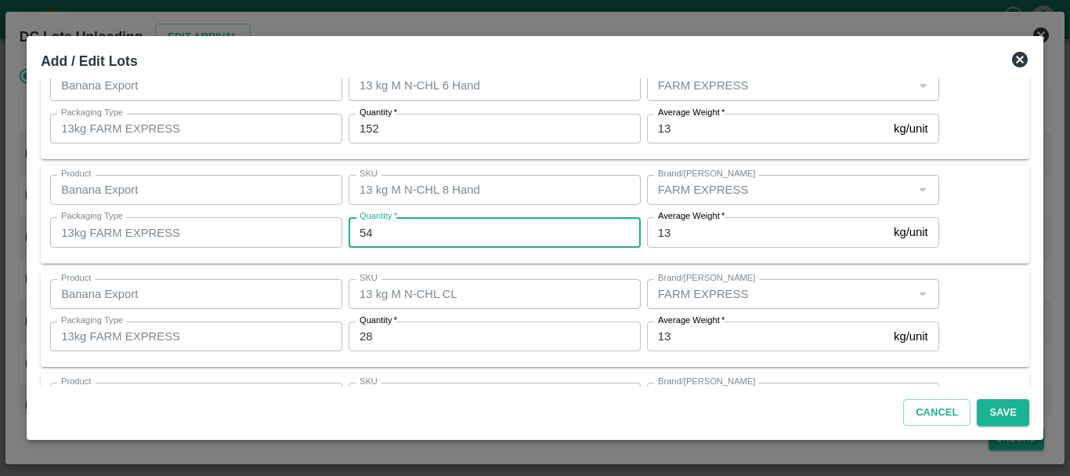
type input "54"
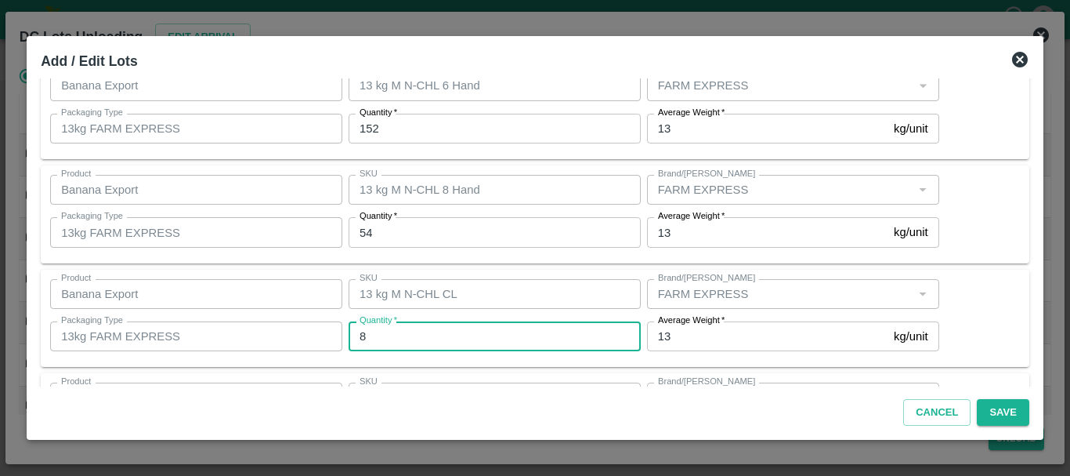
type input "8"
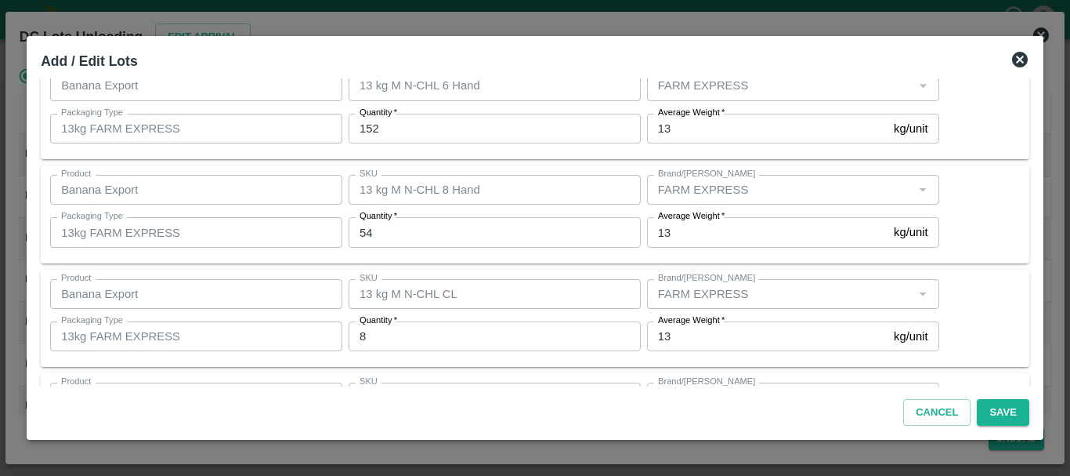
scroll to position [479, 0]
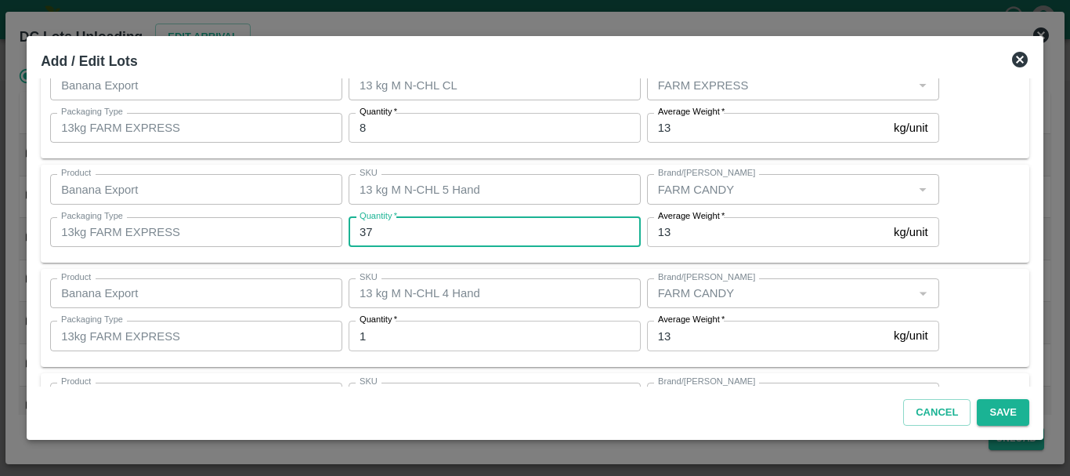
type input "37"
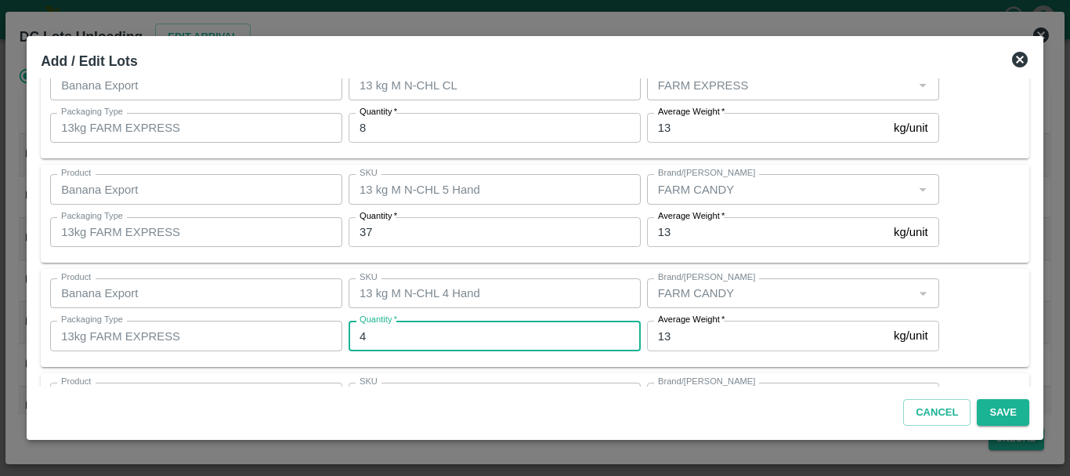
type input "4"
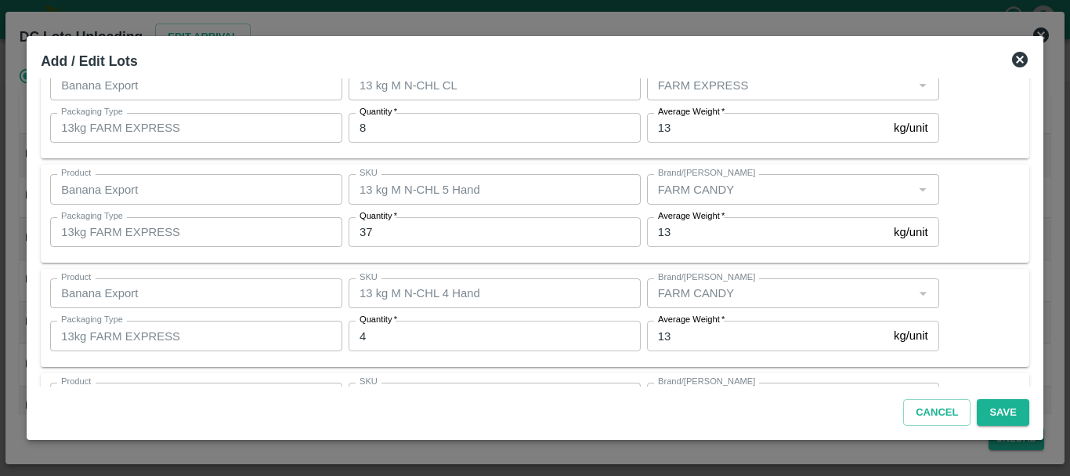
scroll to position [687, 0]
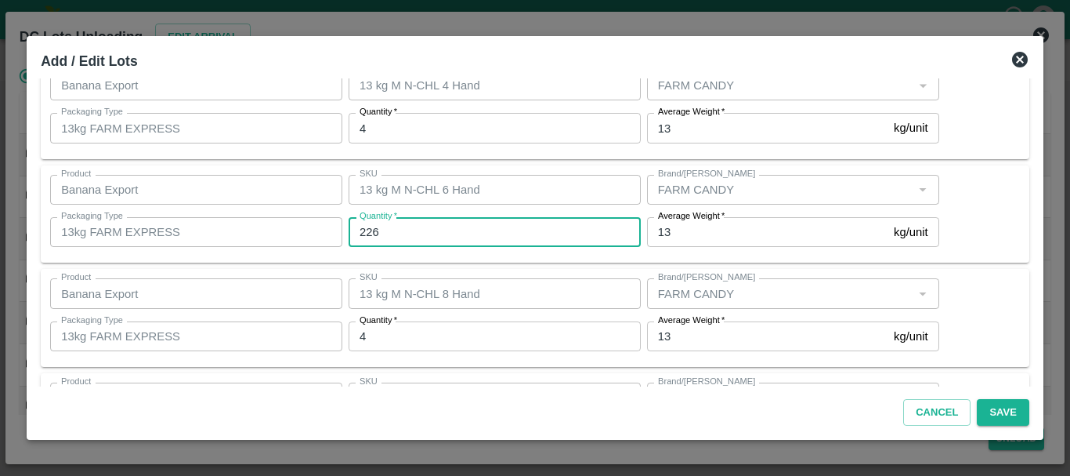
type input "226"
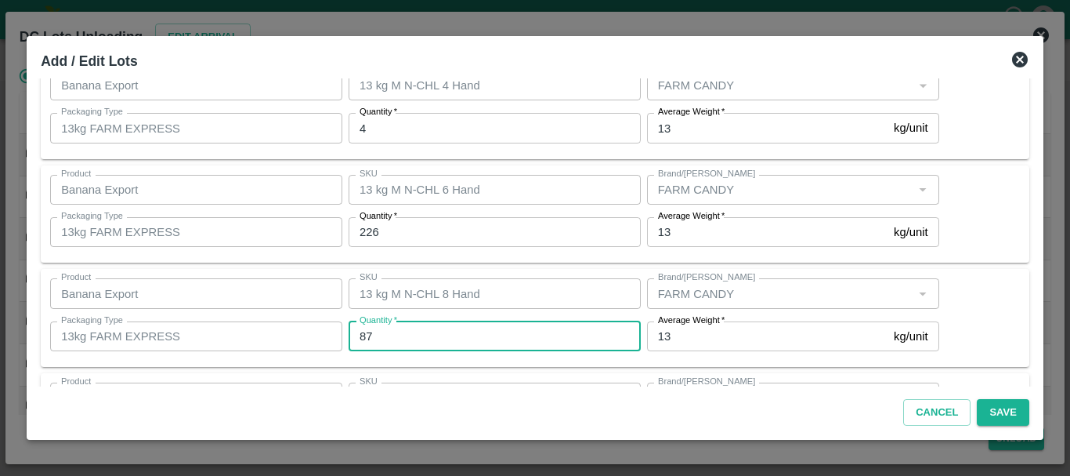
type input "87"
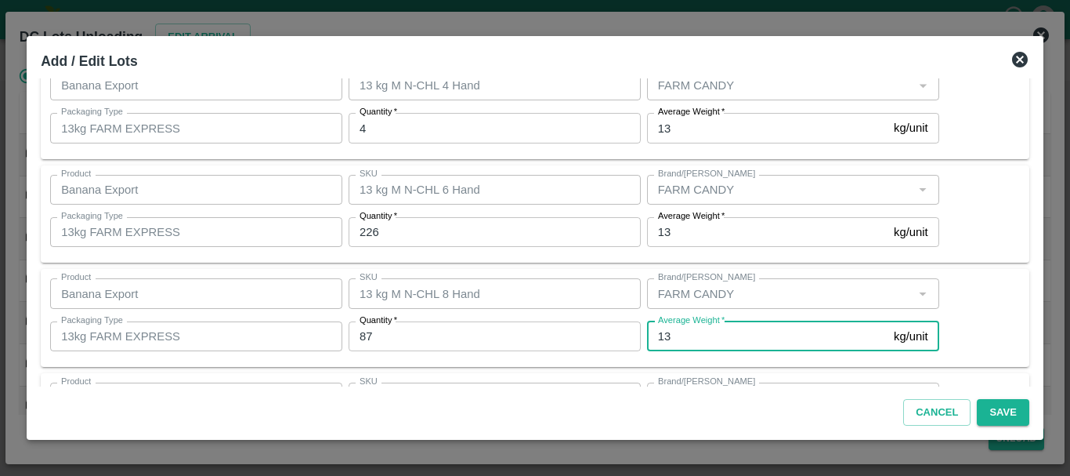
scroll to position [784, 0]
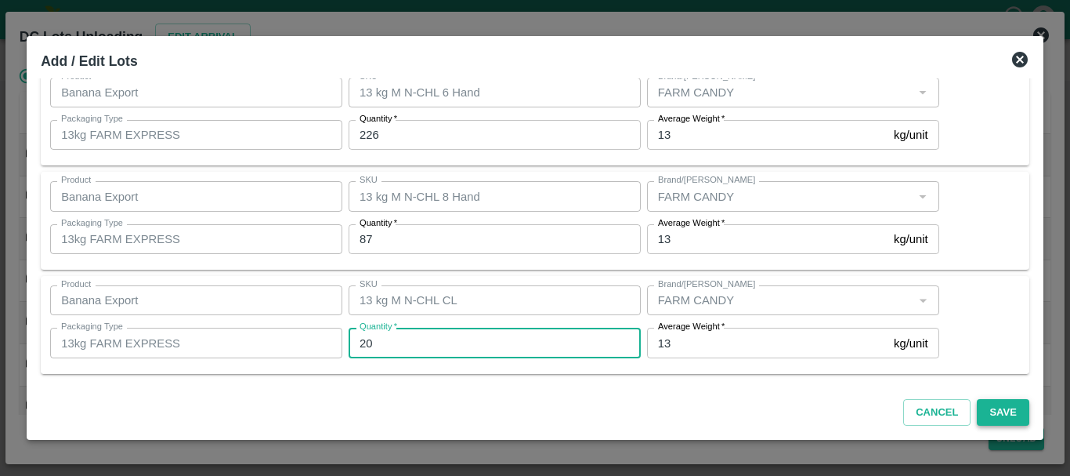
type input "20"
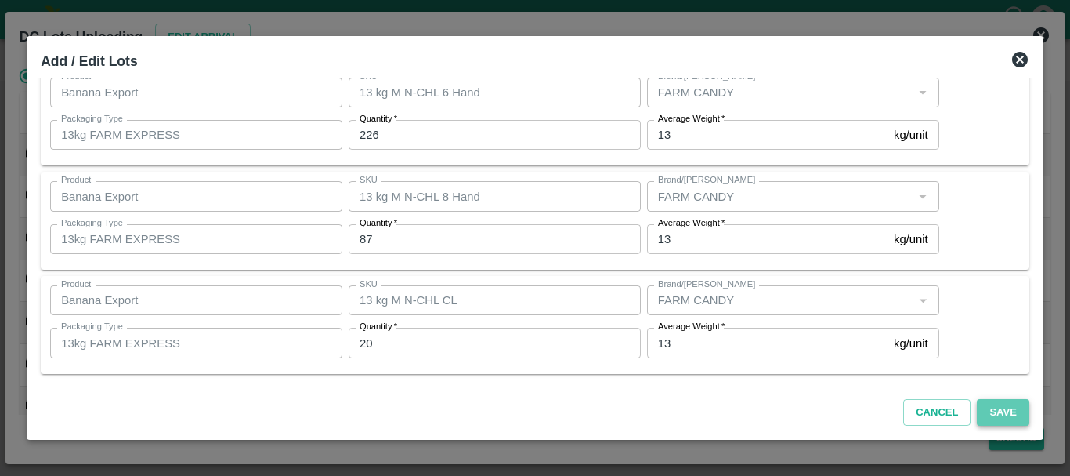
click at [1000, 411] on button "Save" at bounding box center [1003, 412] width 52 height 27
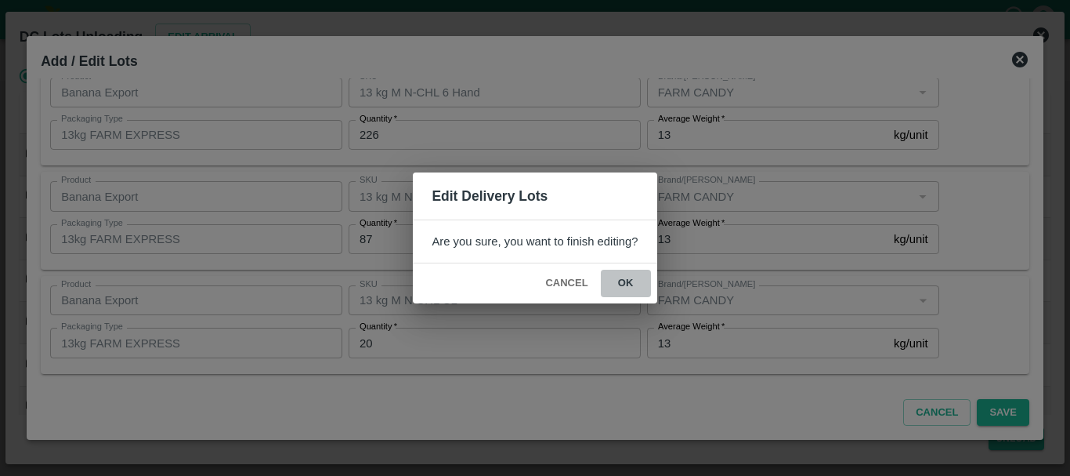
click at [625, 283] on button "ok" at bounding box center [626, 282] width 50 height 27
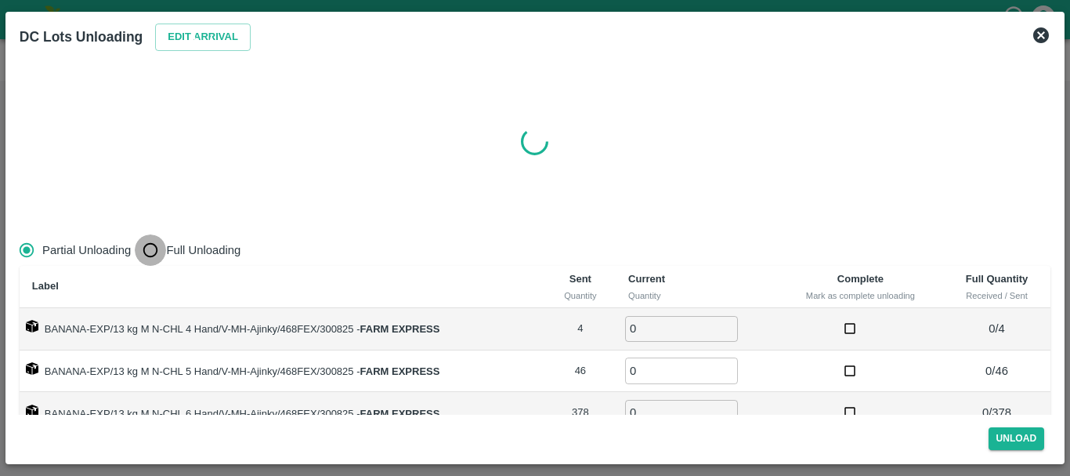
click at [150, 251] on input "Full Unloading" at bounding box center [150, 249] width 31 height 31
radio input "true"
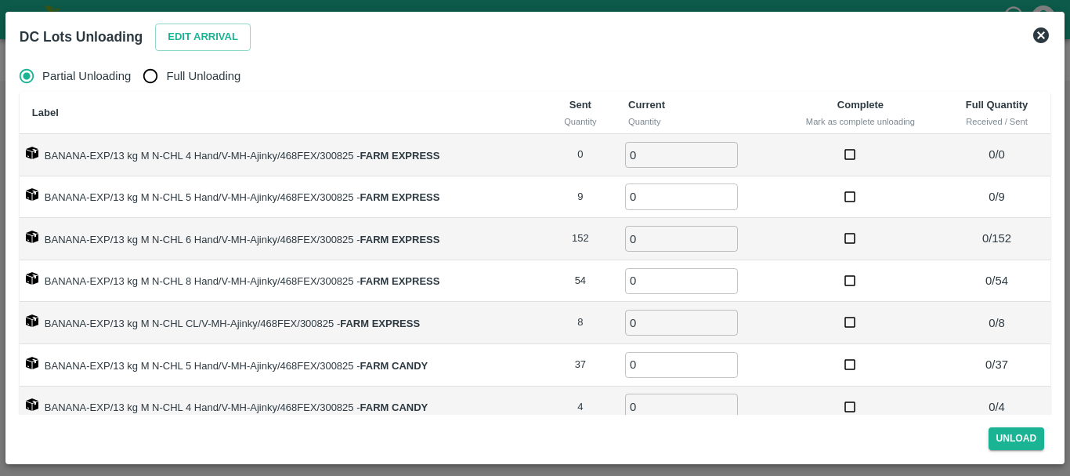
radio input "true"
click at [156, 78] on input "Full Unloading" at bounding box center [150, 75] width 31 height 31
radio input "true"
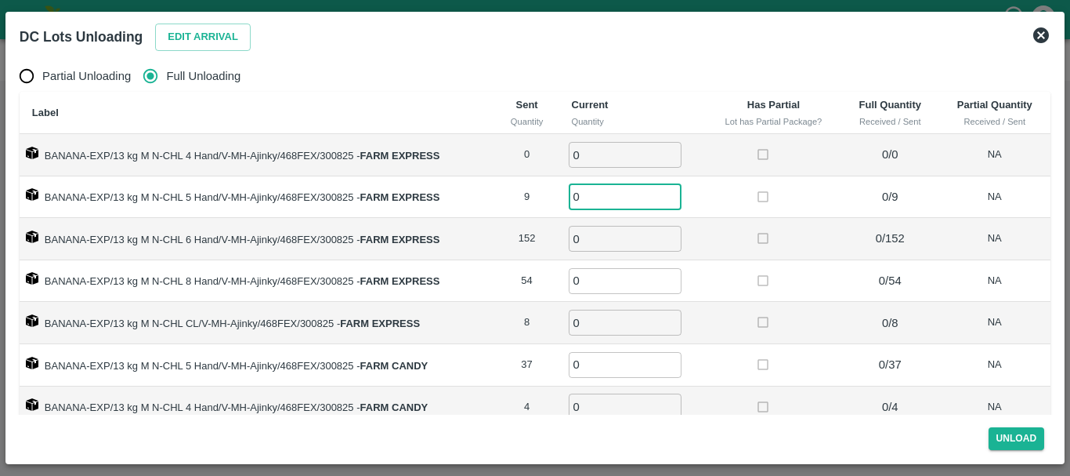
click at [606, 200] on input "0" at bounding box center [625, 196] width 113 height 26
type input "9"
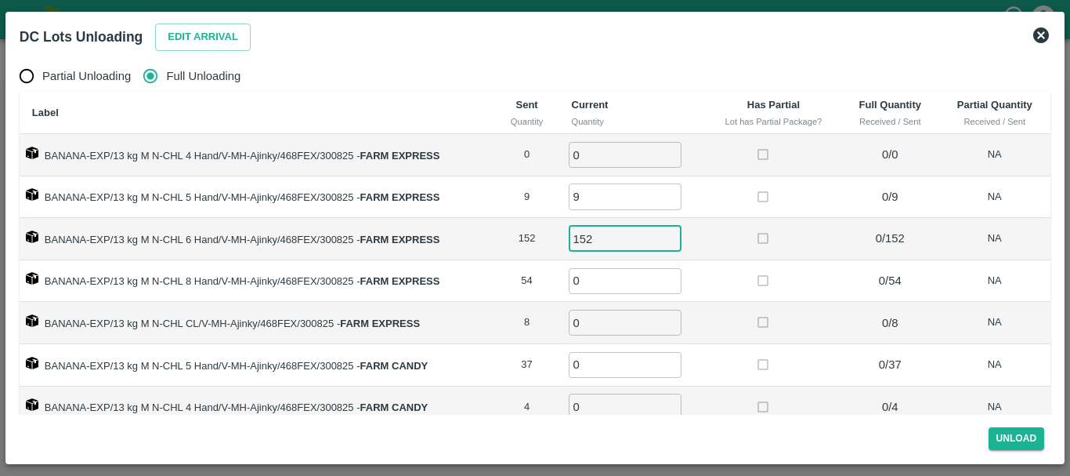
type input "152"
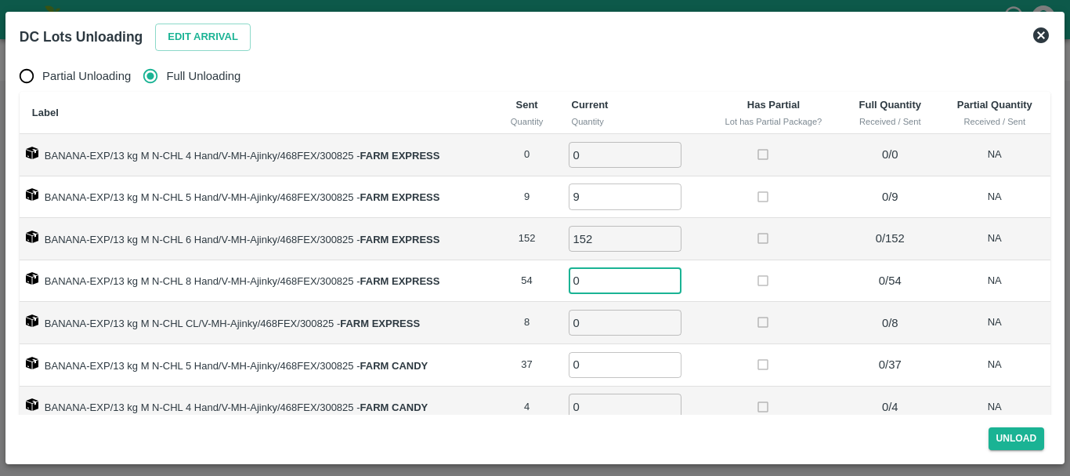
type input "4"
type input "54"
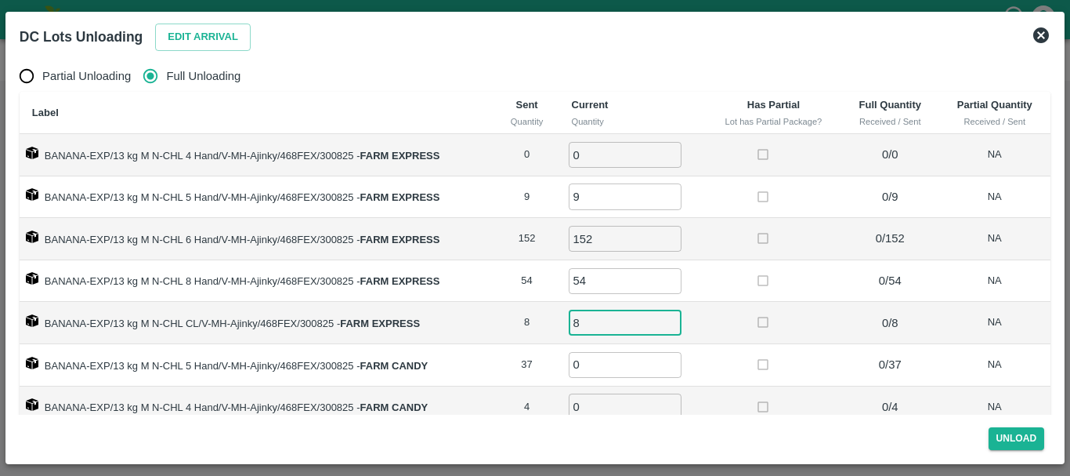
type input "8"
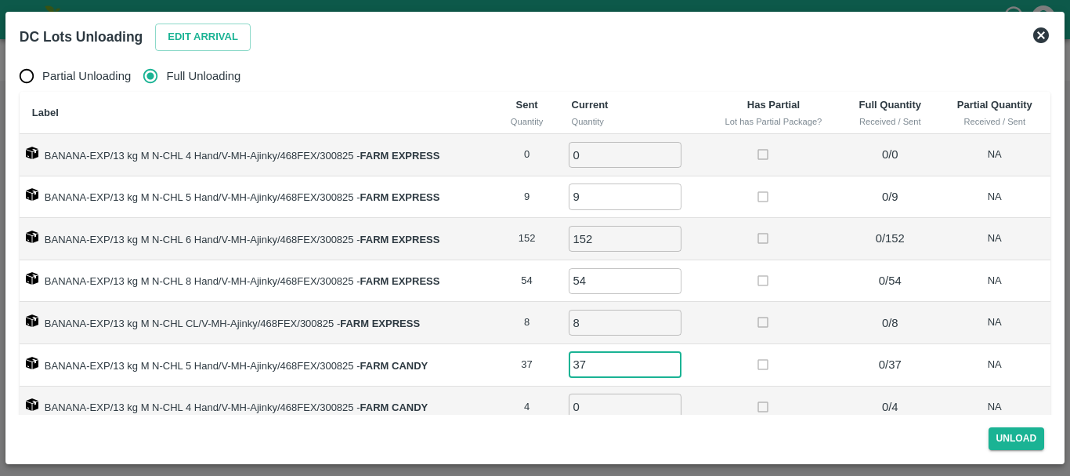
type input "37"
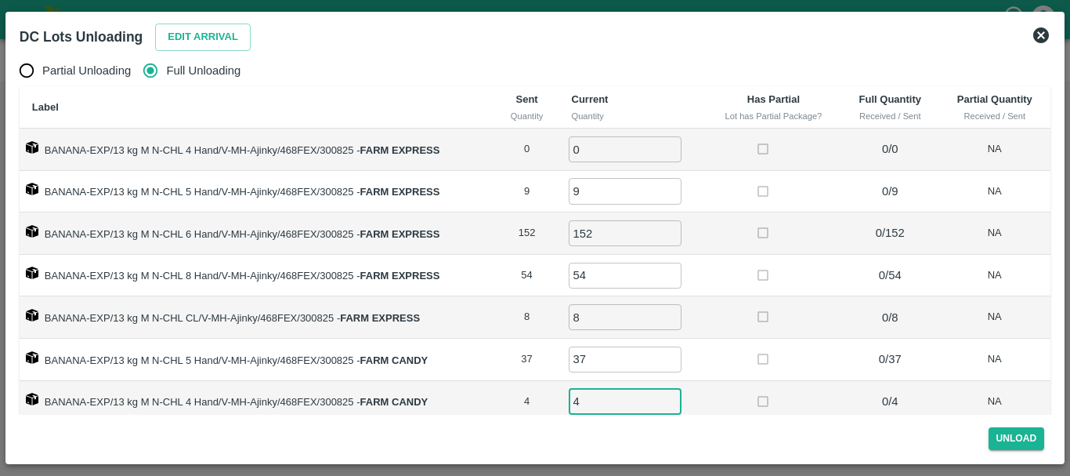
type input "4"
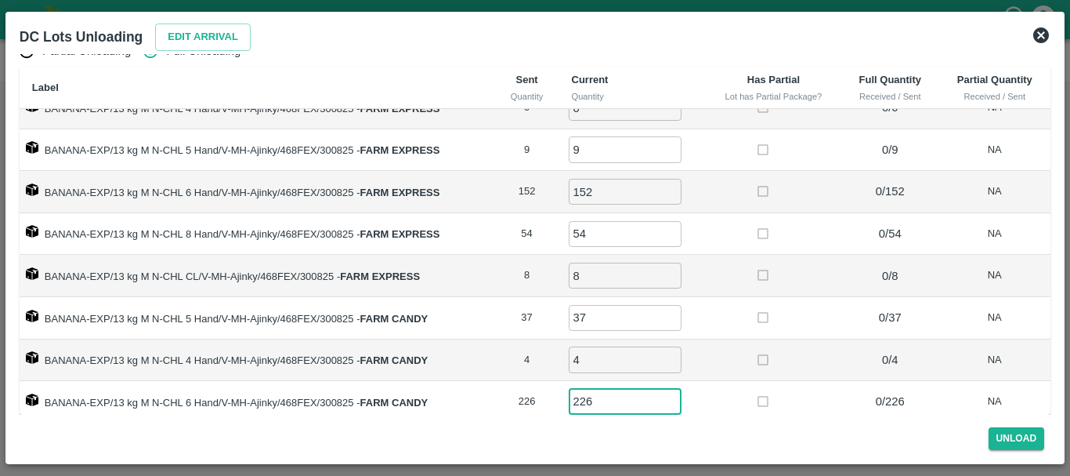
type input "226"
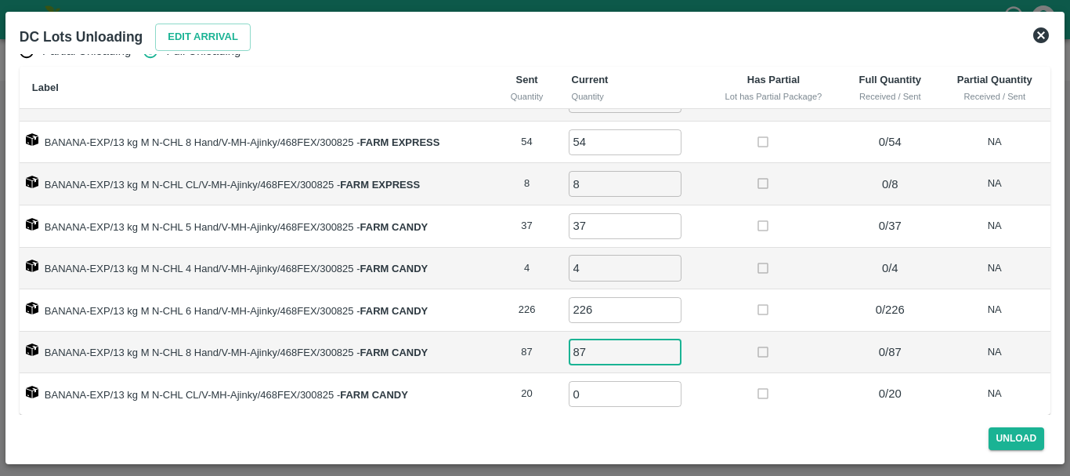
type input "87"
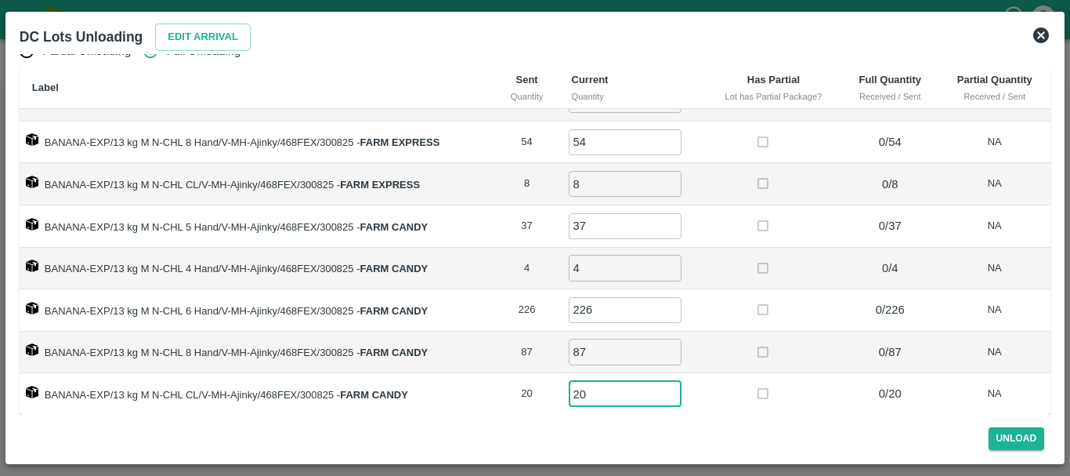
type input "20"
click at [1020, 441] on button "Unload" at bounding box center [1017, 438] width 56 height 23
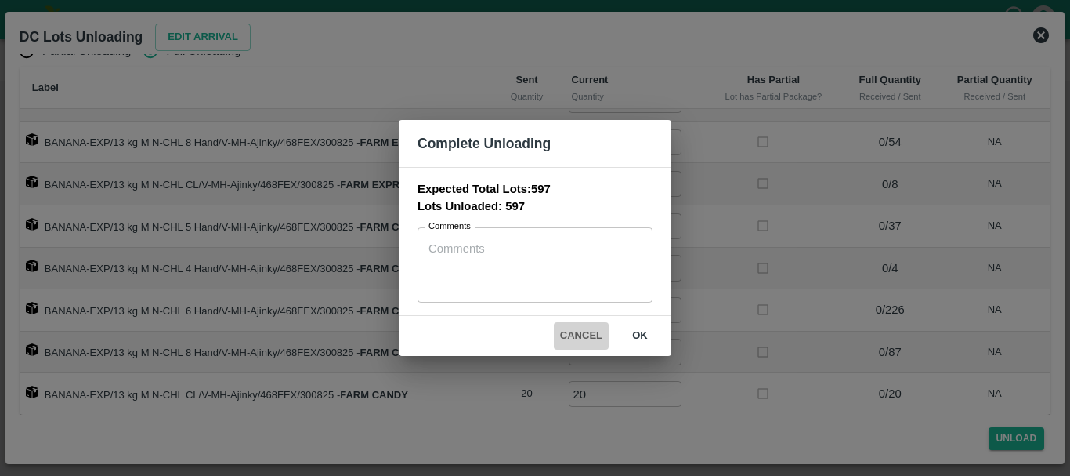
click at [576, 332] on button "Cancel" at bounding box center [581, 335] width 55 height 27
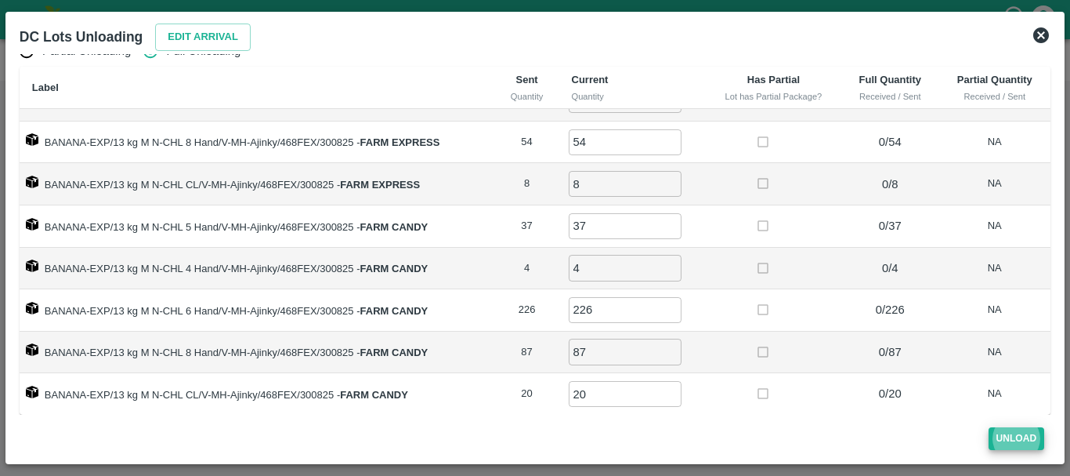
scroll to position [25, 0]
click at [1018, 435] on button "Unload" at bounding box center [1017, 438] width 56 height 23
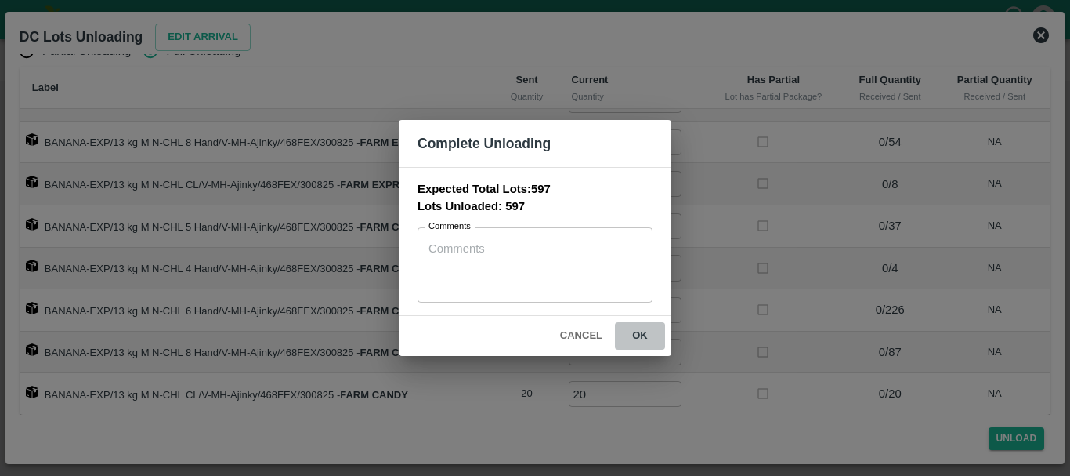
click at [639, 333] on button "ok" at bounding box center [640, 335] width 50 height 27
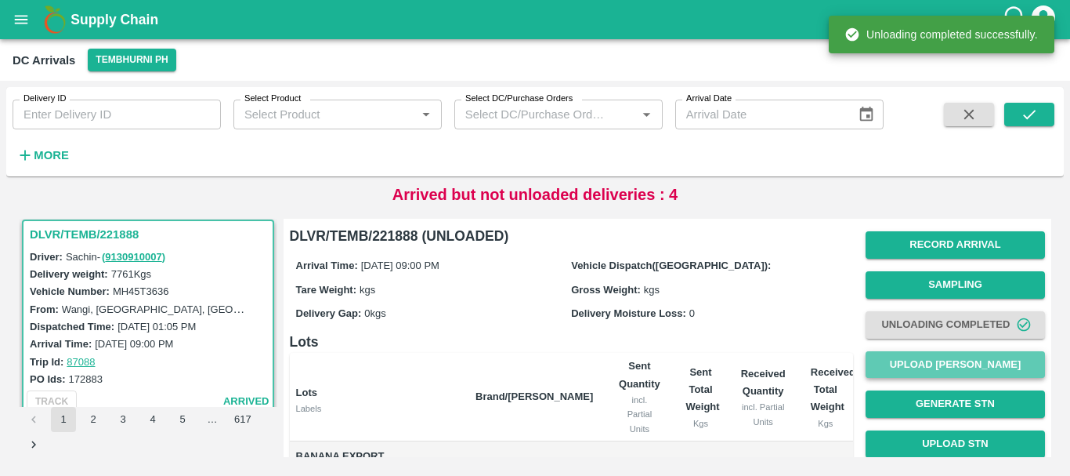
click at [950, 367] on button "Upload [PERSON_NAME]" at bounding box center [955, 364] width 179 height 27
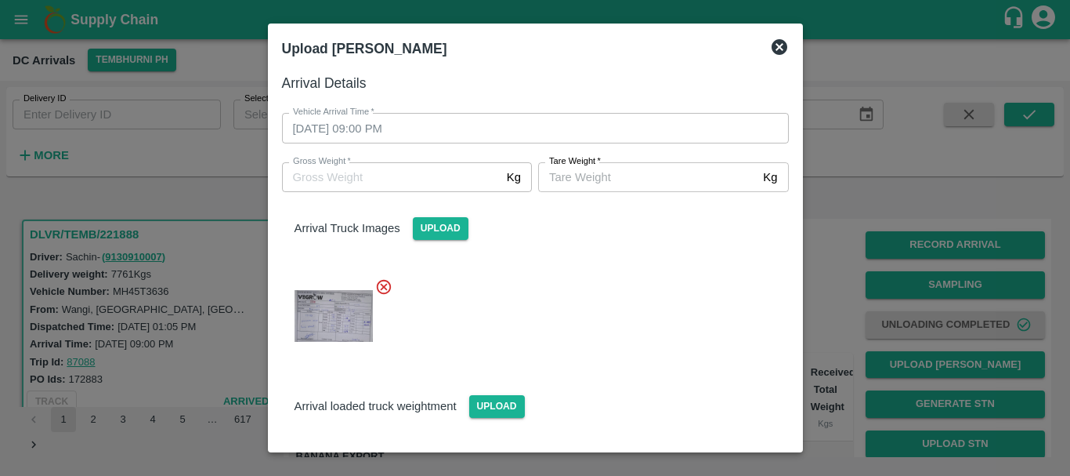
scroll to position [125, 0]
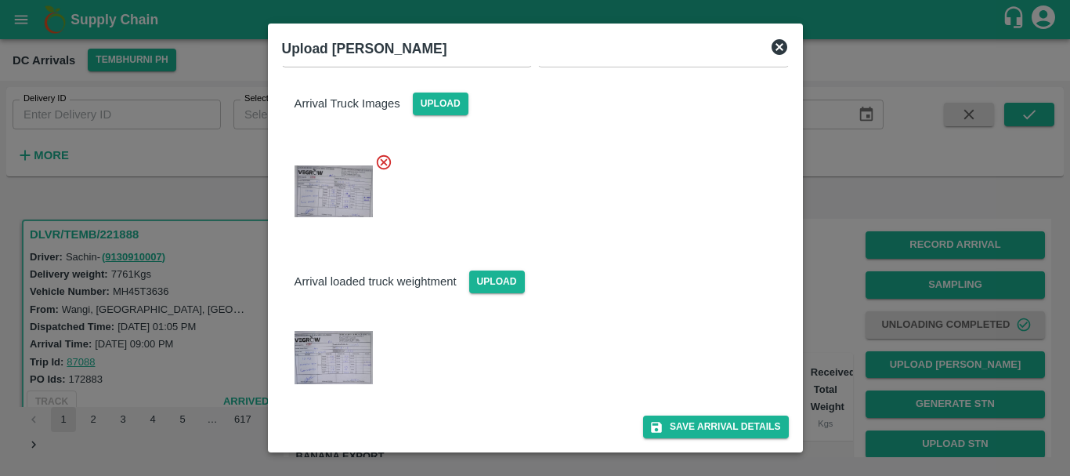
click at [299, 359] on img at bounding box center [334, 357] width 78 height 53
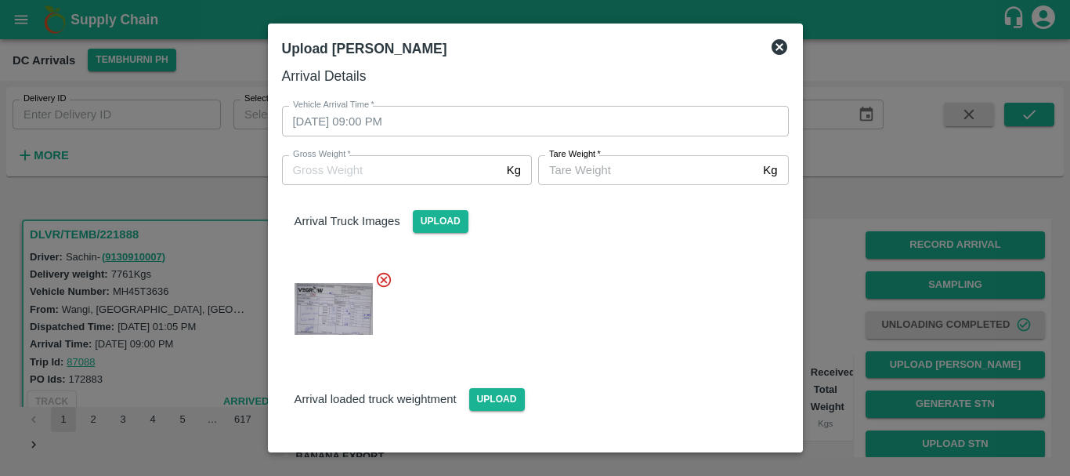
scroll to position [6, 0]
click at [825, 318] on div at bounding box center [535, 238] width 1070 height 476
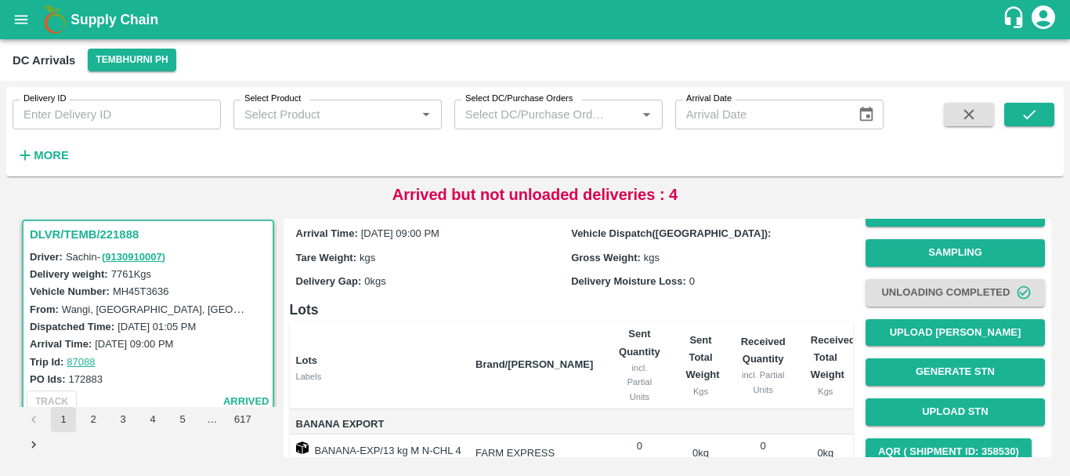
scroll to position [33, 0]
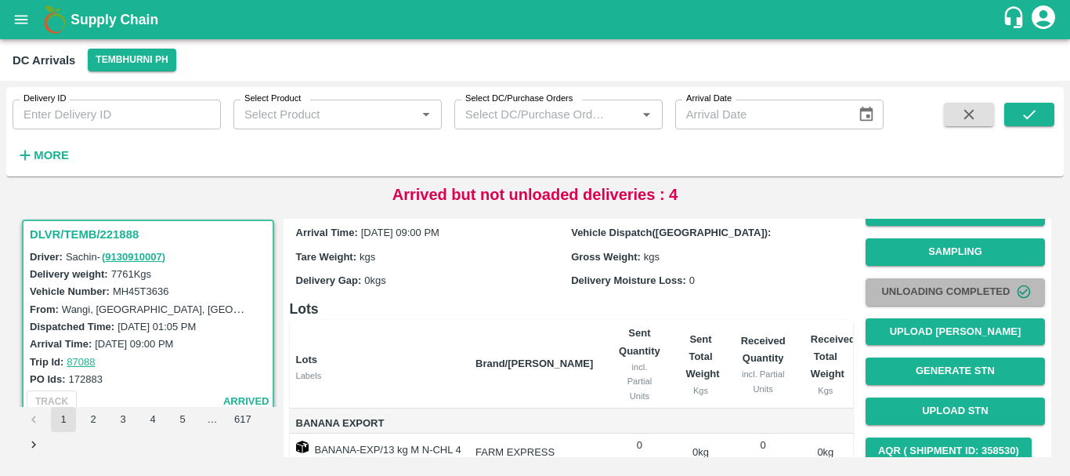
click at [915, 291] on button "Unloading Completed" at bounding box center [955, 291] width 179 height 27
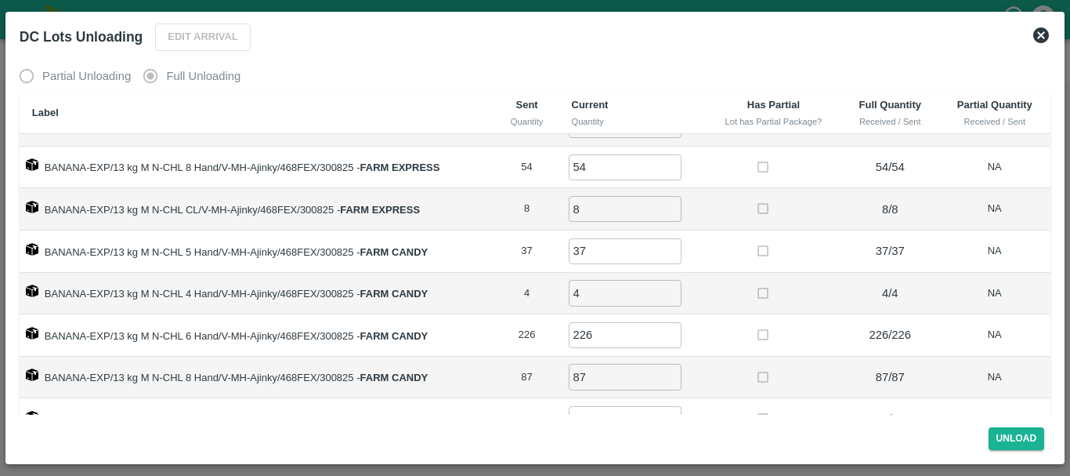
scroll to position [25, 0]
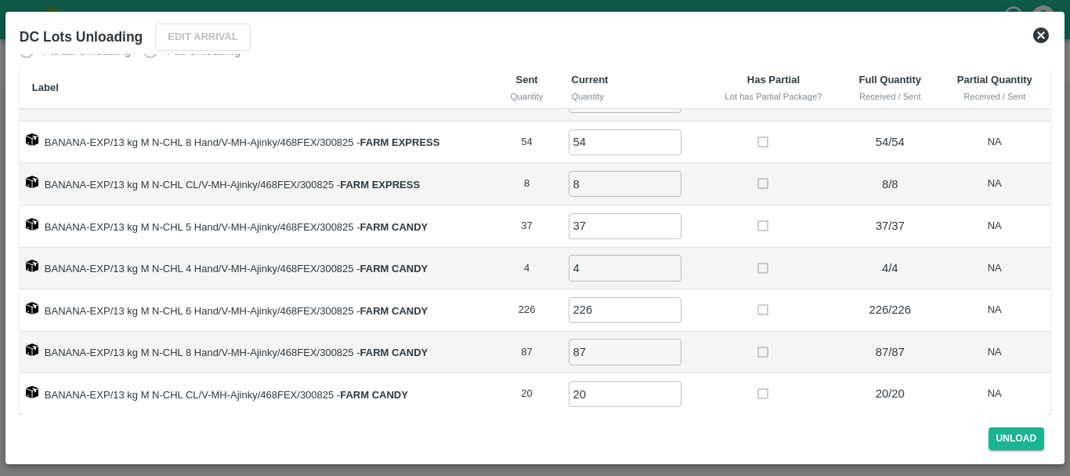
click at [1038, 35] on icon at bounding box center [1041, 35] width 16 height 16
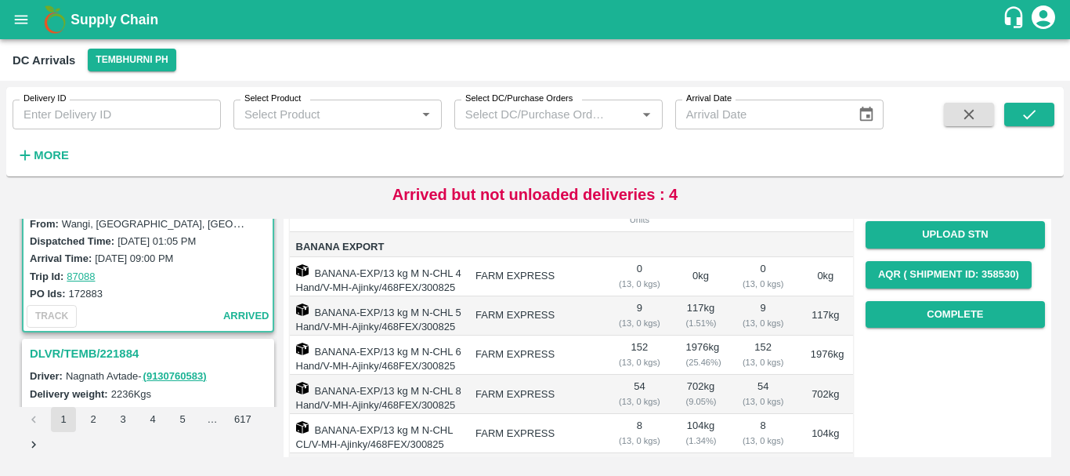
scroll to position [210, 0]
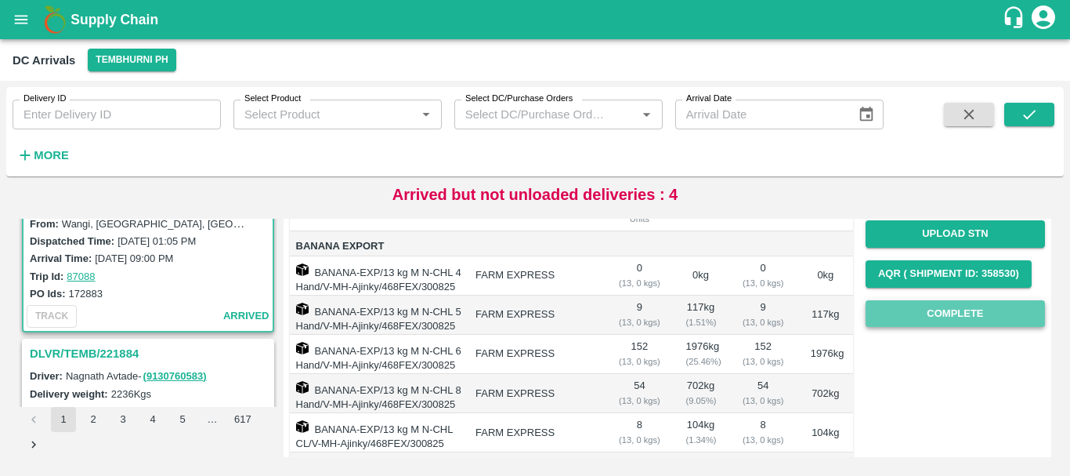
click at [884, 318] on button "Complete" at bounding box center [955, 313] width 179 height 27
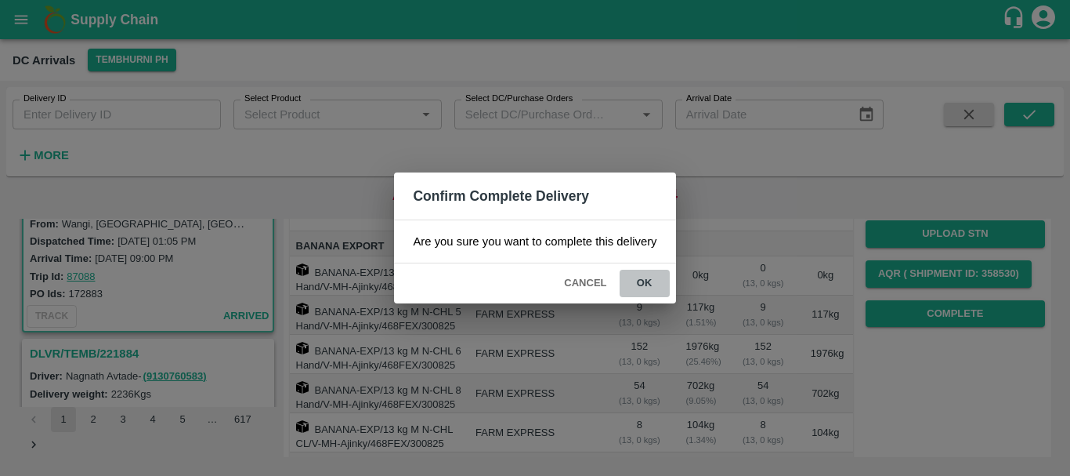
click at [642, 284] on button "ok" at bounding box center [645, 282] width 50 height 27
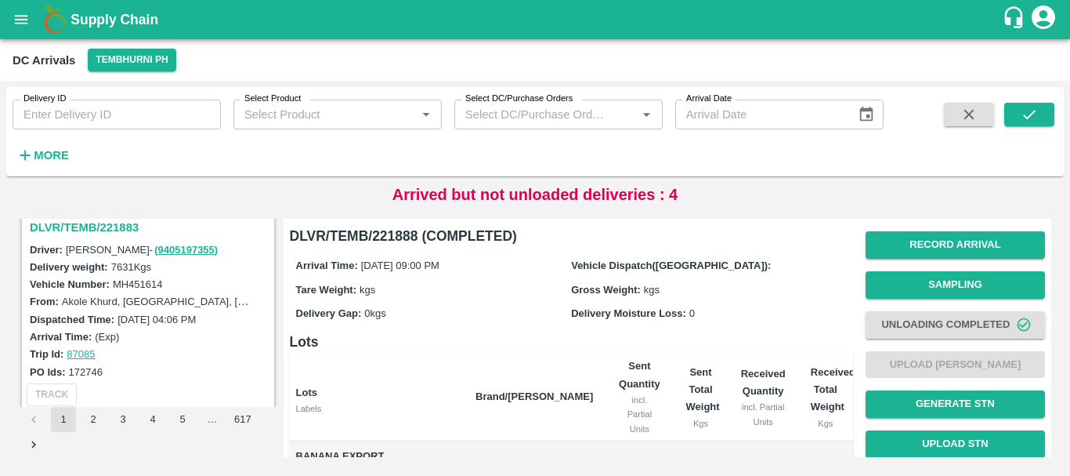
scroll to position [2212, 0]
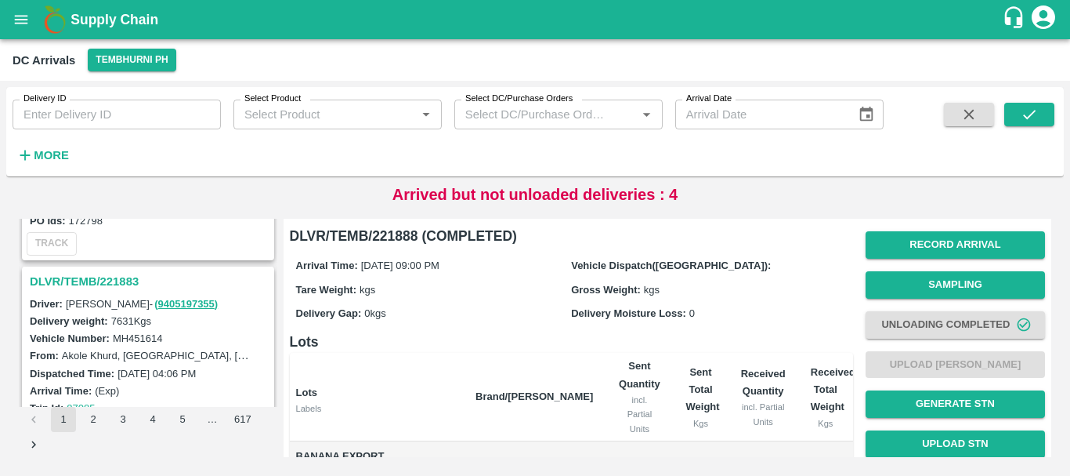
click at [112, 275] on h3 "DLVR/TEMB/221883" at bounding box center [150, 281] width 241 height 20
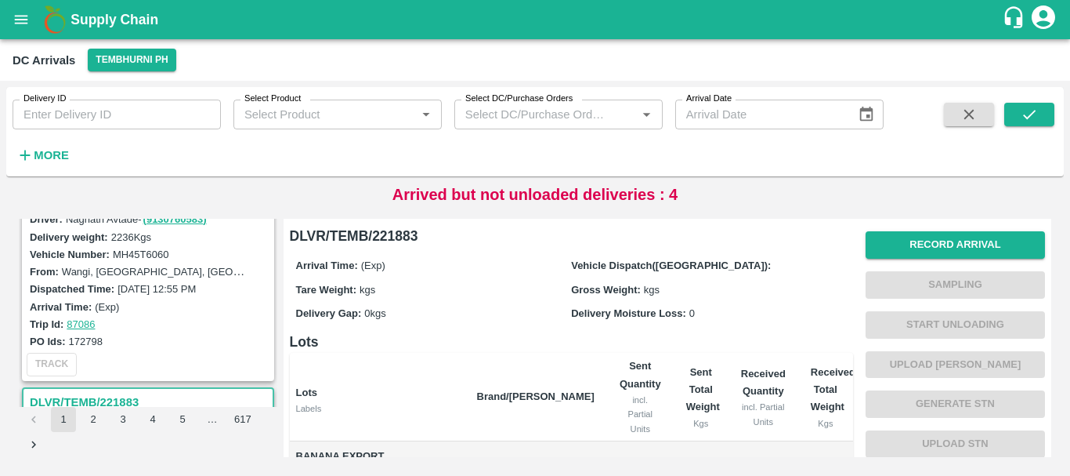
scroll to position [2002, 0]
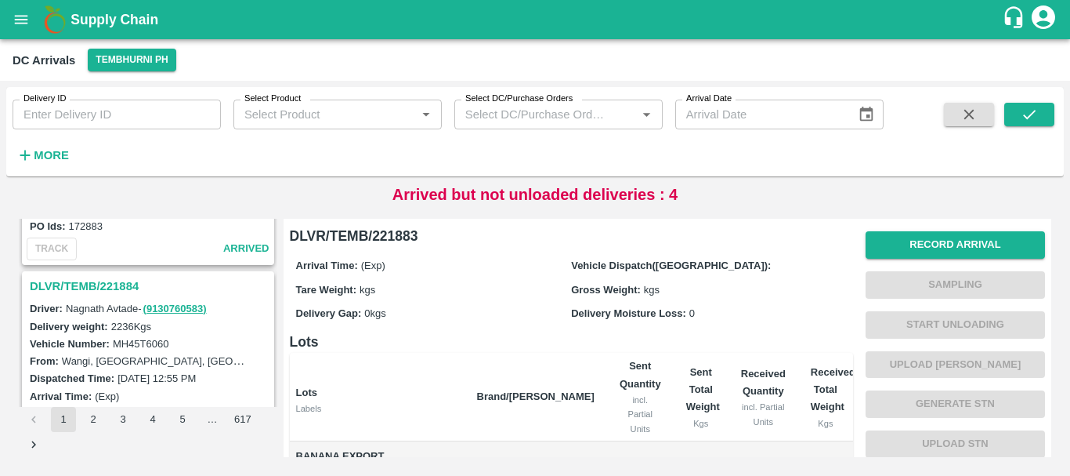
click at [120, 282] on h3 "DLVR/TEMB/221884" at bounding box center [150, 286] width 241 height 20
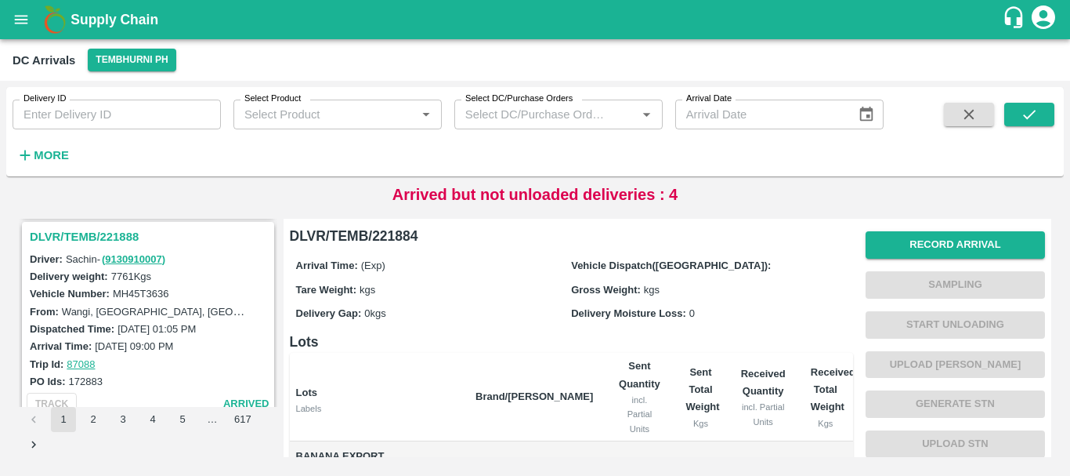
scroll to position [1832, 0]
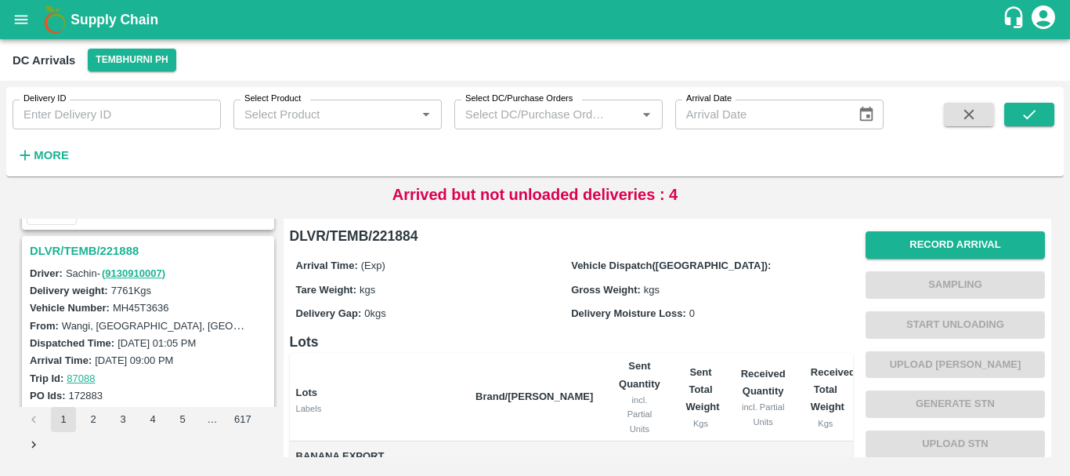
click at [102, 247] on h3 "DLVR/TEMB/221888" at bounding box center [150, 251] width 241 height 20
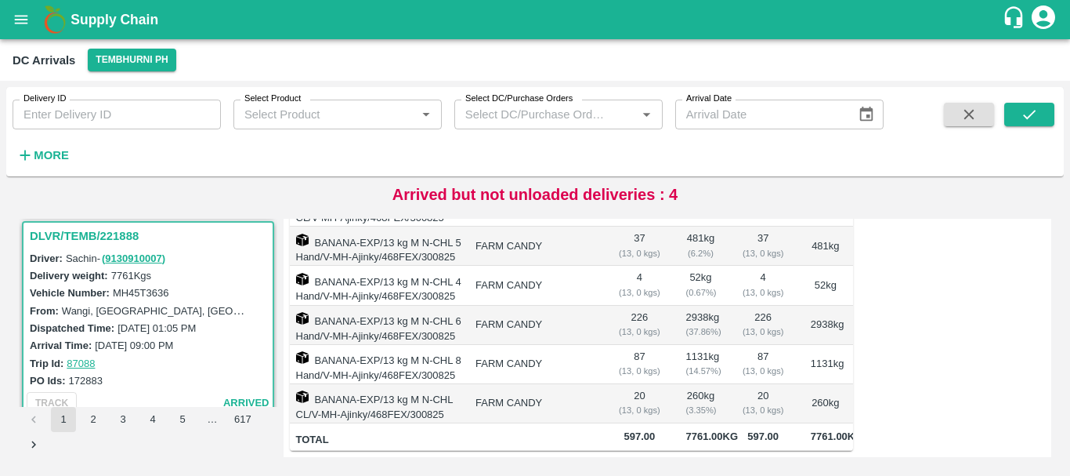
scroll to position [1846, 0]
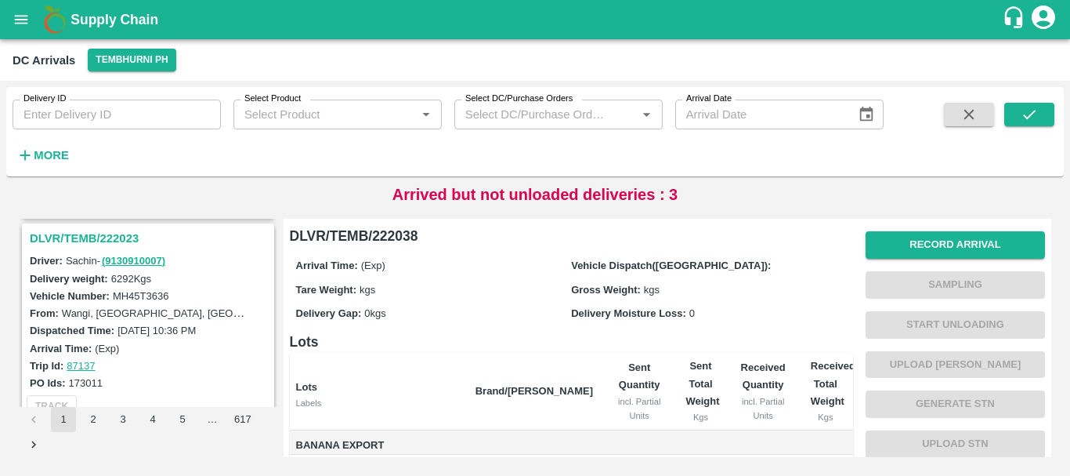
scroll to position [1236, 0]
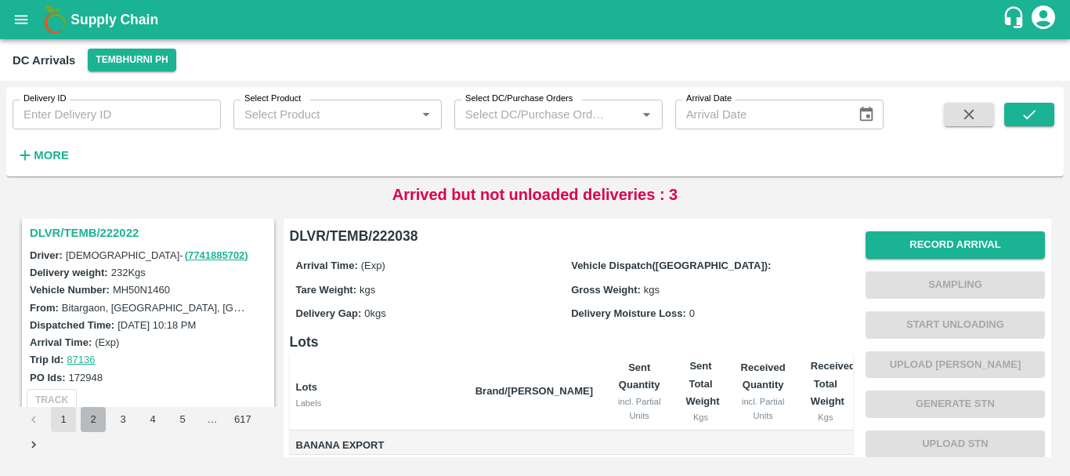
click at [92, 415] on button "2" at bounding box center [93, 419] width 25 height 25
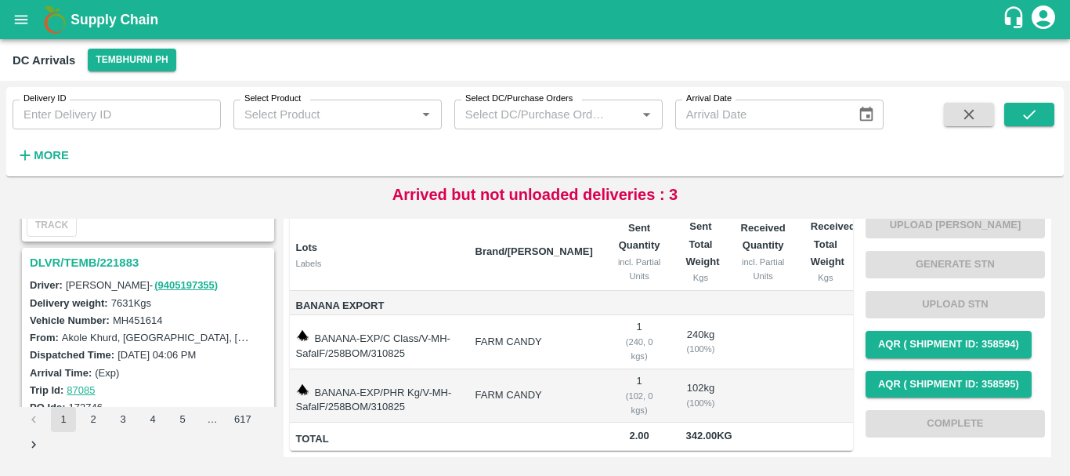
scroll to position [2025, 0]
click at [117, 259] on h3 "DLVR/TEMB/221883" at bounding box center [150, 262] width 241 height 20
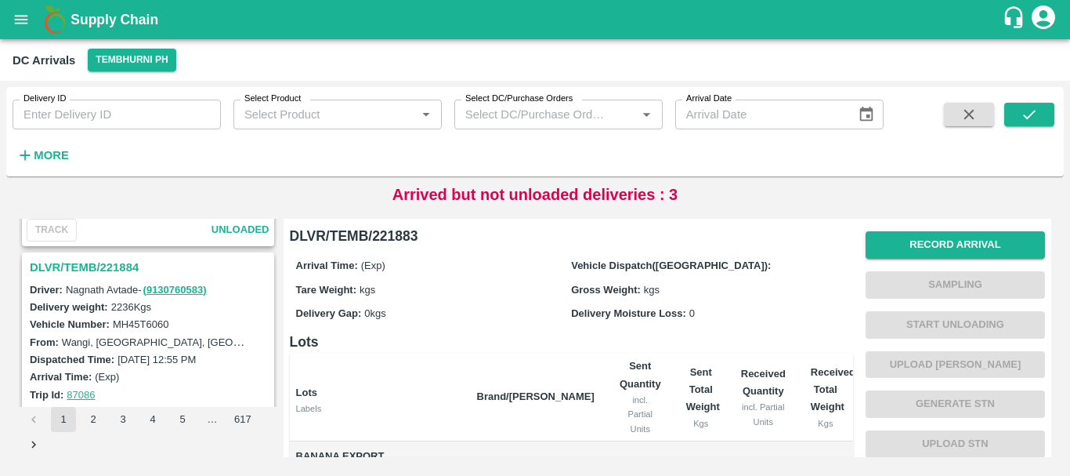
scroll to position [1815, 0]
click at [96, 262] on h3 "DLVR/TEMB/221884" at bounding box center [150, 268] width 241 height 20
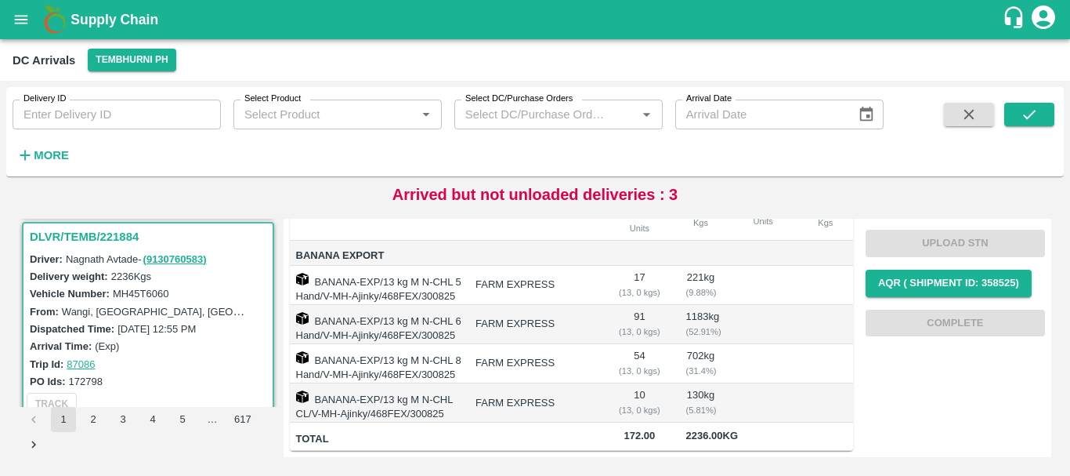
scroll to position [1920, 0]
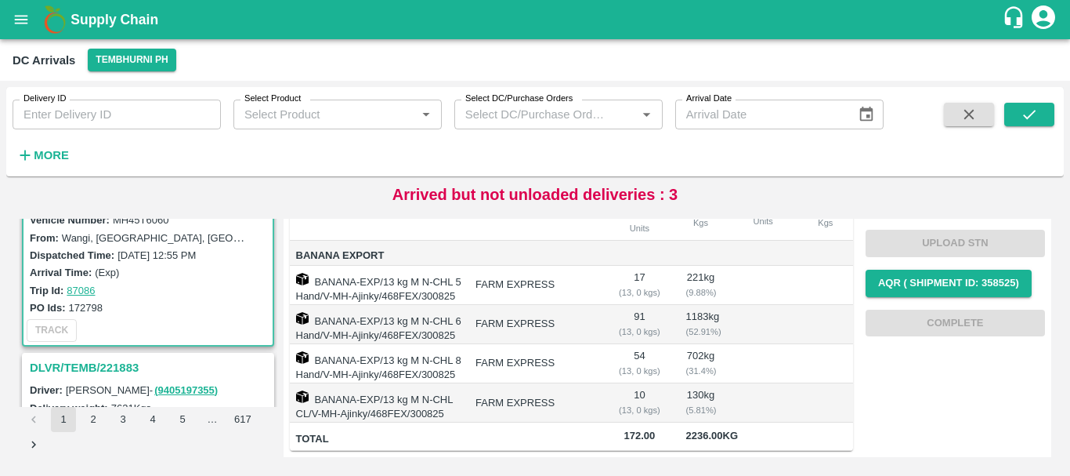
click at [110, 369] on h3 "DLVR/TEMB/221883" at bounding box center [150, 367] width 241 height 20
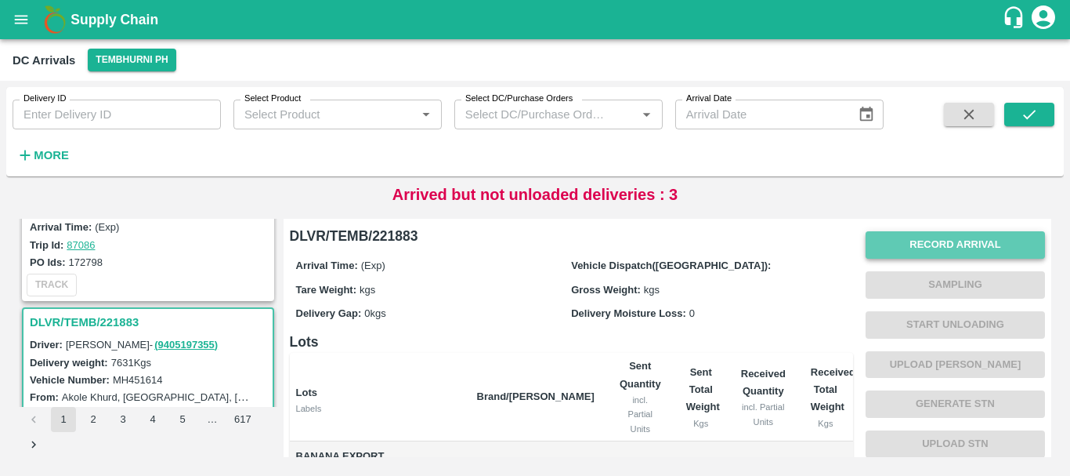
click at [931, 239] on button "Record Arrival" at bounding box center [955, 244] width 179 height 27
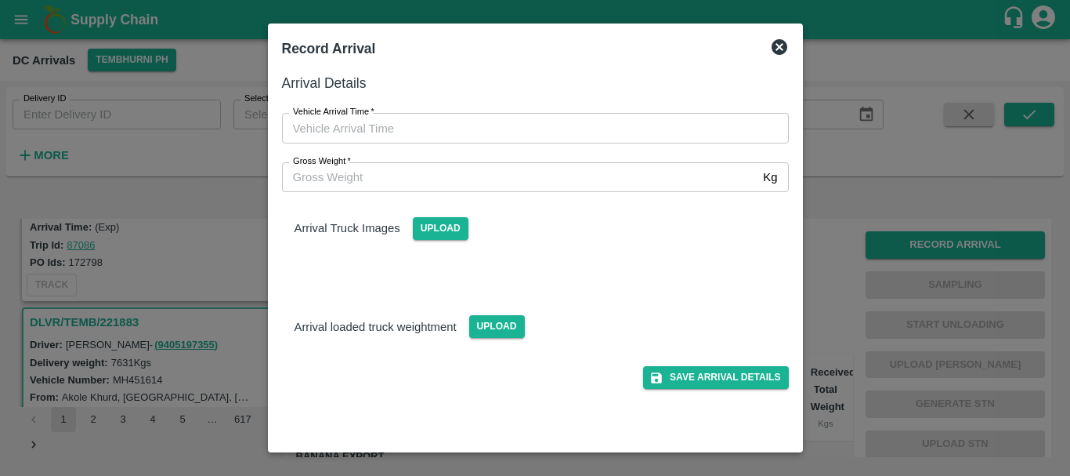
type input "DD/MM/YYYY hh:mm aa"
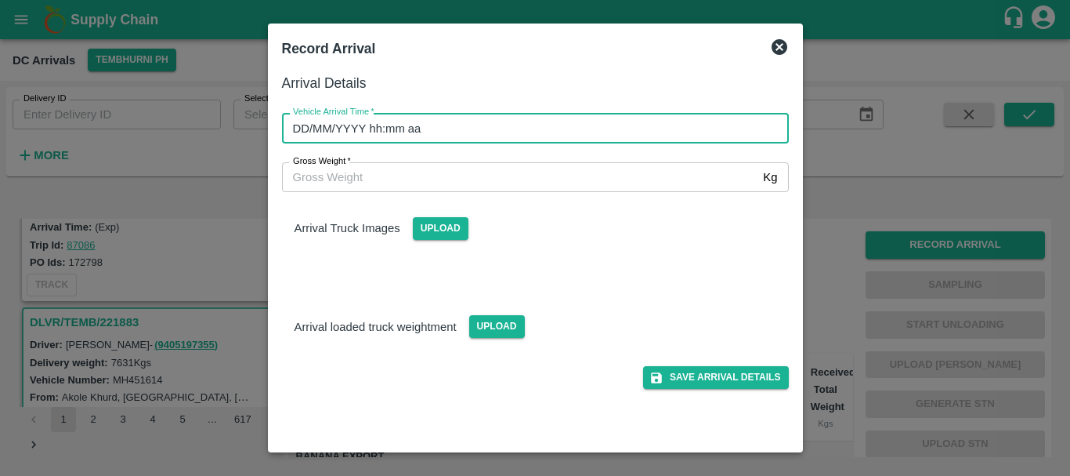
click at [676, 128] on input "DD/MM/YYYY hh:mm aa" at bounding box center [530, 128] width 496 height 30
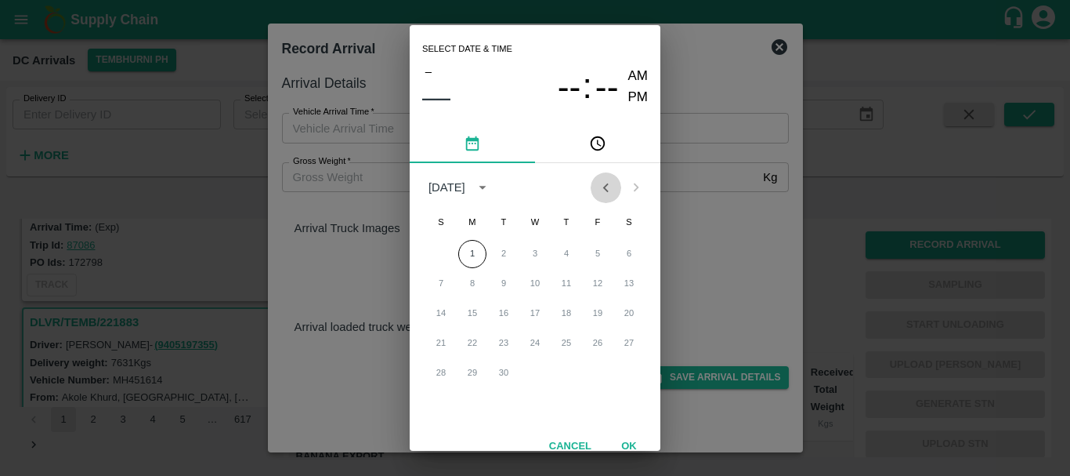
click at [595, 196] on button "Previous month" at bounding box center [606, 187] width 30 height 30
click at [618, 371] on button "30" at bounding box center [629, 373] width 28 height 28
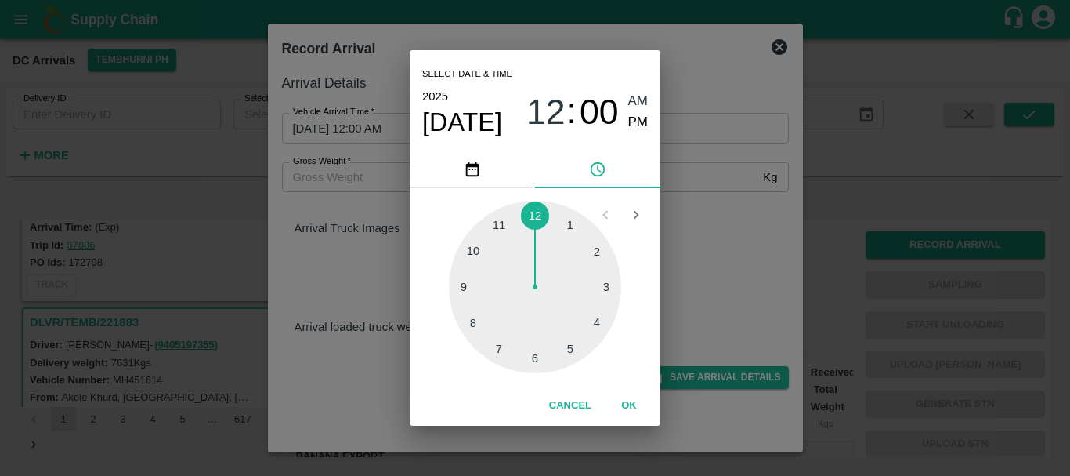
click at [473, 320] on div at bounding box center [535, 287] width 172 height 172
type input "[DATE] 08:40 AM"
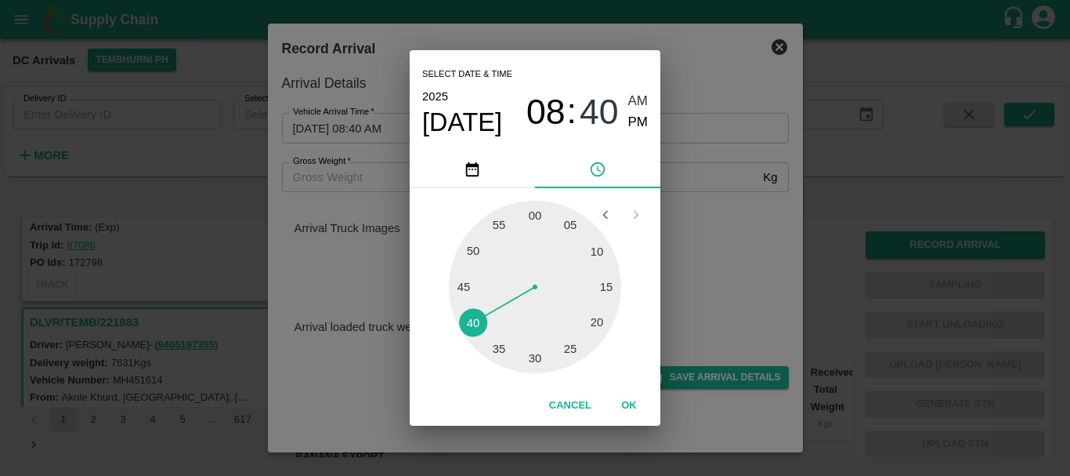
drag, startPoint x: 638, startPoint y: 119, endPoint x: 700, endPoint y: 280, distance: 172.4
click at [700, 280] on div "Select date & time [DATE] 08 : 40 AM PM 05 10 15 20 25 30 35 40 45 50 55 00 Can…" at bounding box center [535, 238] width 1070 height 476
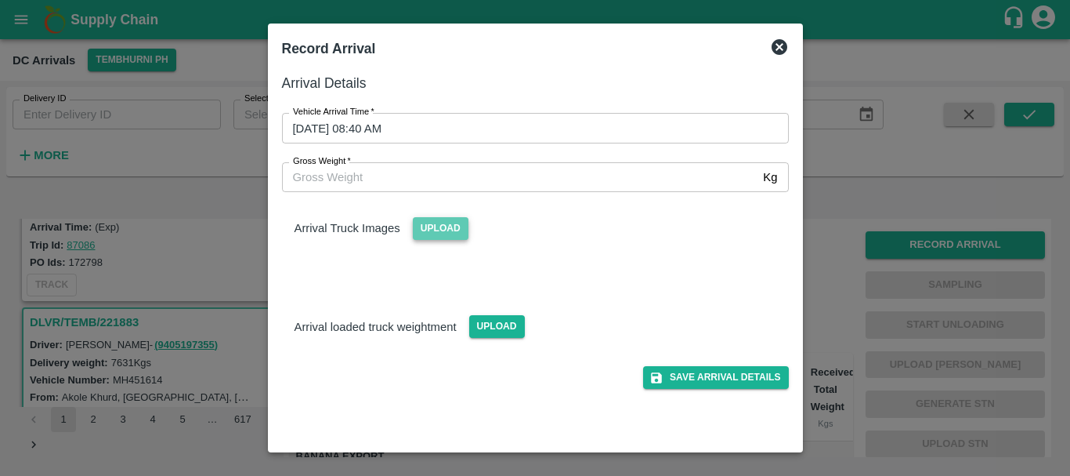
click at [453, 232] on span "Upload" at bounding box center [441, 228] width 56 height 23
click at [0, 0] on input "Upload" at bounding box center [0, 0] width 0 height 0
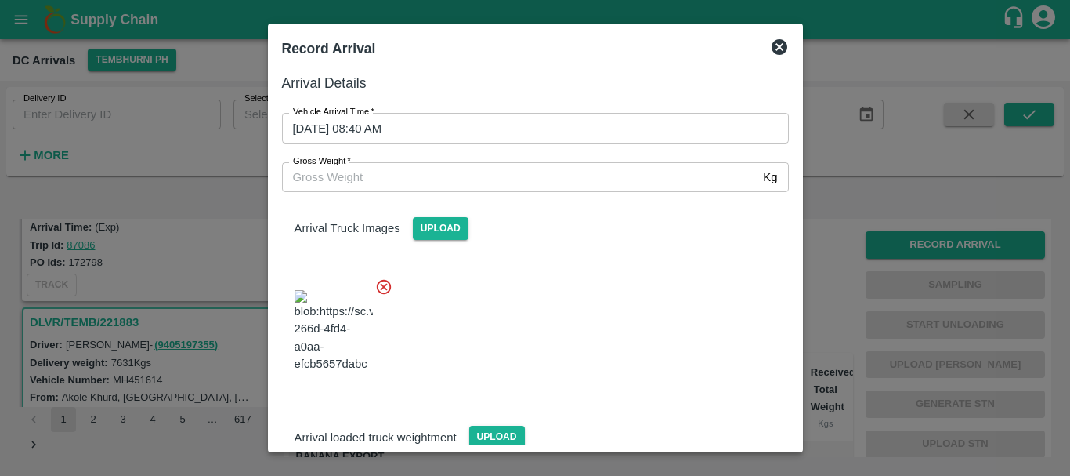
scroll to position [84, 0]
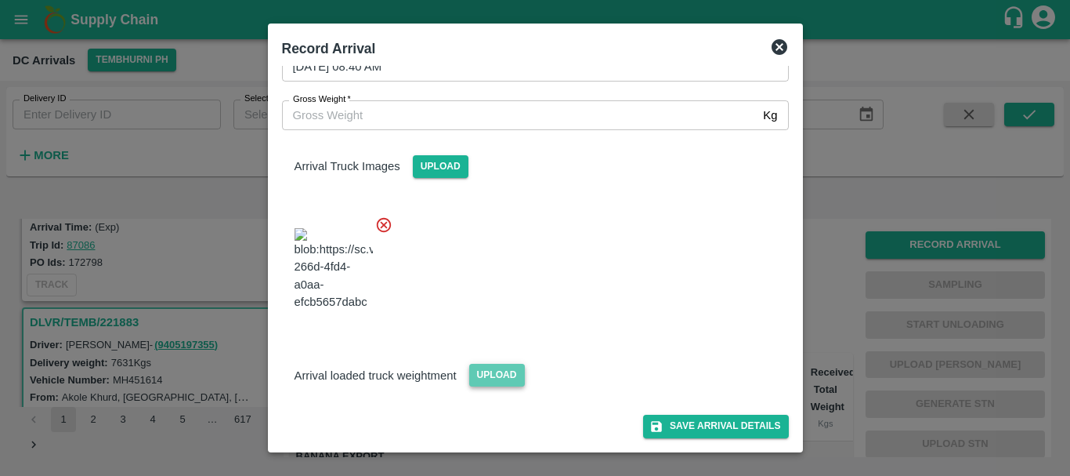
click at [487, 371] on span "Upload" at bounding box center [497, 374] width 56 height 23
click at [0, 0] on input "Upload" at bounding box center [0, 0] width 0 height 0
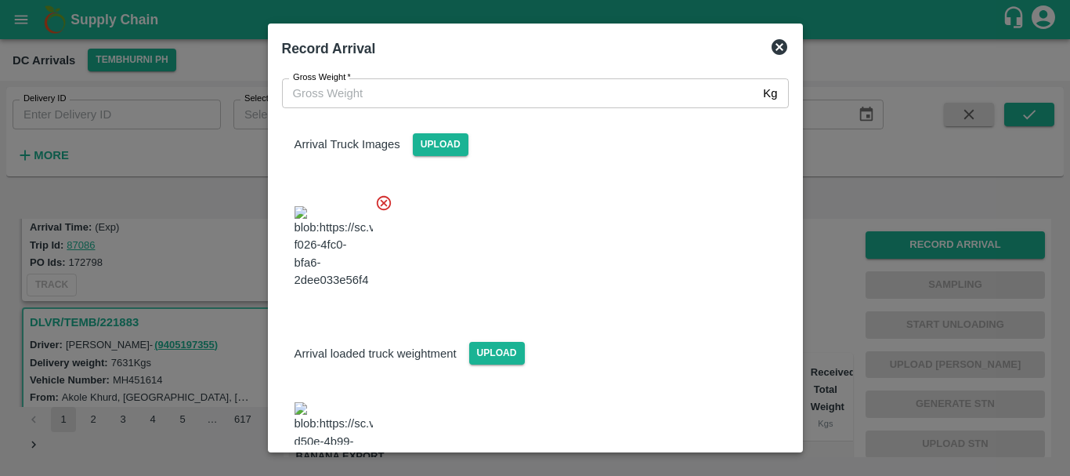
scroll to position [168, 0]
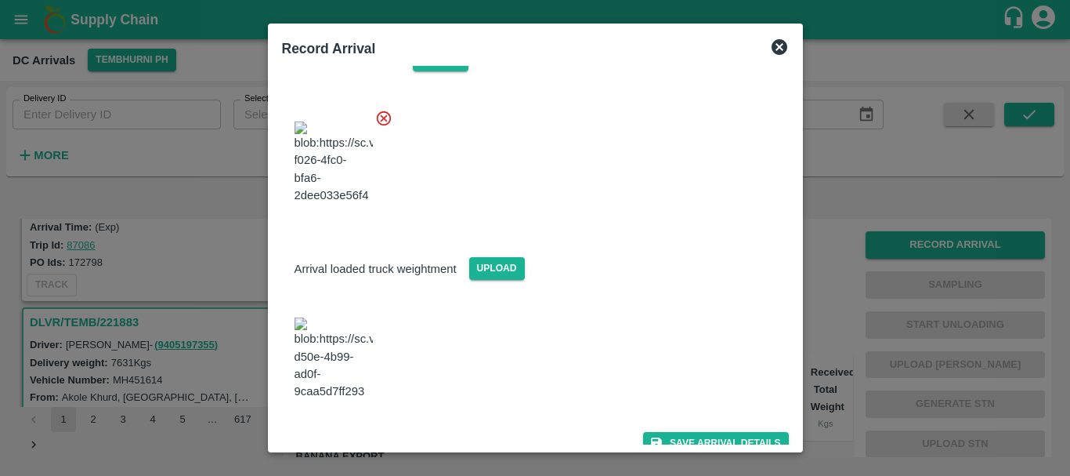
click at [340, 359] on img at bounding box center [334, 358] width 78 height 82
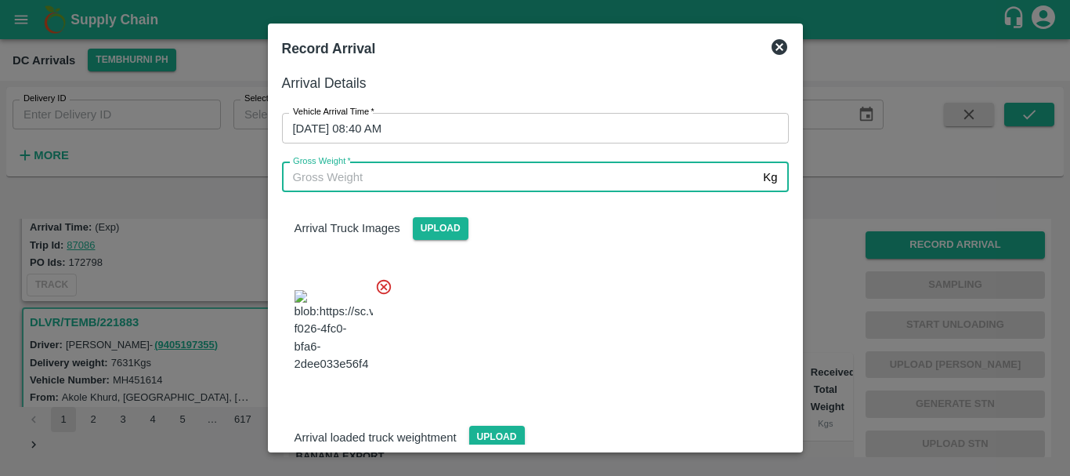
click at [407, 180] on input "Gross Weight   *" at bounding box center [520, 177] width 476 height 30
type input "13130"
click at [504, 281] on div at bounding box center [528, 326] width 519 height 123
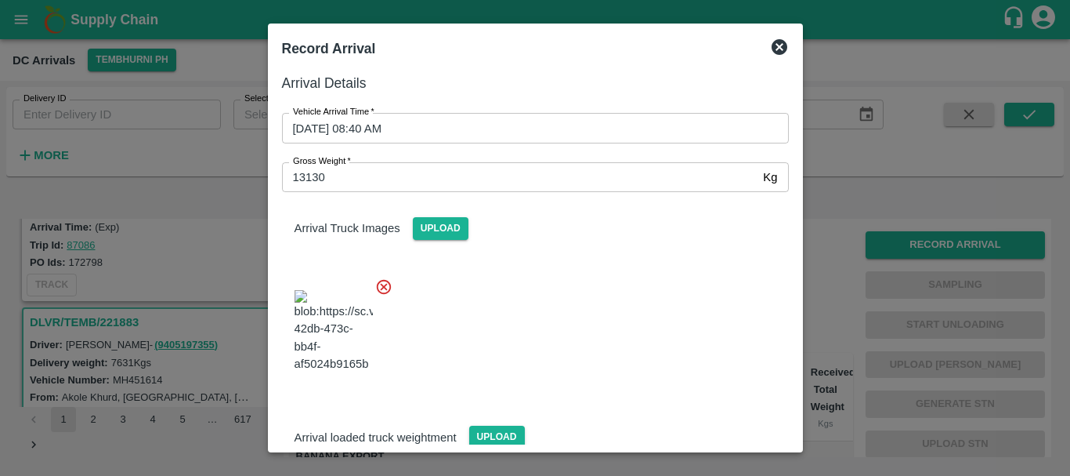
scroll to position [168, 0]
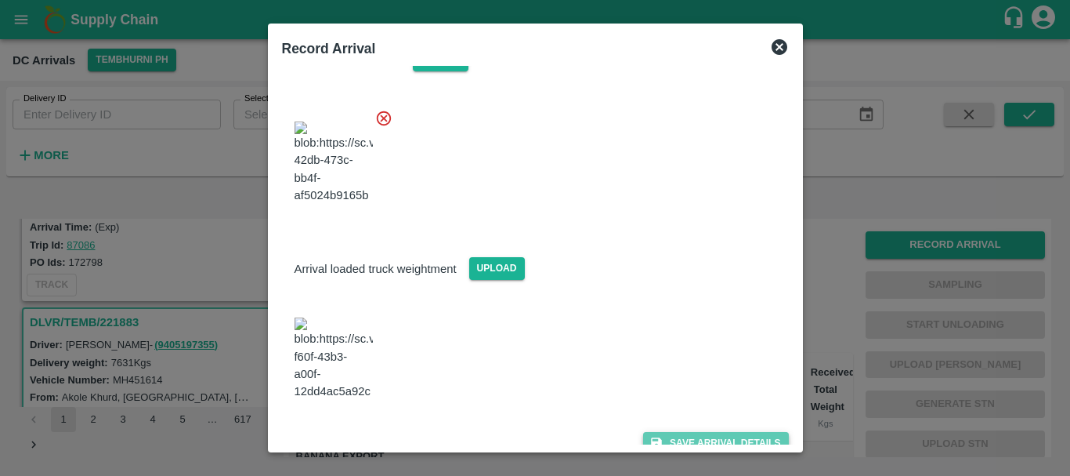
click at [650, 436] on icon "submit" at bounding box center [656, 443] width 14 height 14
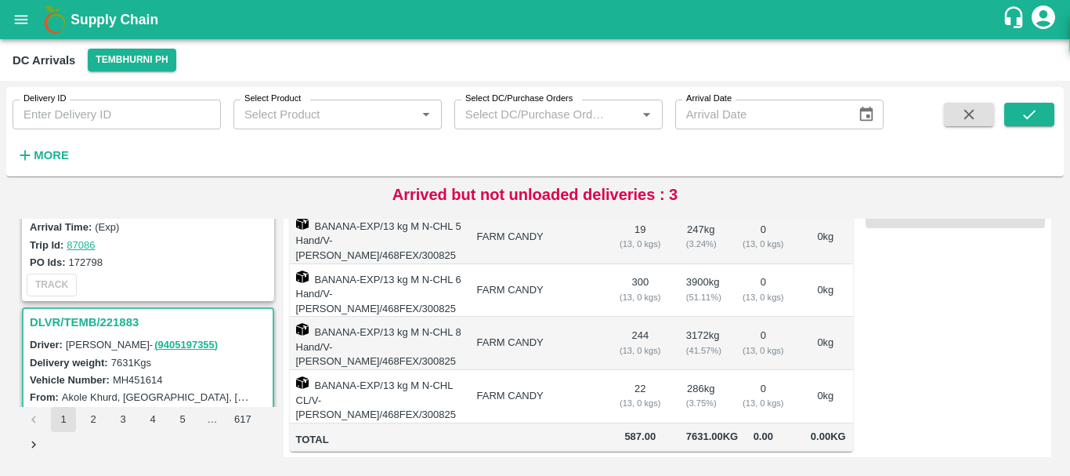
scroll to position [0, 0]
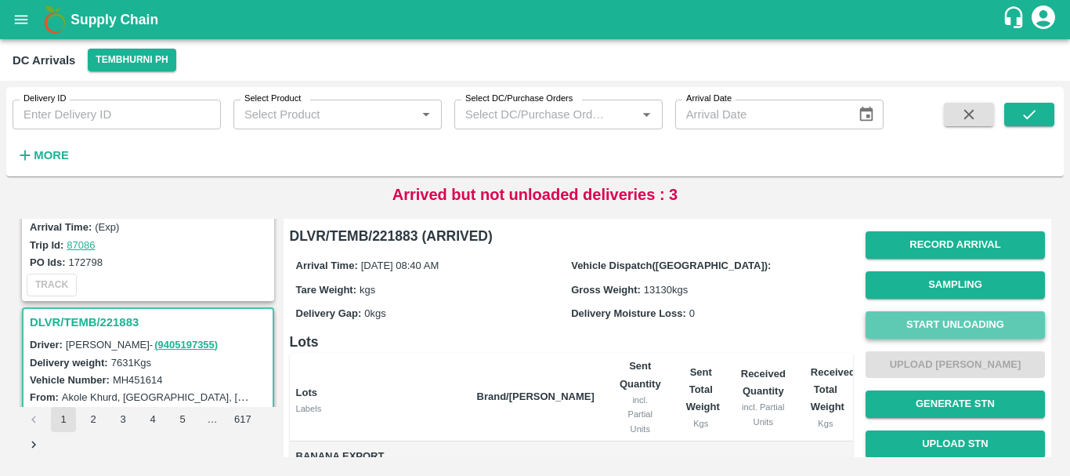
click at [911, 328] on button "Start Unloading" at bounding box center [955, 324] width 179 height 27
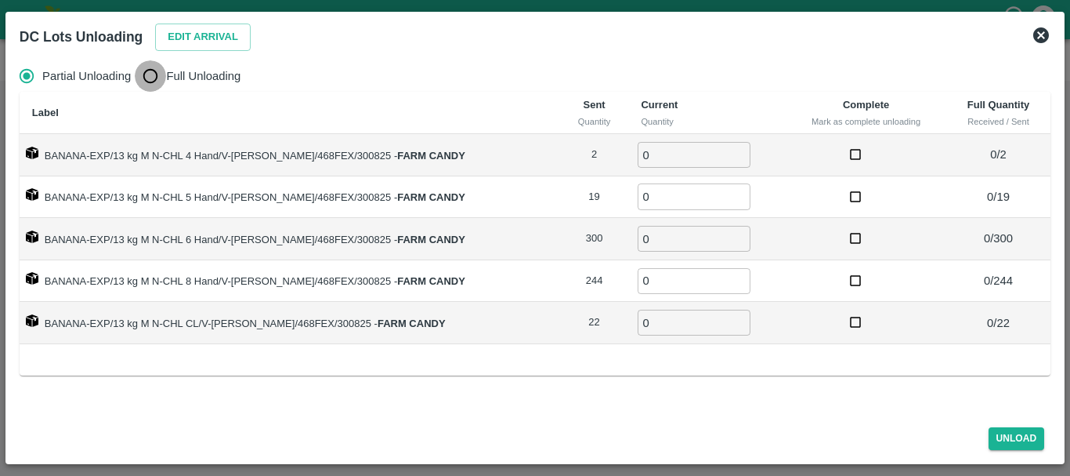
click at [156, 71] on input "Full Unloading" at bounding box center [150, 75] width 31 height 31
radio input "true"
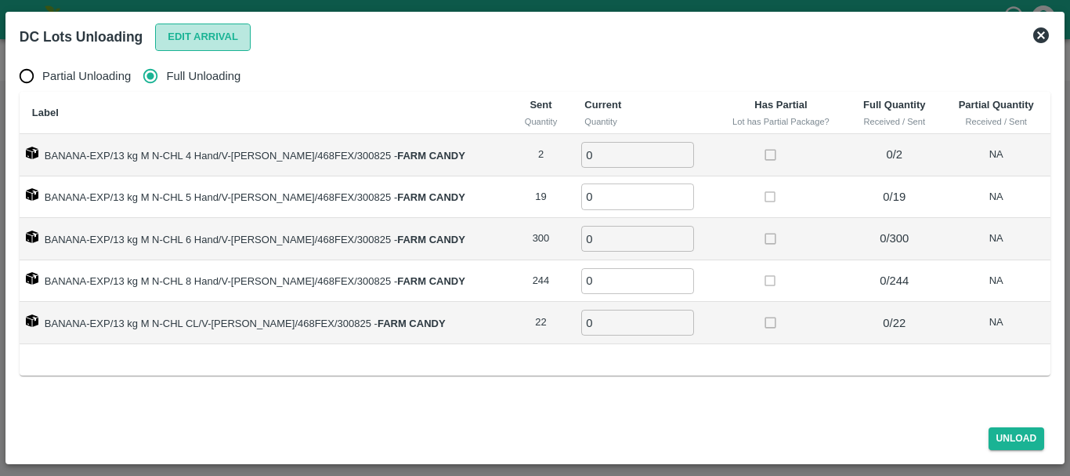
click at [176, 38] on button "Edit Arrival" at bounding box center [203, 37] width 96 height 27
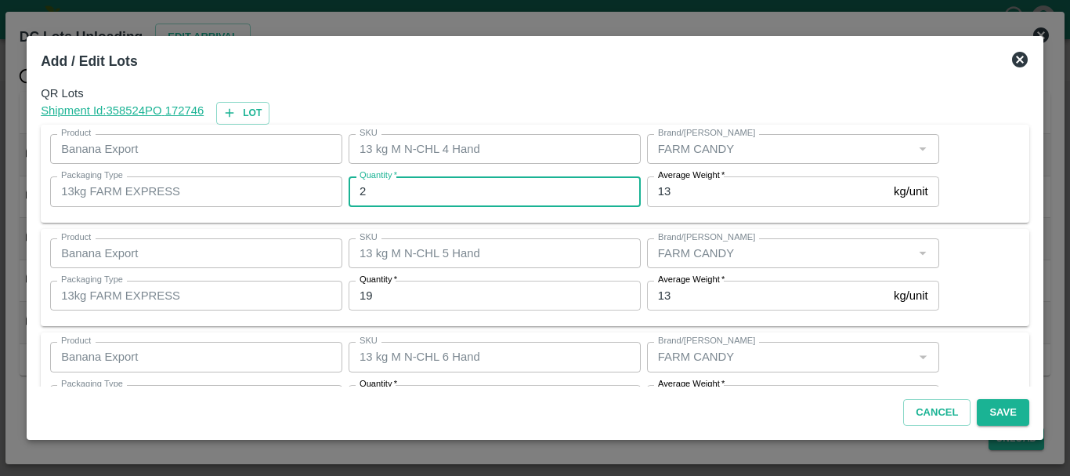
click at [431, 181] on input "2" at bounding box center [495, 191] width 292 height 30
type input "1"
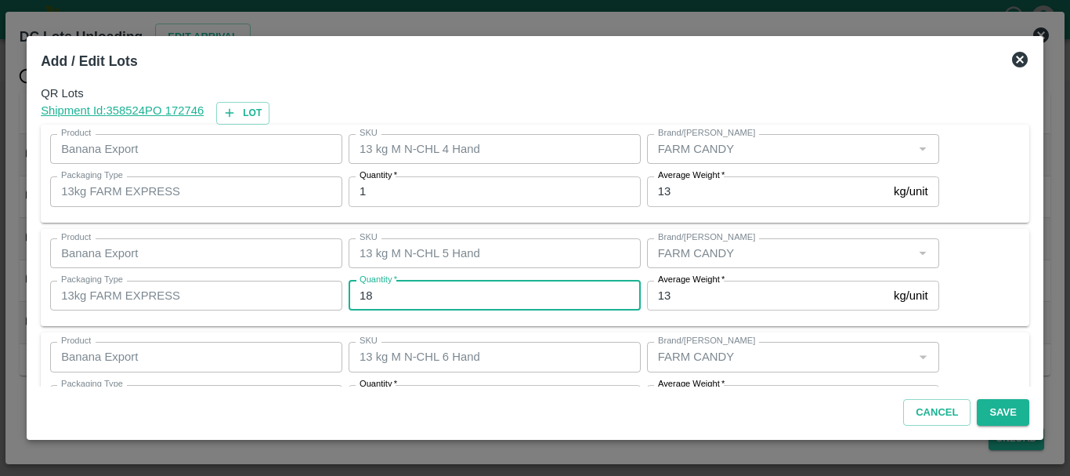
type input "18"
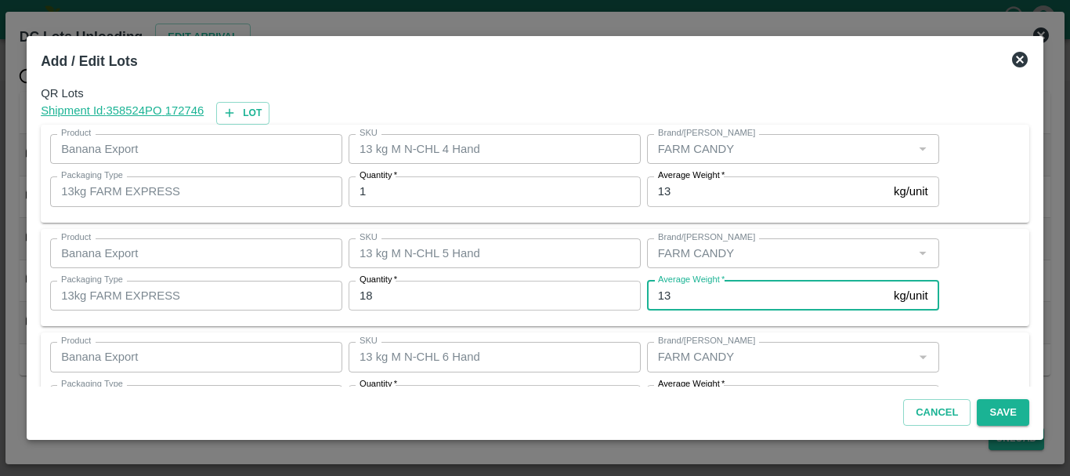
scroll to position [28, 0]
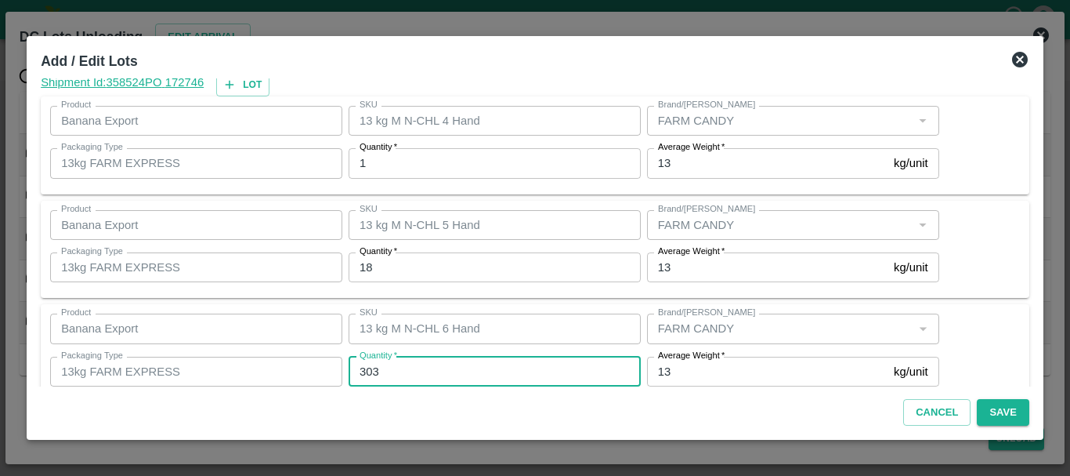
type input "303"
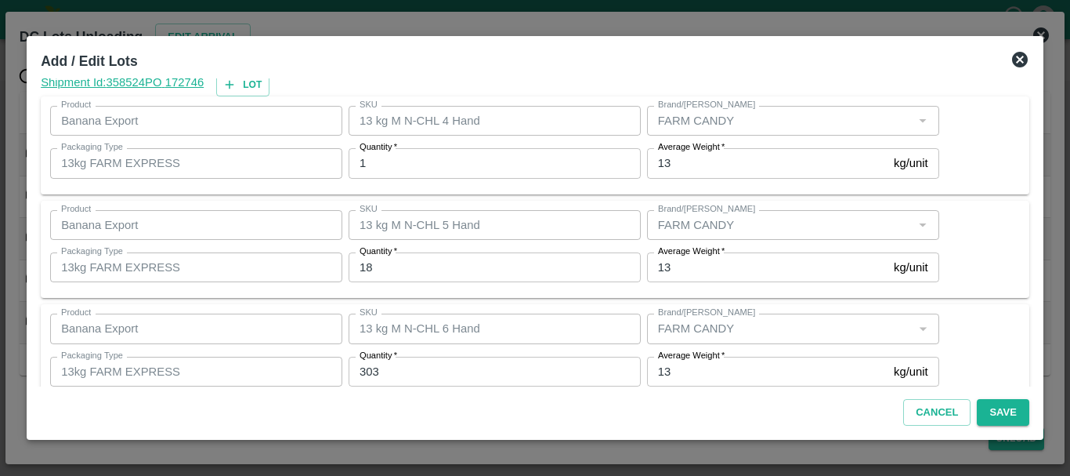
scroll to position [265, 0]
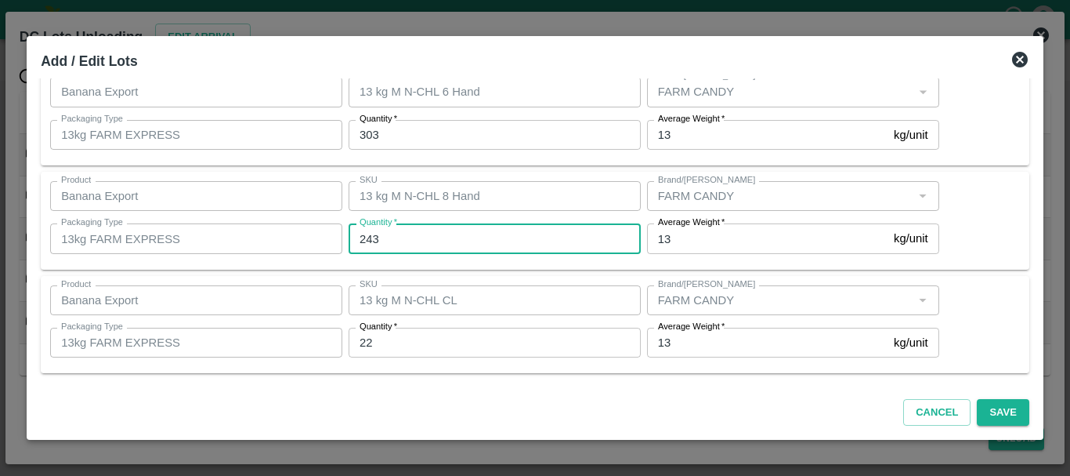
type input "243"
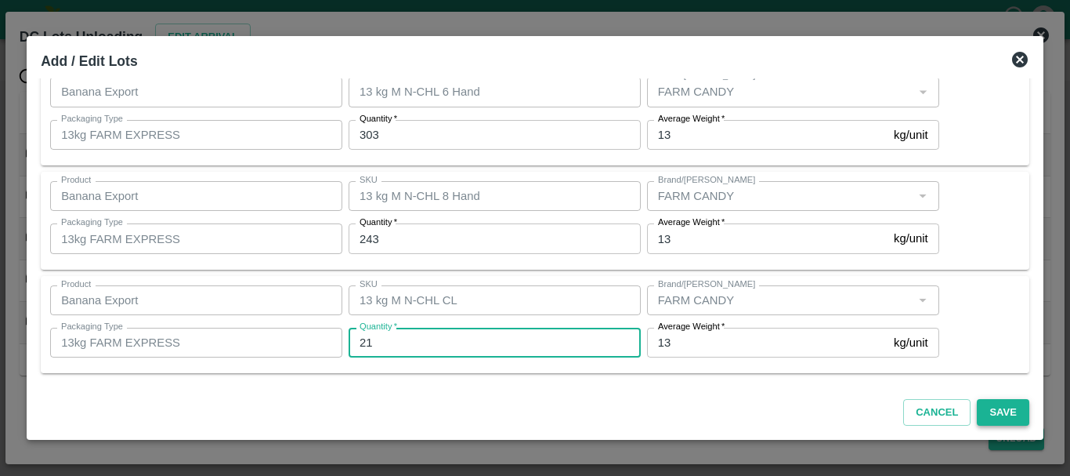
type input "21"
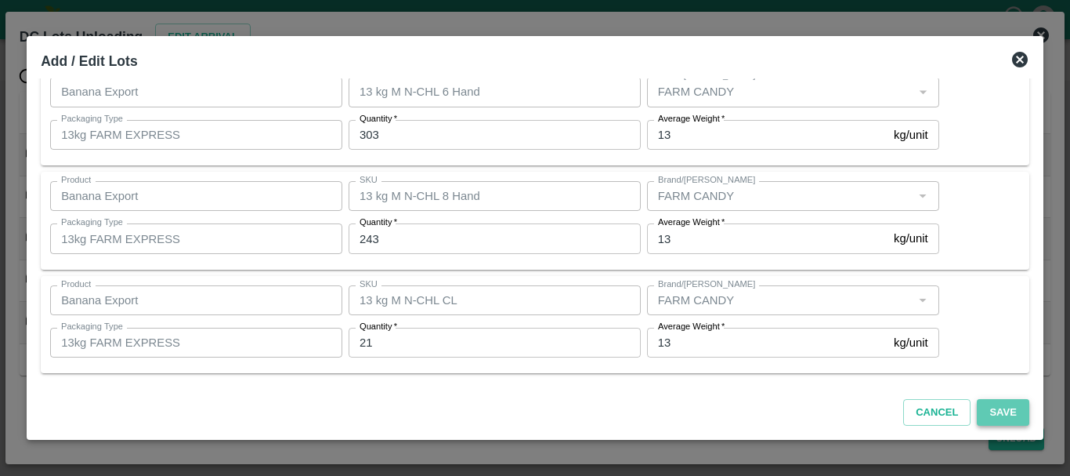
click at [1011, 410] on button "Save" at bounding box center [1003, 412] width 52 height 27
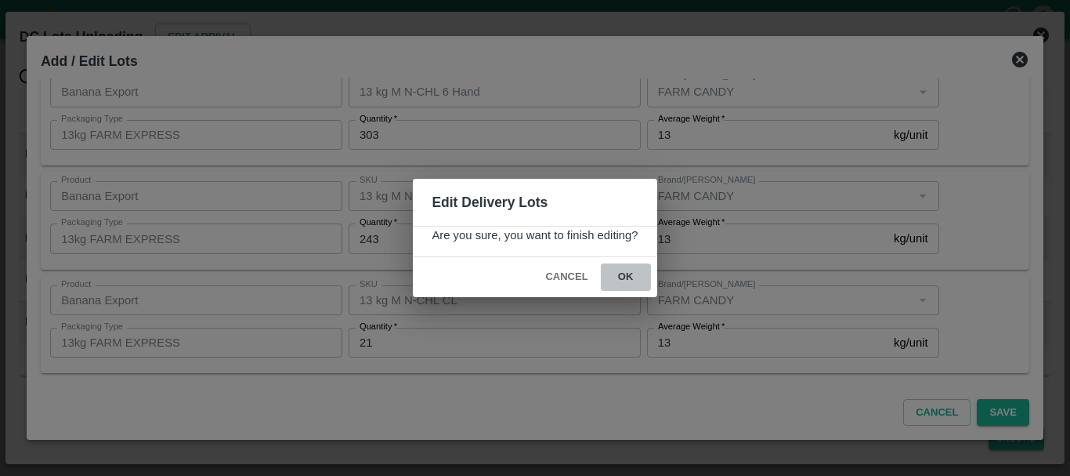
click at [635, 282] on button "ok" at bounding box center [626, 276] width 50 height 27
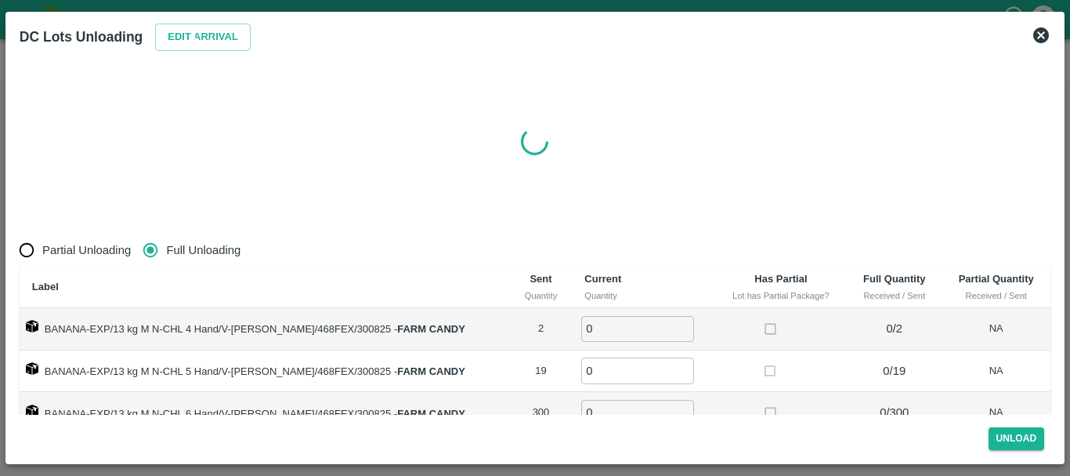
radio input "true"
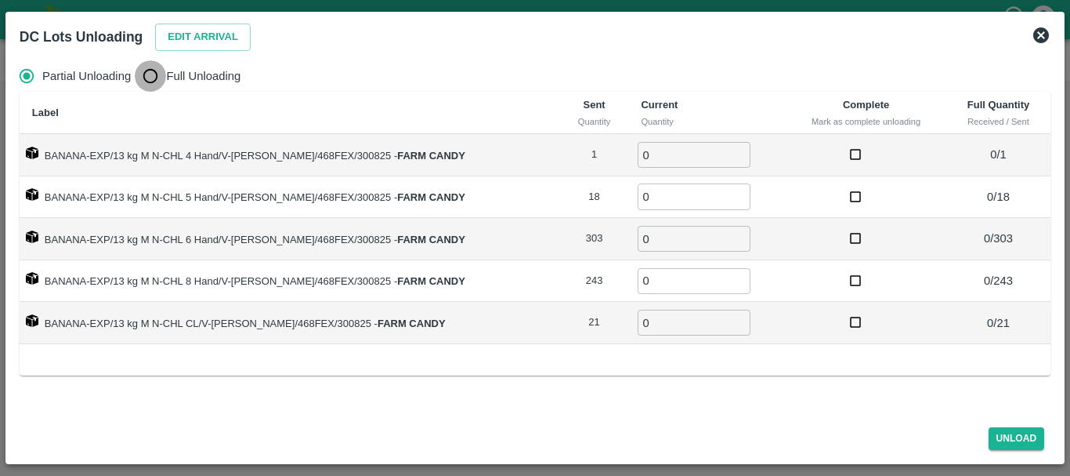
click at [144, 75] on input "Full Unloading" at bounding box center [150, 75] width 31 height 31
radio input "true"
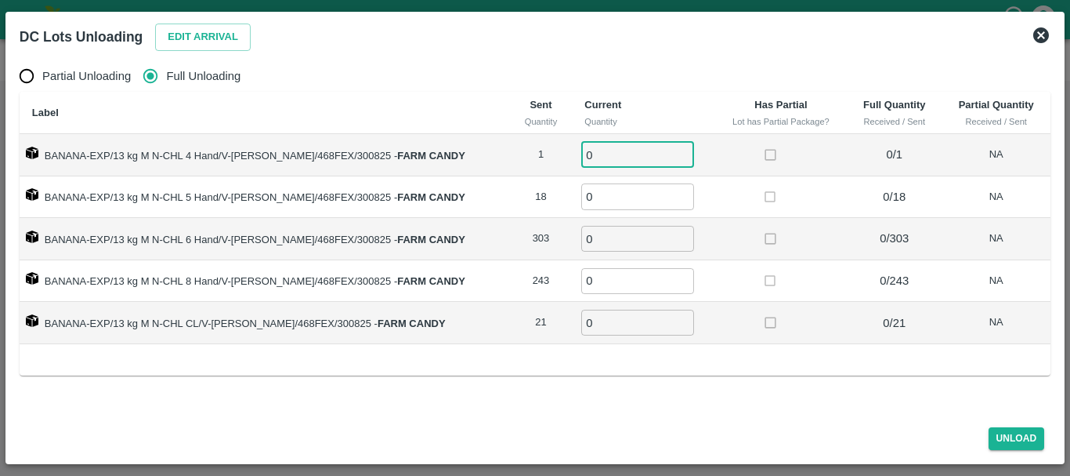
click at [640, 148] on input "0" at bounding box center [637, 155] width 113 height 26
type input "01"
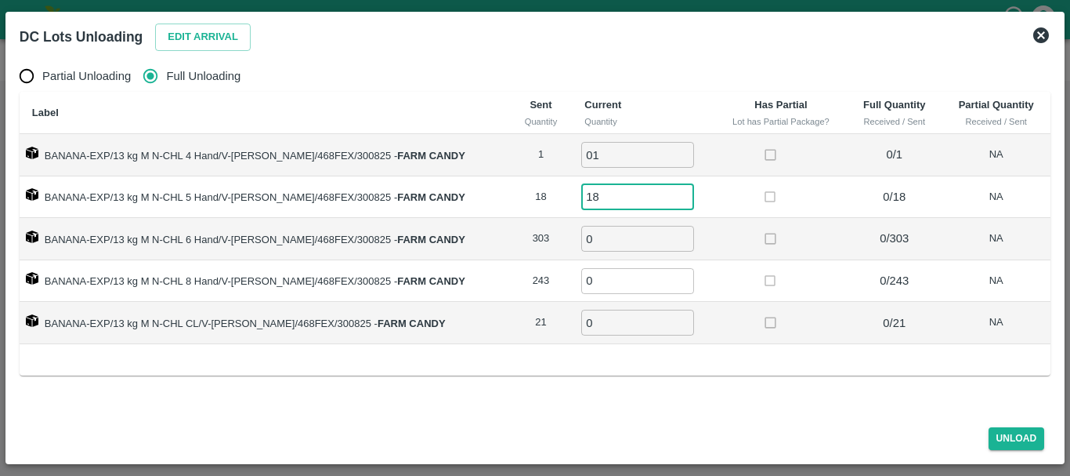
type input "18"
type input "2"
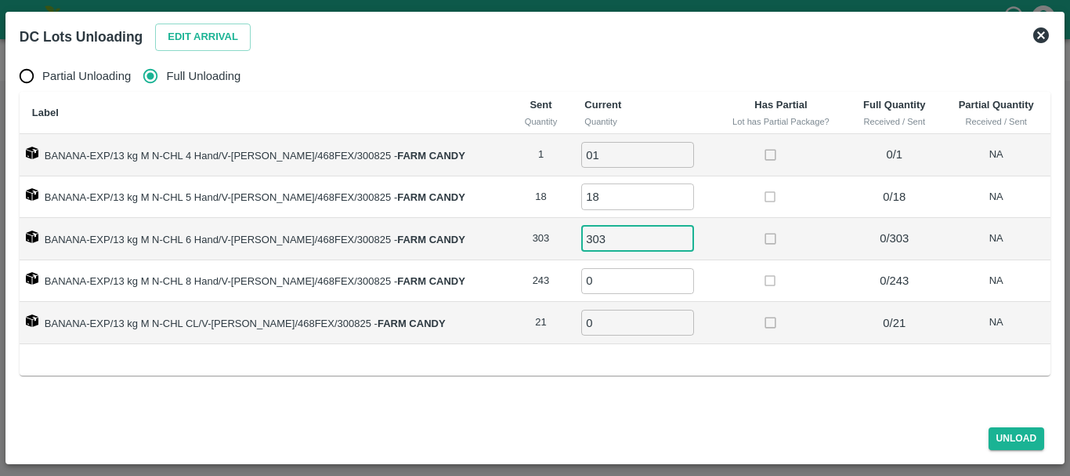
type input "303"
type input "243"
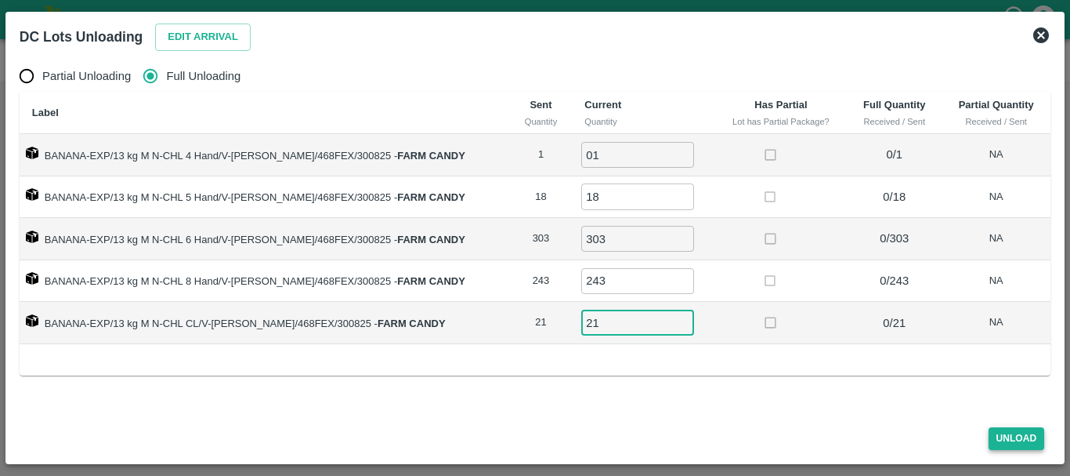
type input "21"
click at [1012, 431] on button "Unload" at bounding box center [1017, 438] width 56 height 23
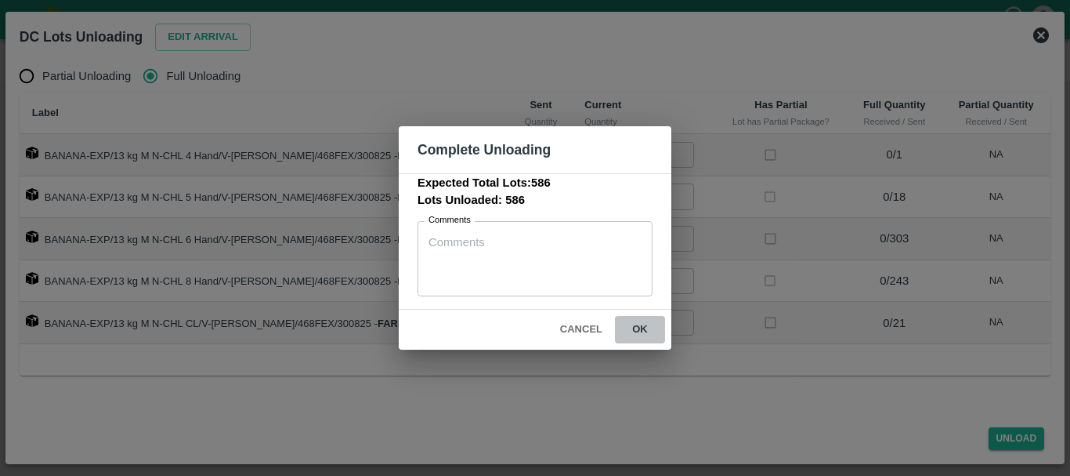
click at [664, 339] on button "ok" at bounding box center [640, 329] width 50 height 27
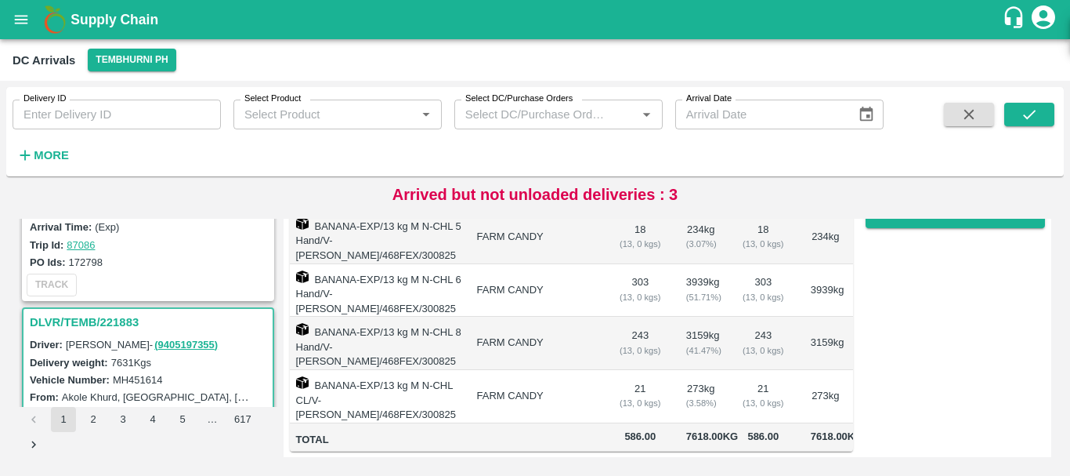
scroll to position [0, 0]
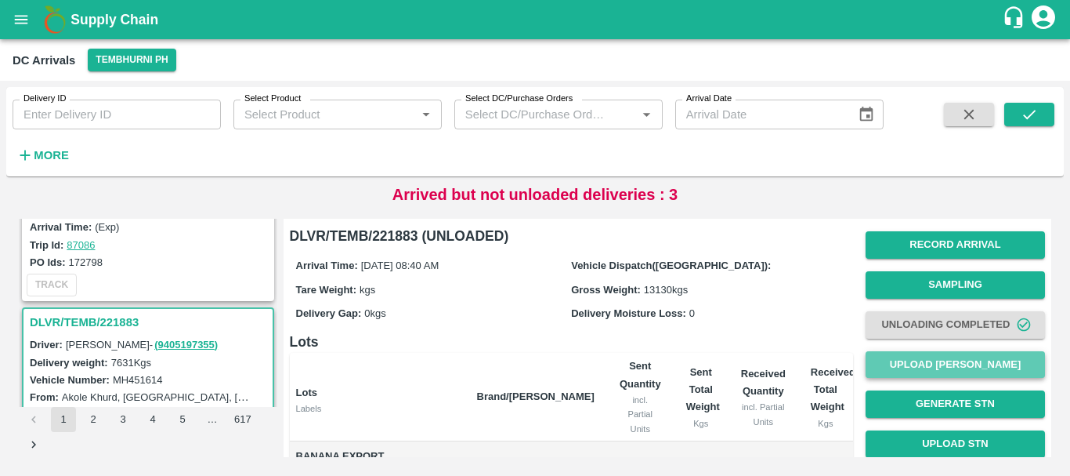
click at [924, 364] on button "Upload [PERSON_NAME]" at bounding box center [955, 364] width 179 height 27
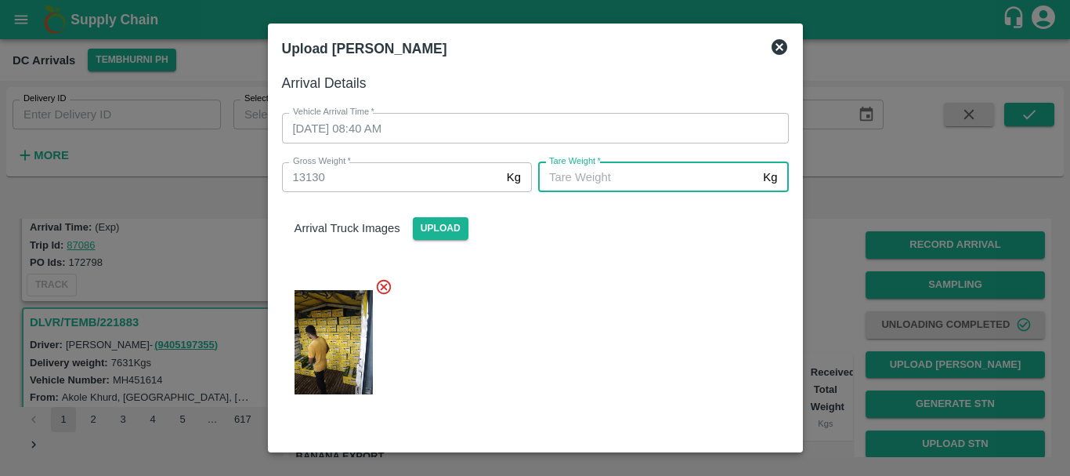
click at [631, 176] on input "[PERSON_NAME]   *" at bounding box center [647, 177] width 219 height 30
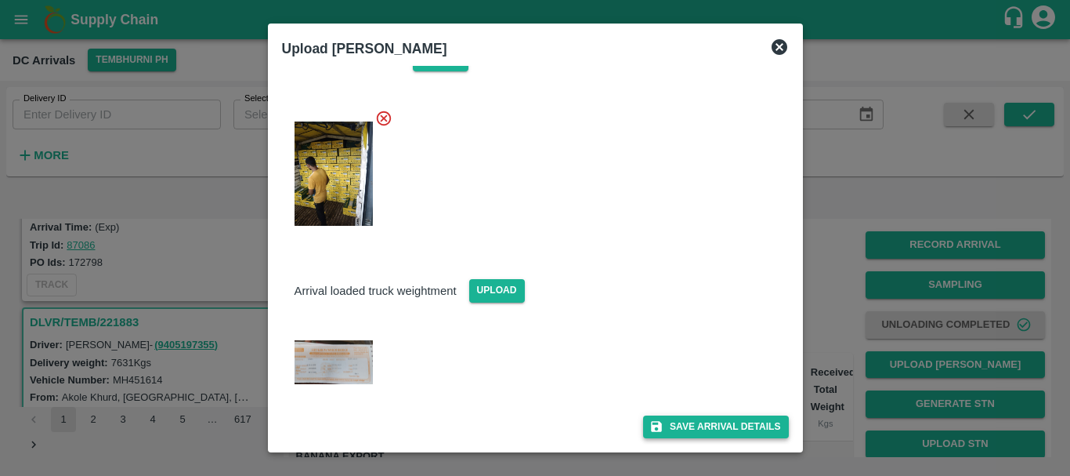
type input "4880"
click at [683, 423] on button "Save Arrival Details" at bounding box center [715, 426] width 145 height 23
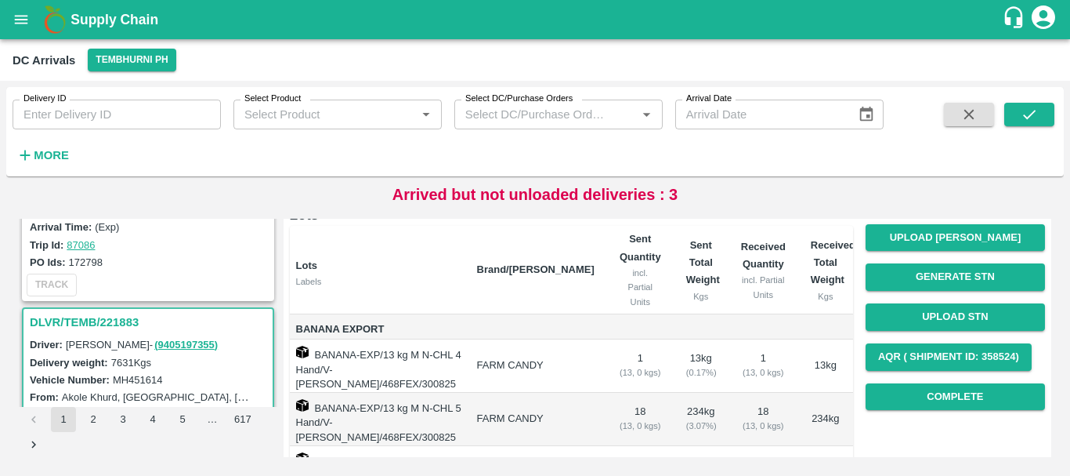
scroll to position [155, 0]
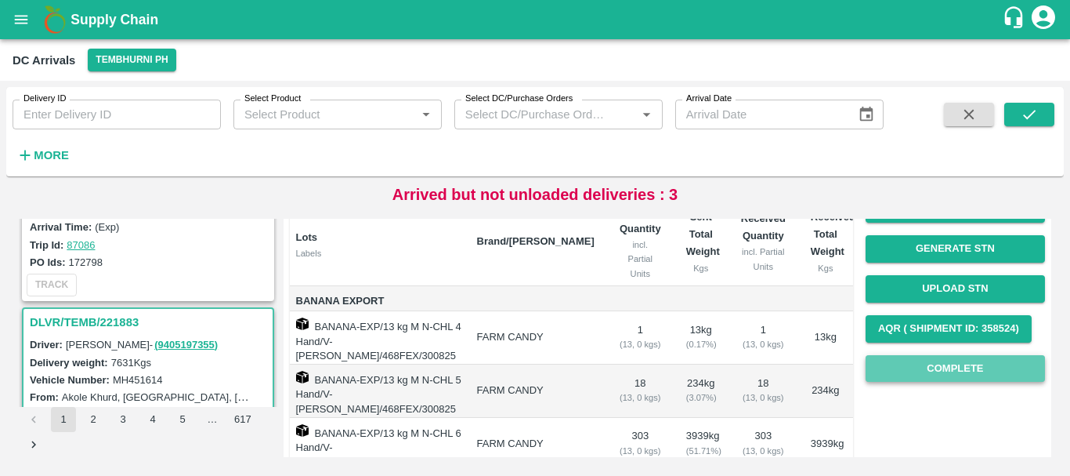
click at [901, 362] on button "Complete" at bounding box center [955, 368] width 179 height 27
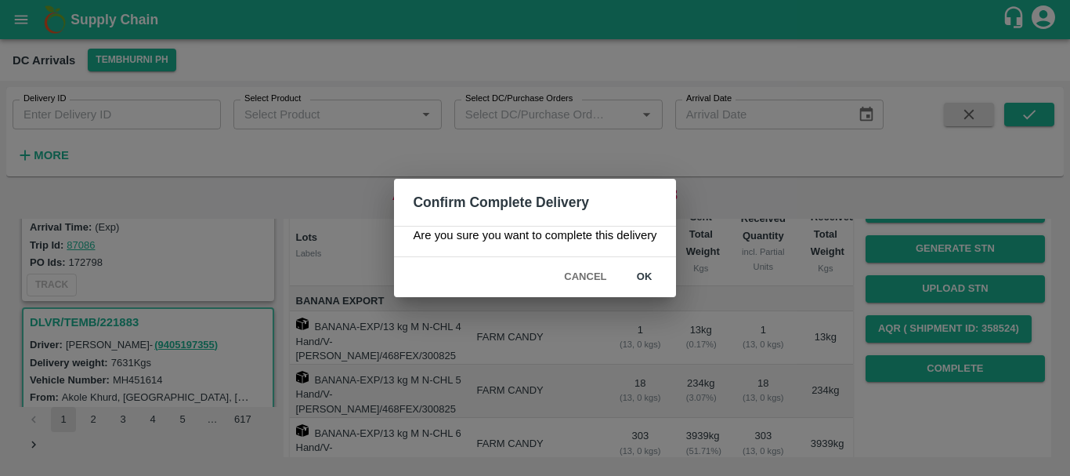
click at [642, 278] on button "ok" at bounding box center [645, 276] width 50 height 27
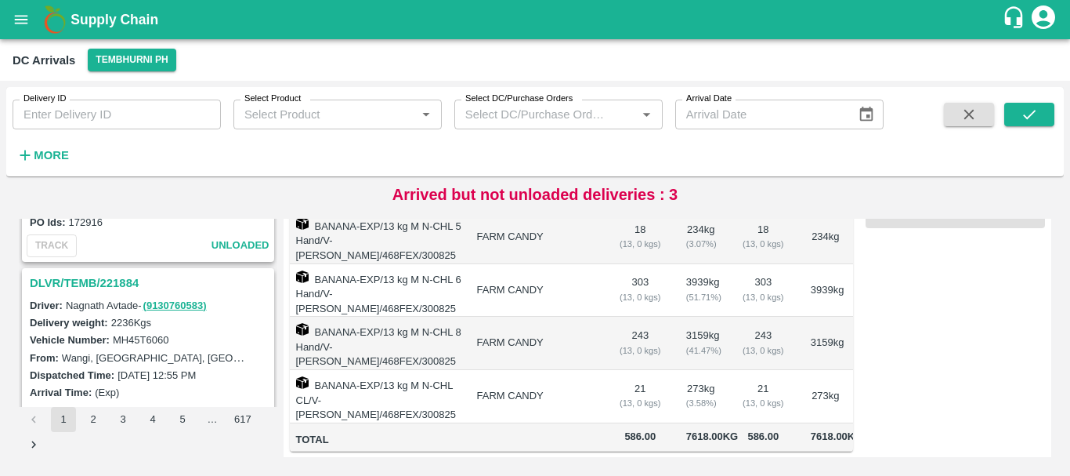
scroll to position [0, 0]
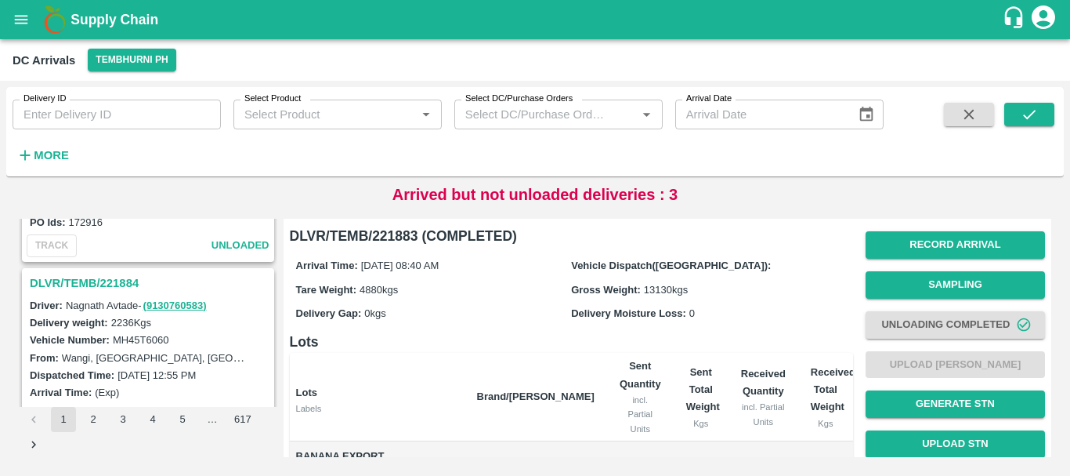
click at [102, 277] on h3 "DLVR/TEMB/221884" at bounding box center [150, 283] width 241 height 20
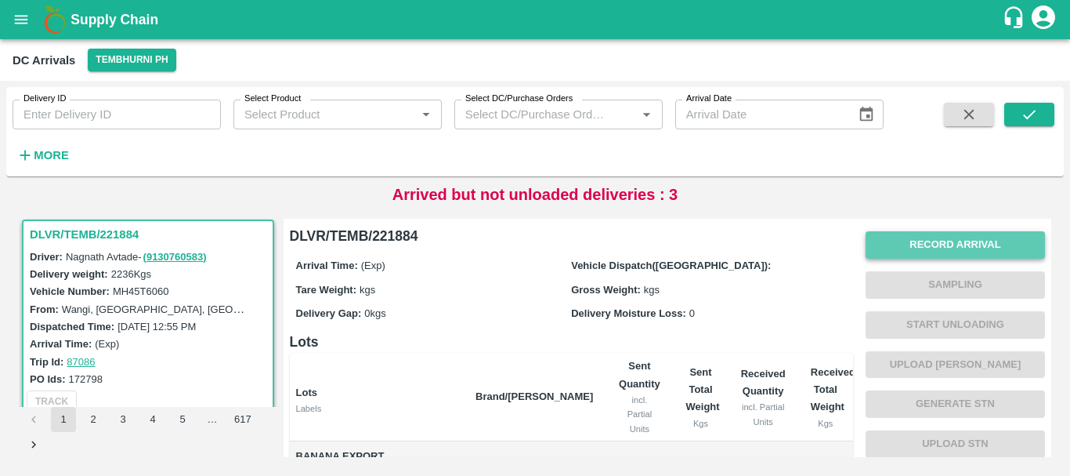
click at [916, 235] on button "Record Arrival" at bounding box center [955, 244] width 179 height 27
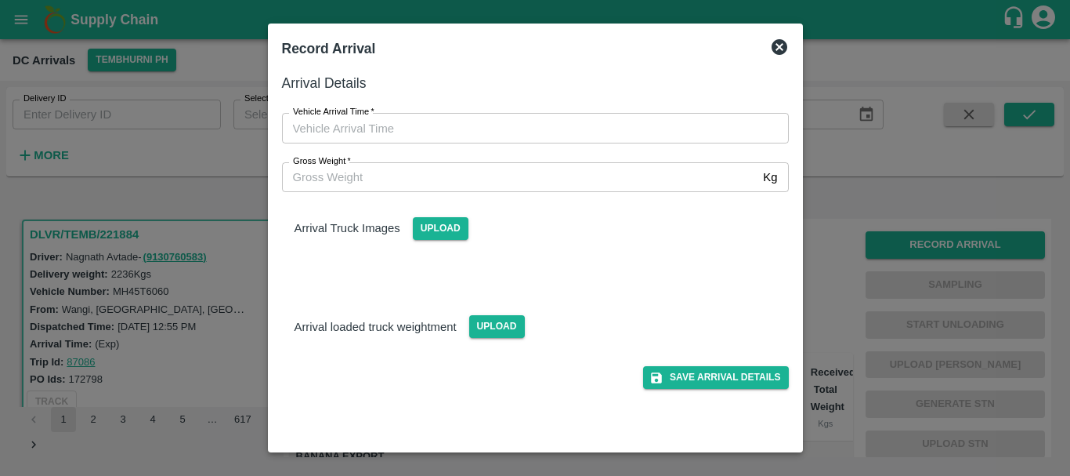
type input "DD/MM/YYYY hh:mm aa"
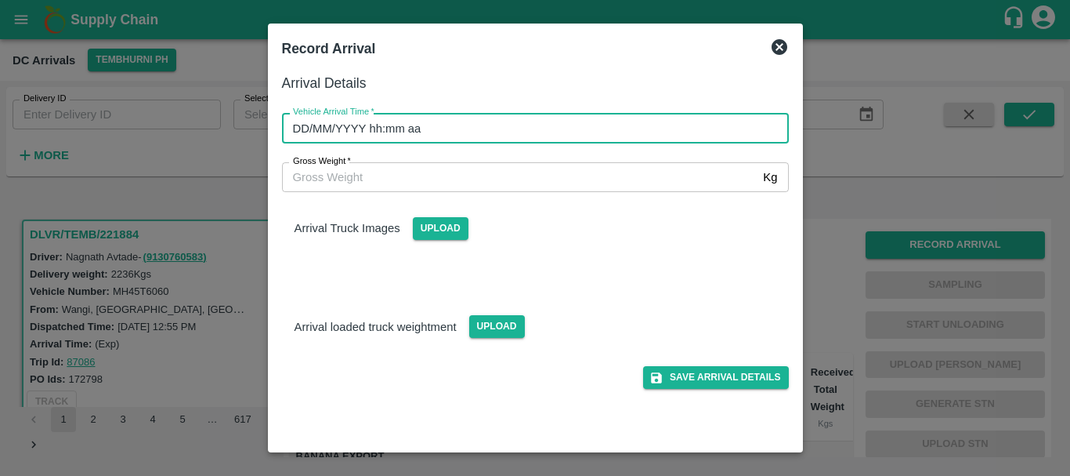
click at [578, 123] on input "DD/MM/YYYY hh:mm aa" at bounding box center [530, 128] width 496 height 30
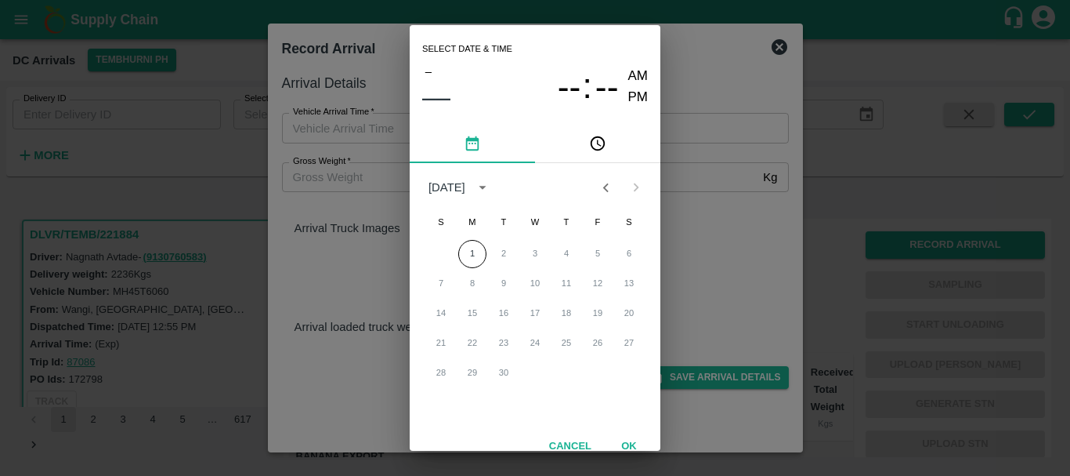
click at [606, 190] on icon "Previous month" at bounding box center [605, 187] width 17 height 17
click at [440, 402] on button "31" at bounding box center [441, 403] width 28 height 28
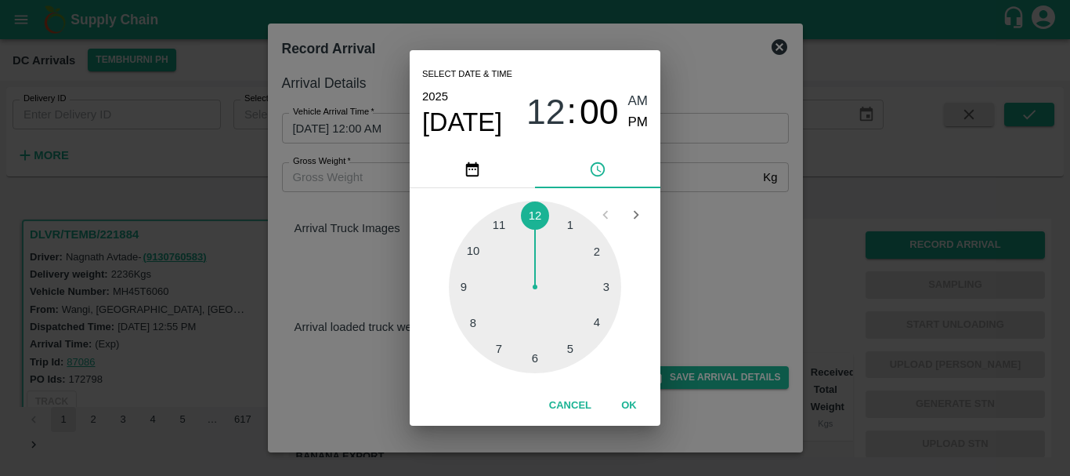
click at [563, 344] on div at bounding box center [535, 287] width 172 height 172
click at [589, 259] on div at bounding box center [535, 287] width 172 height 172
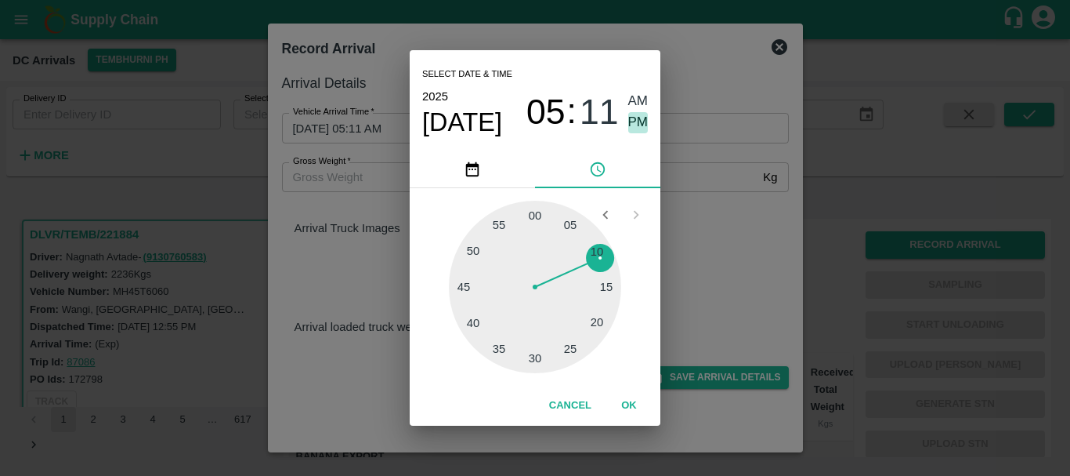
click at [635, 124] on span "PM" at bounding box center [638, 122] width 20 height 21
type input "[DATE] 05:11 PM"
click at [681, 232] on div "Select date & time [DATE] 05 : 11 AM PM 05 10 15 20 25 30 35 40 45 50 55 00 Can…" at bounding box center [535, 238] width 1070 height 476
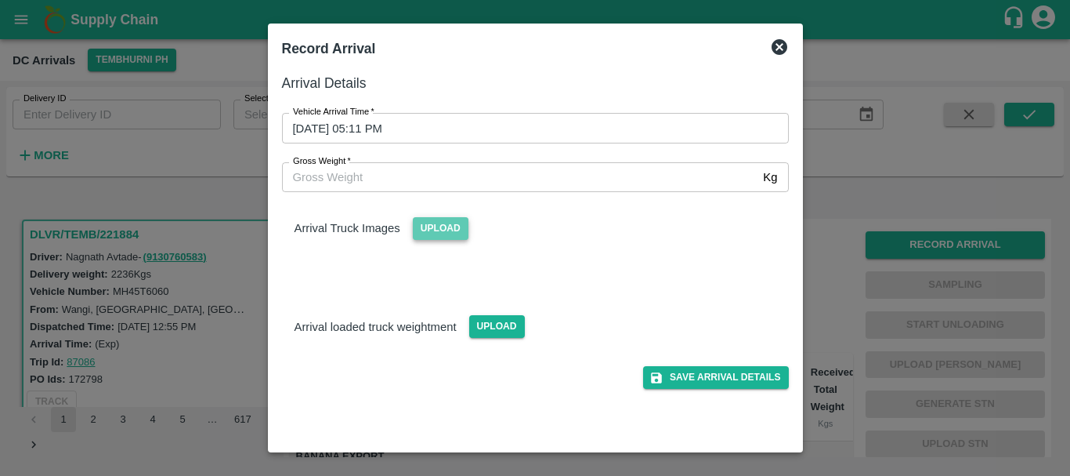
click at [446, 224] on span "Upload" at bounding box center [441, 228] width 56 height 23
click at [0, 0] on input "Upload" at bounding box center [0, 0] width 0 height 0
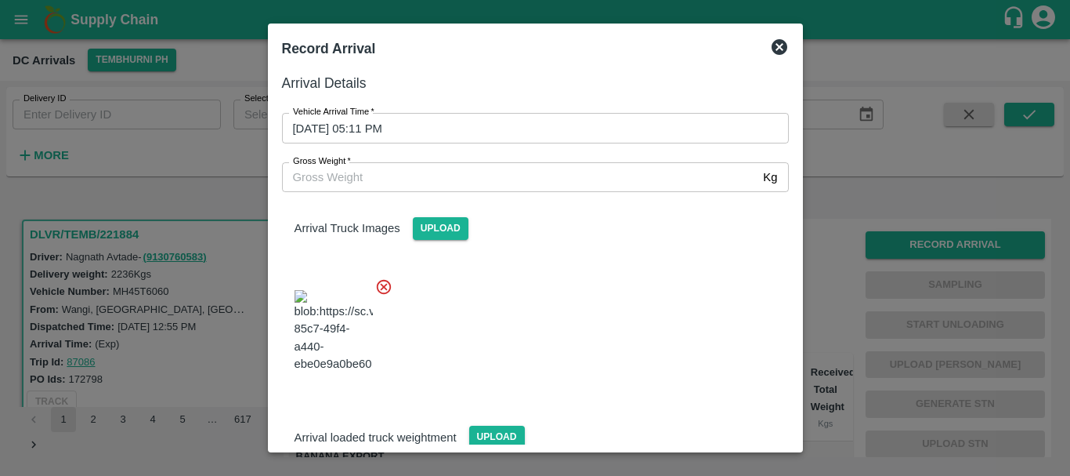
scroll to position [118, 0]
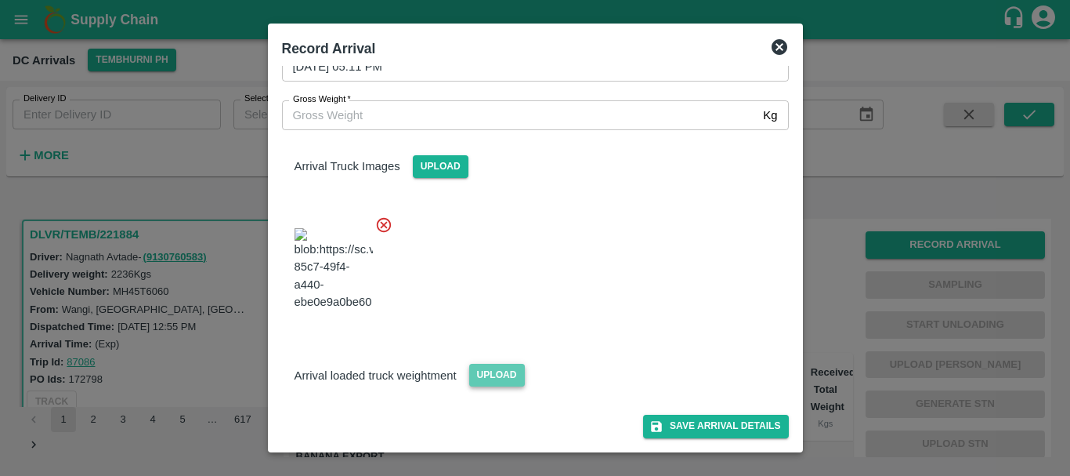
click at [489, 386] on span "Upload" at bounding box center [497, 374] width 56 height 23
click at [0, 0] on input "Upload" at bounding box center [0, 0] width 0 height 0
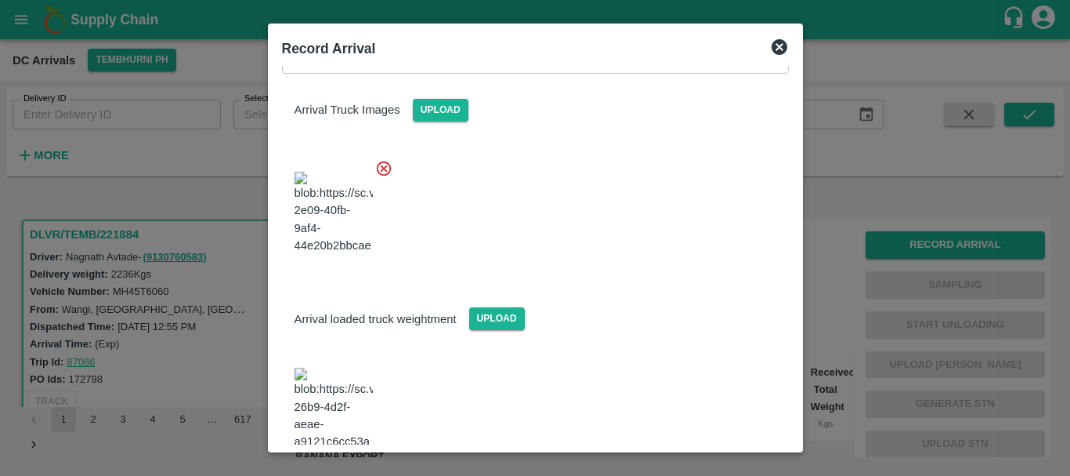
scroll to position [197, 0]
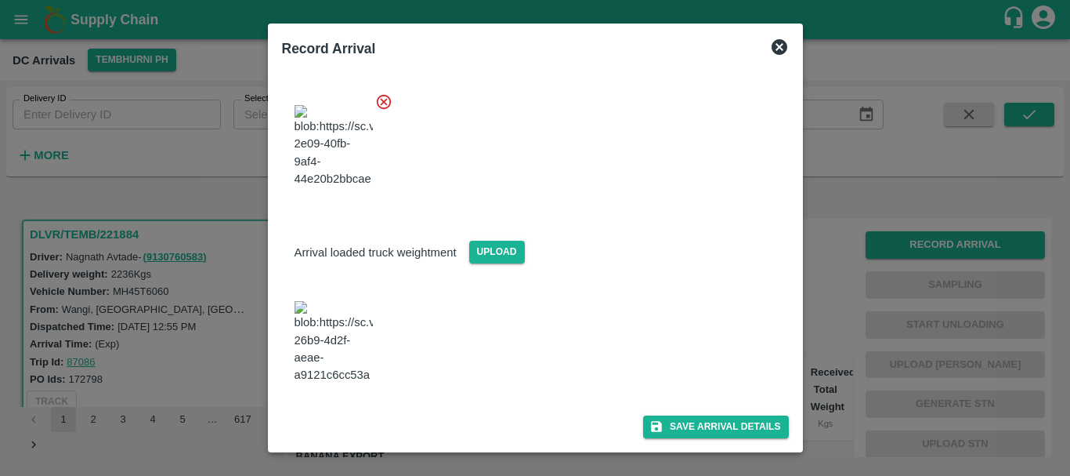
click at [316, 369] on img at bounding box center [334, 342] width 78 height 82
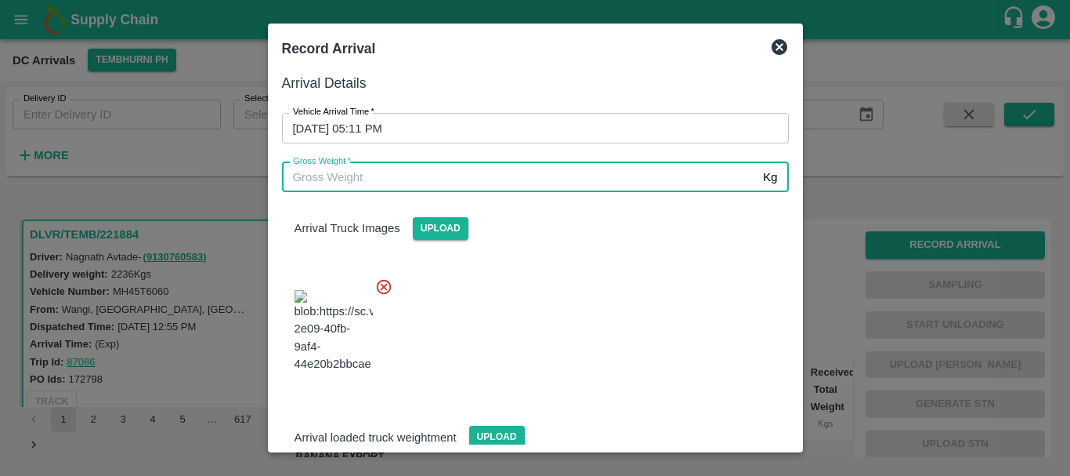
click at [469, 177] on input "Gross Weight   *" at bounding box center [520, 177] width 476 height 30
type input "7510"
click at [576, 323] on div at bounding box center [528, 326] width 519 height 123
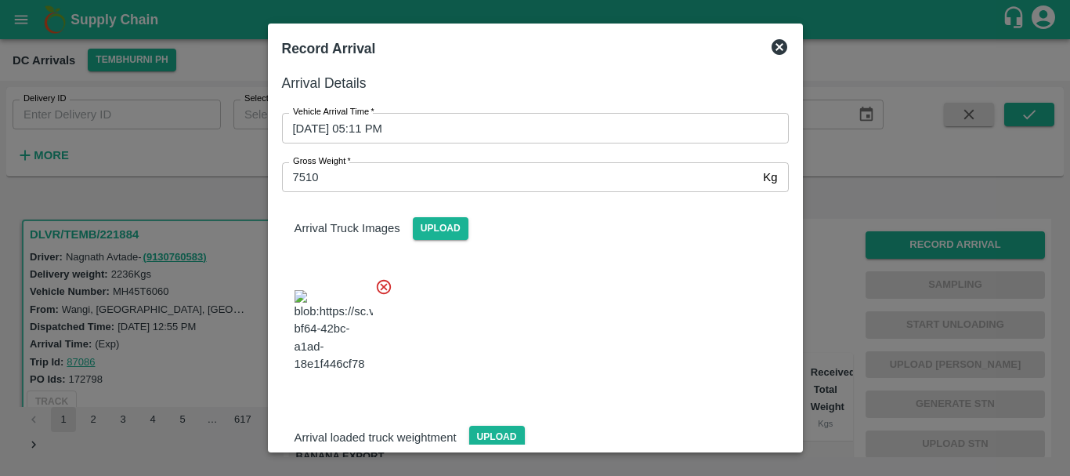
scroll to position [197, 0]
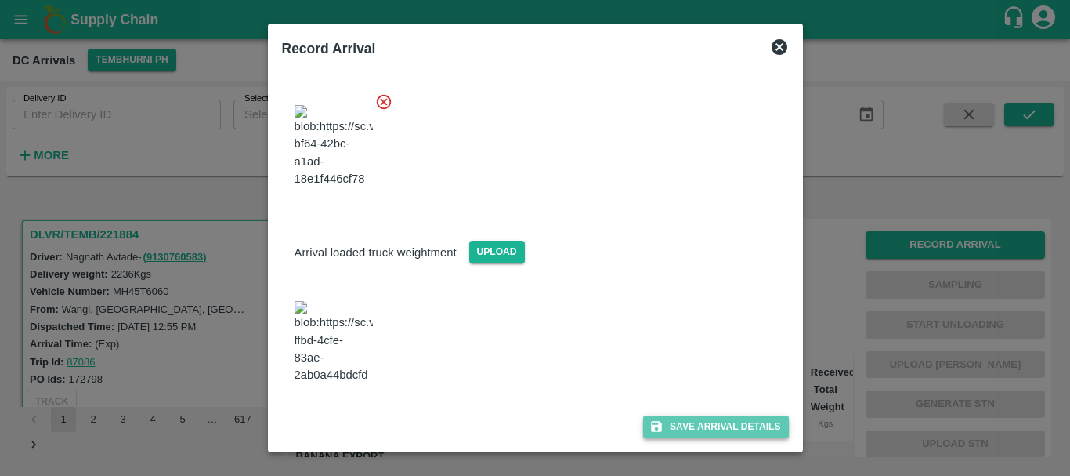
click at [657, 429] on icon "submit" at bounding box center [656, 426] width 11 height 11
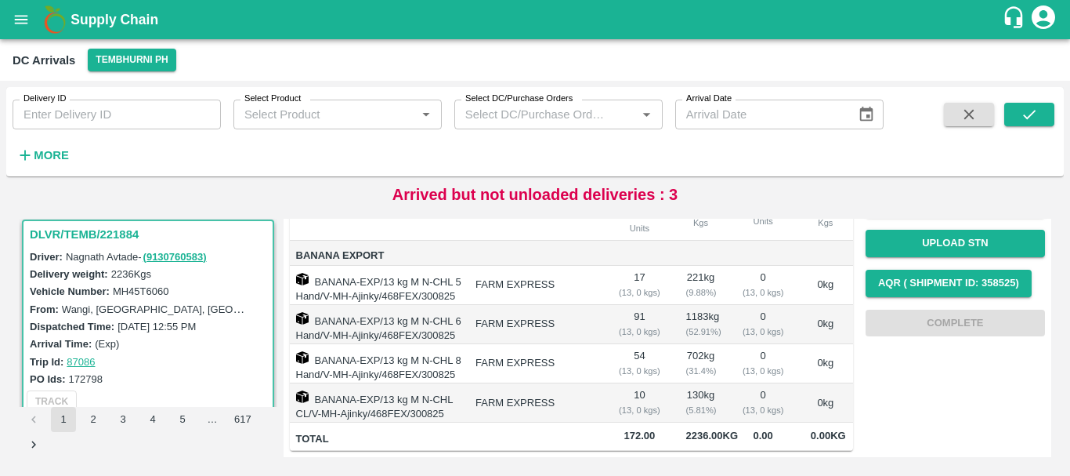
scroll to position [0, 0]
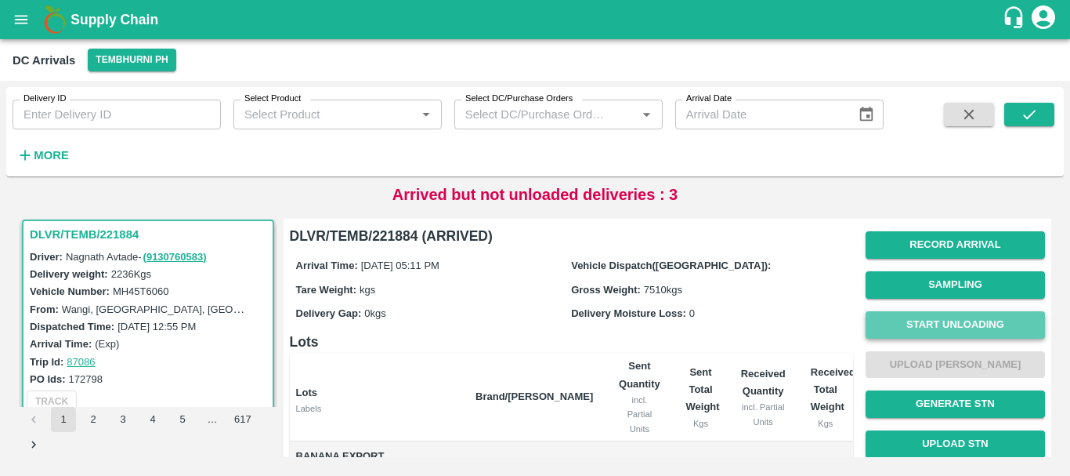
click at [948, 316] on button "Start Unloading" at bounding box center [955, 324] width 179 height 27
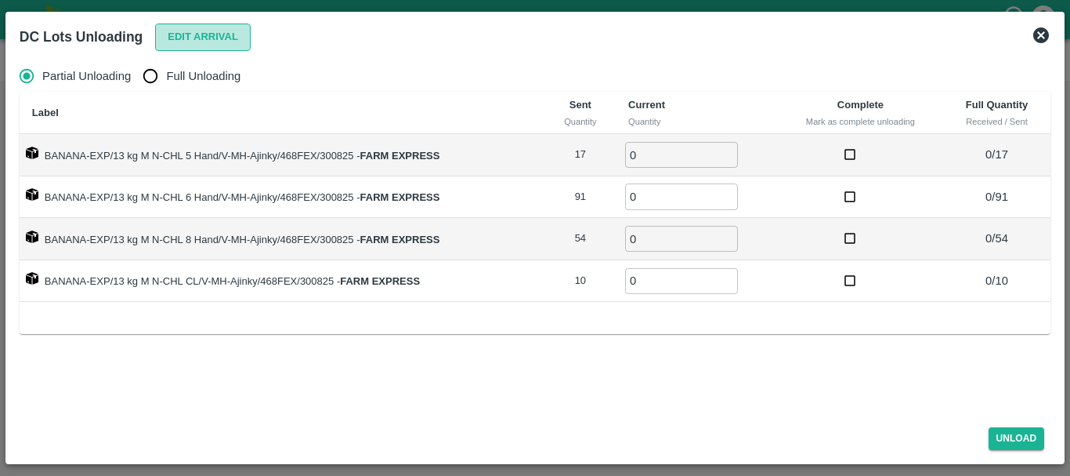
click at [187, 34] on button "Edit Arrival" at bounding box center [203, 37] width 96 height 27
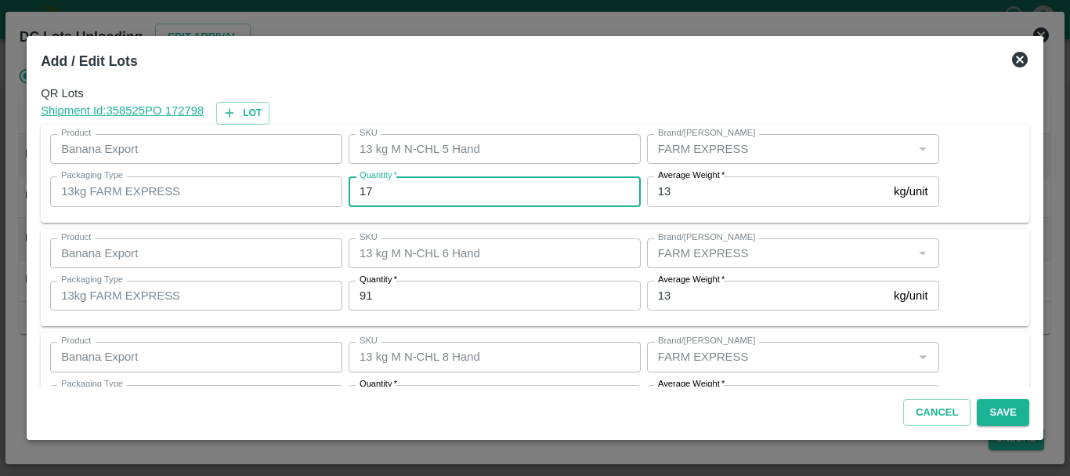
click at [443, 189] on input "17" at bounding box center [495, 191] width 292 height 30
type input "1"
type input "19"
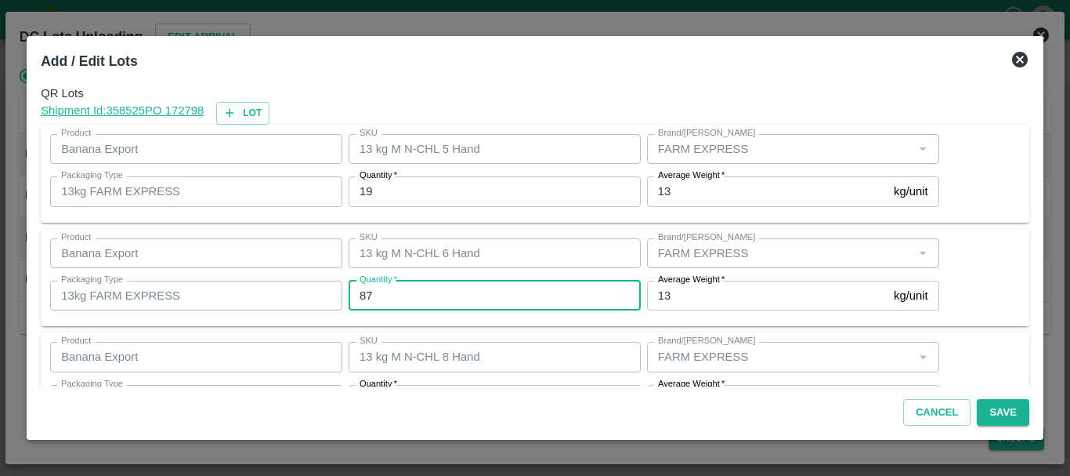
type input "87"
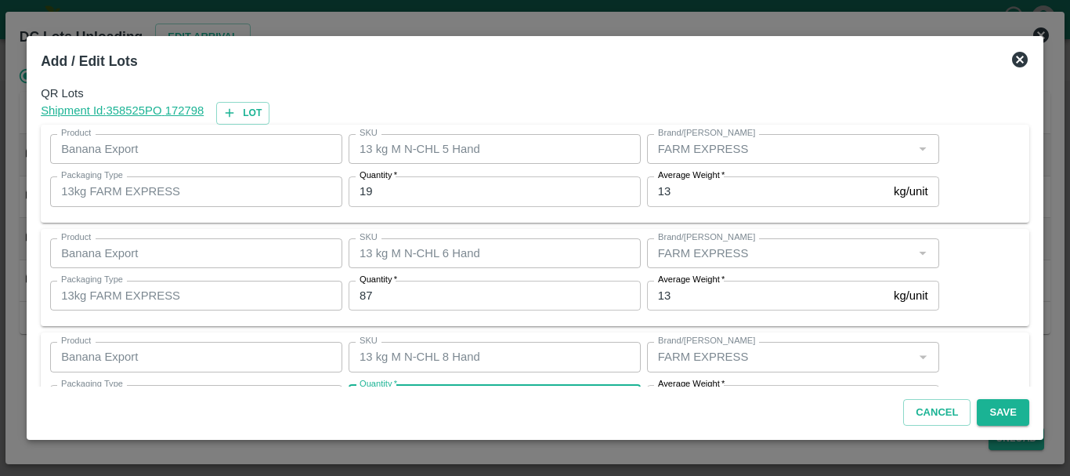
scroll to position [28, 0]
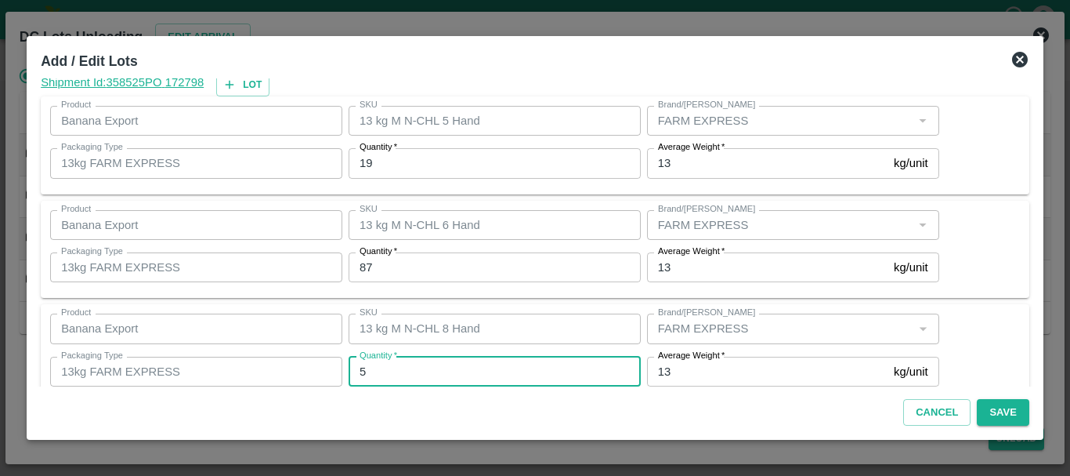
type input "54"
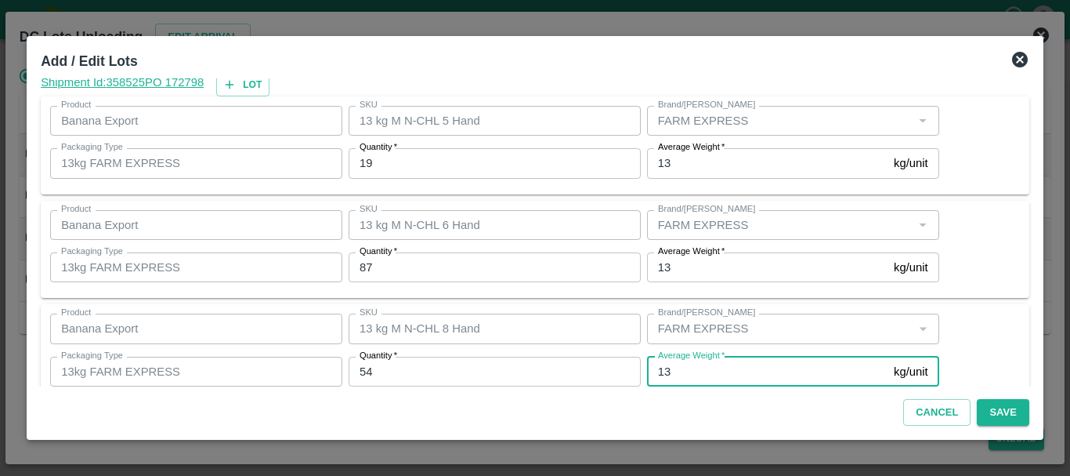
scroll to position [161, 0]
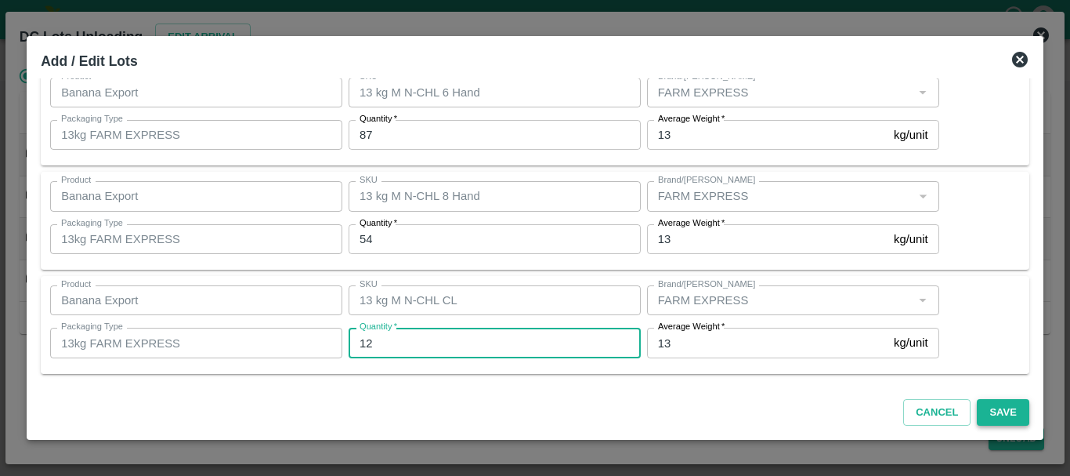
type input "12"
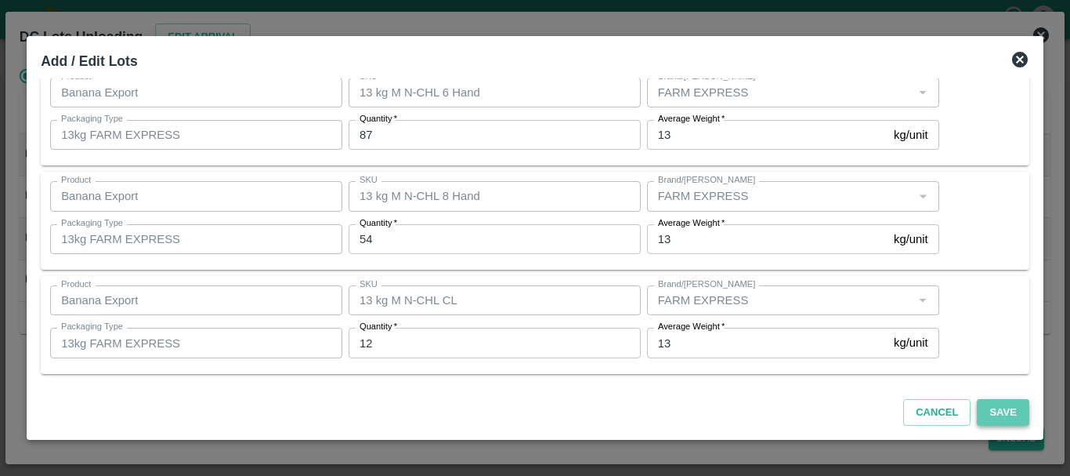
click at [986, 403] on button "Save" at bounding box center [1003, 412] width 52 height 27
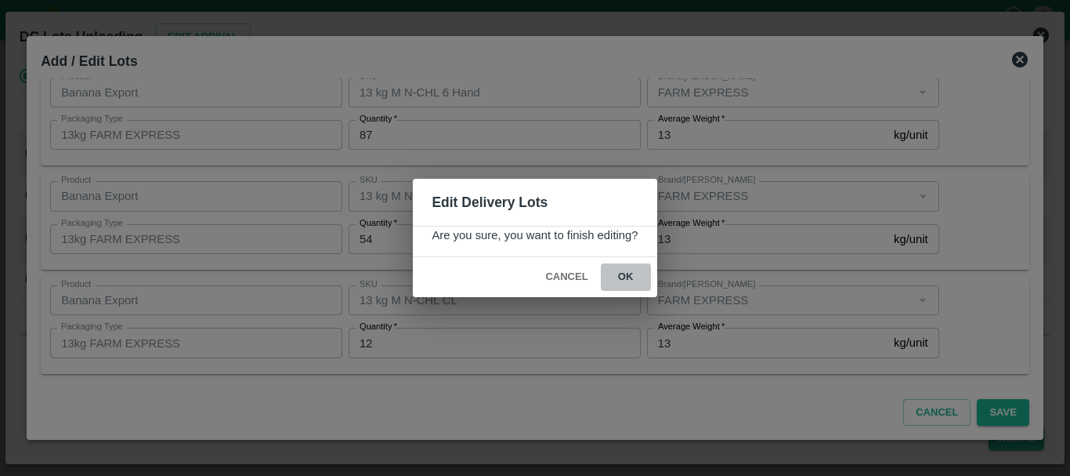
click at [650, 286] on button "ok" at bounding box center [626, 276] width 50 height 27
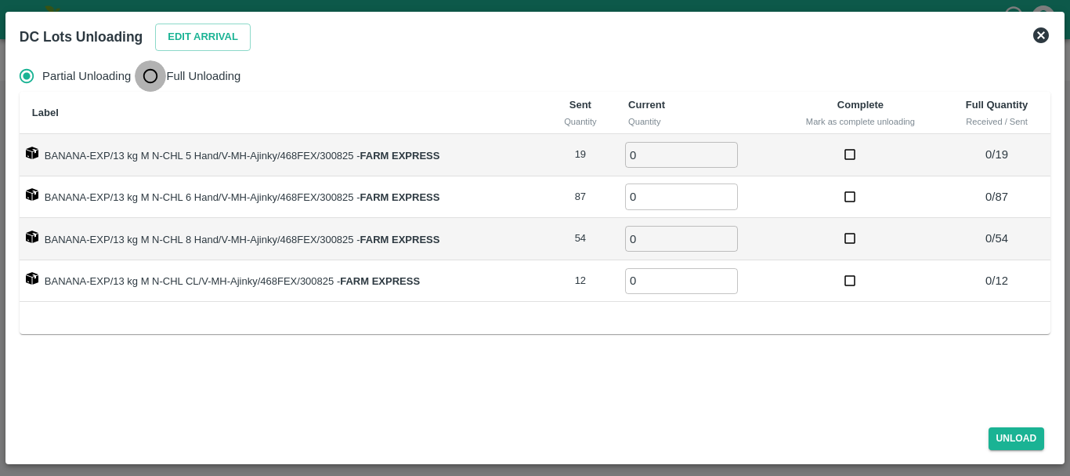
click at [158, 74] on input "Full Unloading" at bounding box center [150, 75] width 31 height 31
radio input "true"
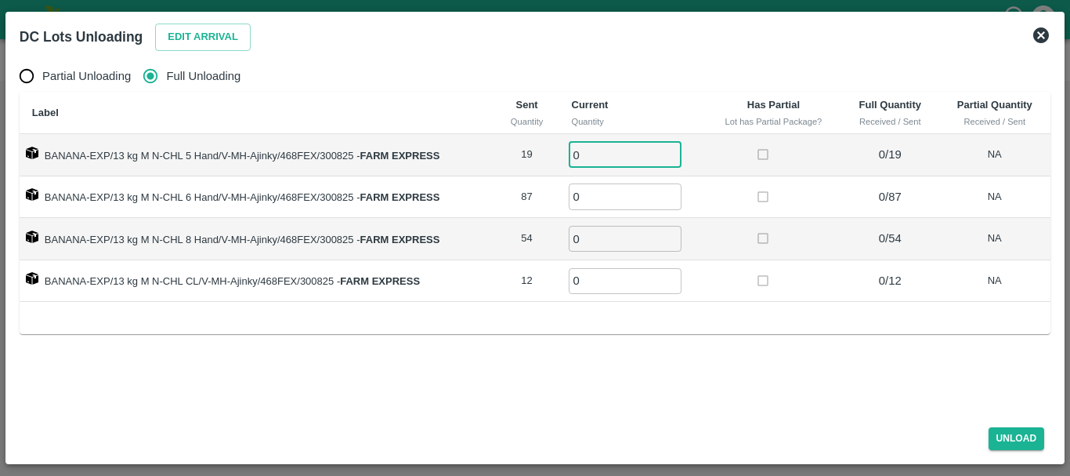
click at [605, 162] on input "0" at bounding box center [625, 155] width 113 height 26
type input "019"
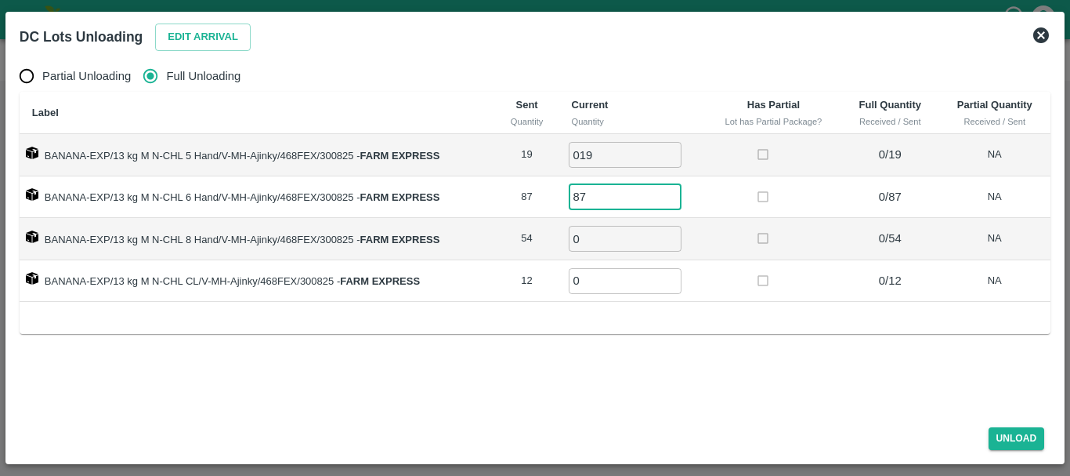
type input "87"
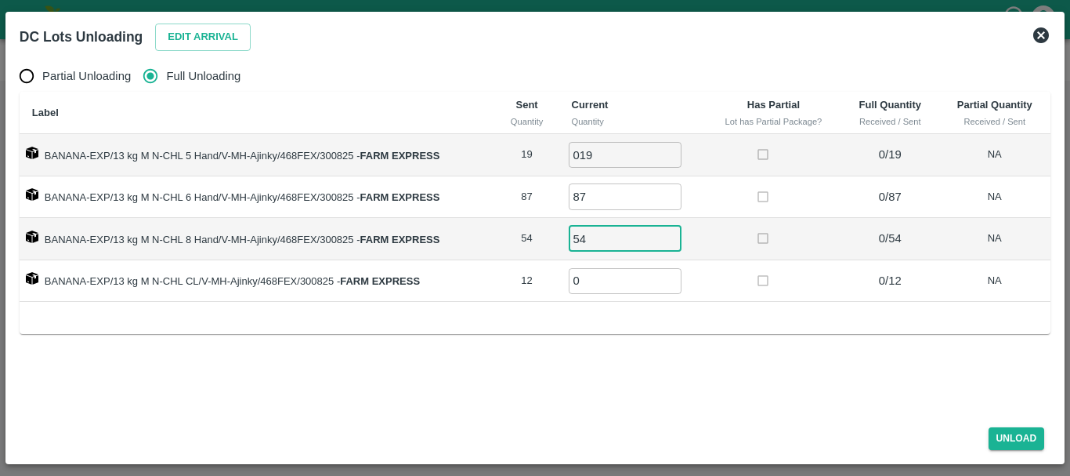
type input "54"
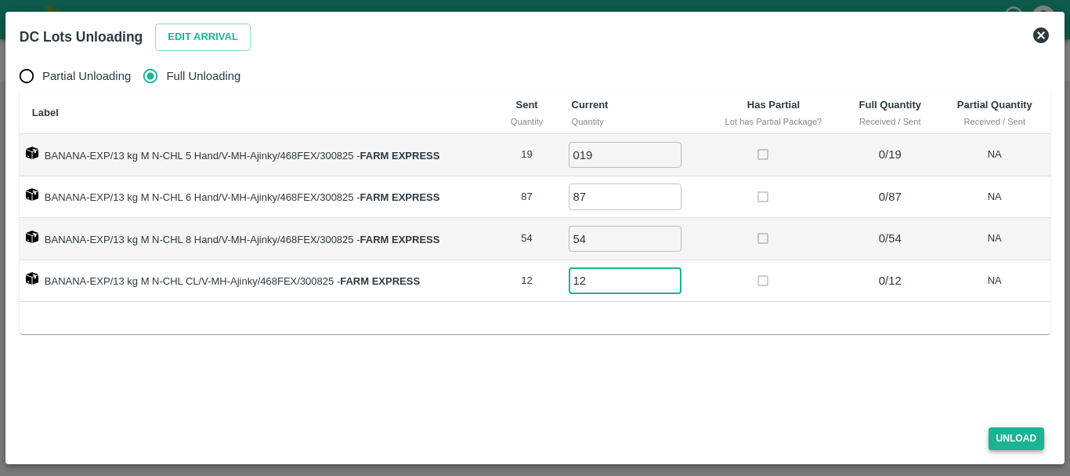
type input "12"
click at [992, 432] on button "Unload" at bounding box center [1017, 438] width 56 height 23
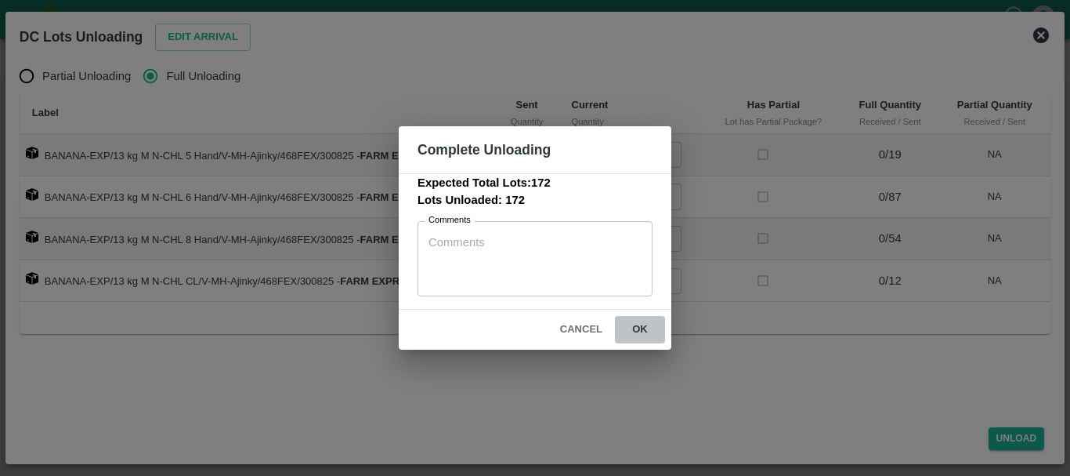
click at [648, 327] on button "ok" at bounding box center [640, 329] width 50 height 27
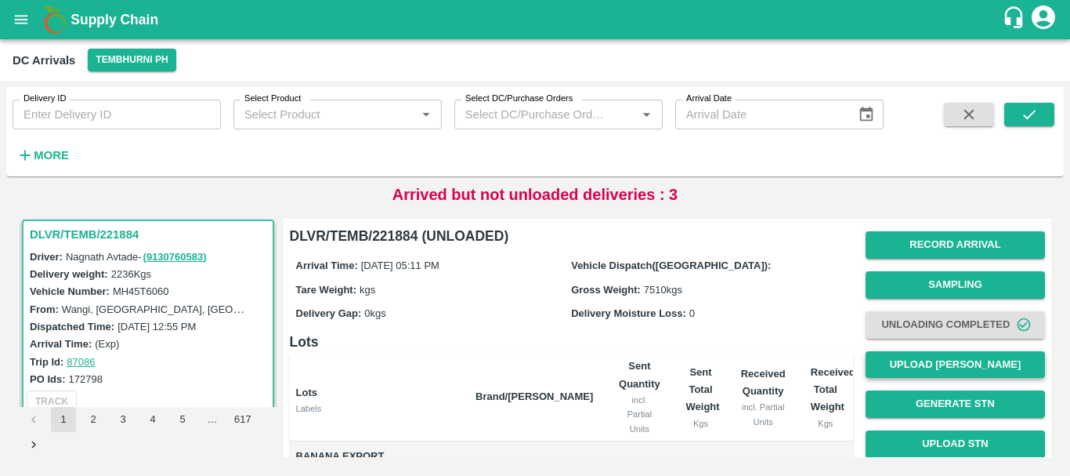
scroll to position [1, 0]
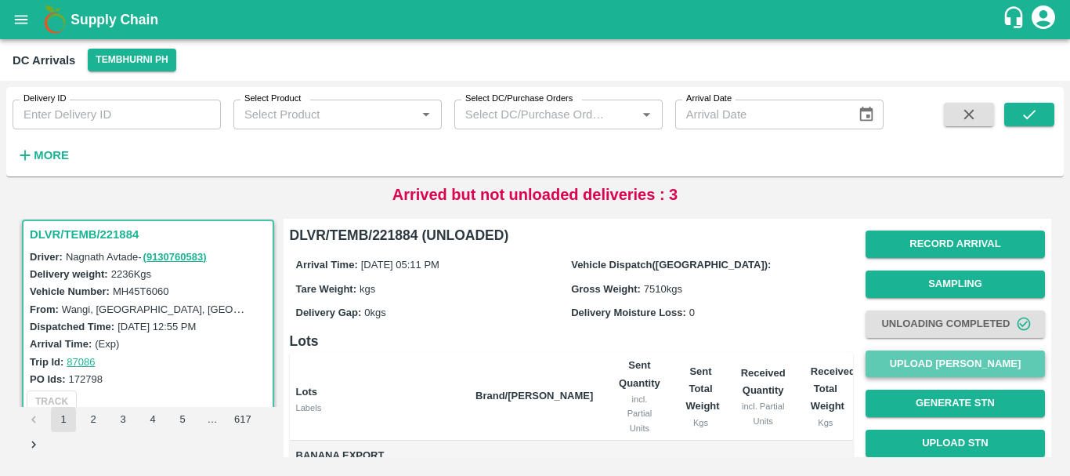
click at [910, 359] on button "Upload [PERSON_NAME]" at bounding box center [955, 363] width 179 height 27
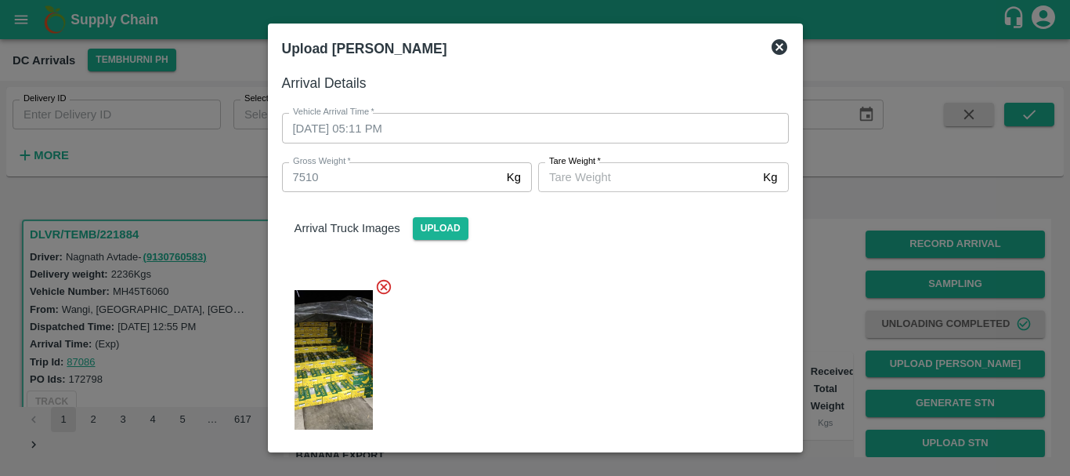
click at [641, 185] on input "[PERSON_NAME]   *" at bounding box center [647, 177] width 219 height 30
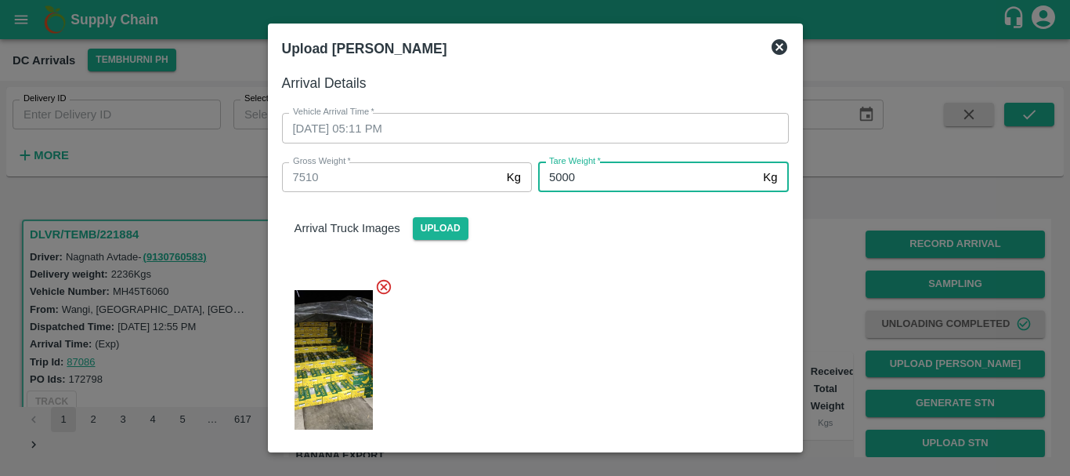
type input "5000"
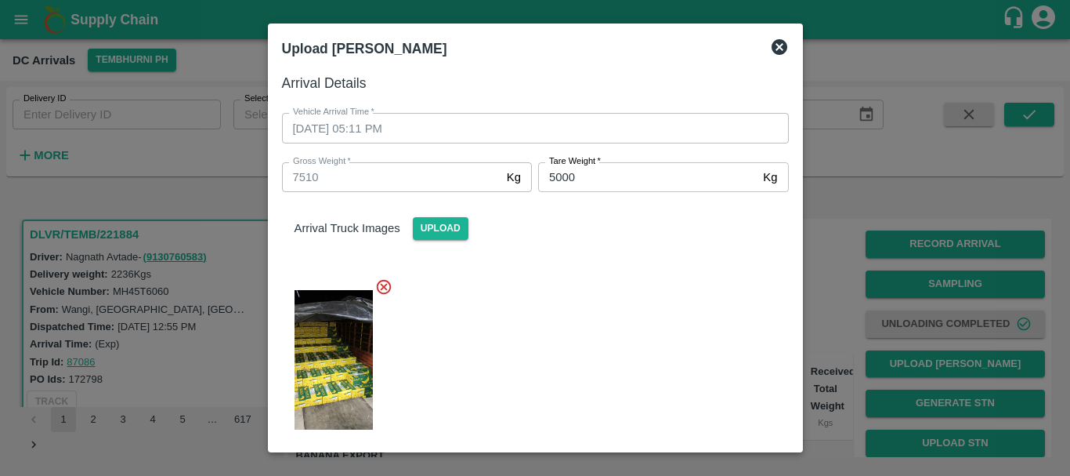
click at [603, 316] on div at bounding box center [528, 355] width 519 height 180
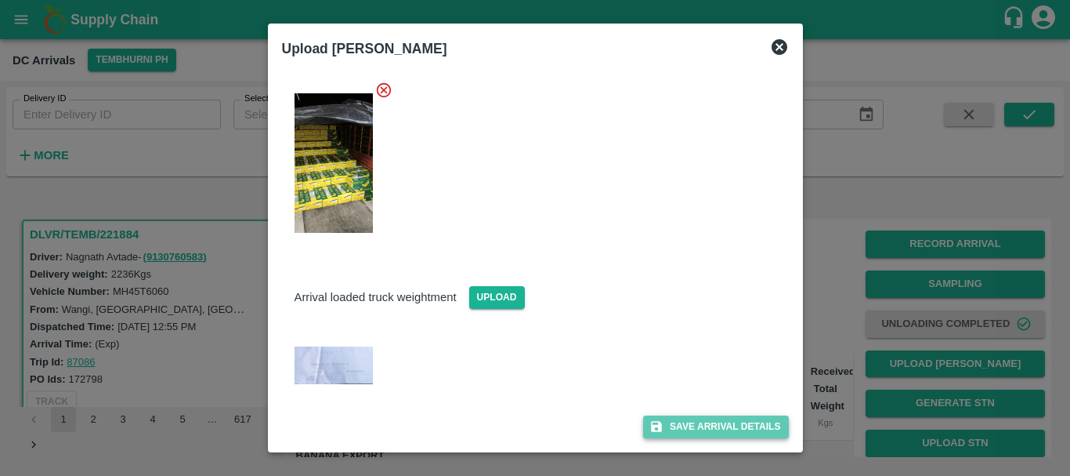
click at [693, 420] on button "Save Arrival Details" at bounding box center [715, 426] width 145 height 23
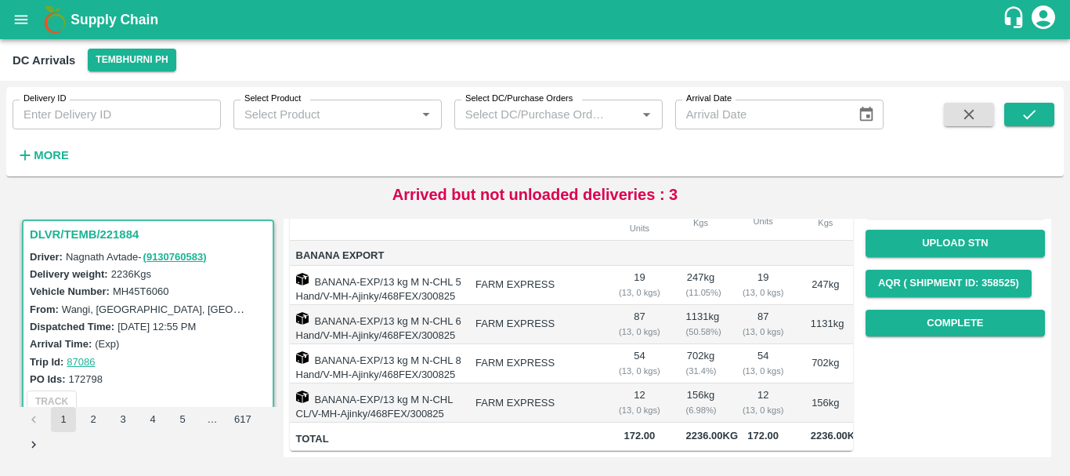
scroll to position [209, 0]
click at [954, 318] on button "Complete" at bounding box center [955, 322] width 179 height 27
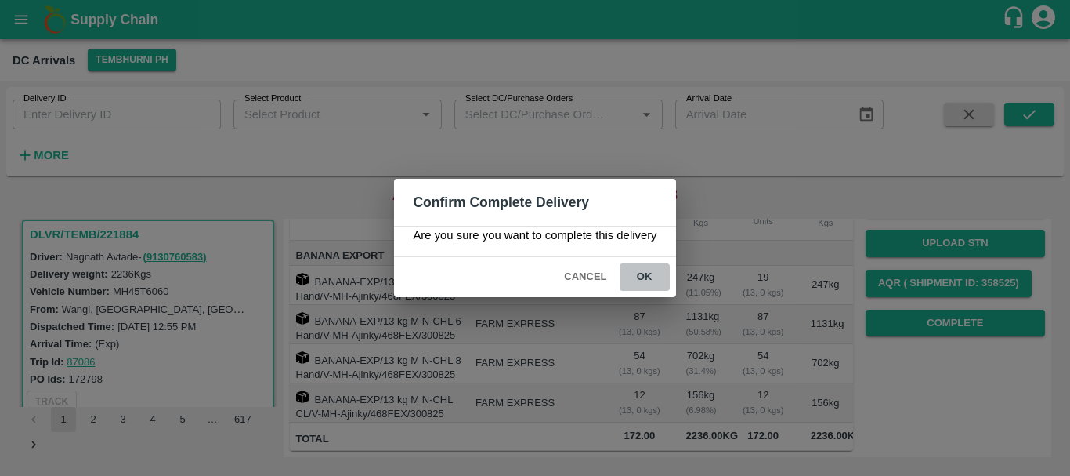
click at [650, 286] on button "ok" at bounding box center [645, 276] width 50 height 27
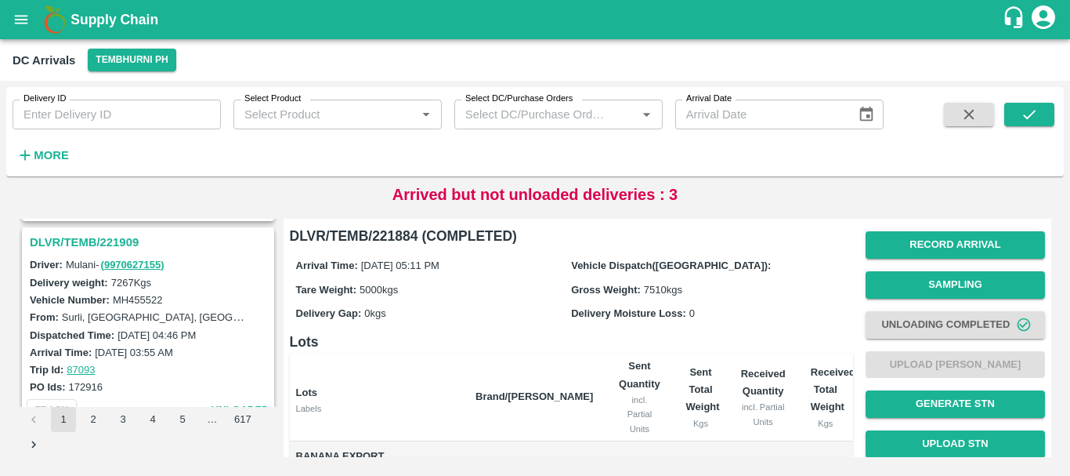
scroll to position [1626, 0]
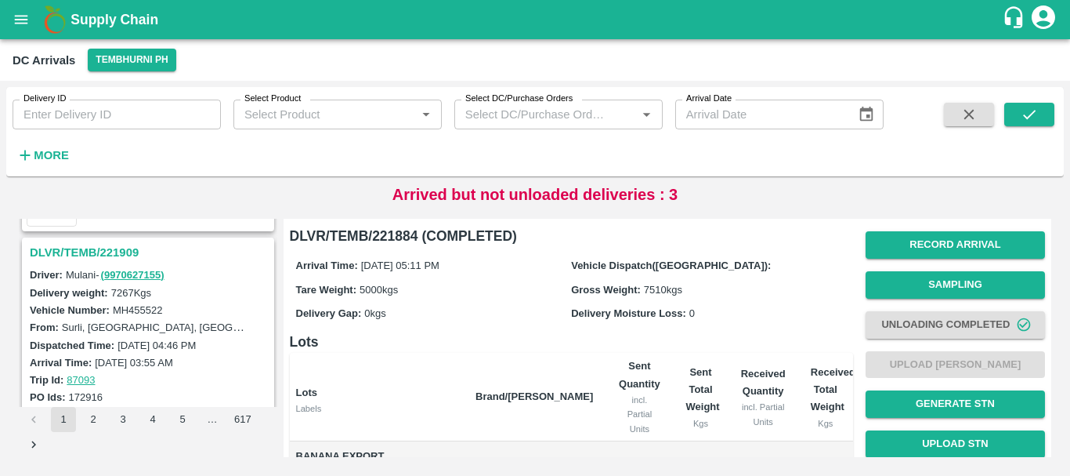
click at [102, 243] on h3 "DLVR/TEMB/221909" at bounding box center [150, 252] width 241 height 20
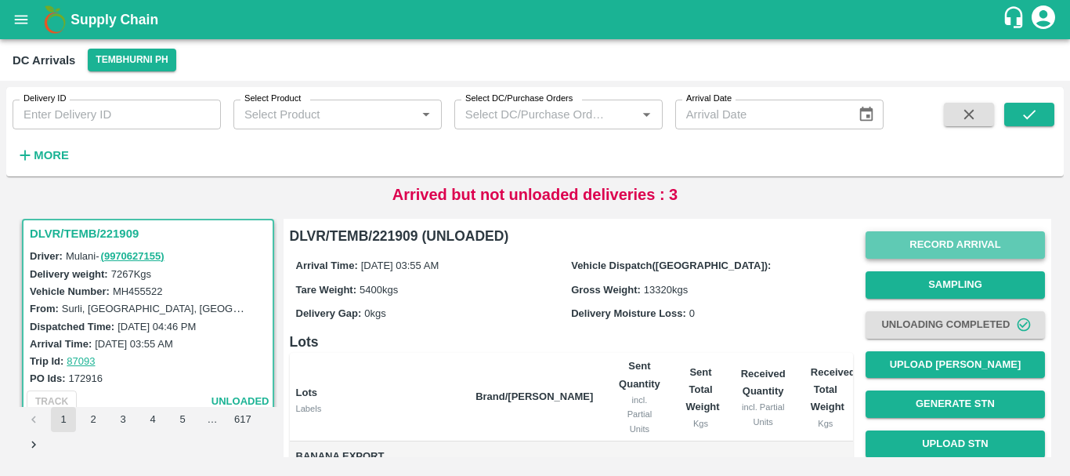
click at [924, 253] on button "Record Arrival" at bounding box center [955, 244] width 179 height 27
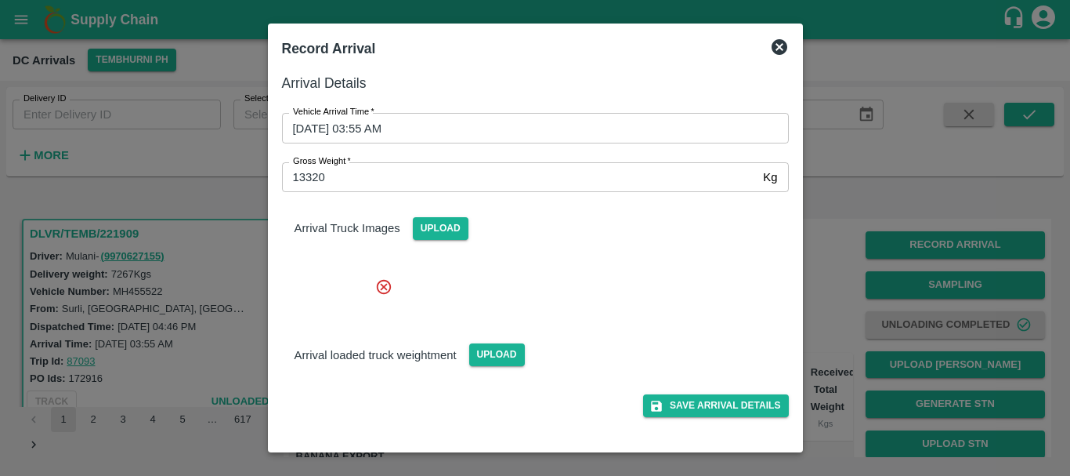
scroll to position [154, 0]
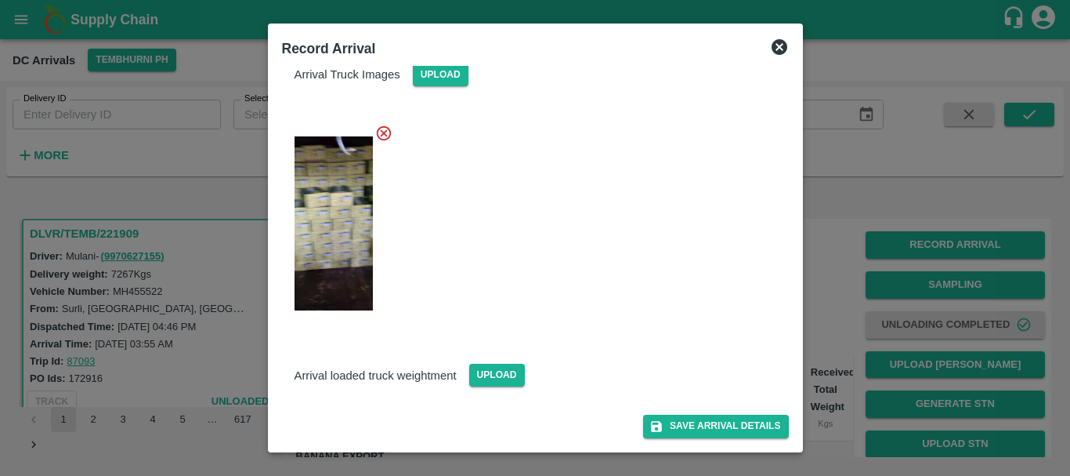
click at [856, 233] on div at bounding box center [535, 238] width 1070 height 476
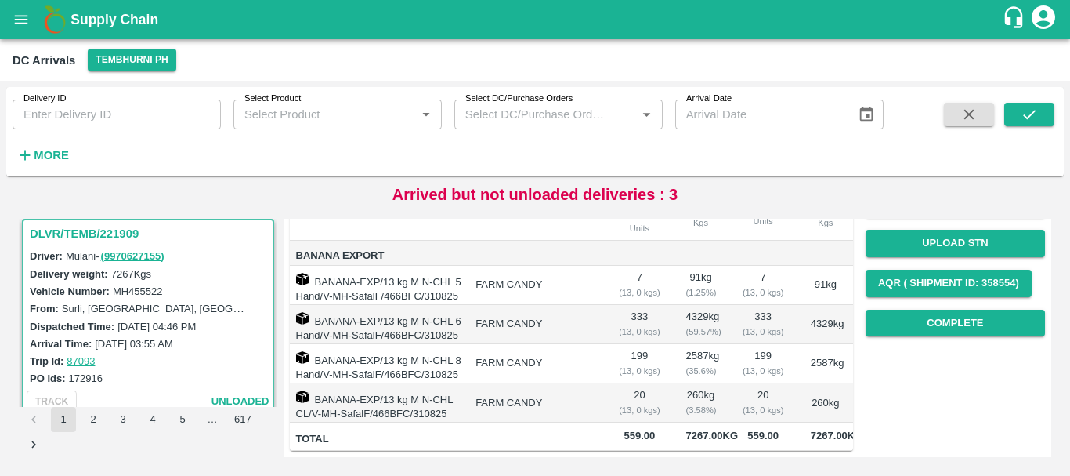
scroll to position [0, 0]
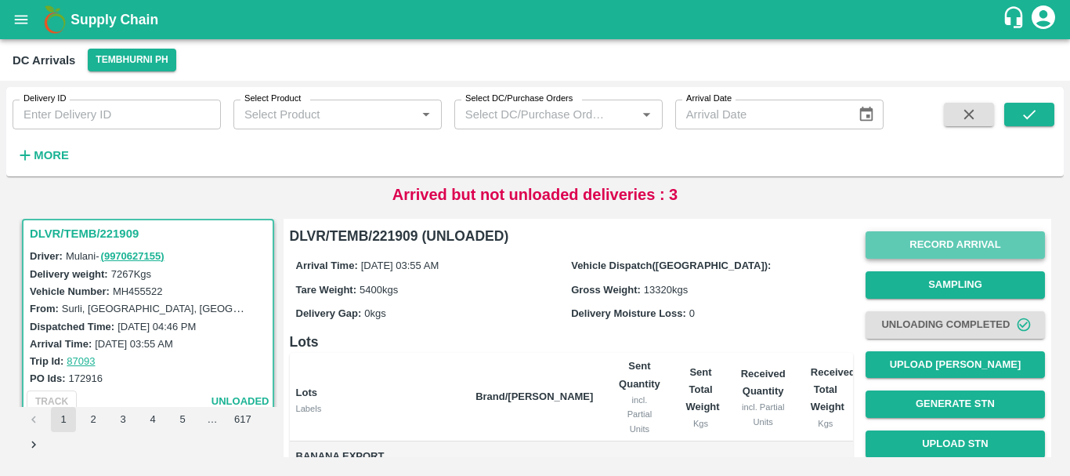
click at [931, 253] on button "Record Arrival" at bounding box center [955, 244] width 179 height 27
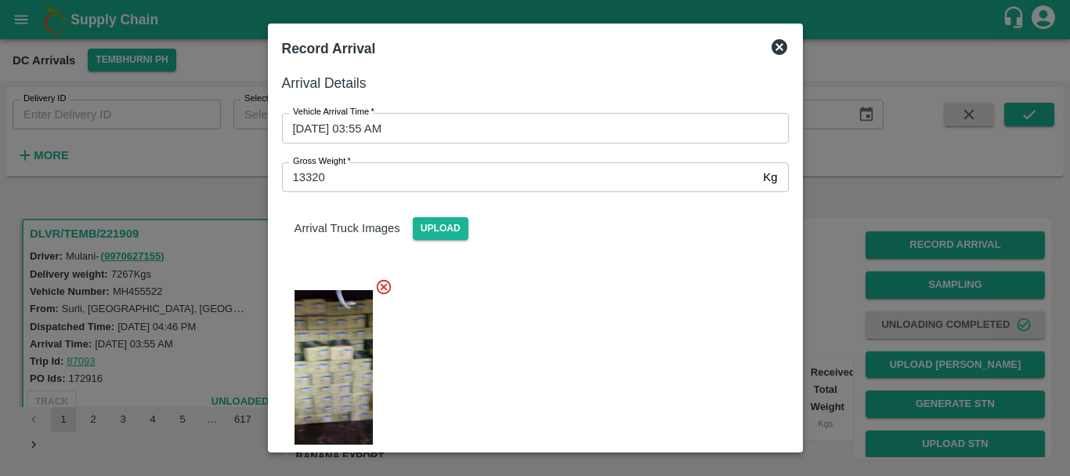
scroll to position [154, 0]
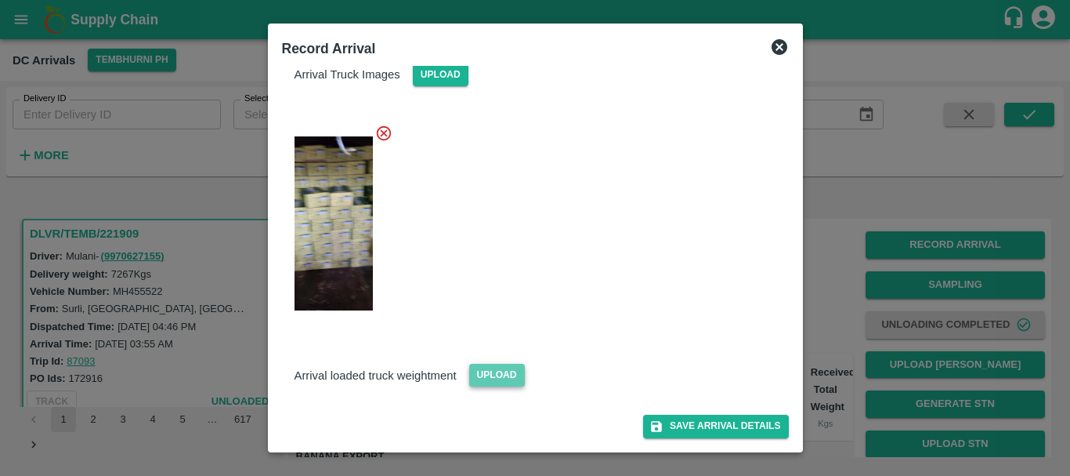
click at [498, 374] on span "Upload" at bounding box center [497, 374] width 56 height 23
click at [0, 0] on input "Upload" at bounding box center [0, 0] width 0 height 0
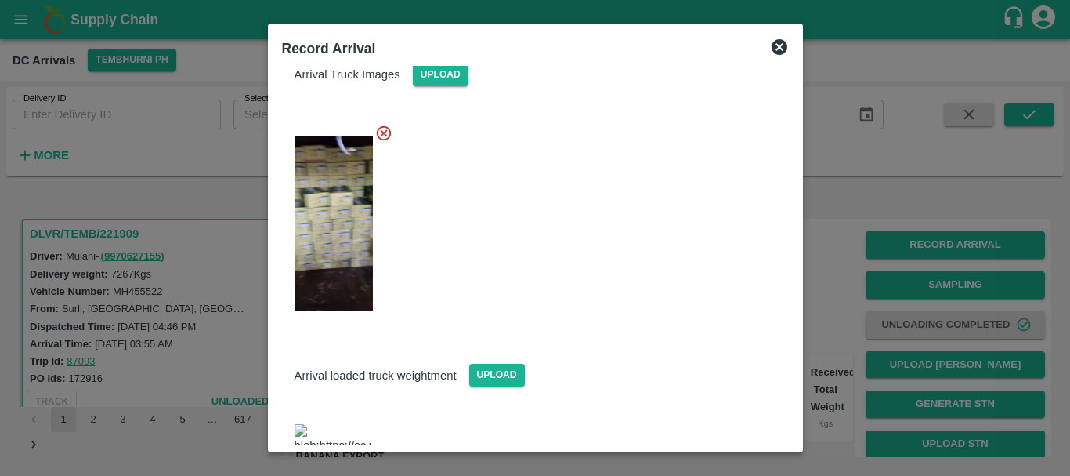
scroll to position [342, 0]
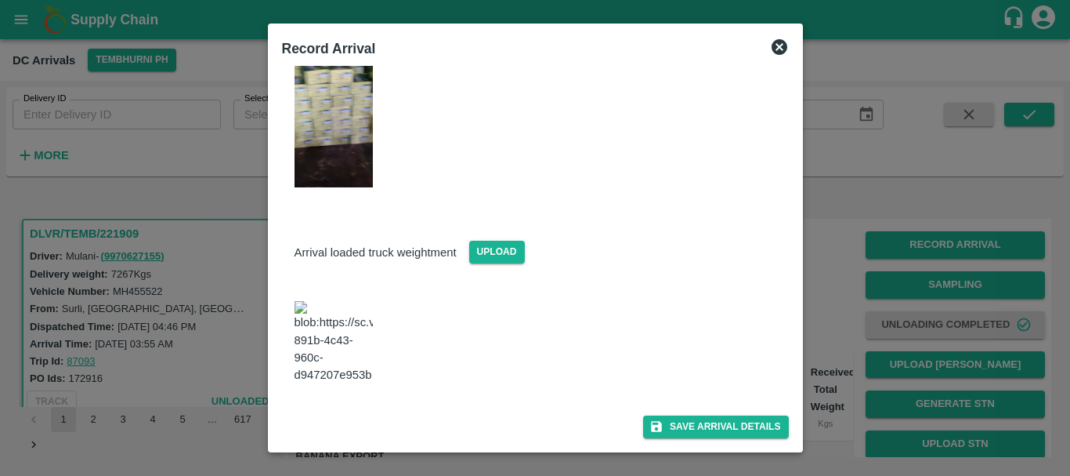
click at [331, 313] on img at bounding box center [334, 342] width 78 height 82
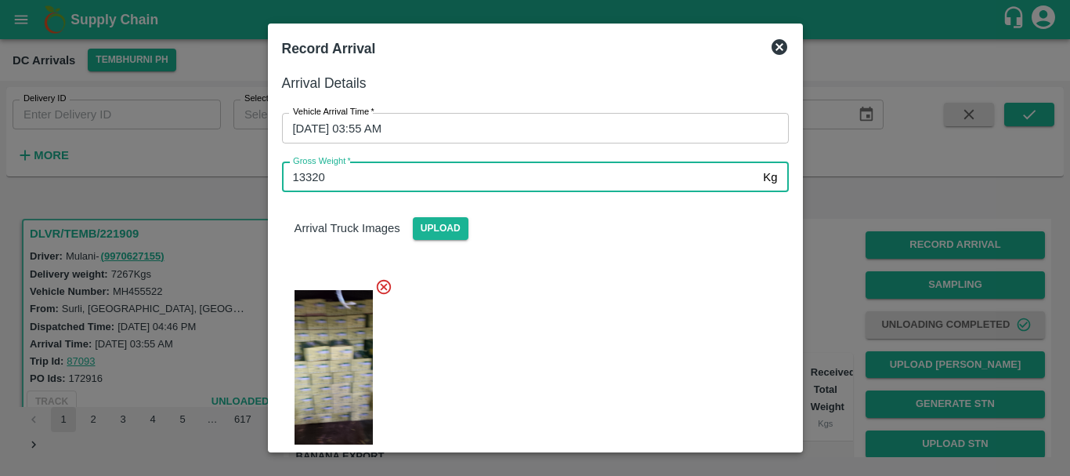
click at [519, 172] on input "13320" at bounding box center [520, 177] width 476 height 30
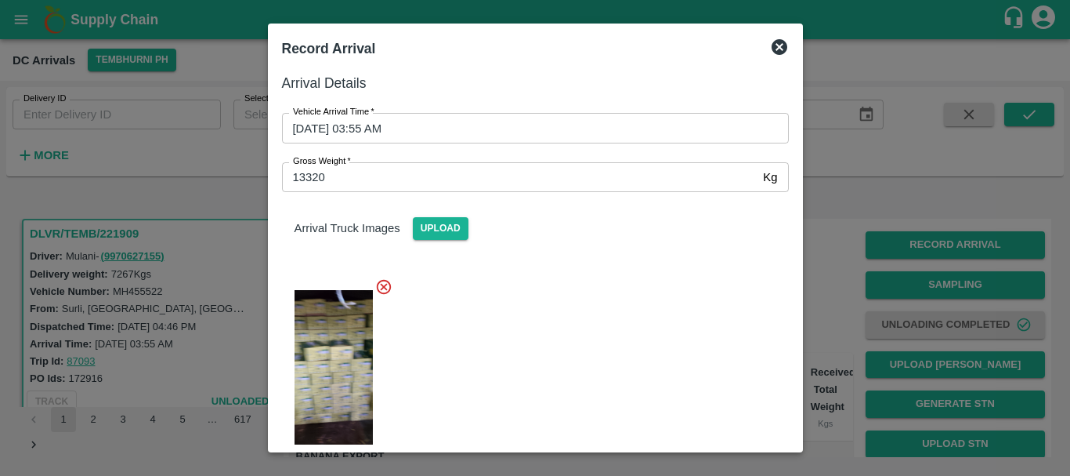
click at [611, 291] on div at bounding box center [528, 372] width 519 height 215
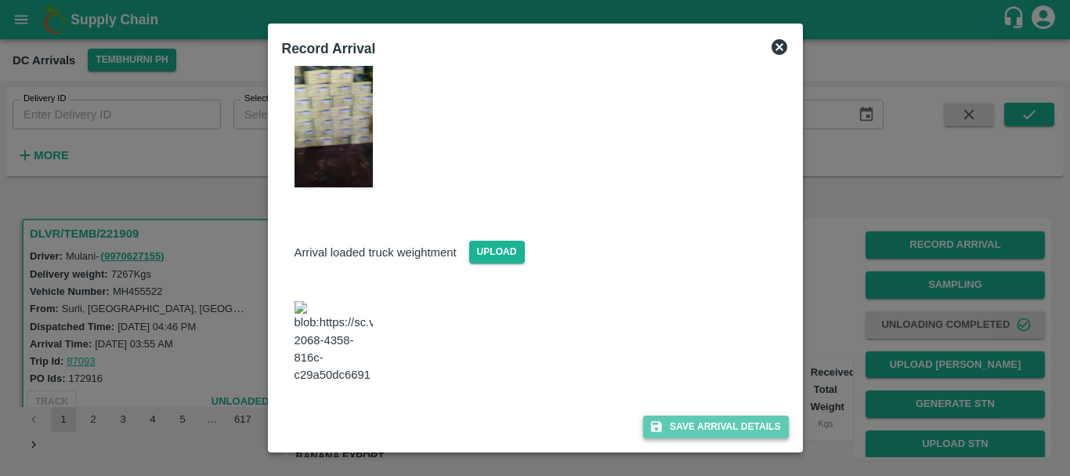
click at [726, 425] on button "Save Arrival Details" at bounding box center [715, 426] width 145 height 23
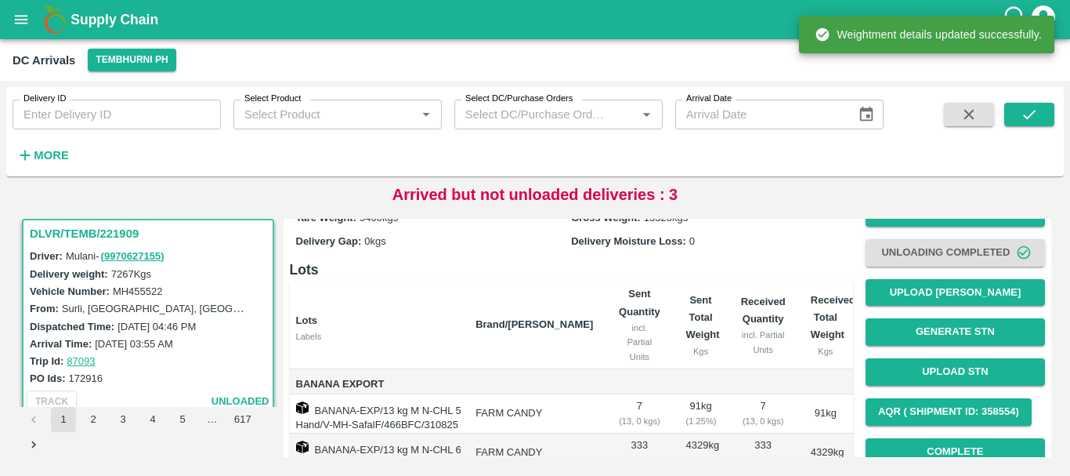
scroll to position [3, 0]
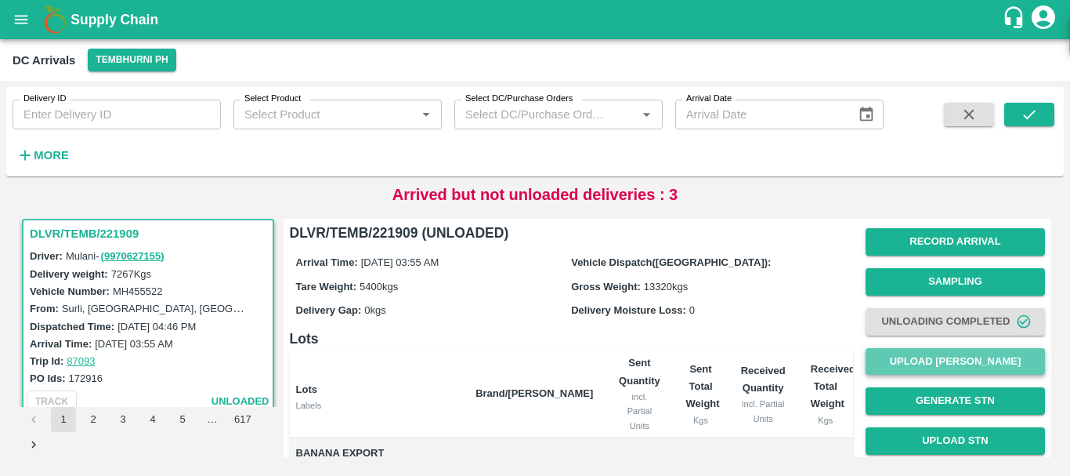
click at [926, 363] on button "Upload [PERSON_NAME]" at bounding box center [955, 361] width 179 height 27
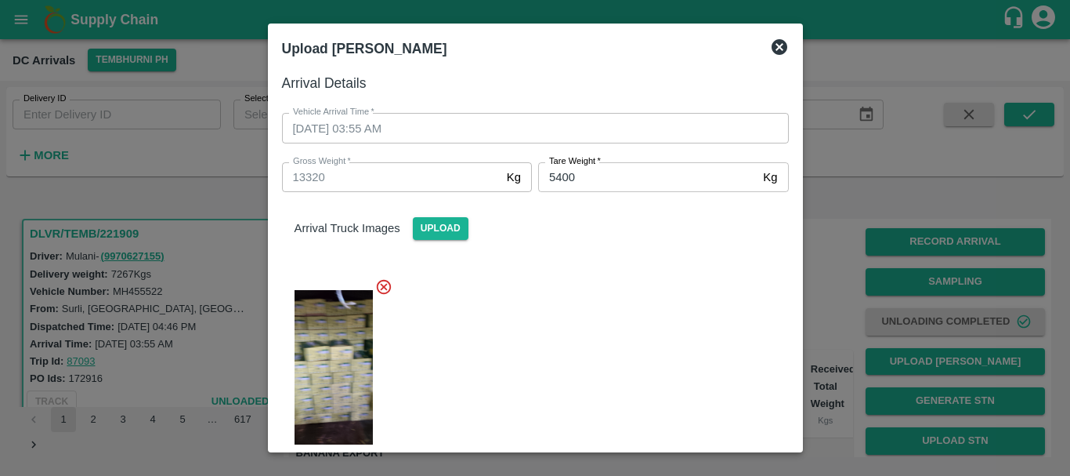
scroll to position [342, 0]
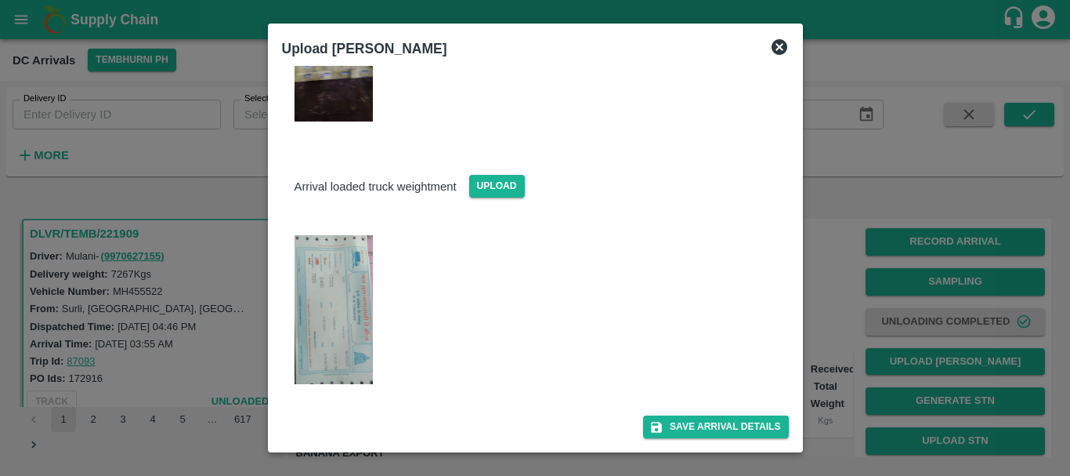
click at [839, 353] on div at bounding box center [535, 238] width 1070 height 476
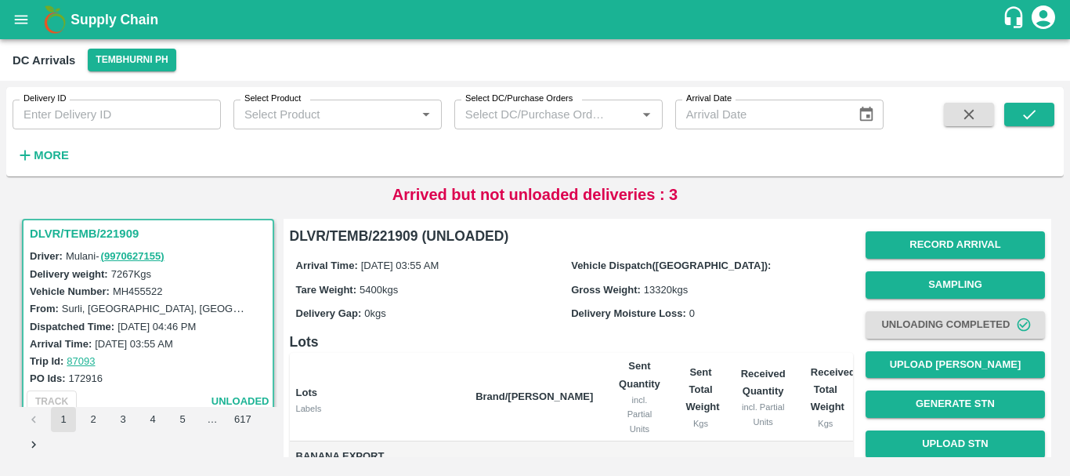
scroll to position [257, 0]
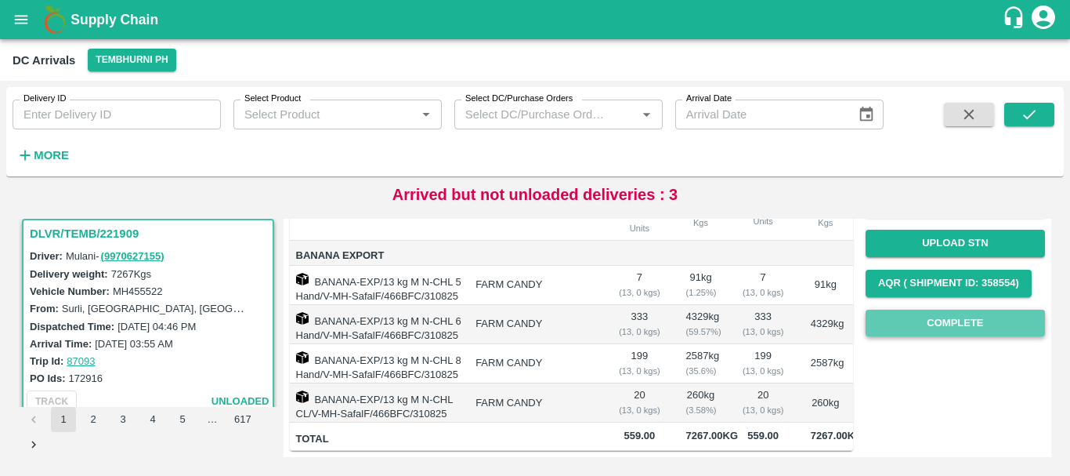
click at [914, 309] on button "Complete" at bounding box center [955, 322] width 179 height 27
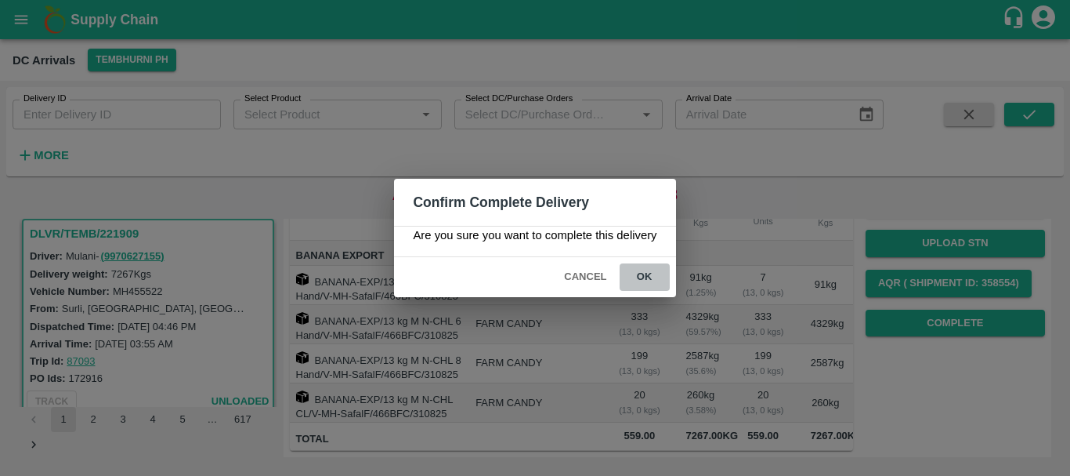
click at [657, 274] on button "ok" at bounding box center [645, 276] width 50 height 27
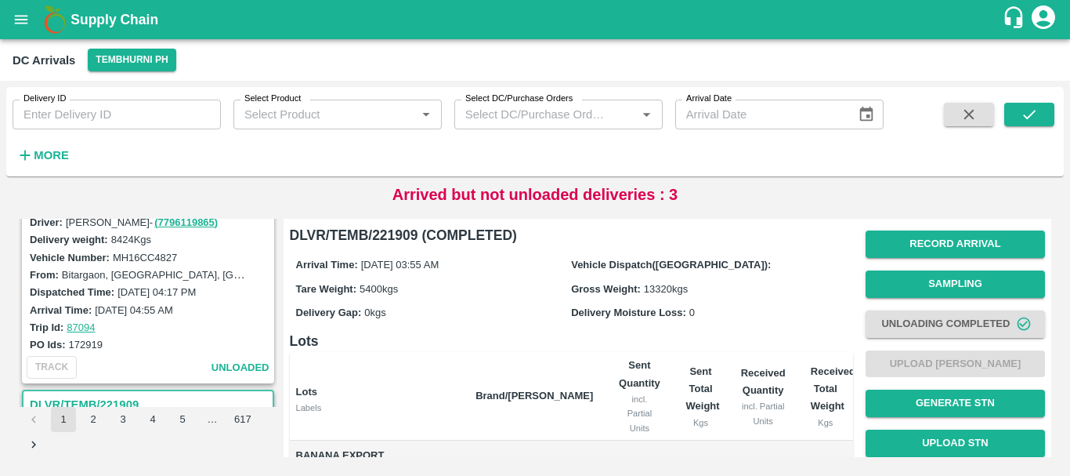
scroll to position [1402, 0]
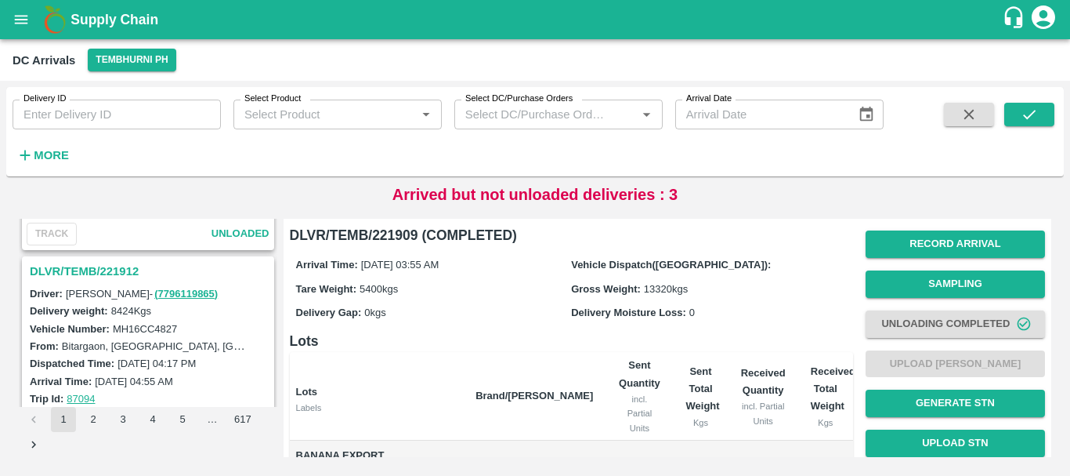
click at [98, 268] on h3 "DLVR/TEMB/221912" at bounding box center [150, 271] width 241 height 20
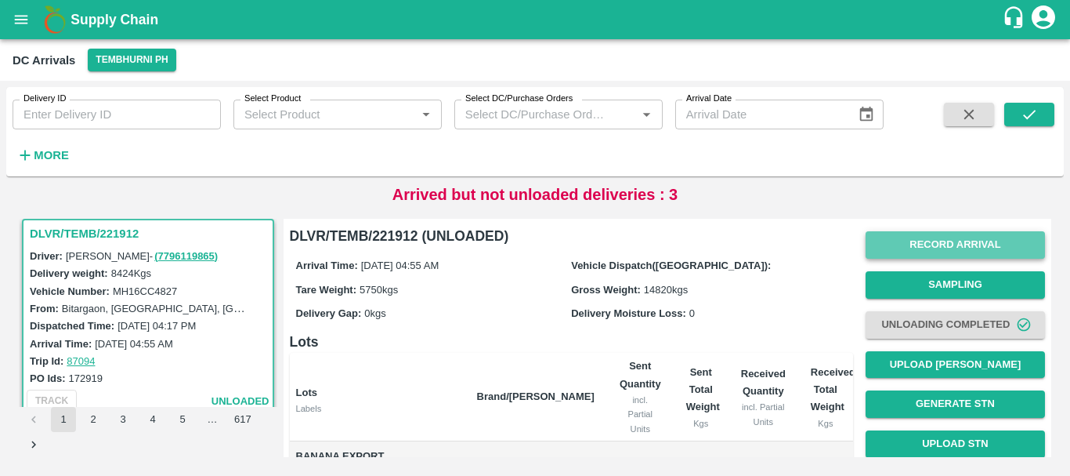
click at [906, 247] on button "Record Arrival" at bounding box center [955, 244] width 179 height 27
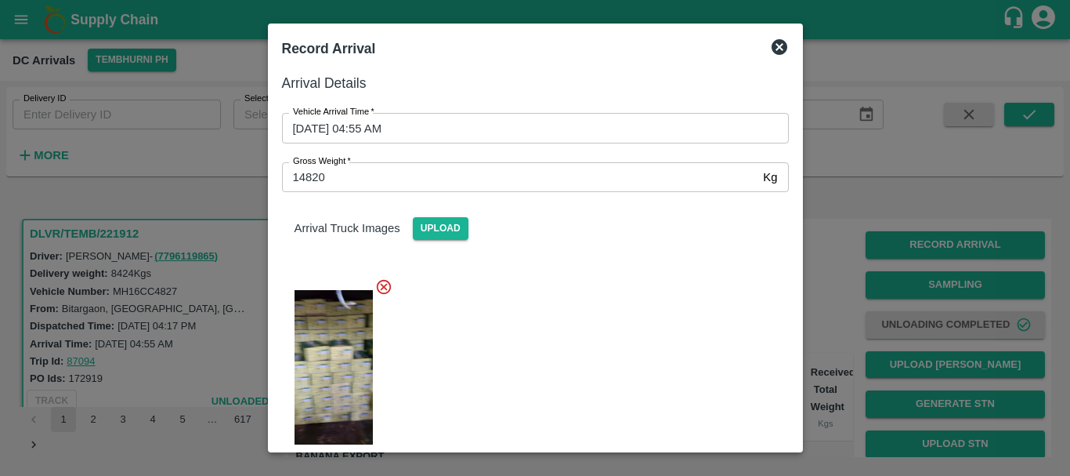
scroll to position [154, 0]
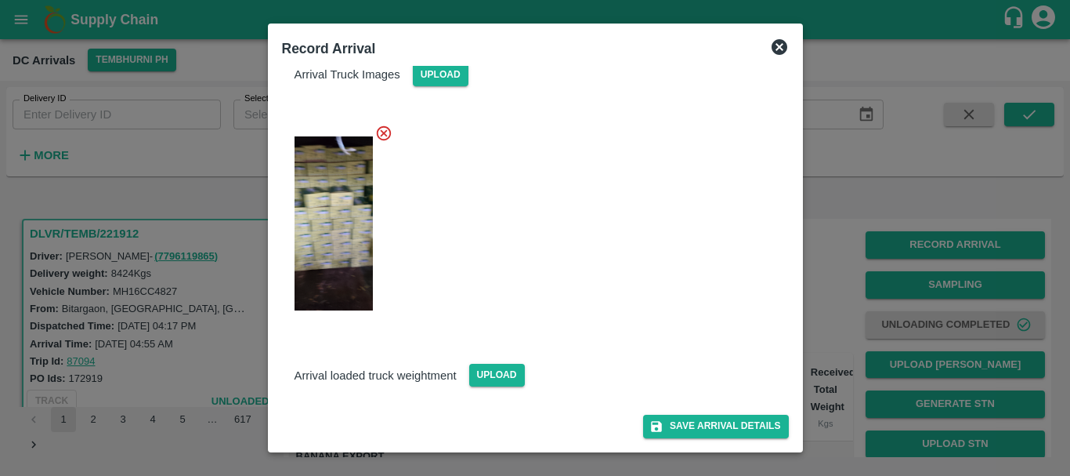
click at [826, 241] on div at bounding box center [535, 238] width 1070 height 476
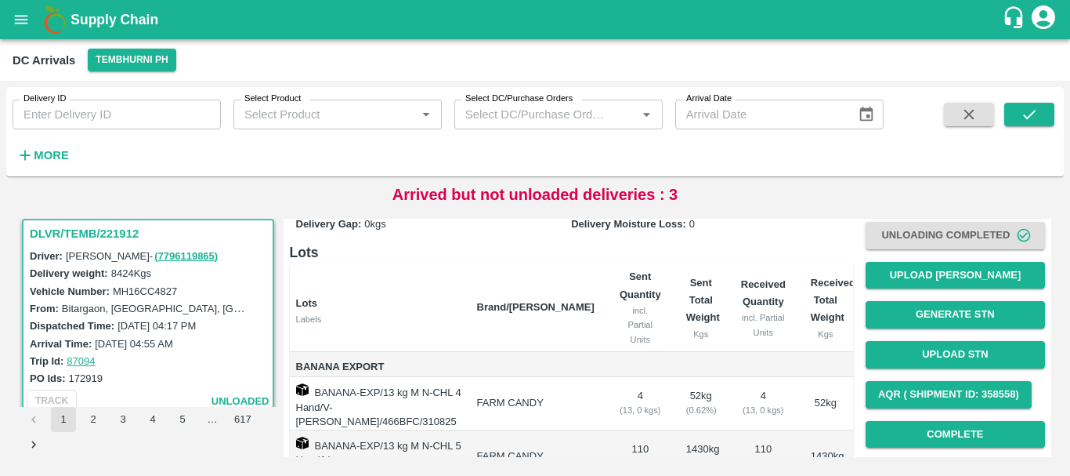
scroll to position [0, 0]
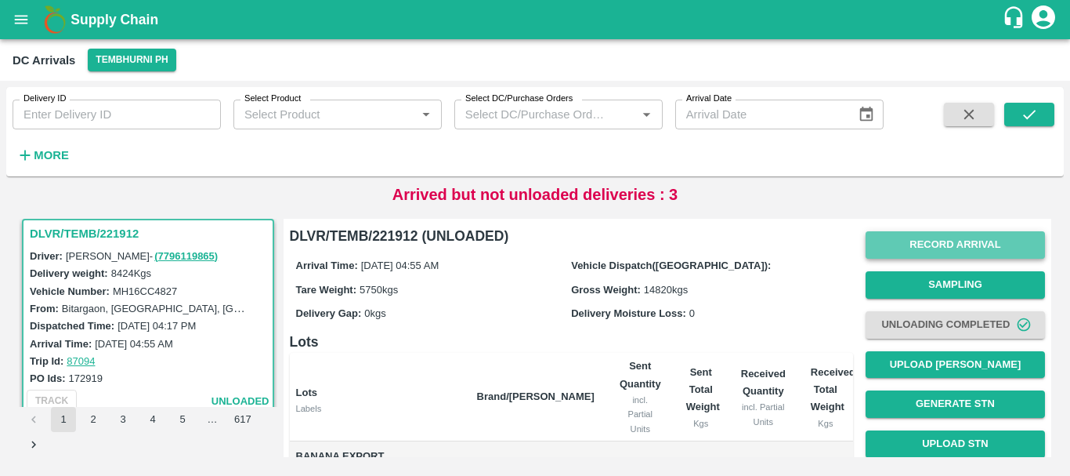
click at [908, 241] on button "Record Arrival" at bounding box center [955, 244] width 179 height 27
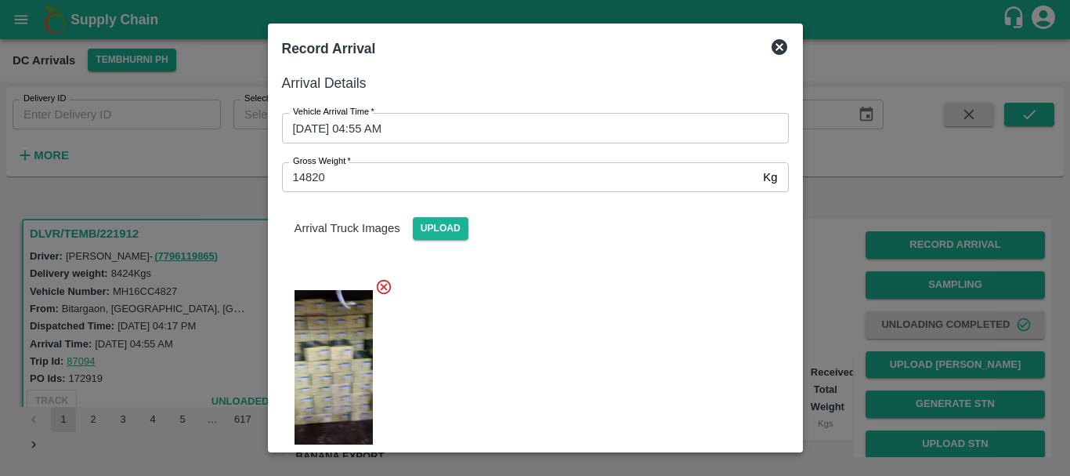
scroll to position [154, 0]
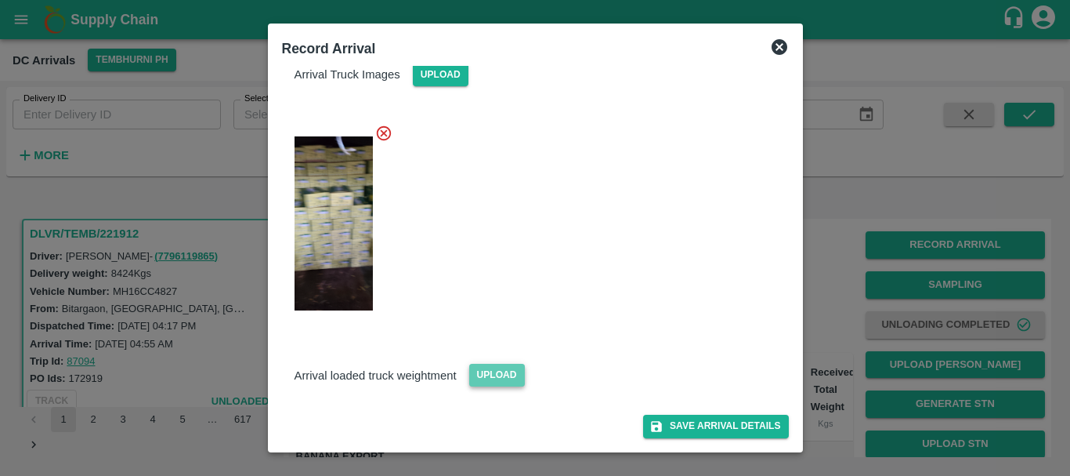
click at [483, 378] on span "Upload" at bounding box center [497, 374] width 56 height 23
click at [0, 0] on input "Upload" at bounding box center [0, 0] width 0 height 0
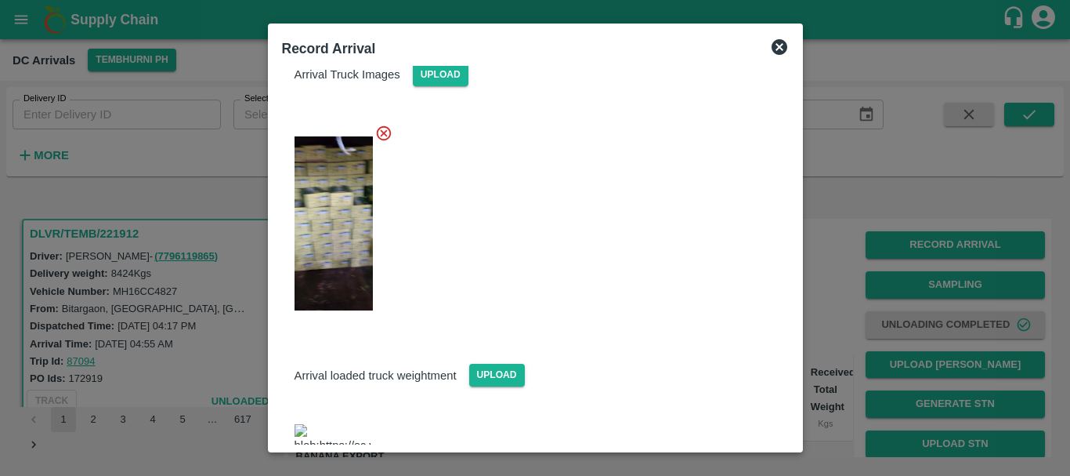
scroll to position [222, 0]
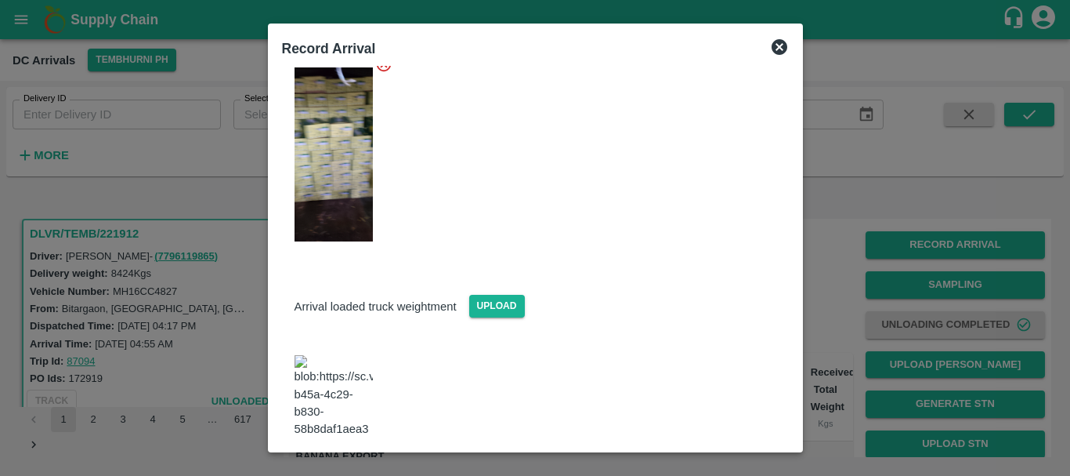
click at [335, 361] on img at bounding box center [334, 396] width 78 height 82
click at [671, 469] on button "Save Arrival Details" at bounding box center [715, 480] width 145 height 23
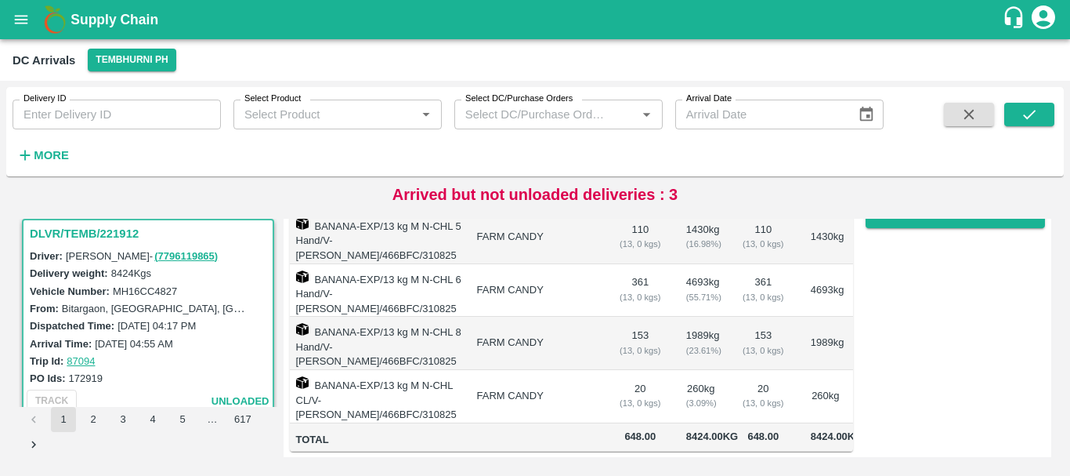
scroll to position [0, 0]
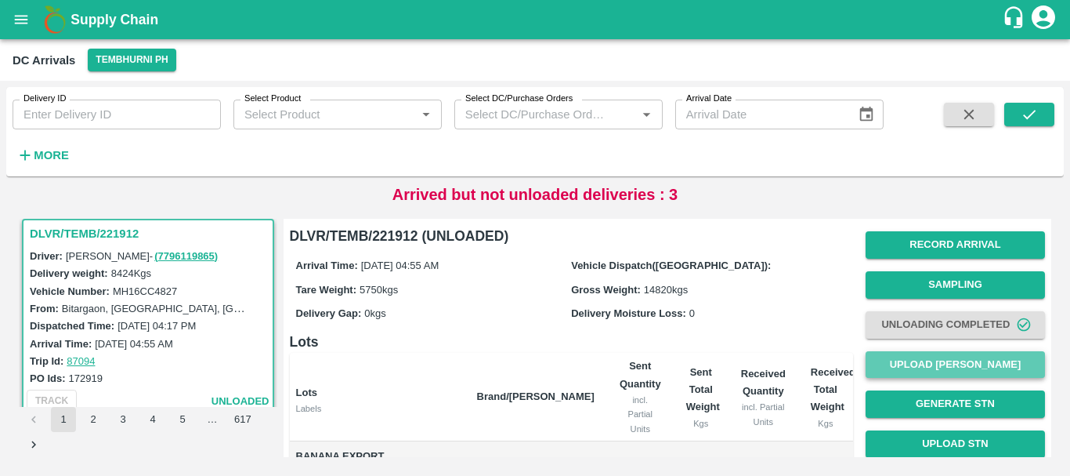
click at [922, 360] on button "Upload [PERSON_NAME]" at bounding box center [955, 364] width 179 height 27
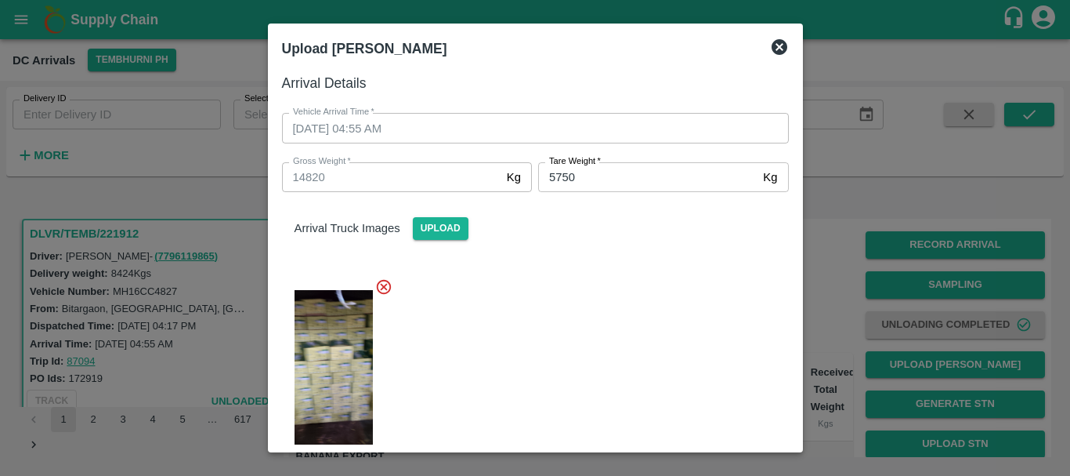
click at [840, 285] on div at bounding box center [535, 238] width 1070 height 476
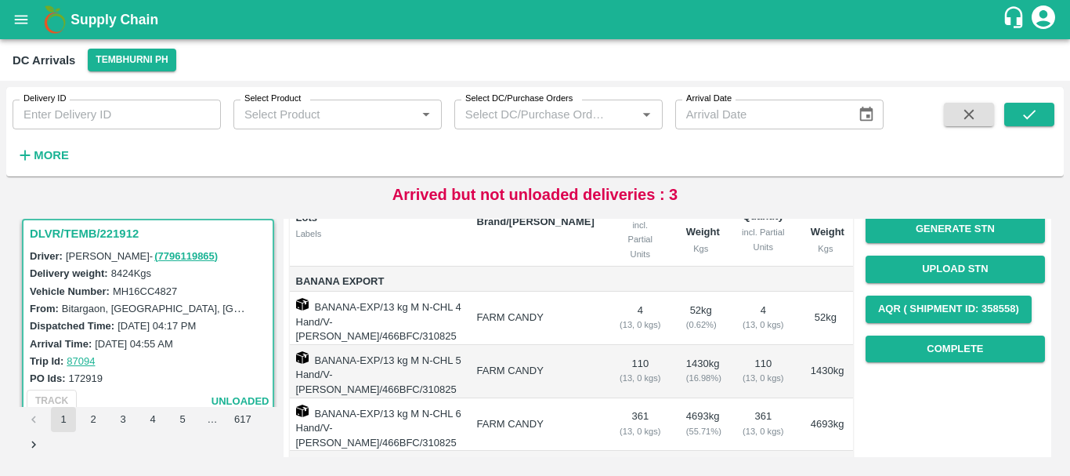
scroll to position [174, 0]
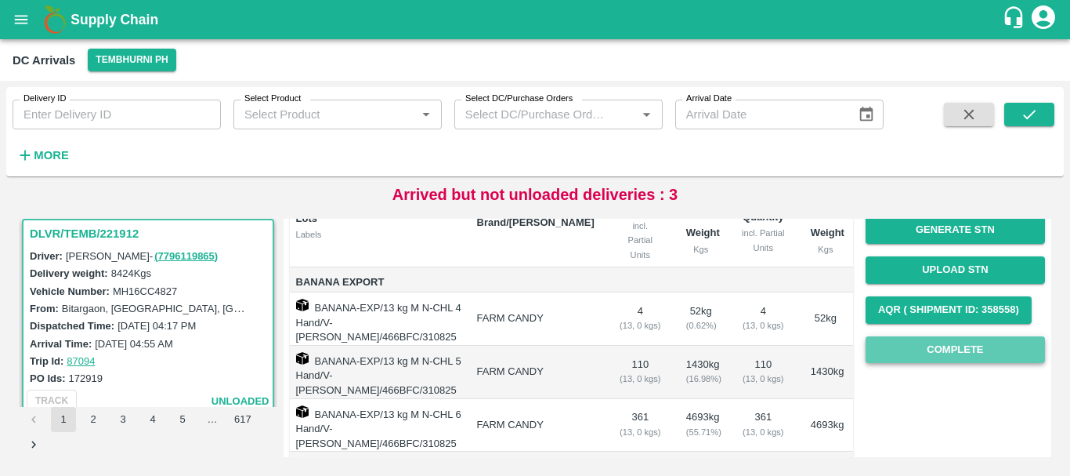
click at [927, 338] on button "Complete" at bounding box center [955, 349] width 179 height 27
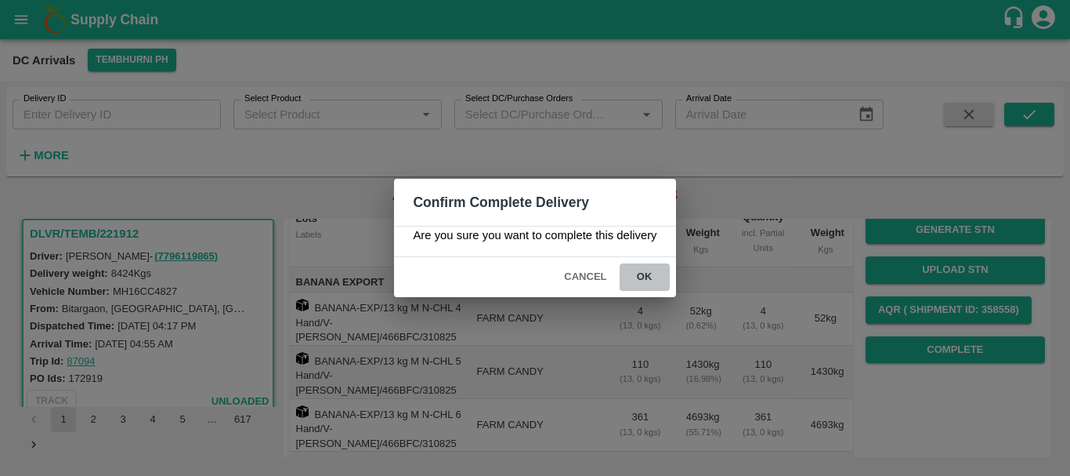
click at [642, 273] on button "ok" at bounding box center [645, 276] width 50 height 27
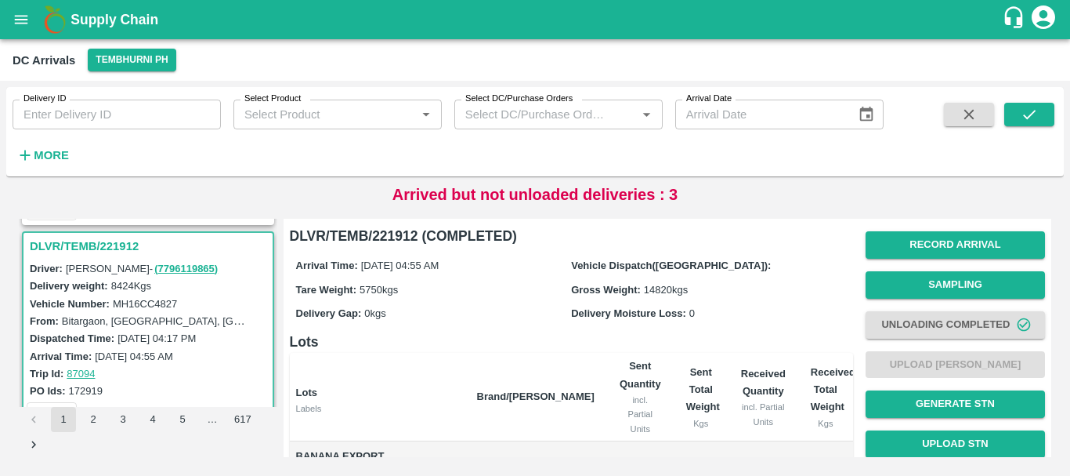
scroll to position [310, 0]
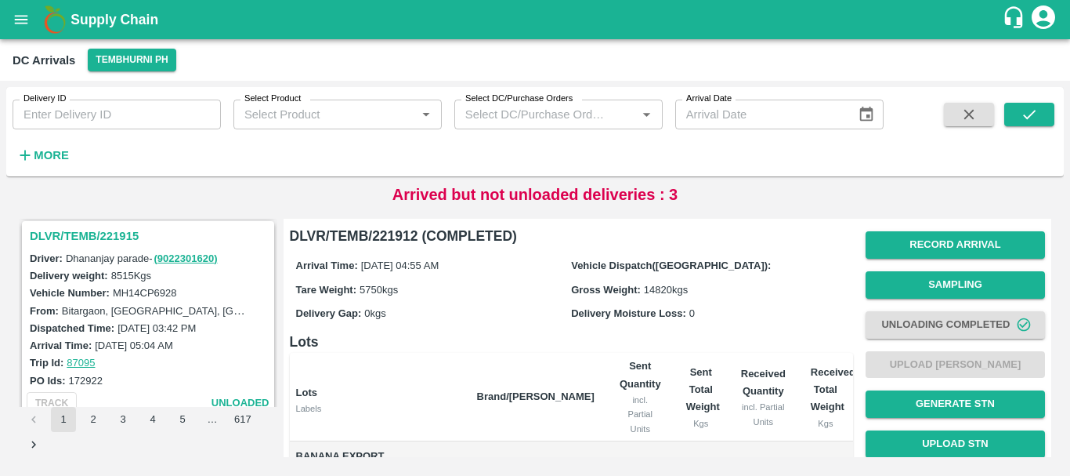
click at [119, 237] on h3 "DLVR/TEMB/221915" at bounding box center [150, 236] width 241 height 20
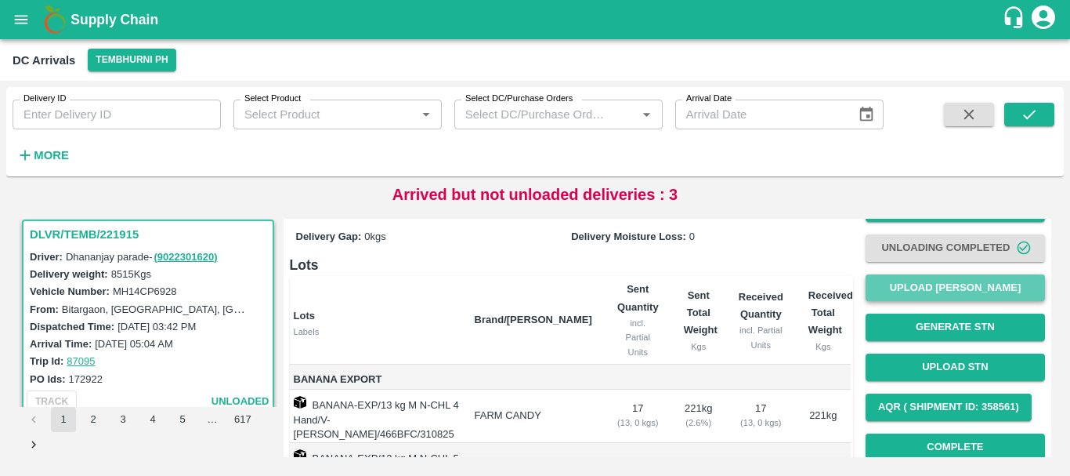
click at [920, 281] on button "Upload [PERSON_NAME]" at bounding box center [955, 287] width 179 height 27
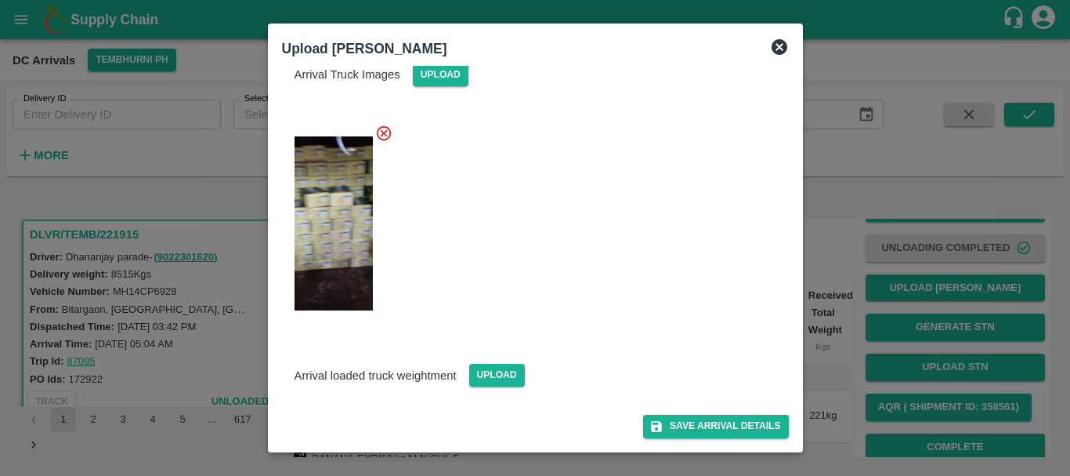
click at [851, 325] on div at bounding box center [535, 238] width 1070 height 476
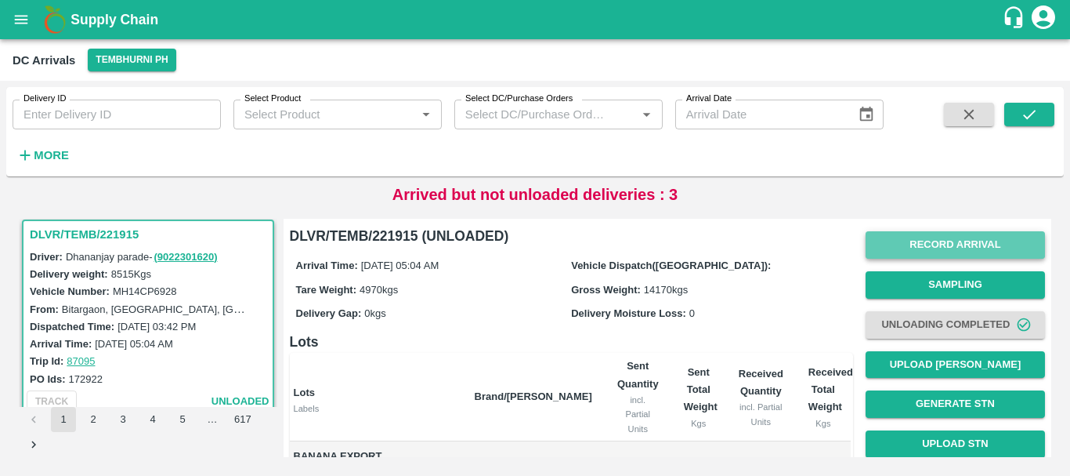
click at [915, 241] on button "Record Arrival" at bounding box center [955, 244] width 179 height 27
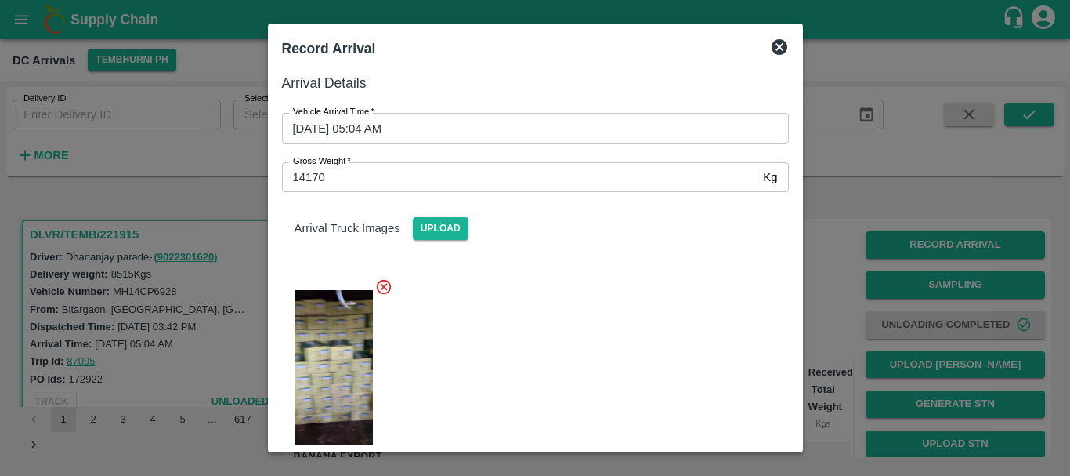
scroll to position [154, 0]
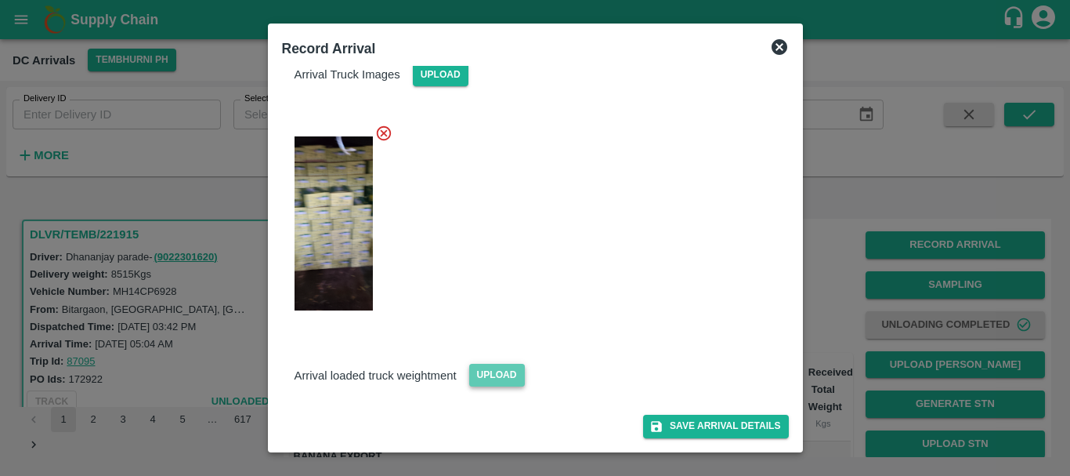
click at [498, 370] on span "Upload" at bounding box center [497, 374] width 56 height 23
click at [0, 0] on input "Upload" at bounding box center [0, 0] width 0 height 0
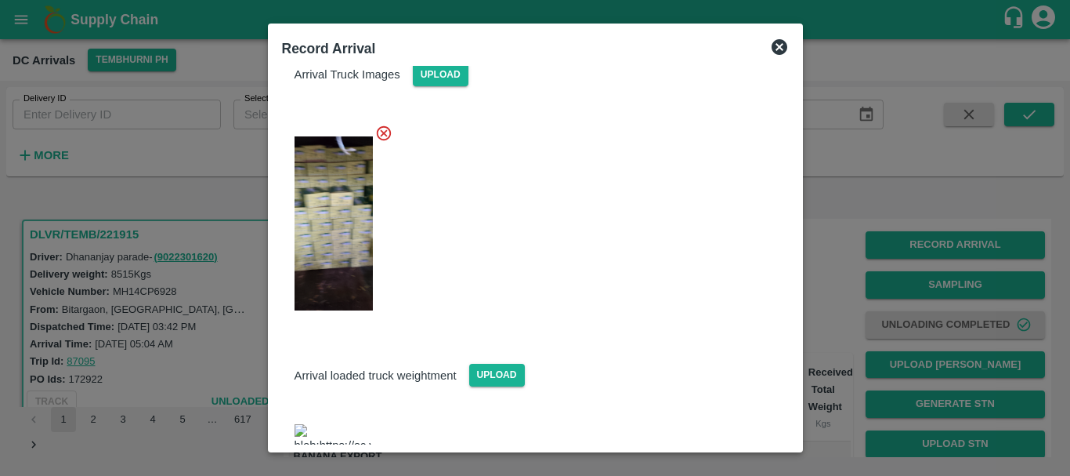
scroll to position [298, 0]
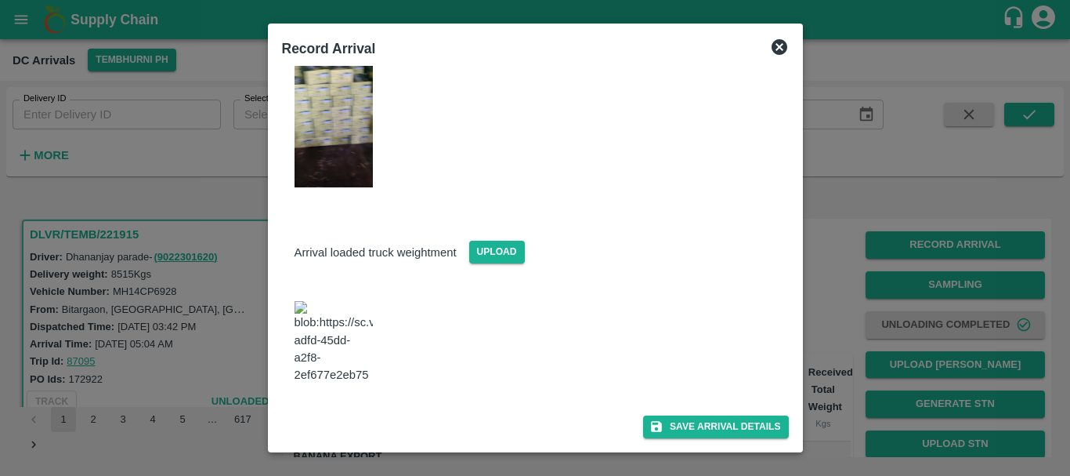
click at [331, 343] on img at bounding box center [334, 342] width 78 height 82
click at [719, 418] on button "Save Arrival Details" at bounding box center [715, 426] width 145 height 23
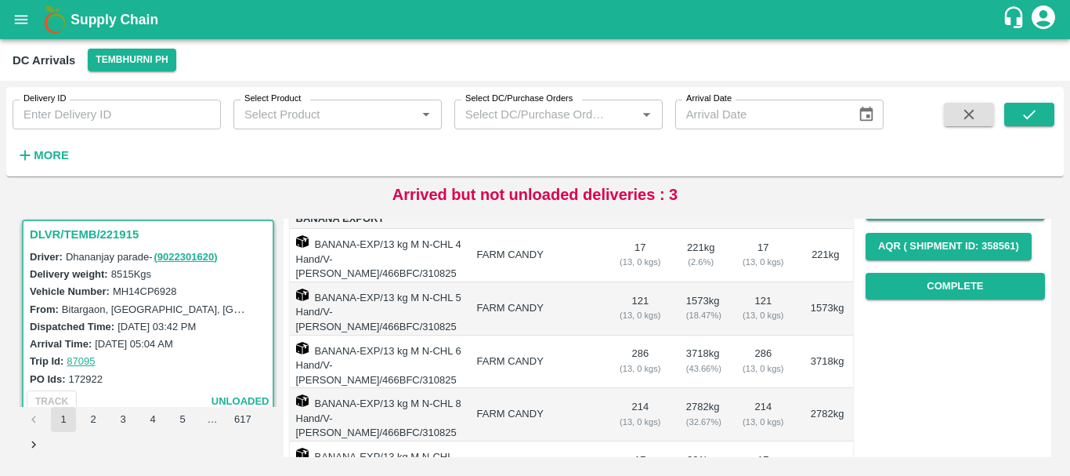
scroll to position [237, 0]
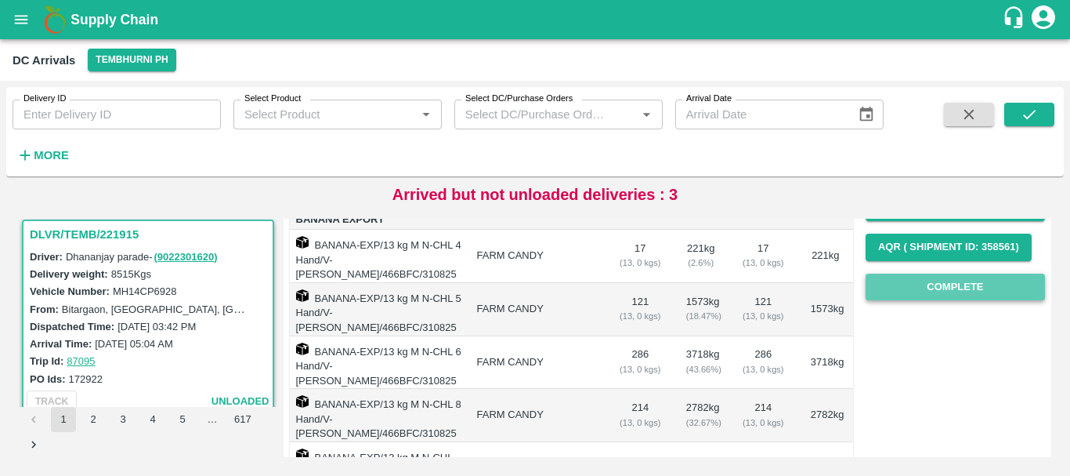
click at [931, 274] on button "Complete" at bounding box center [955, 286] width 179 height 27
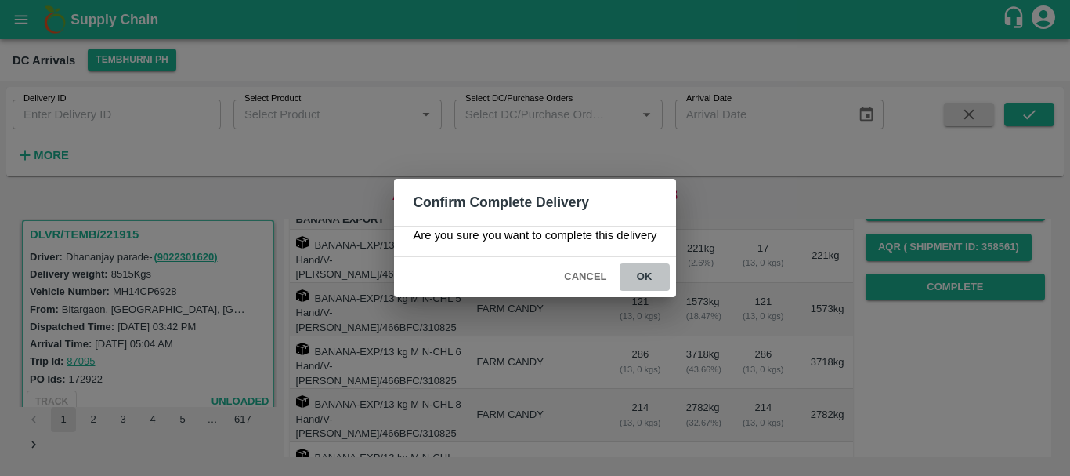
click at [642, 271] on button "ok" at bounding box center [645, 276] width 50 height 27
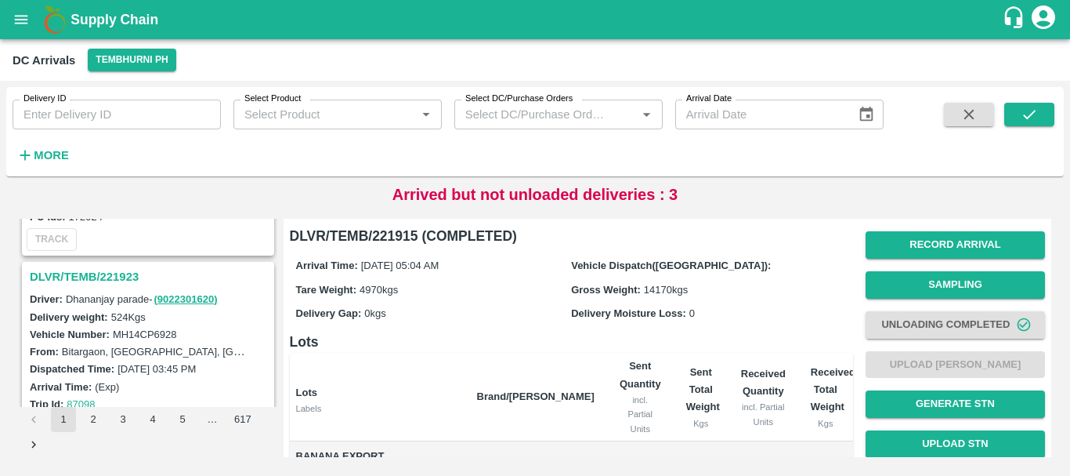
scroll to position [986, 0]
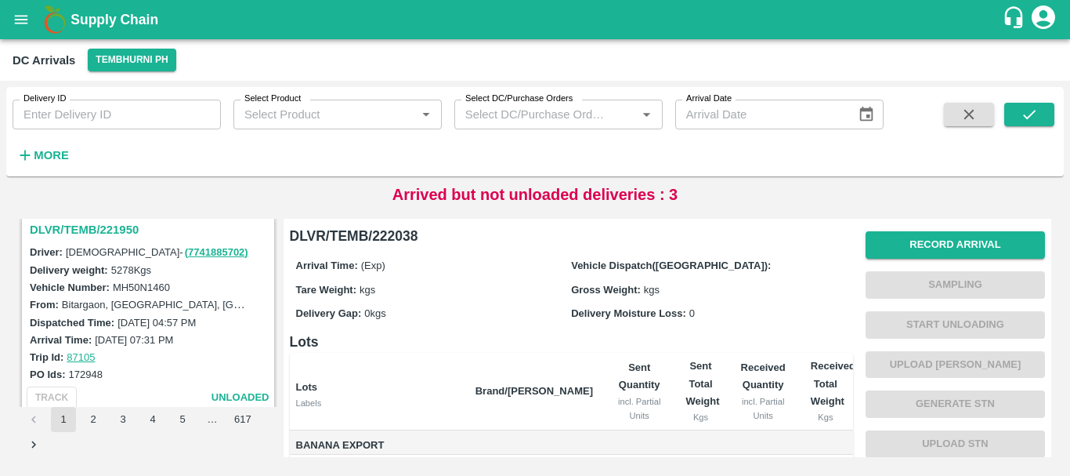
scroll to position [4937, 0]
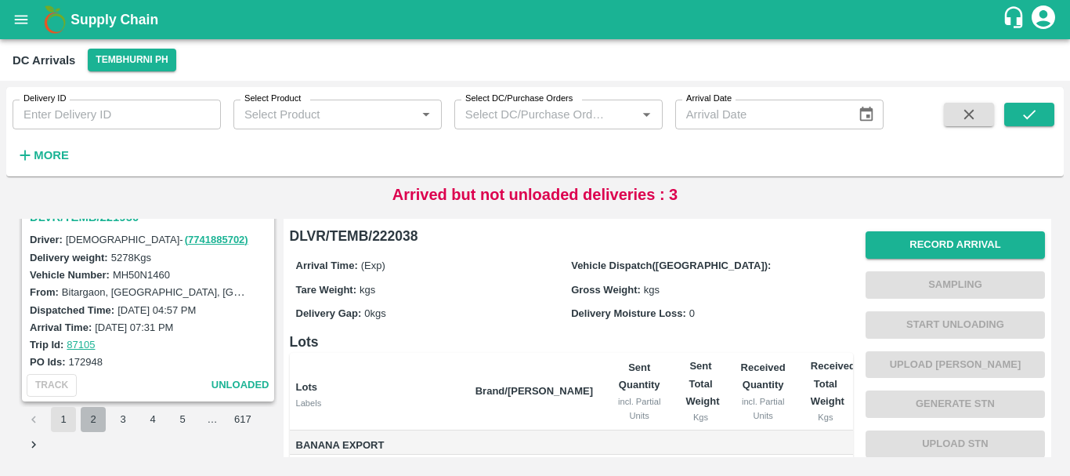
click at [86, 424] on button "2" at bounding box center [93, 419] width 25 height 25
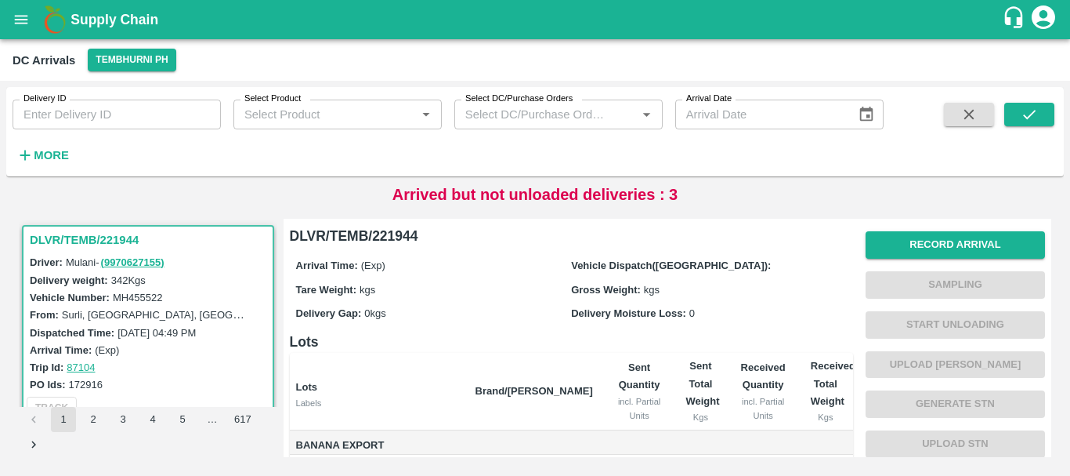
scroll to position [1, 0]
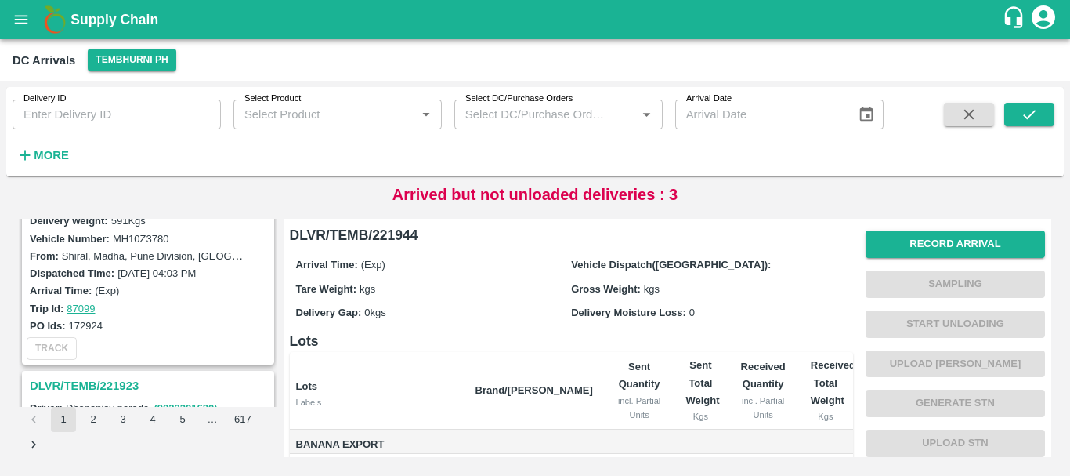
click at [140, 348] on div "TRACK" at bounding box center [148, 348] width 249 height 29
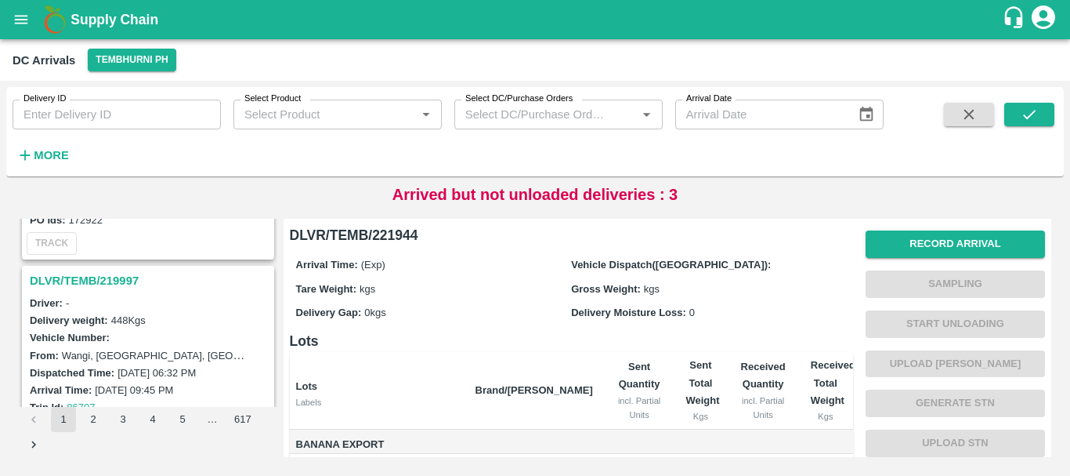
scroll to position [1188, 0]
click at [88, 281] on h3 "DLVR/TEMB/219997" at bounding box center [150, 281] width 241 height 20
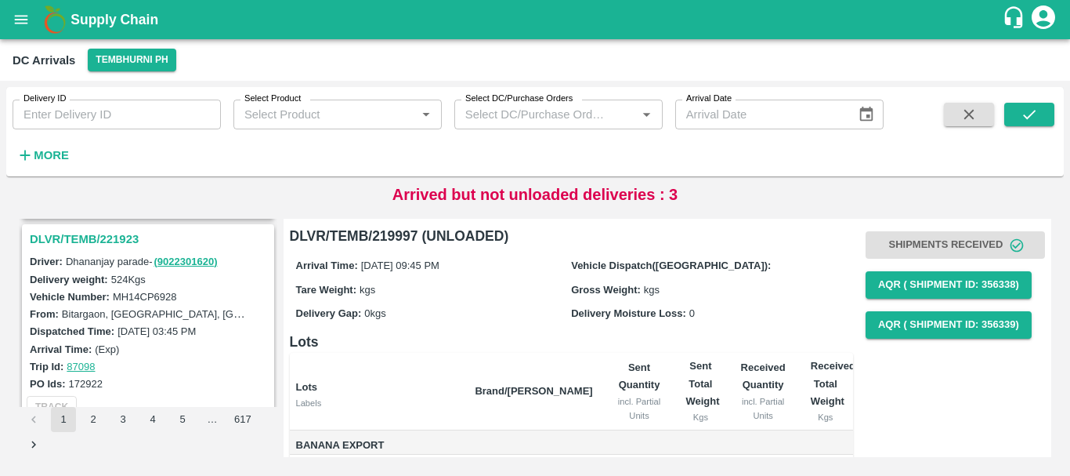
scroll to position [1024, 0]
click at [118, 230] on h3 "DLVR/TEMB/221923" at bounding box center [150, 240] width 241 height 20
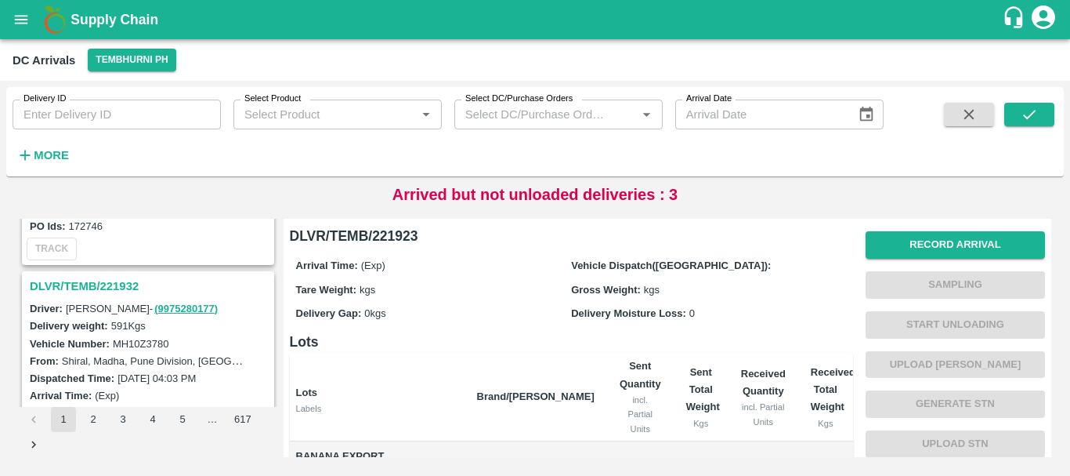
scroll to position [772, 0]
click at [114, 288] on h3 "DLVR/TEMB/221932" at bounding box center [150, 287] width 241 height 20
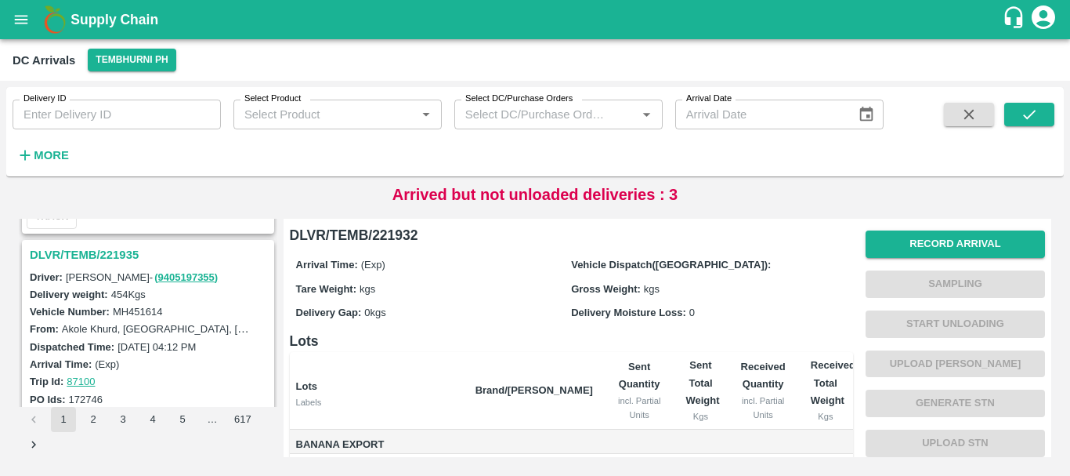
scroll to position [599, 0]
click at [120, 252] on h3 "DLVR/TEMB/221935" at bounding box center [150, 255] width 241 height 20
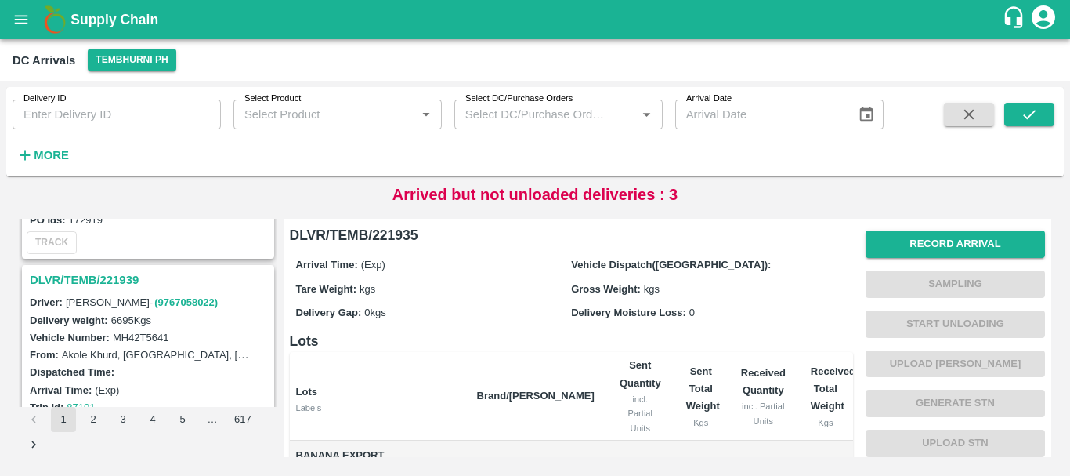
click at [94, 273] on h3 "DLVR/TEMB/221939" at bounding box center [150, 279] width 241 height 20
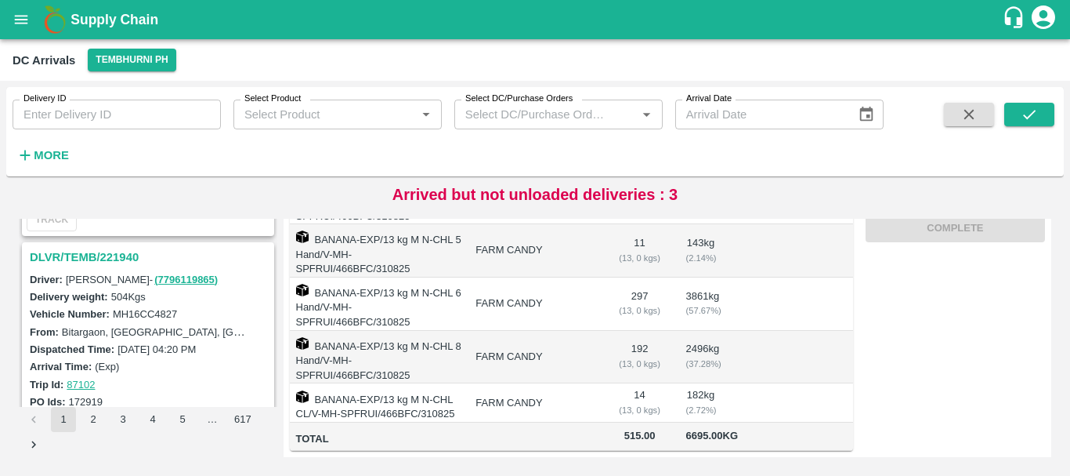
click at [103, 256] on h3 "DLVR/TEMB/221940" at bounding box center [150, 257] width 241 height 20
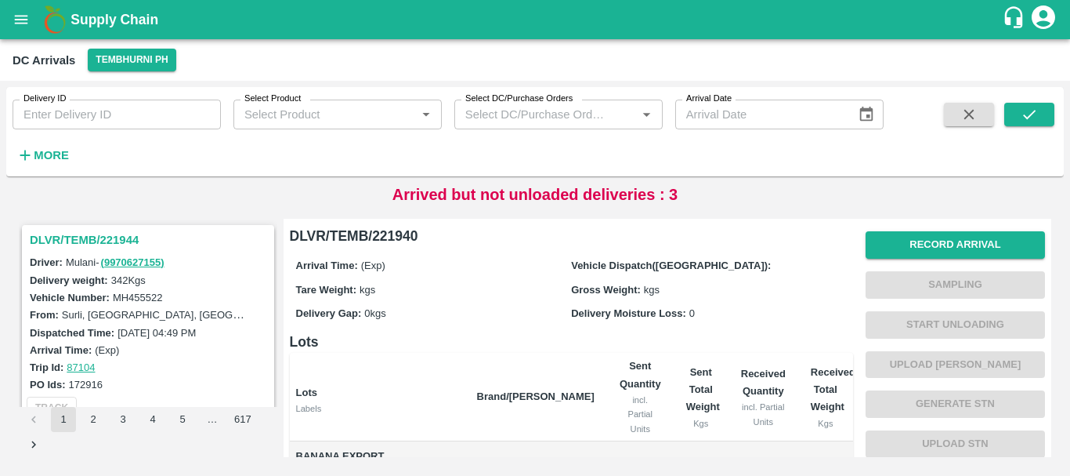
click at [115, 235] on h3 "DLVR/TEMB/221944" at bounding box center [150, 240] width 241 height 20
